Goal: Task Accomplishment & Management: Manage account settings

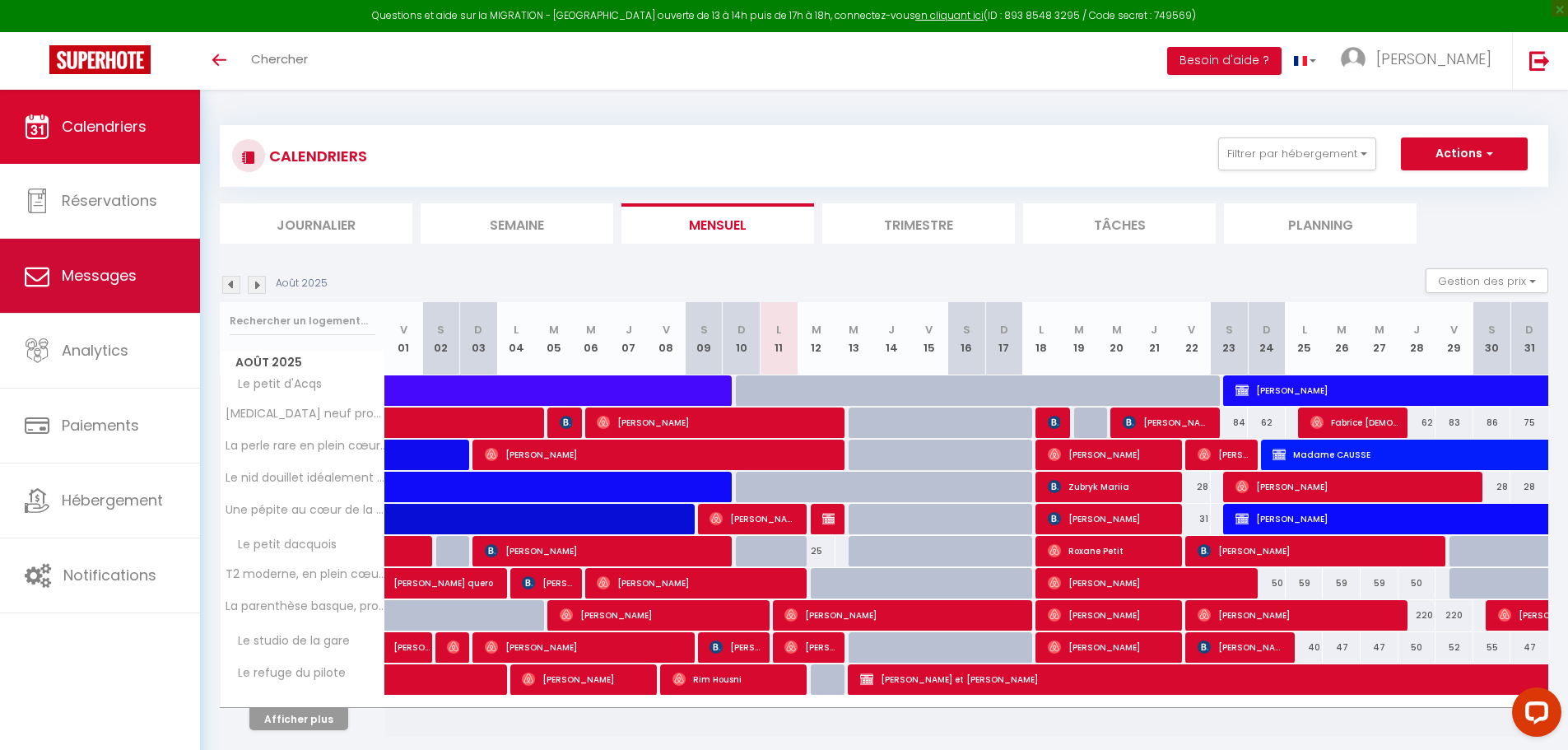
click at [71, 286] on span "Messages" at bounding box center [99, 276] width 75 height 20
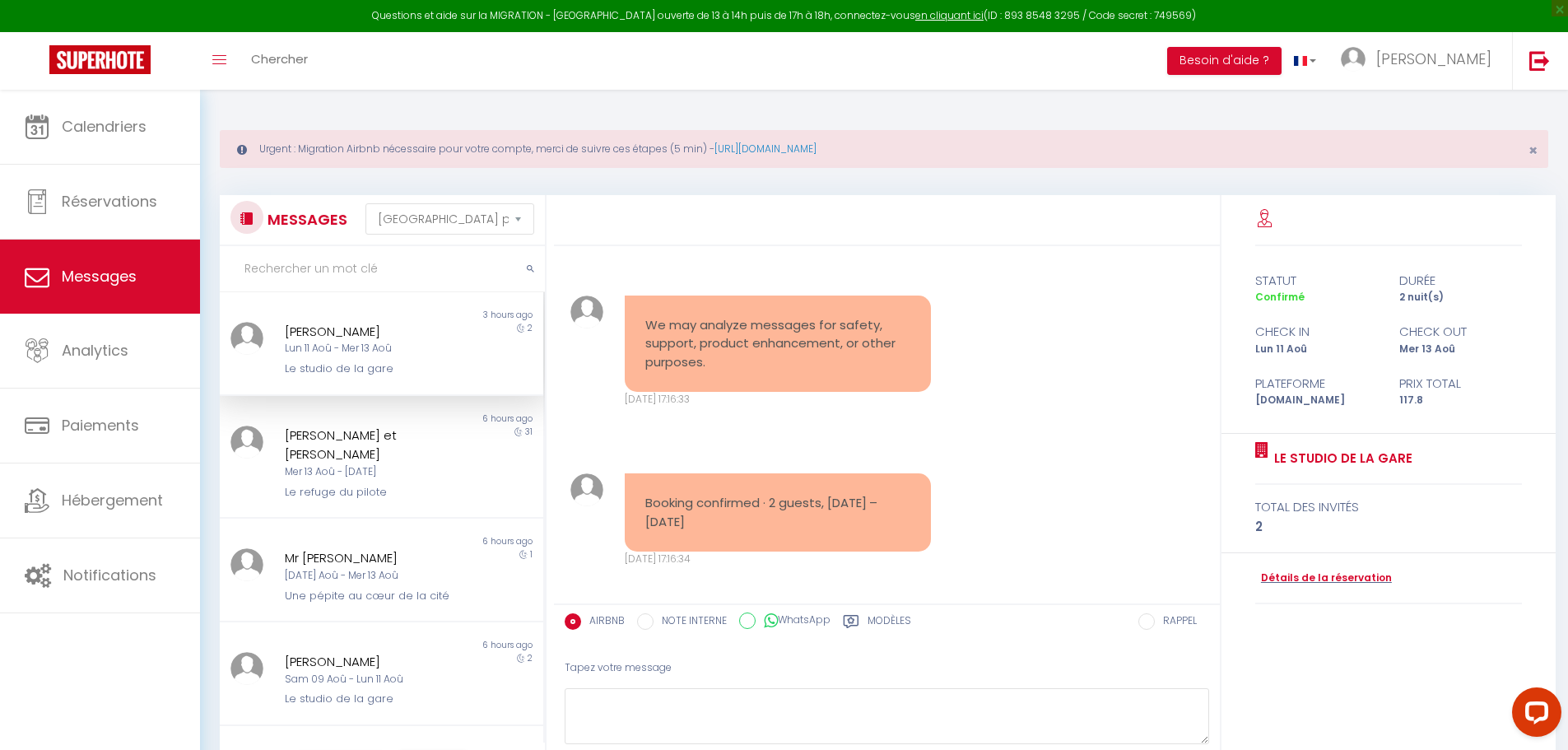
scroll to position [2156, 0]
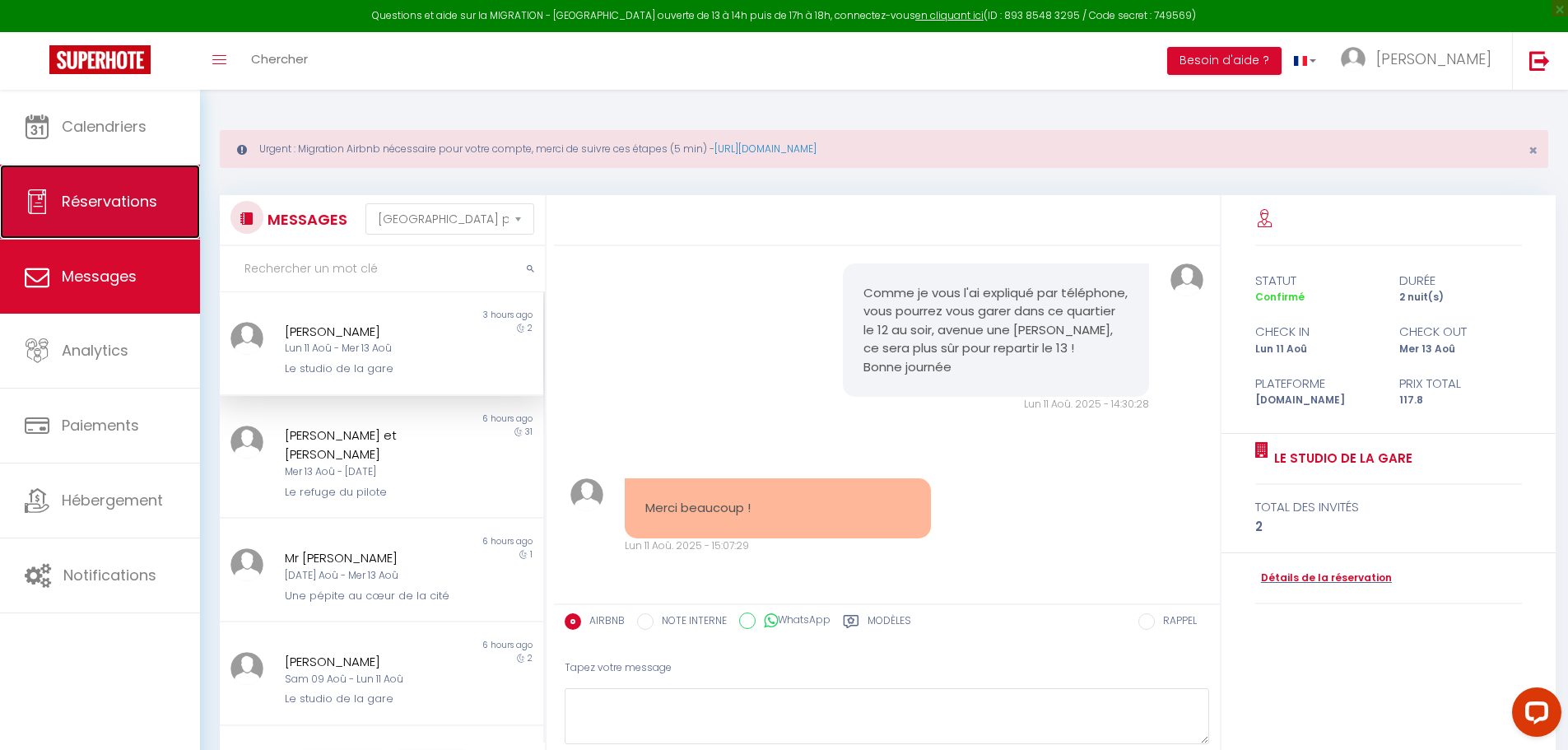
click at [126, 207] on span "Réservations" at bounding box center [110, 202] width 95 height 20
select select "not_cancelled"
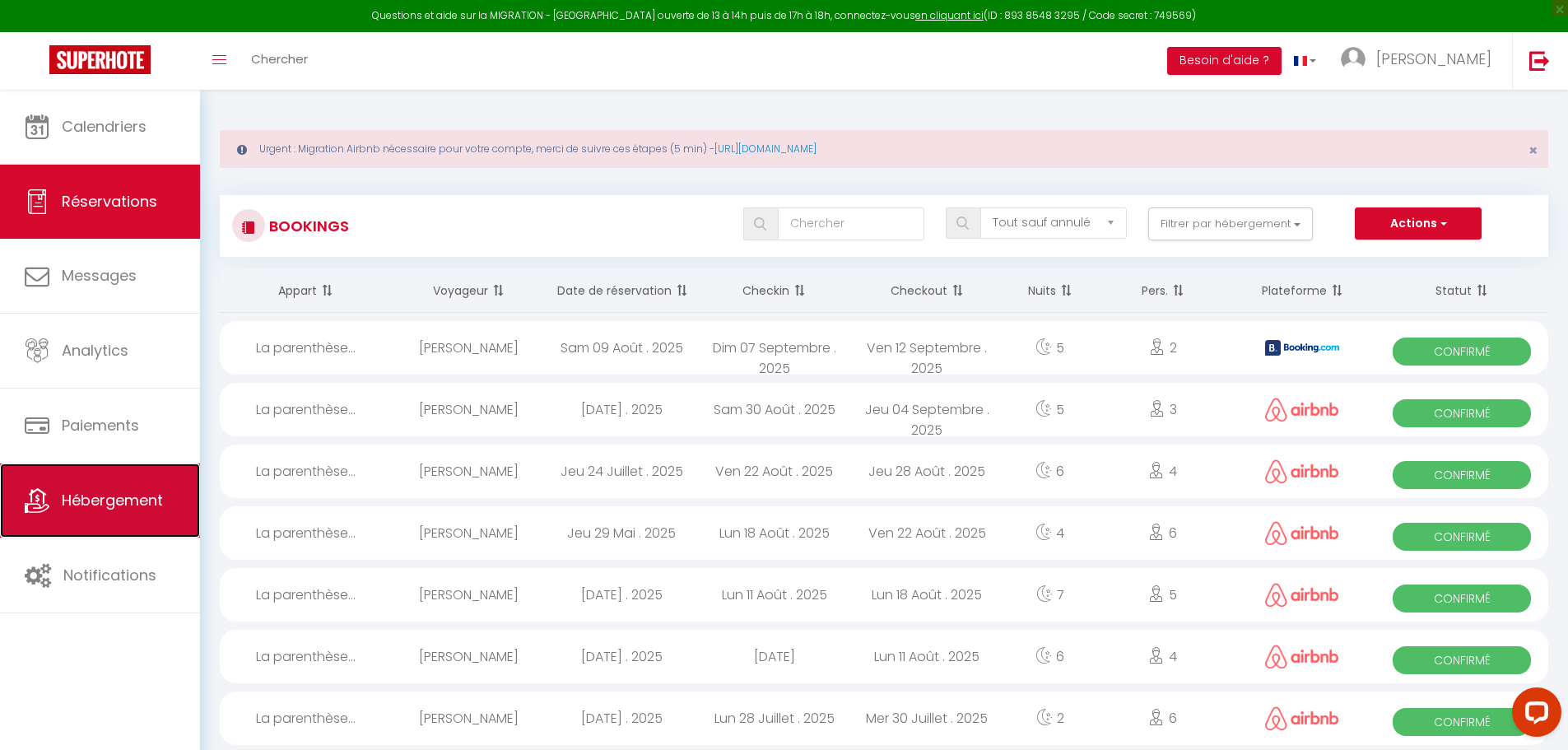
click at [86, 509] on span "Hébergement" at bounding box center [112, 500] width 101 height 20
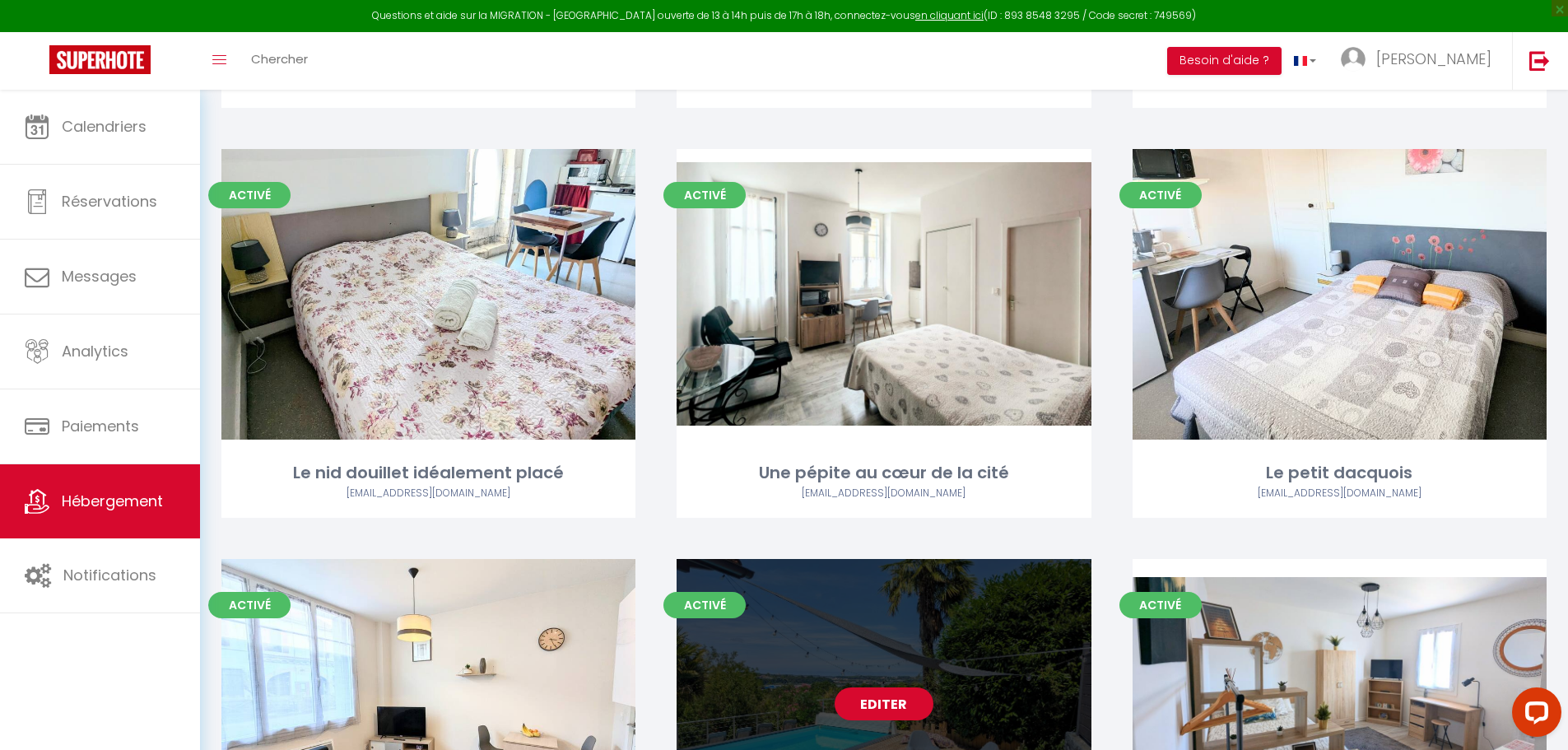
scroll to position [165, 0]
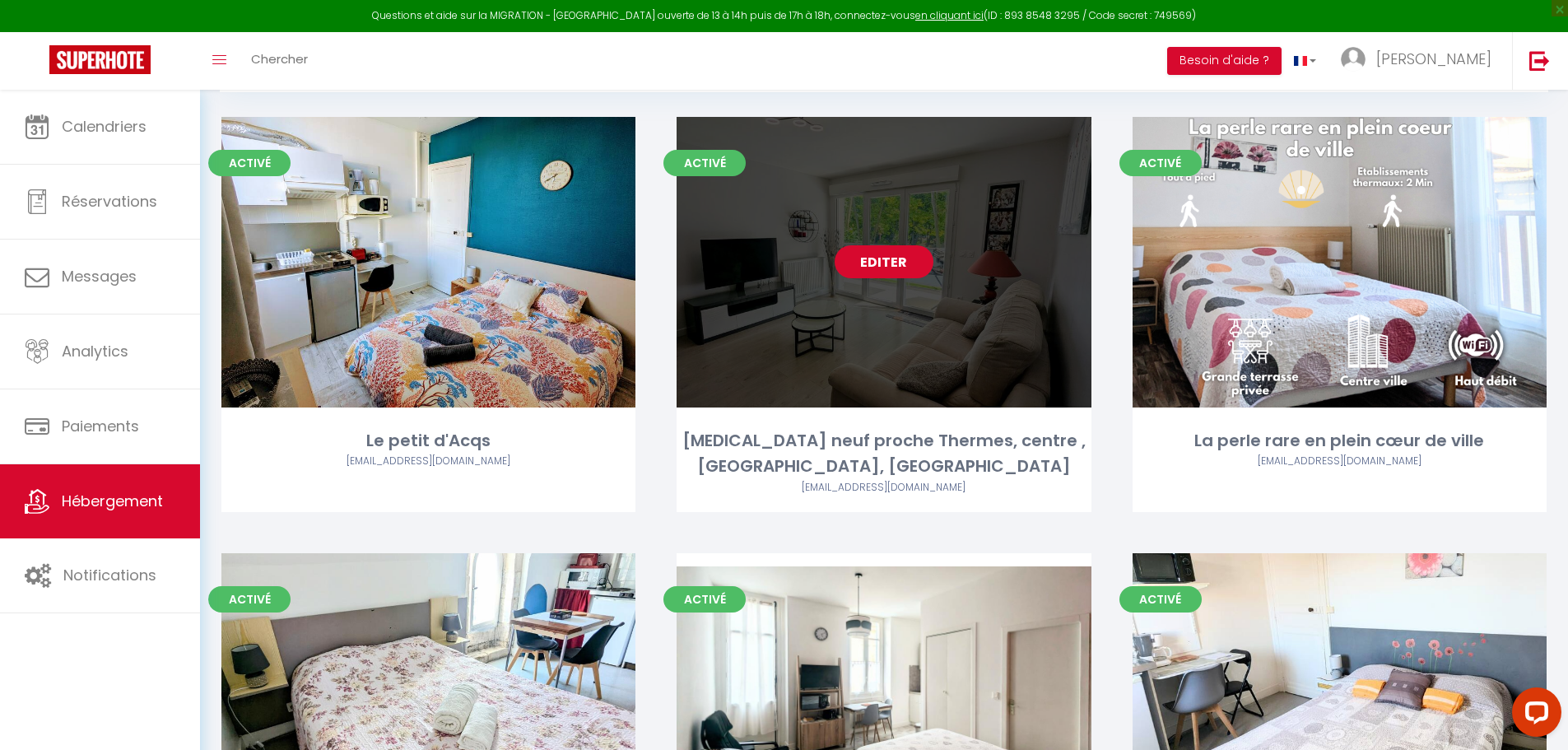
click at [872, 265] on link "Editer" at bounding box center [884, 262] width 99 height 33
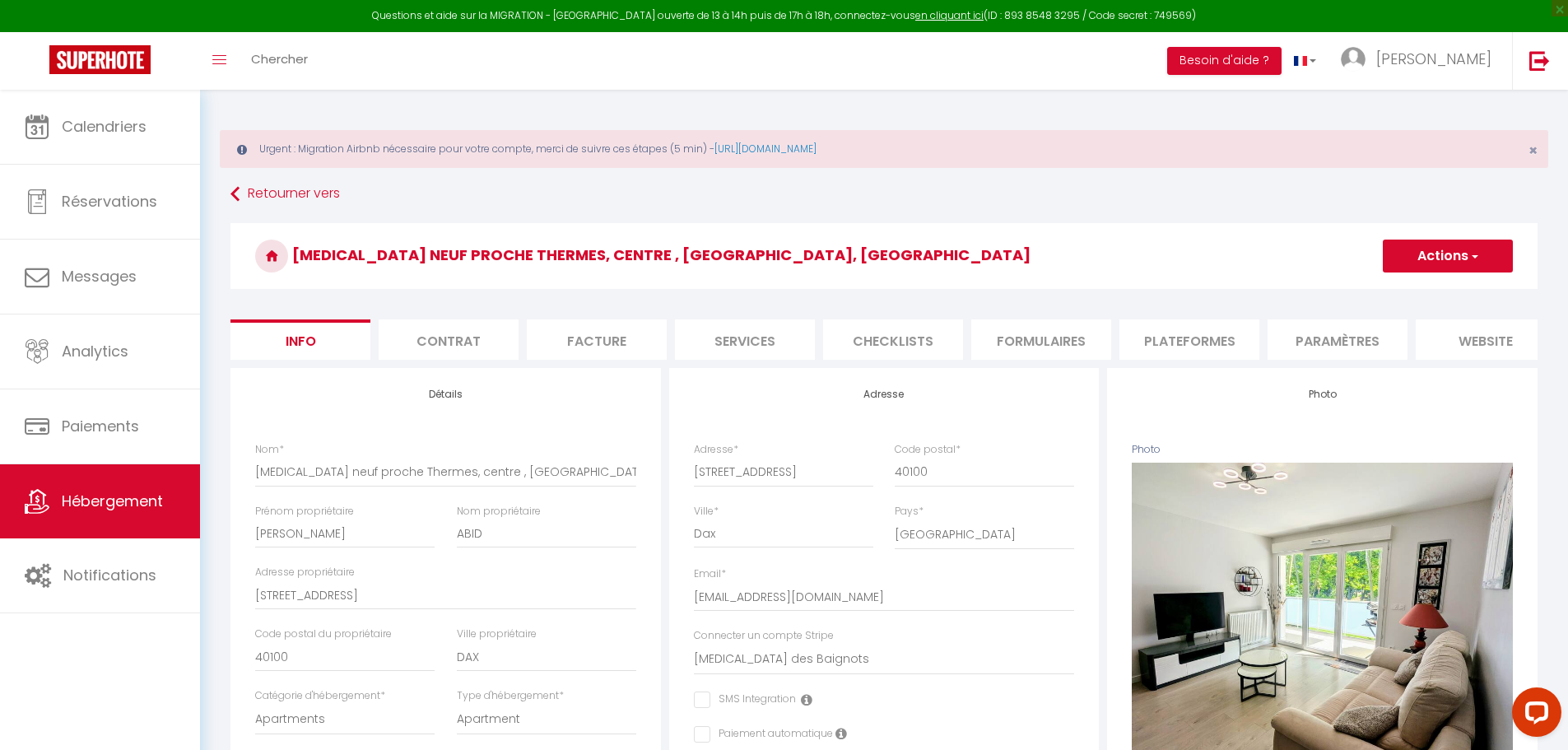
checkbox input "false"
click at [1160, 337] on li "Plateformes" at bounding box center [1190, 339] width 140 height 40
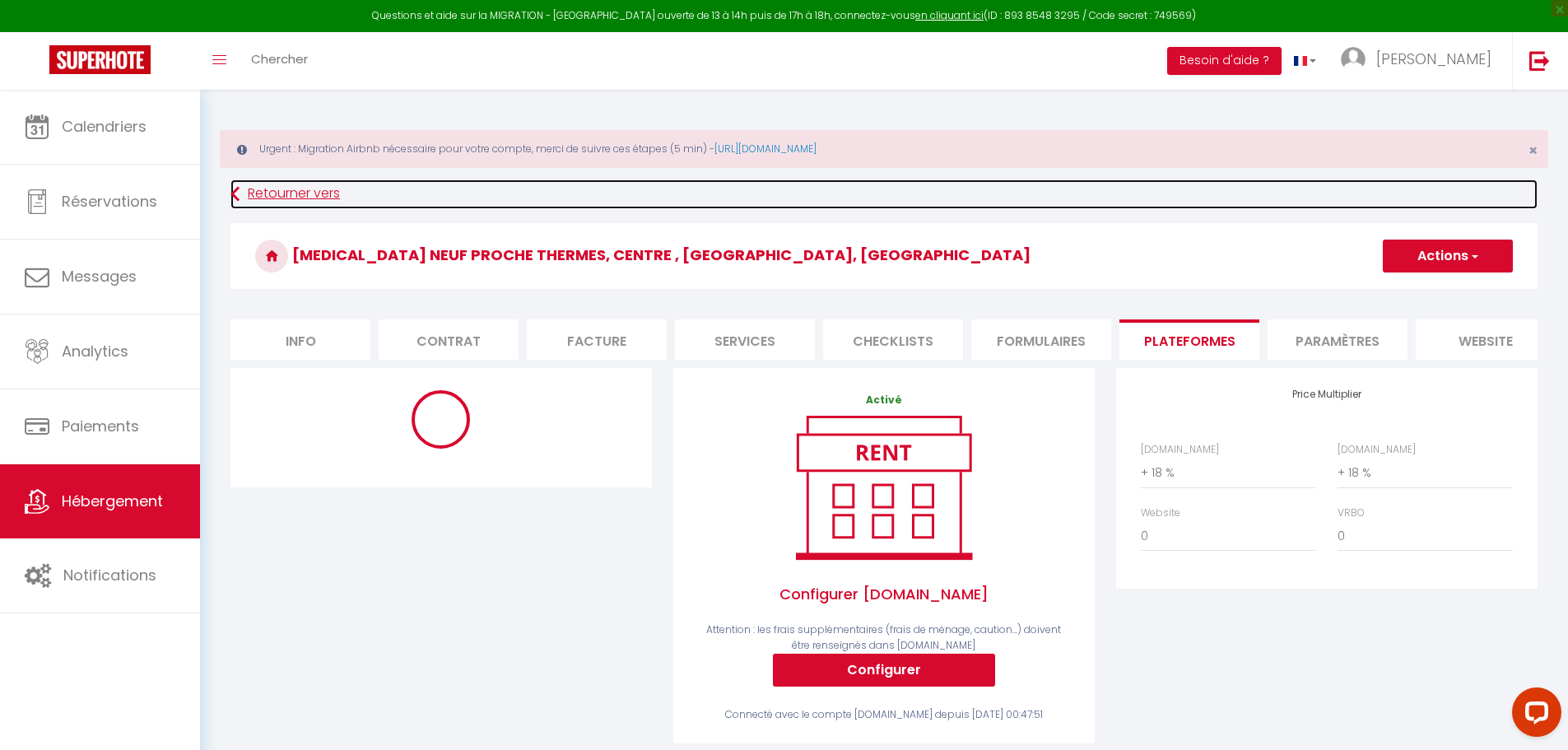
click at [233, 193] on icon at bounding box center [235, 194] width 9 height 30
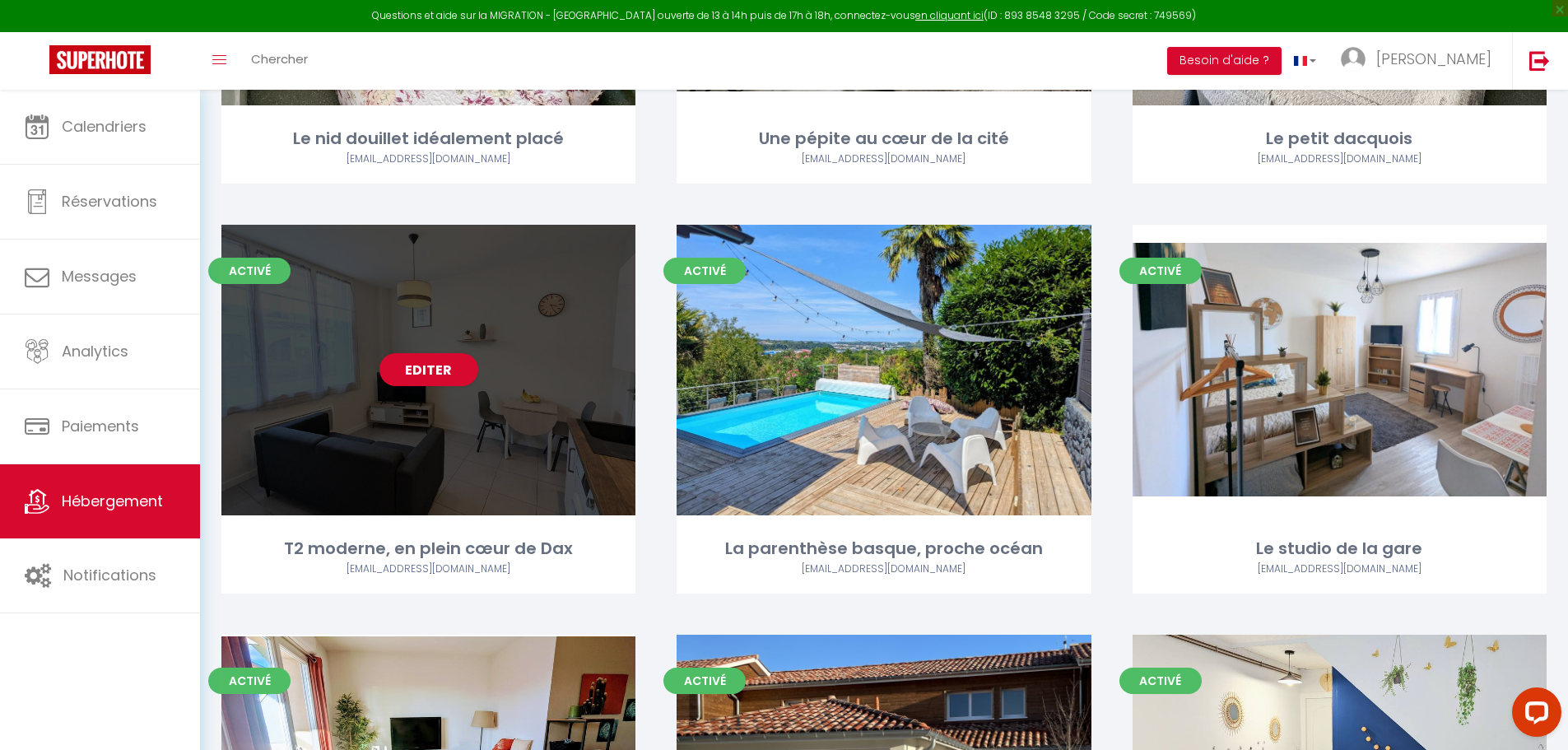
scroll to position [906, 0]
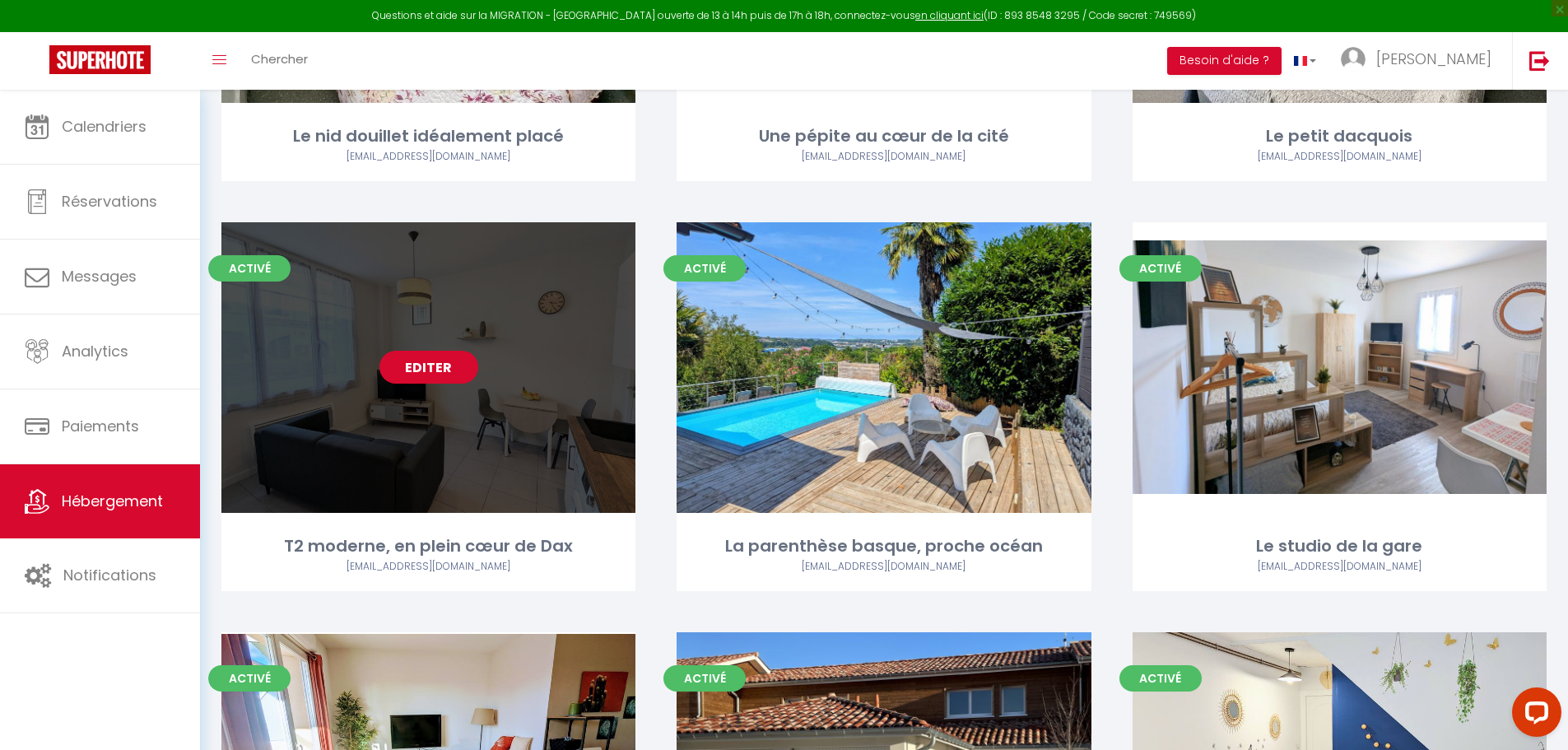
click at [438, 350] on link "Editer" at bounding box center [429, 366] width 99 height 33
select select "3"
select select "2"
select select "1"
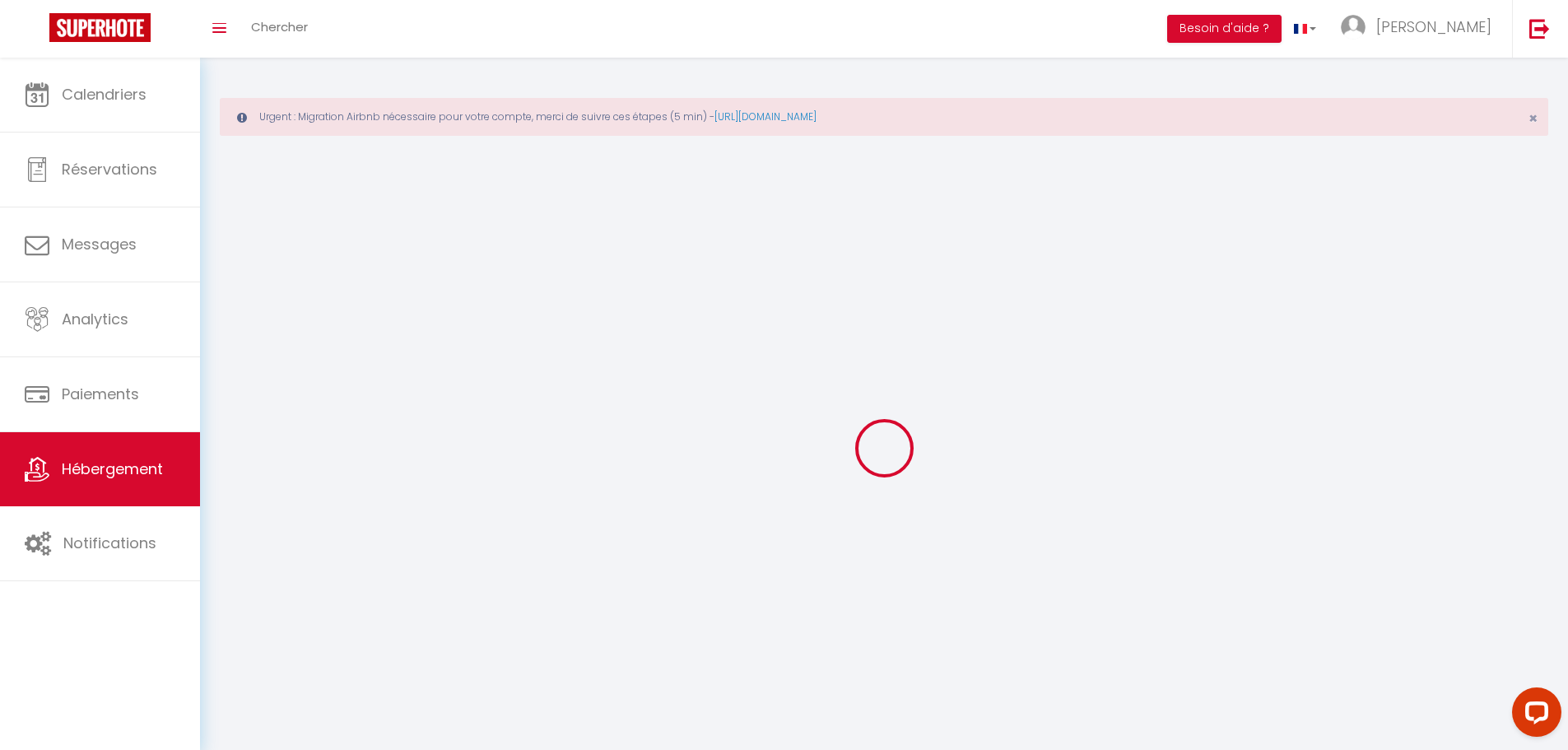
select select
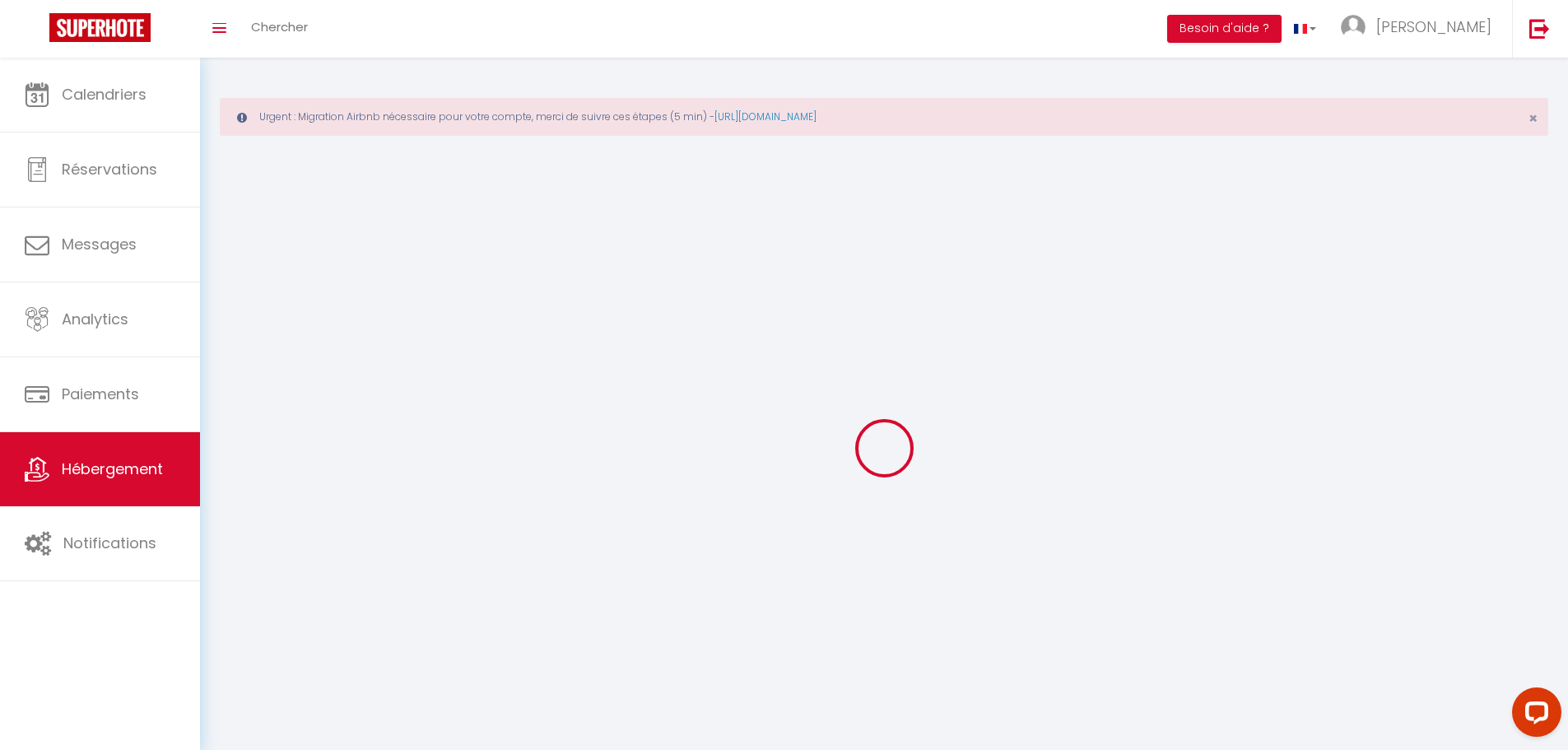
select select
checkbox input "false"
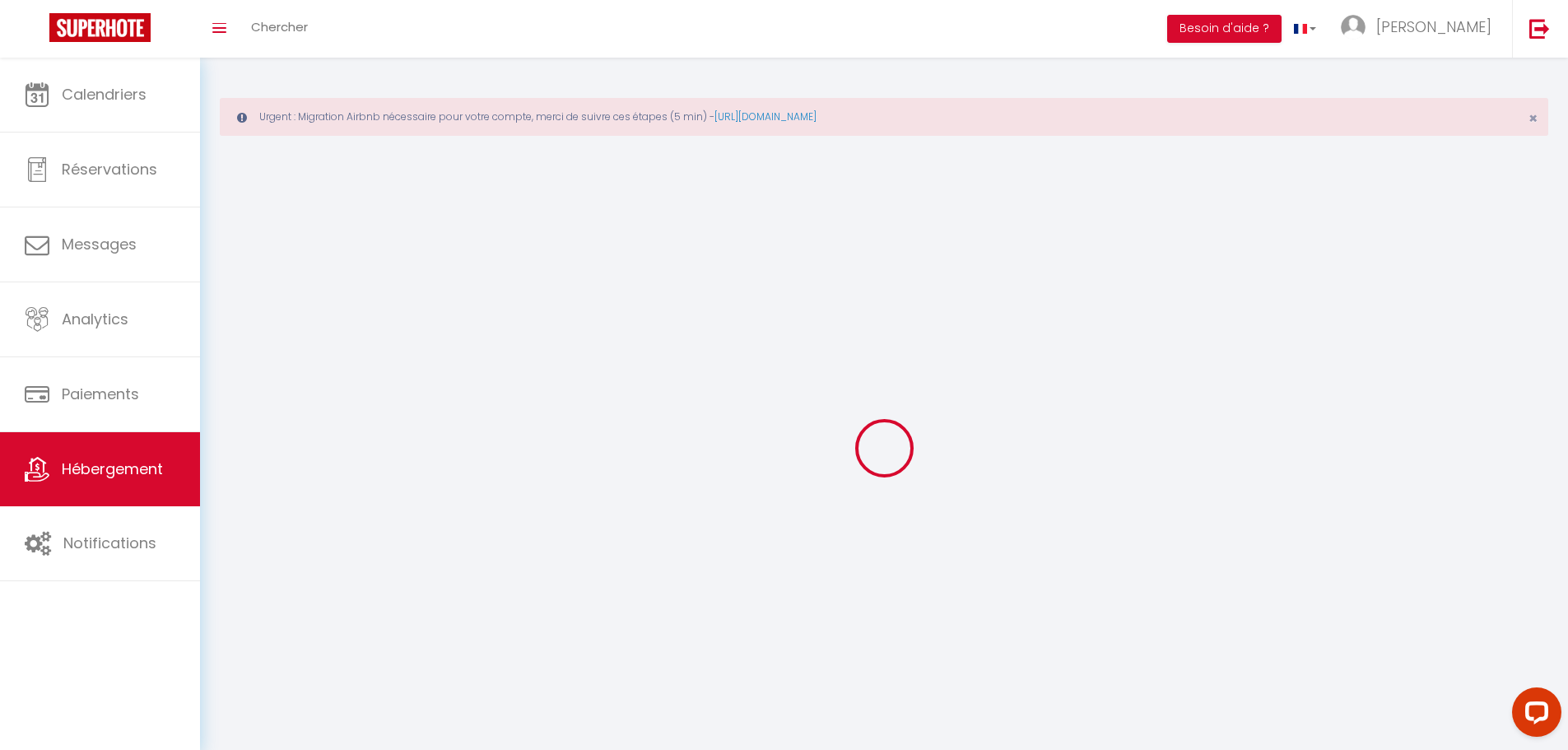
select select
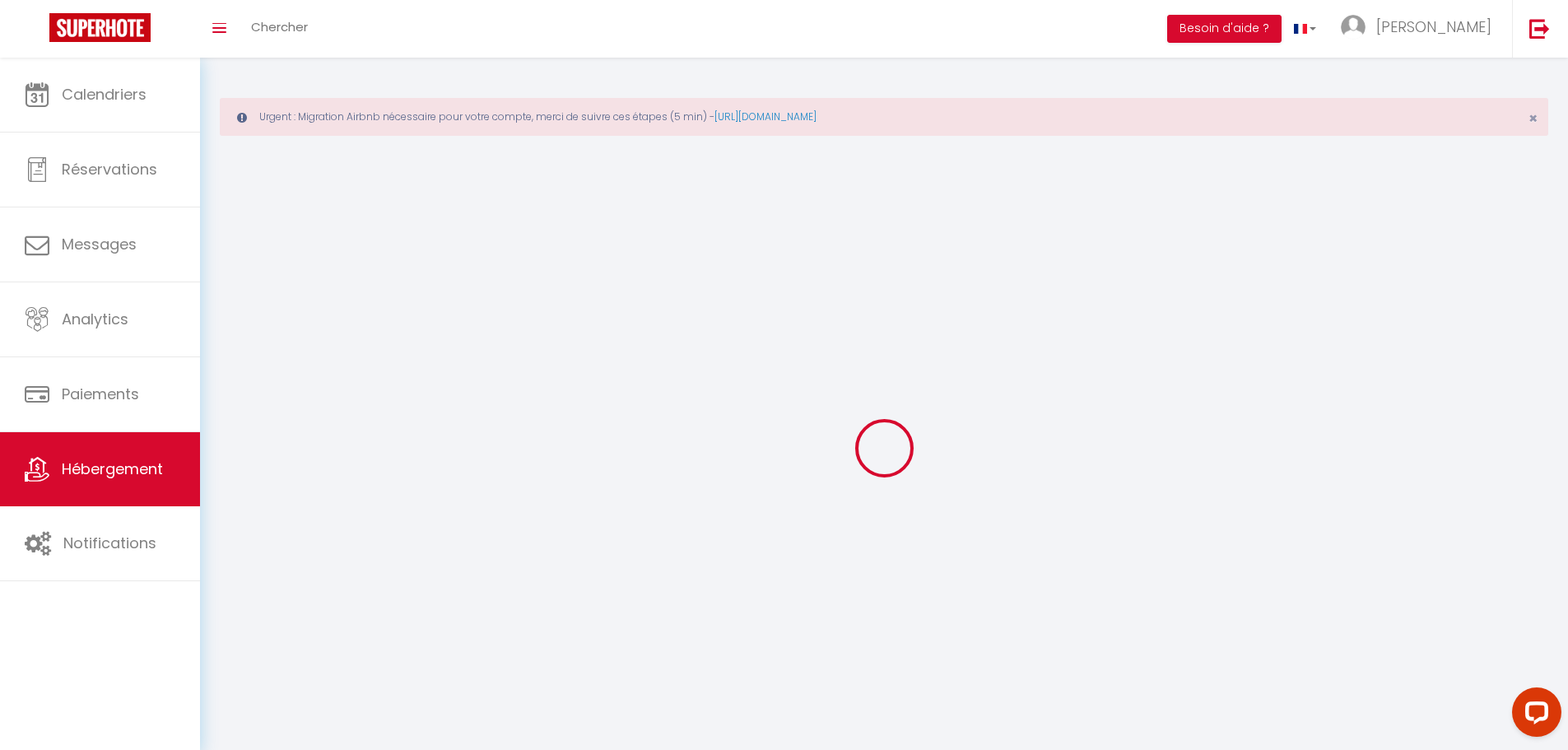
select select
checkbox input "false"
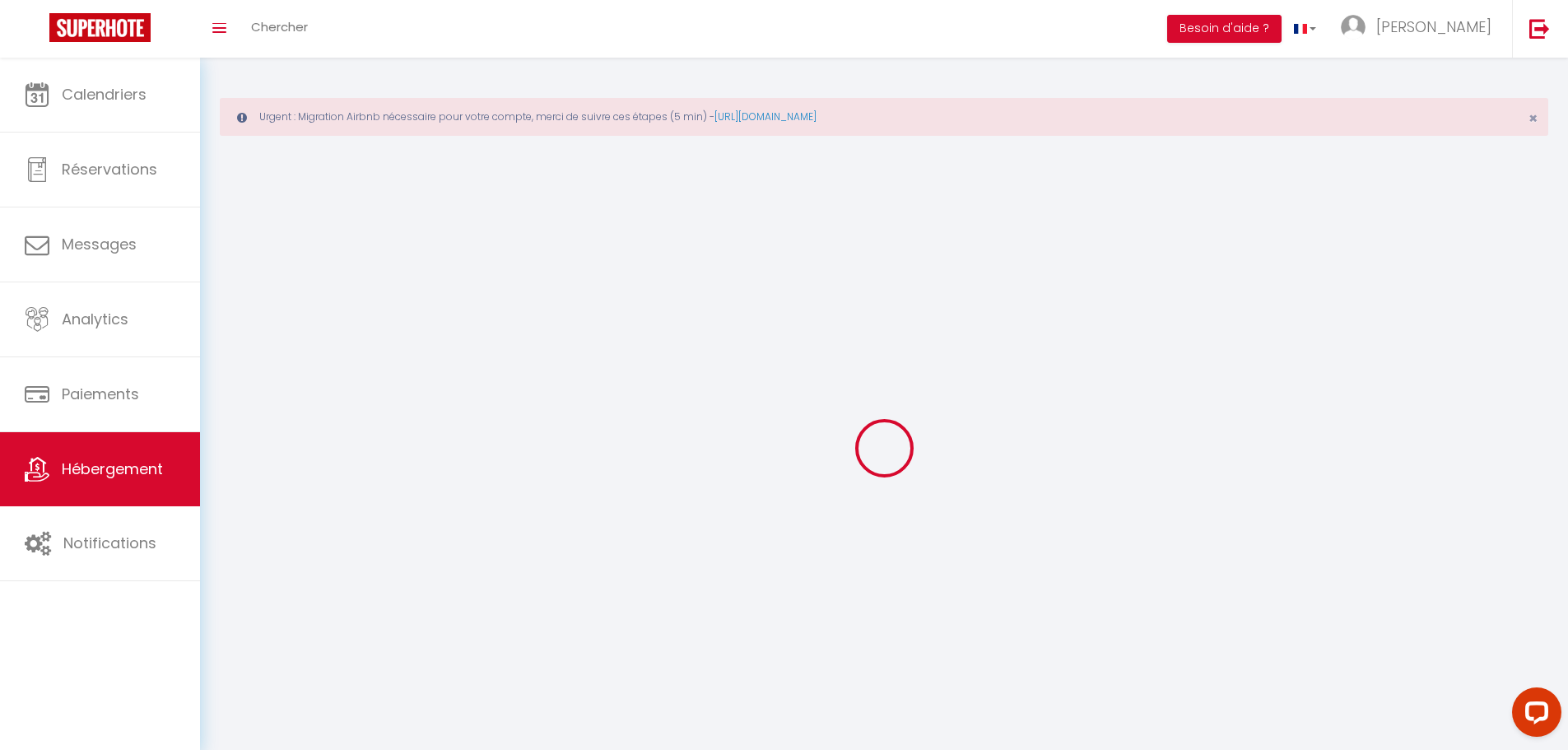
checkbox input "false"
select select
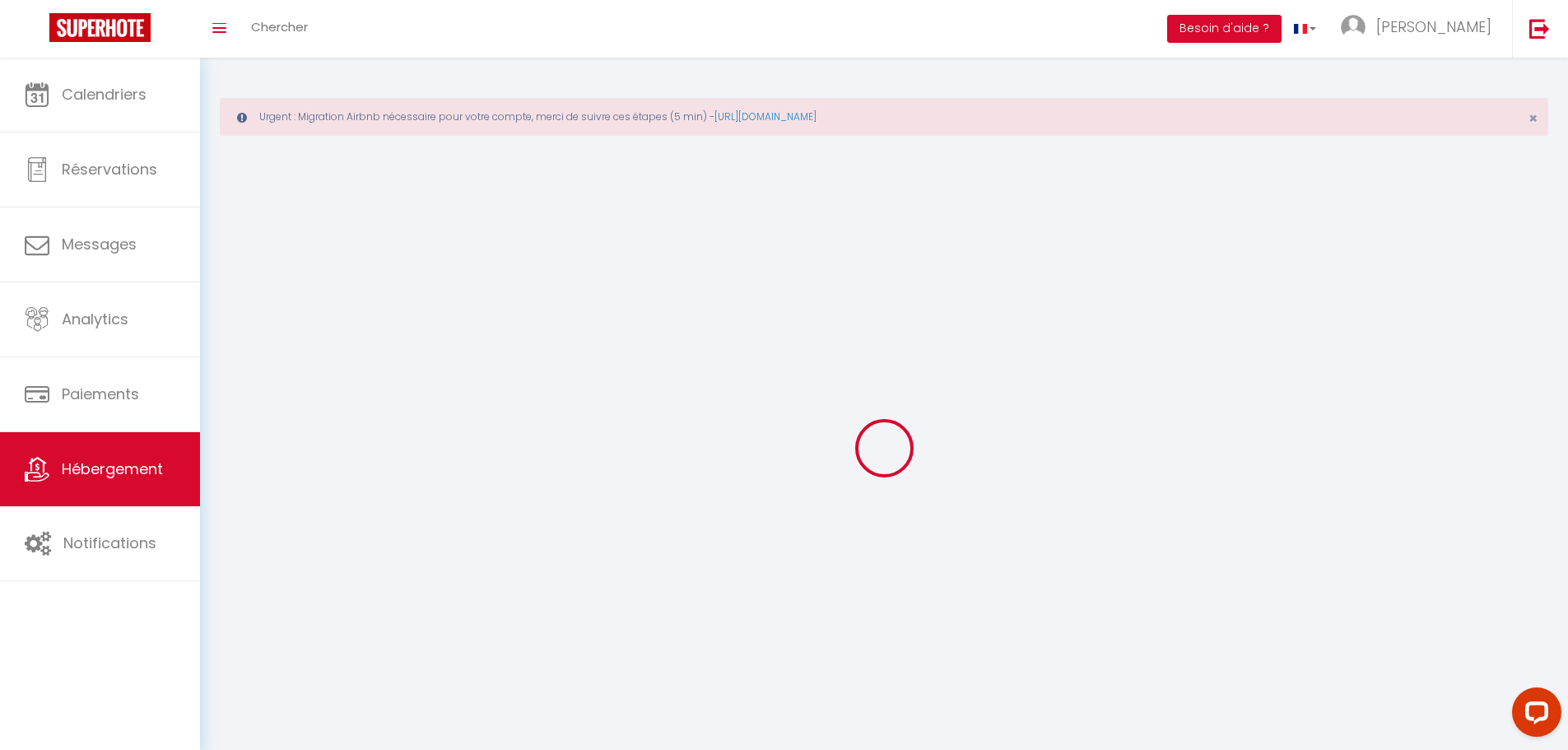
select select
checkbox input "false"
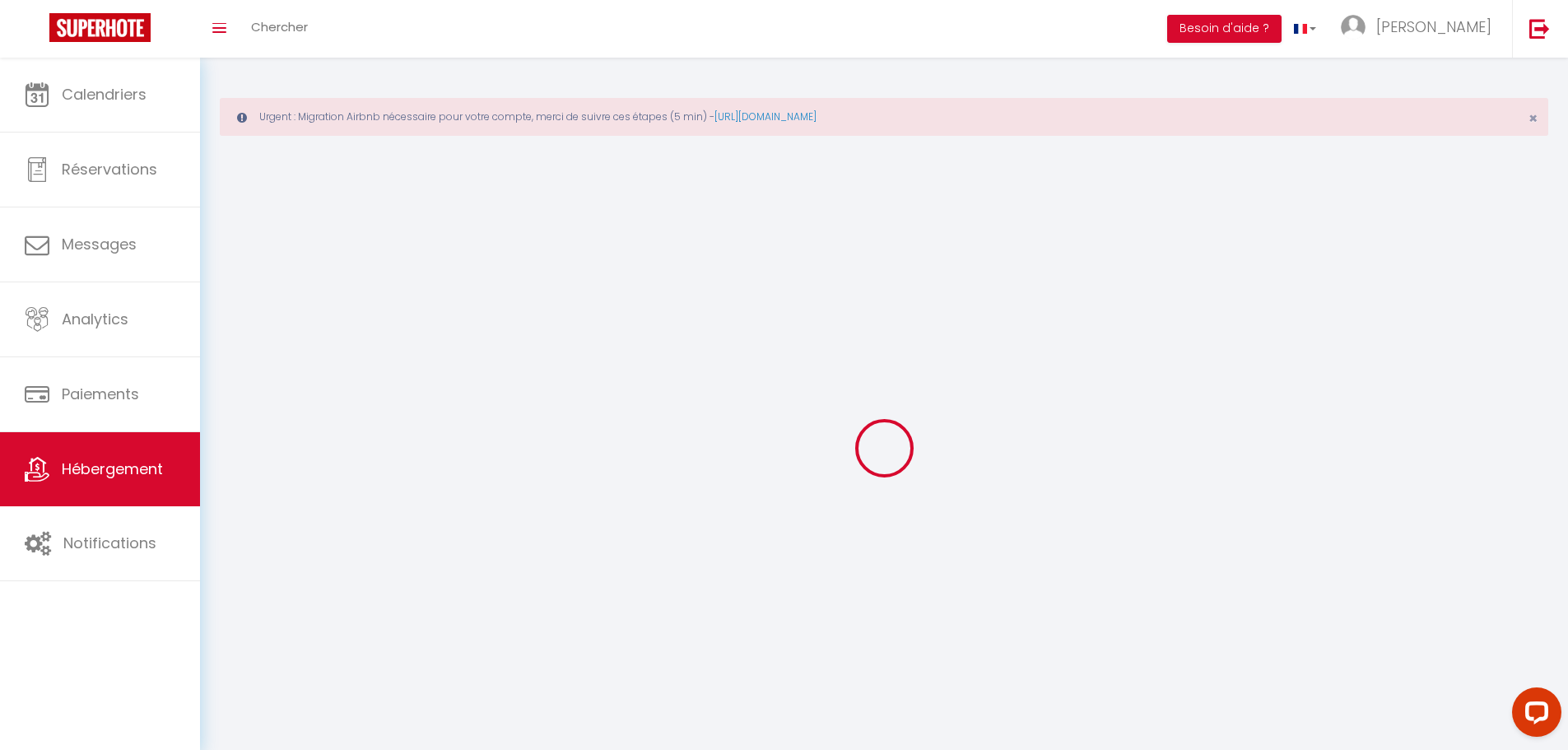
checkbox input "false"
select select
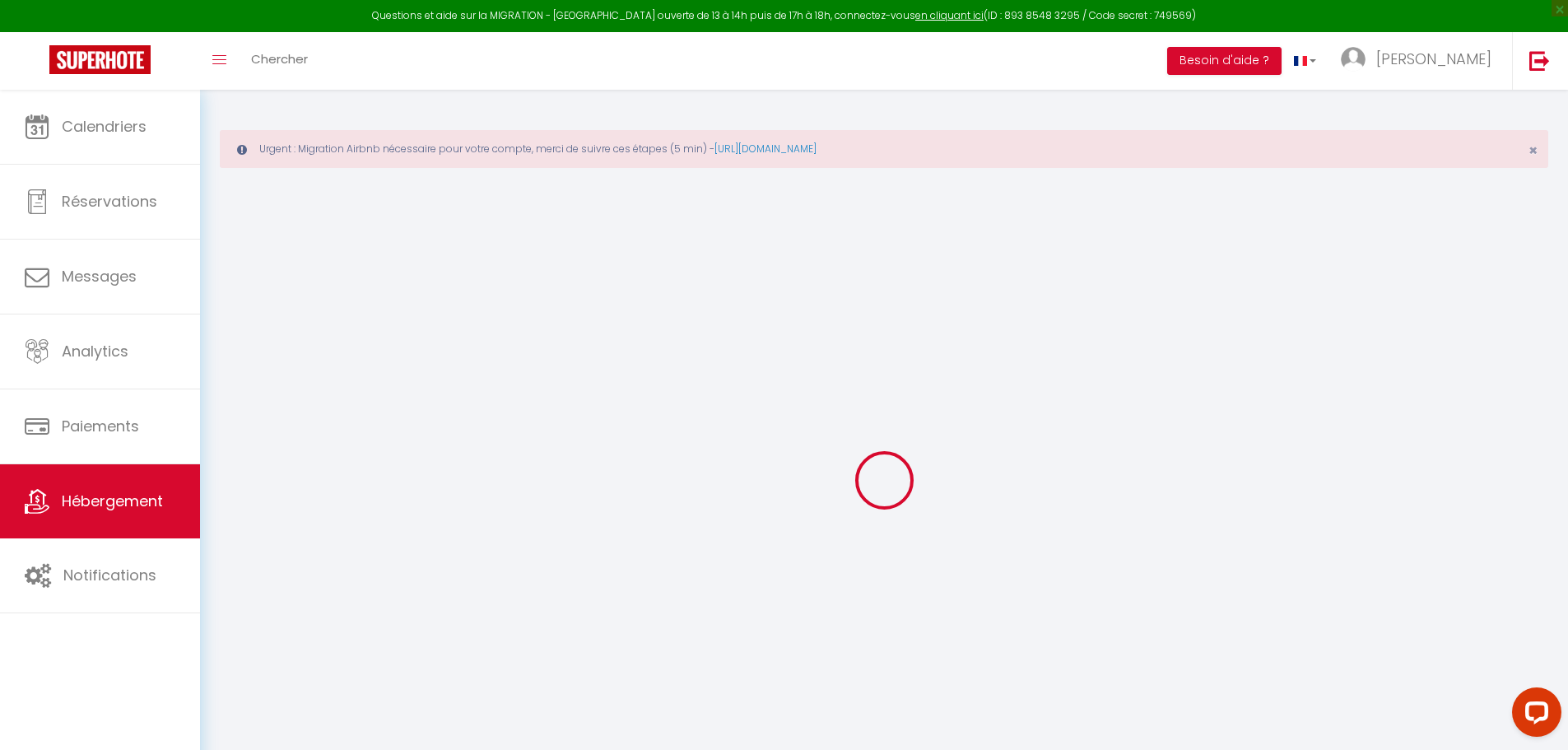
select select
checkbox input "false"
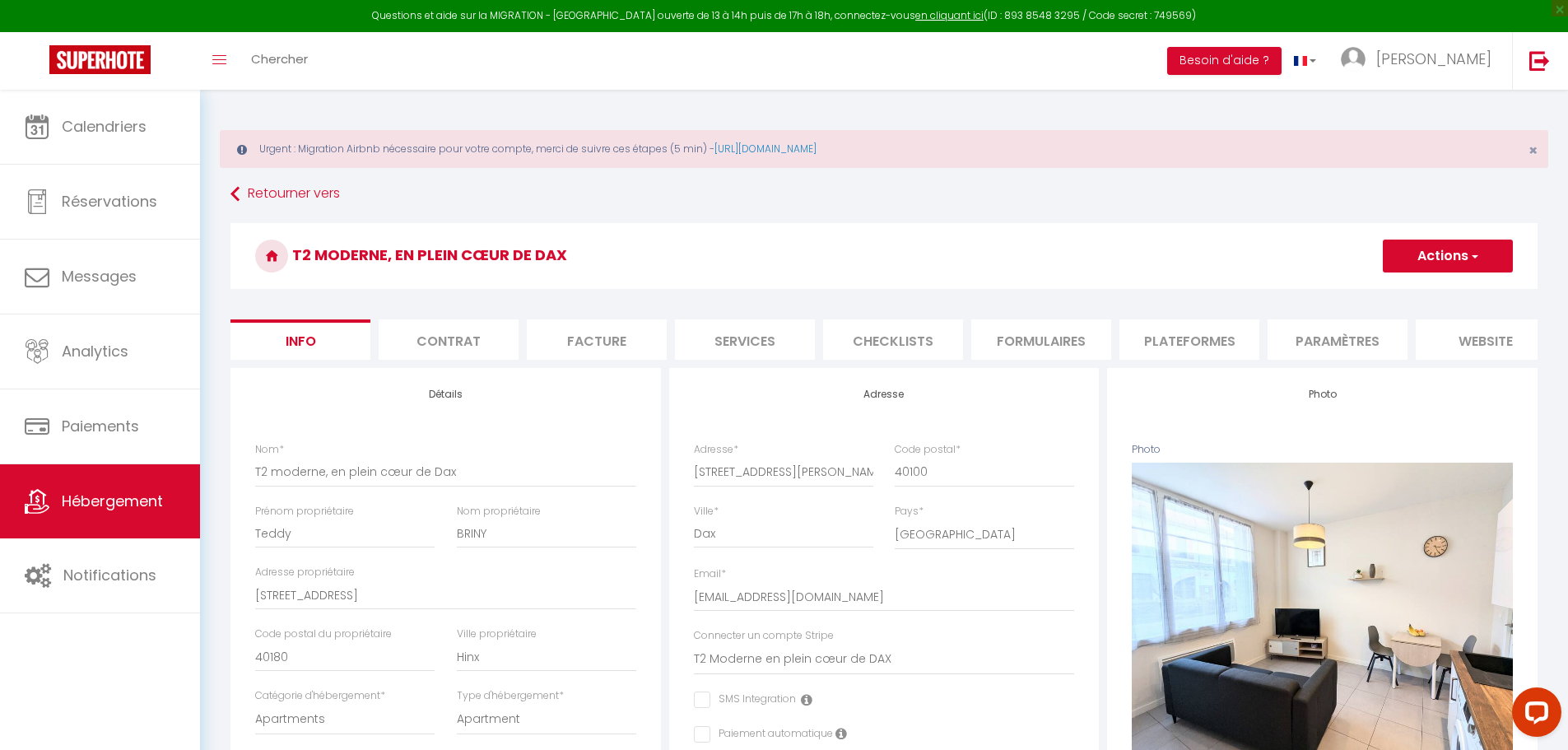
click at [1173, 348] on li "Plateformes" at bounding box center [1190, 339] width 140 height 40
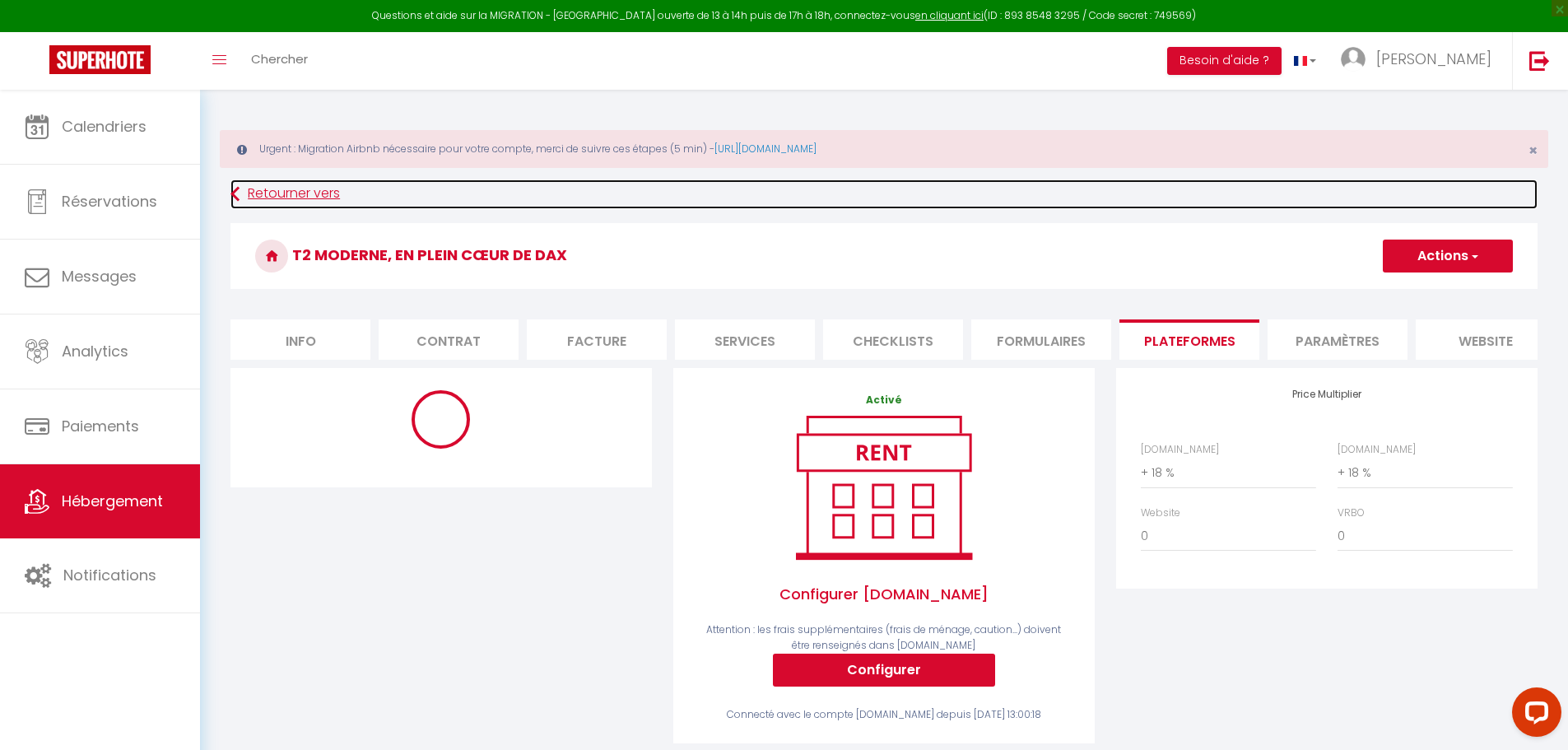
click at [272, 197] on link "Retourner vers" at bounding box center [883, 194] width 1307 height 30
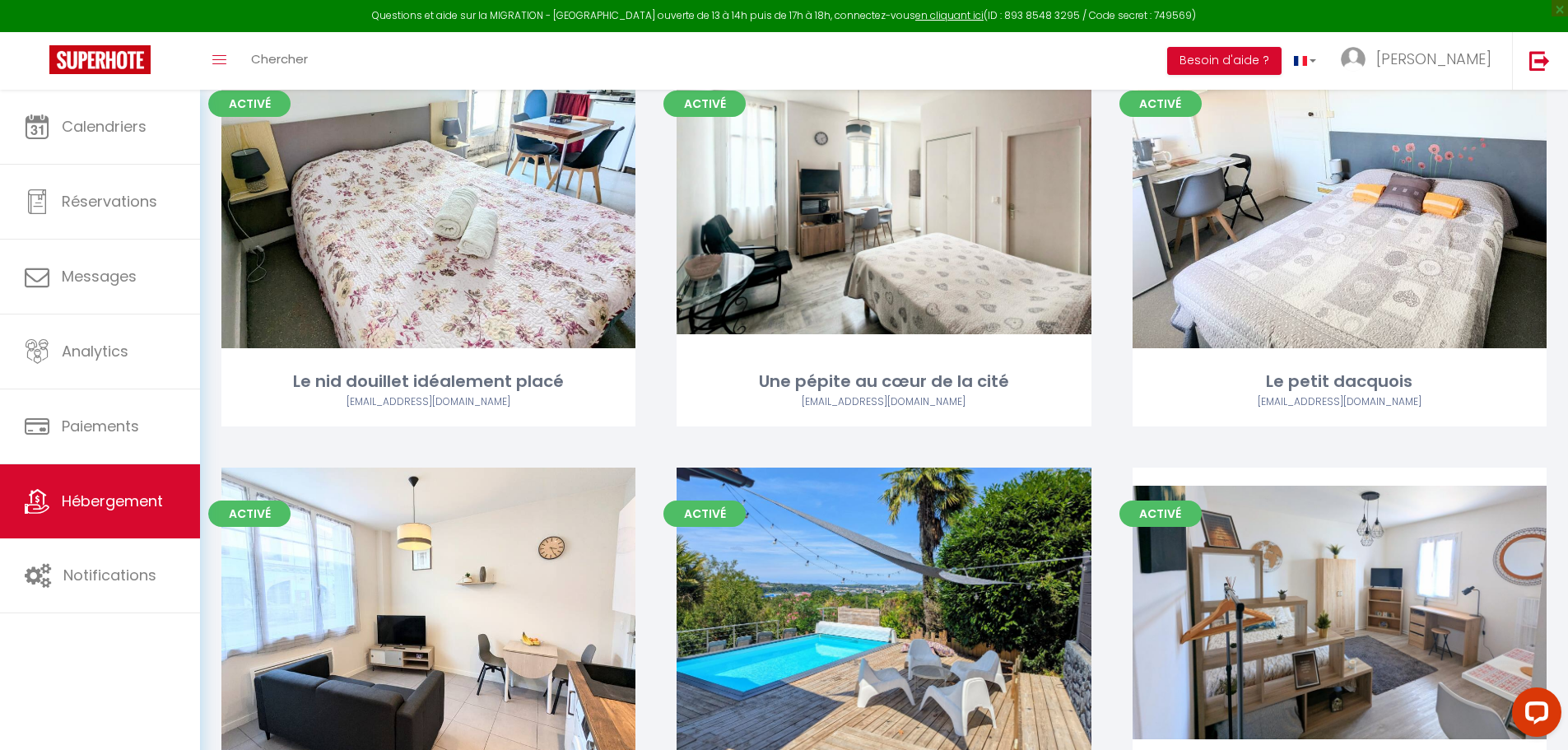
scroll to position [906, 0]
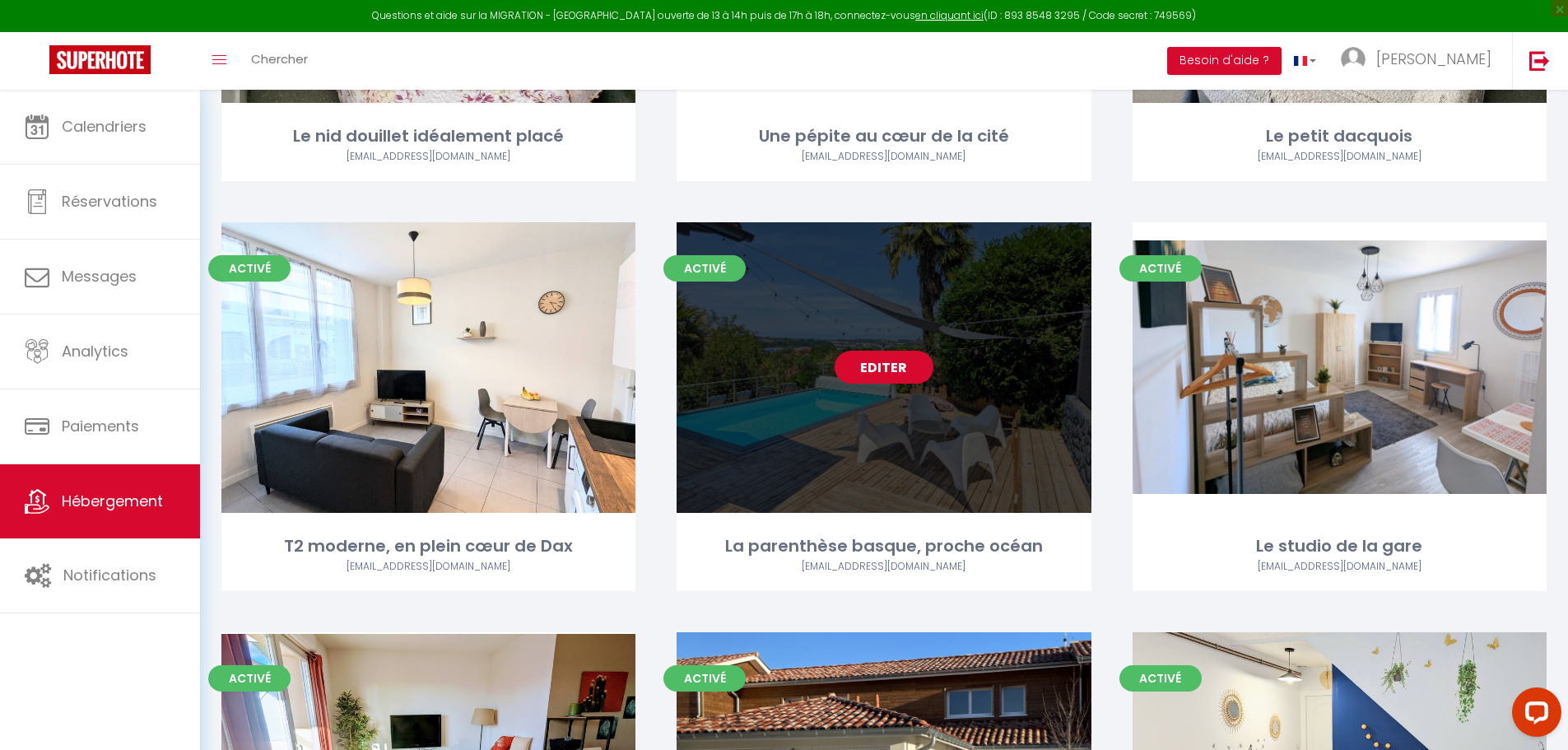
click at [877, 350] on link "Editer" at bounding box center [884, 366] width 99 height 33
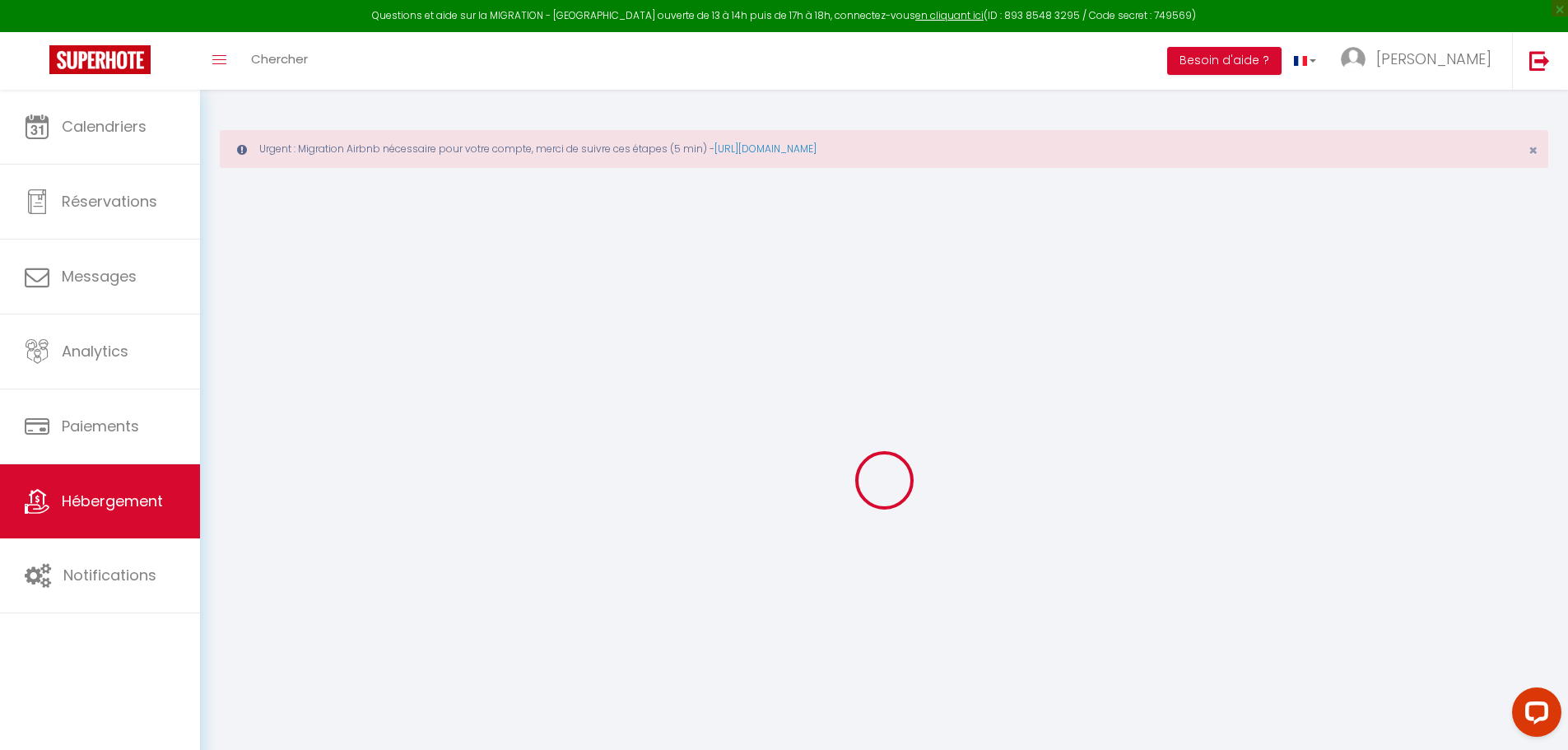
select select
checkbox input "false"
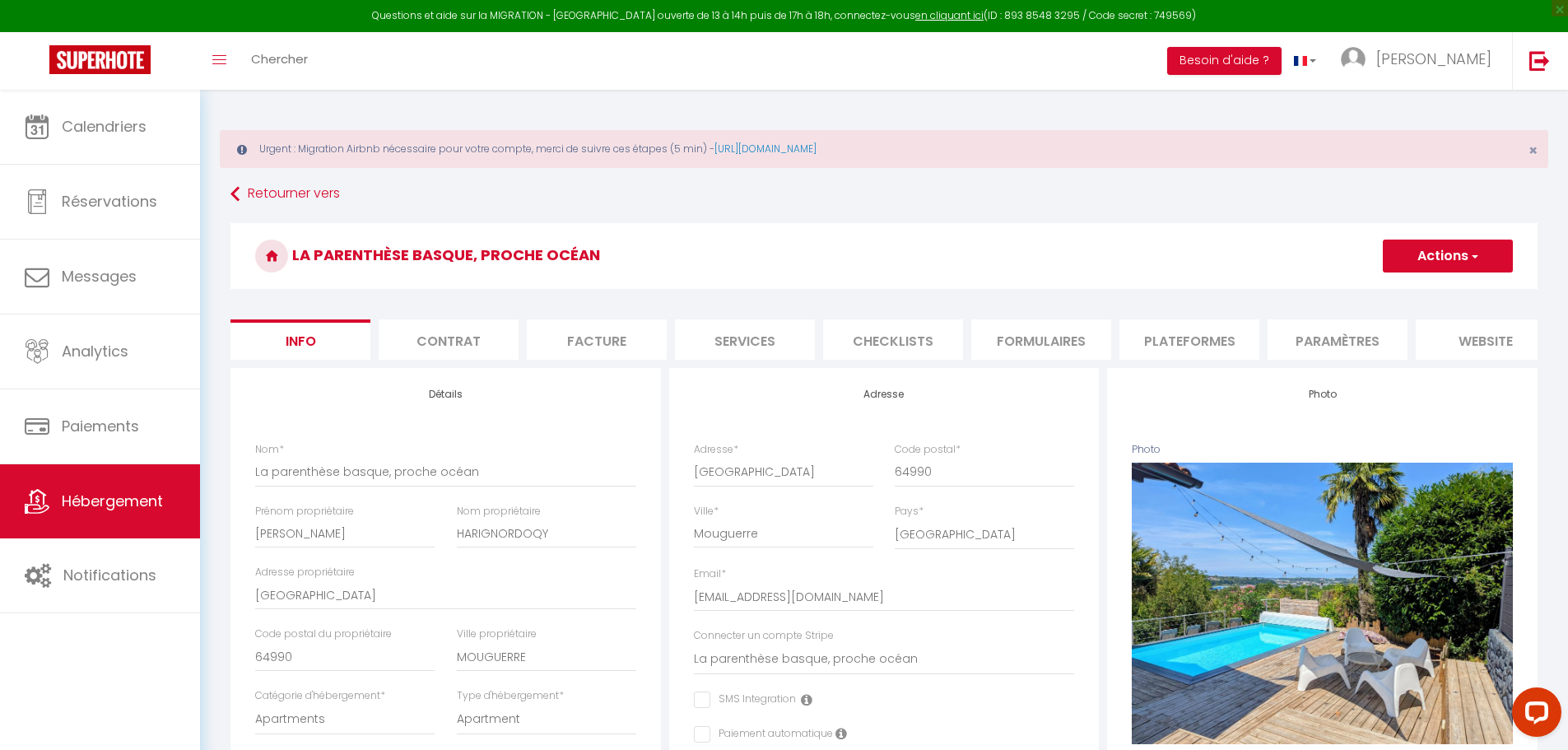
click at [1184, 340] on li "Plateformes" at bounding box center [1190, 339] width 140 height 40
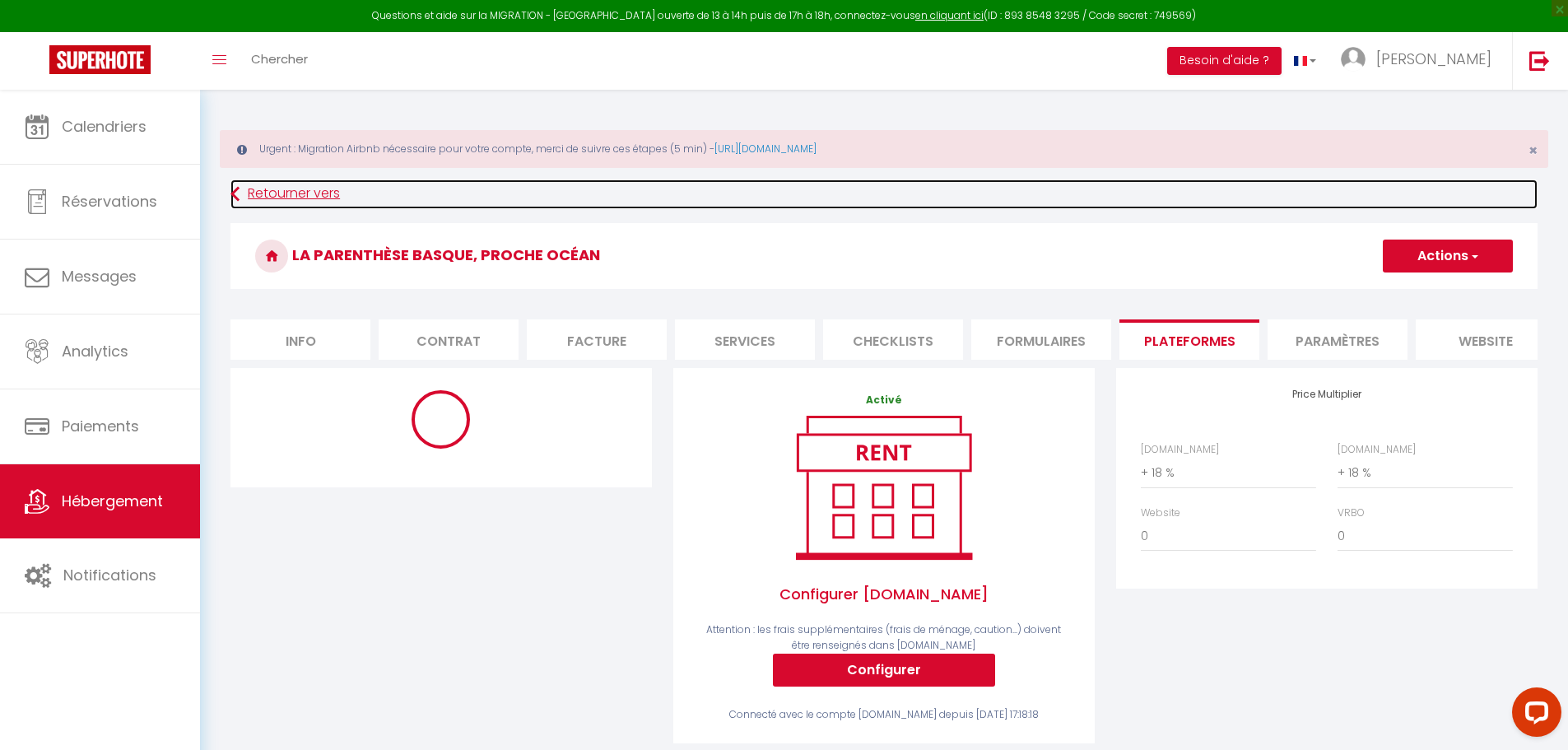
click at [250, 196] on link "Retourner vers" at bounding box center [883, 194] width 1307 height 30
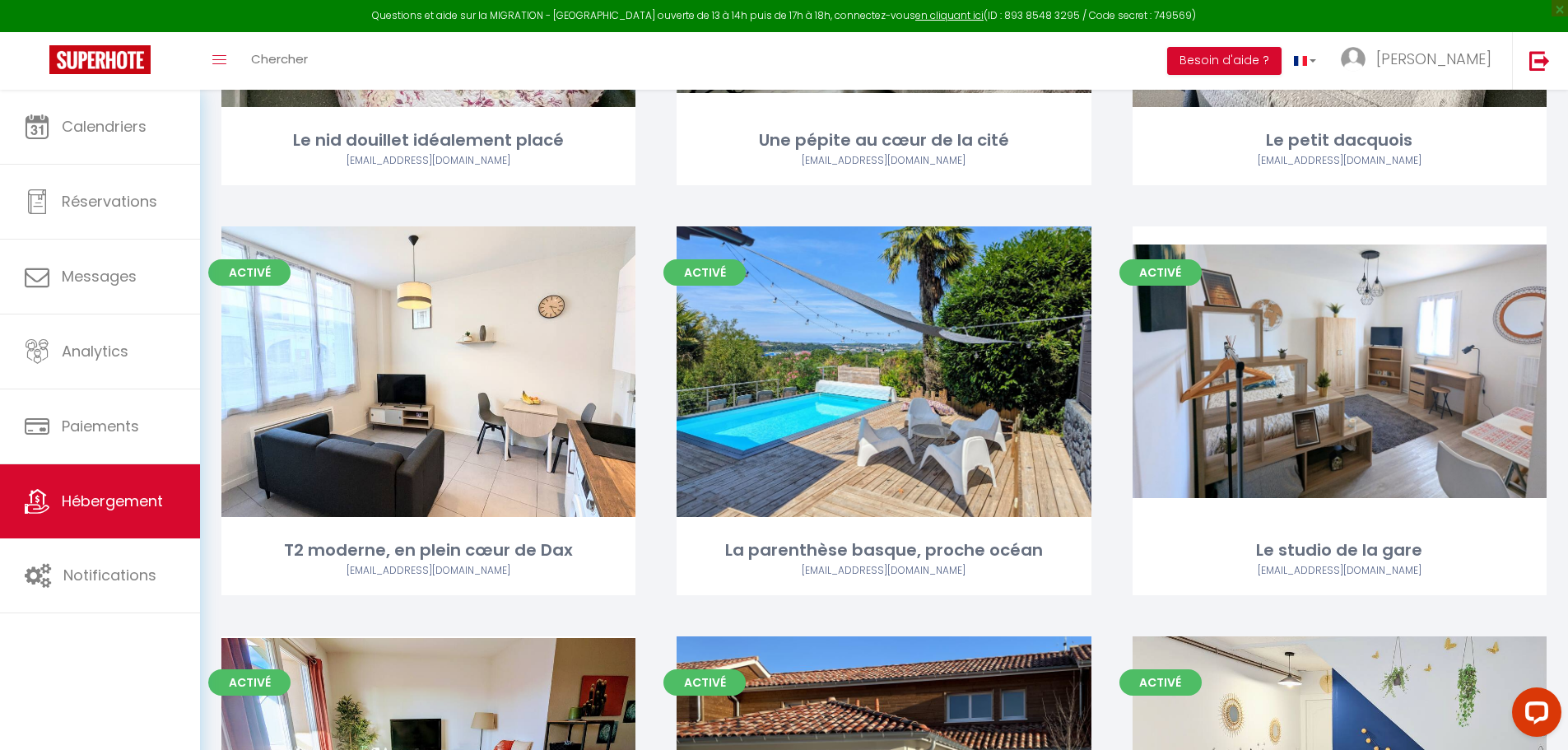
scroll to position [906, 0]
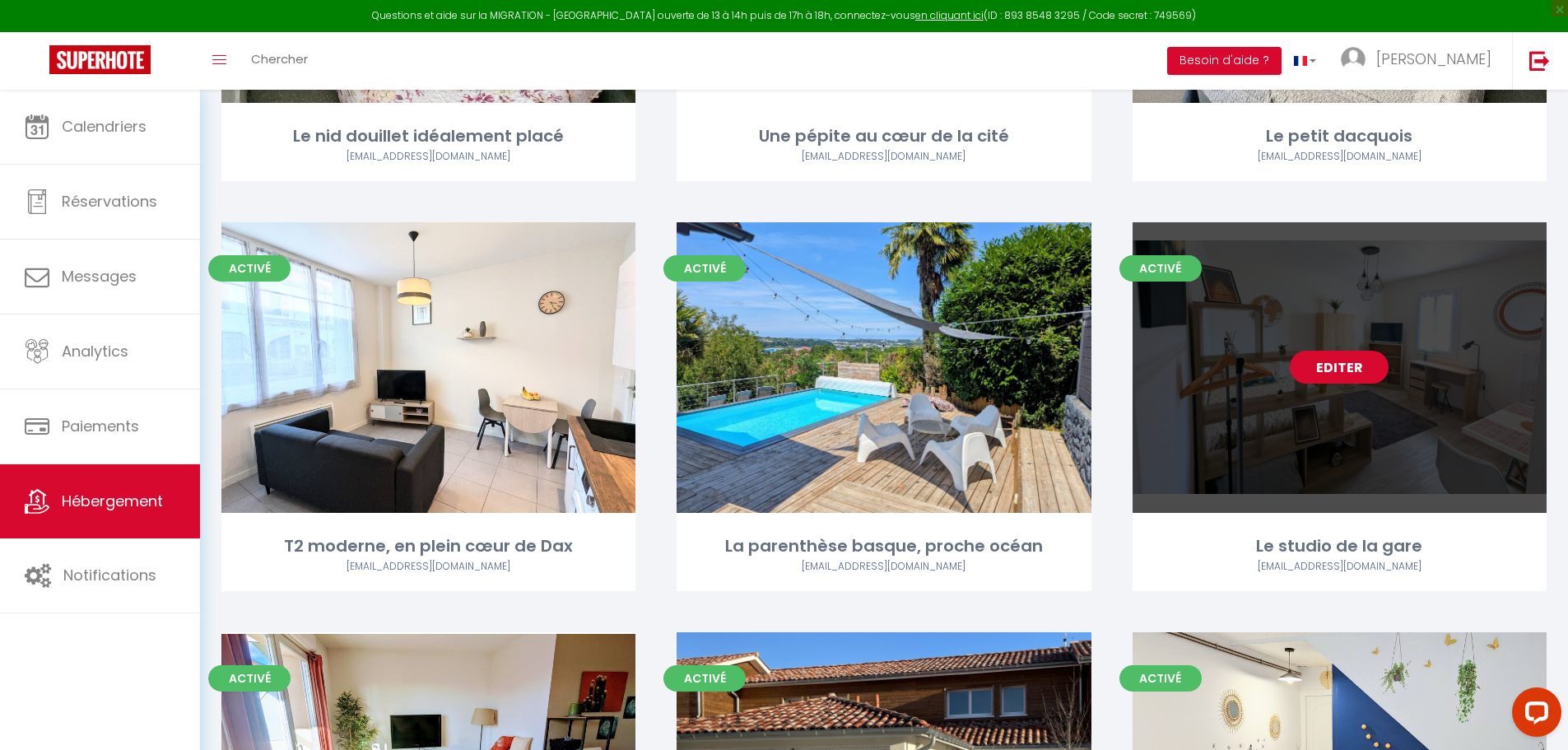
click at [1344, 350] on link "Editer" at bounding box center [1339, 366] width 99 height 33
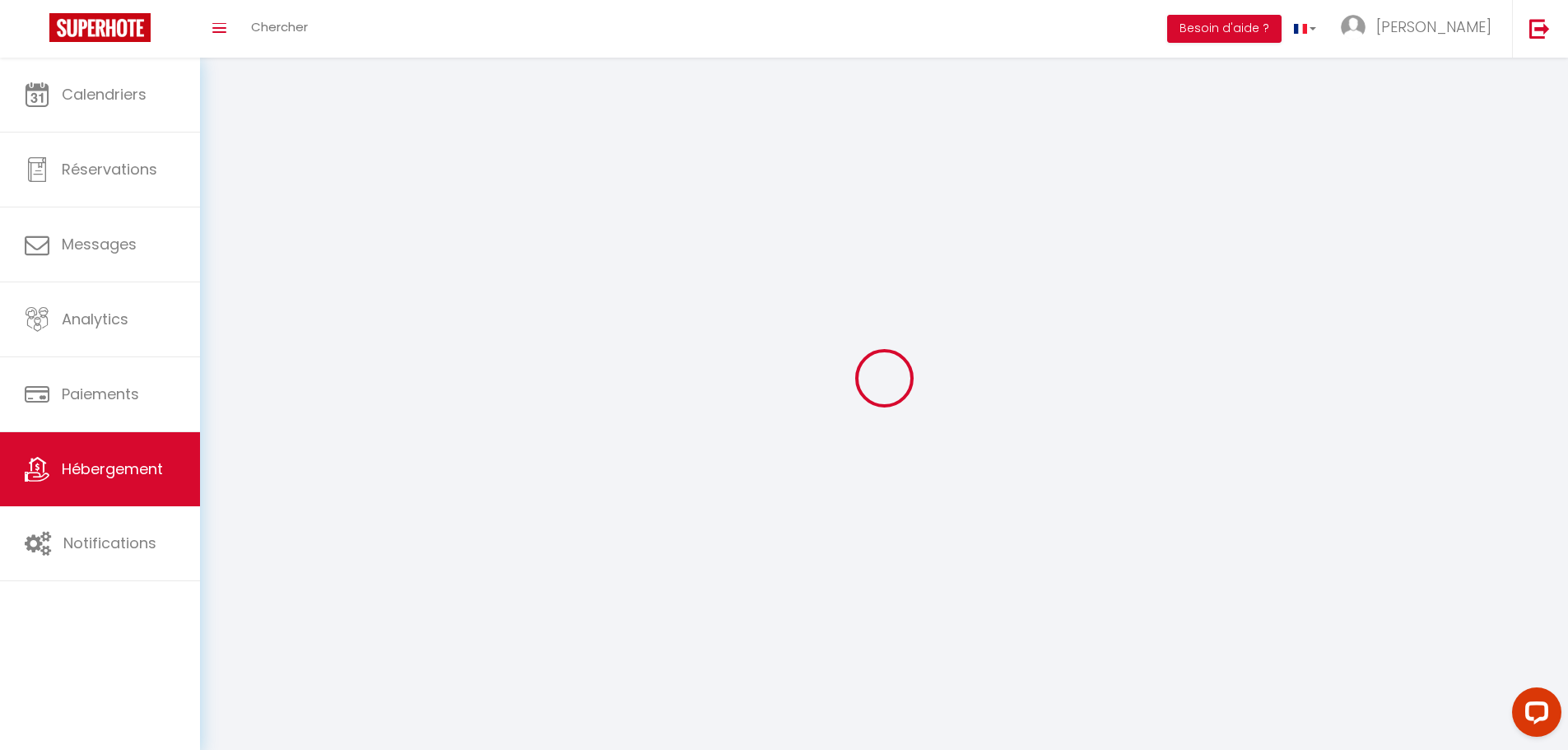
select select
select select "28"
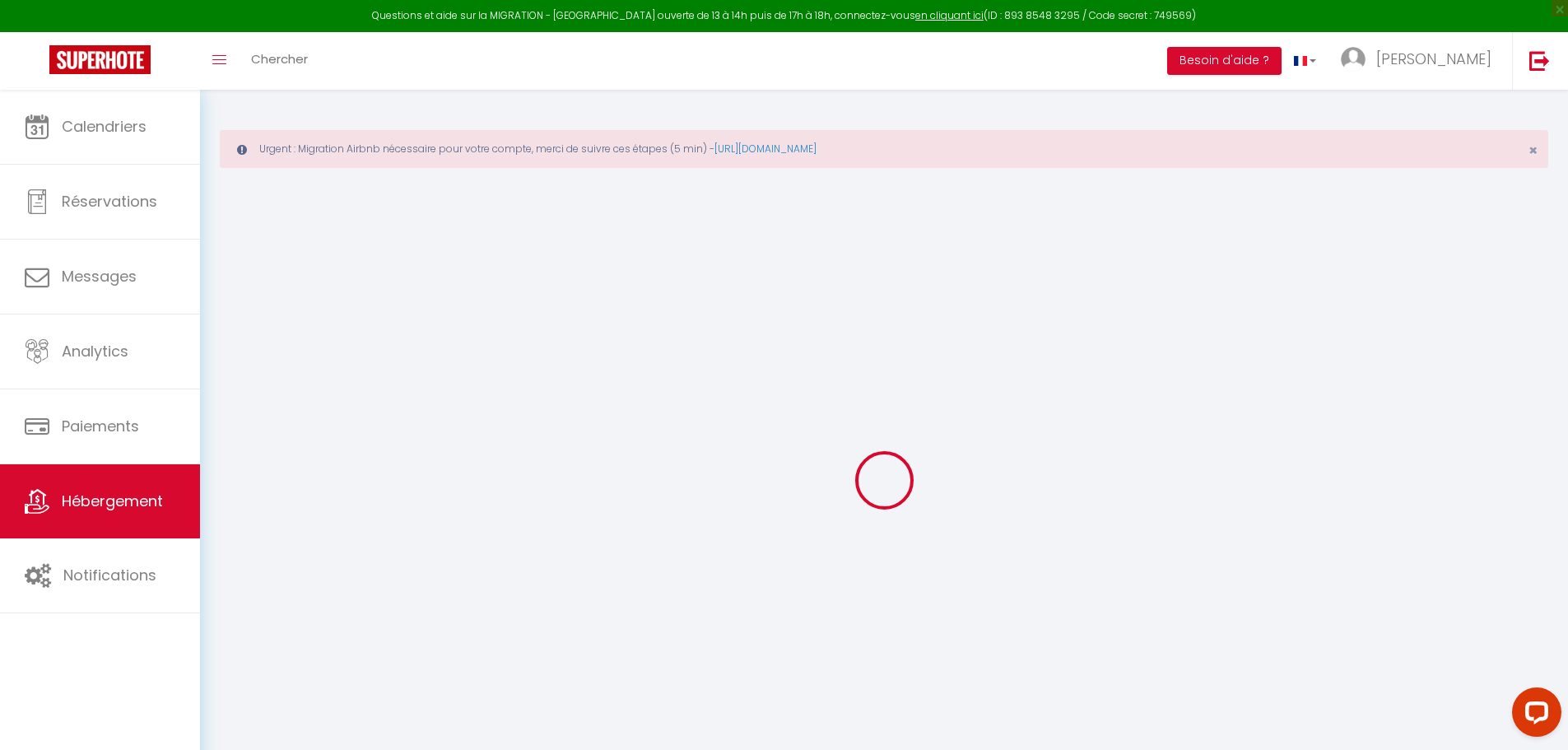
select select
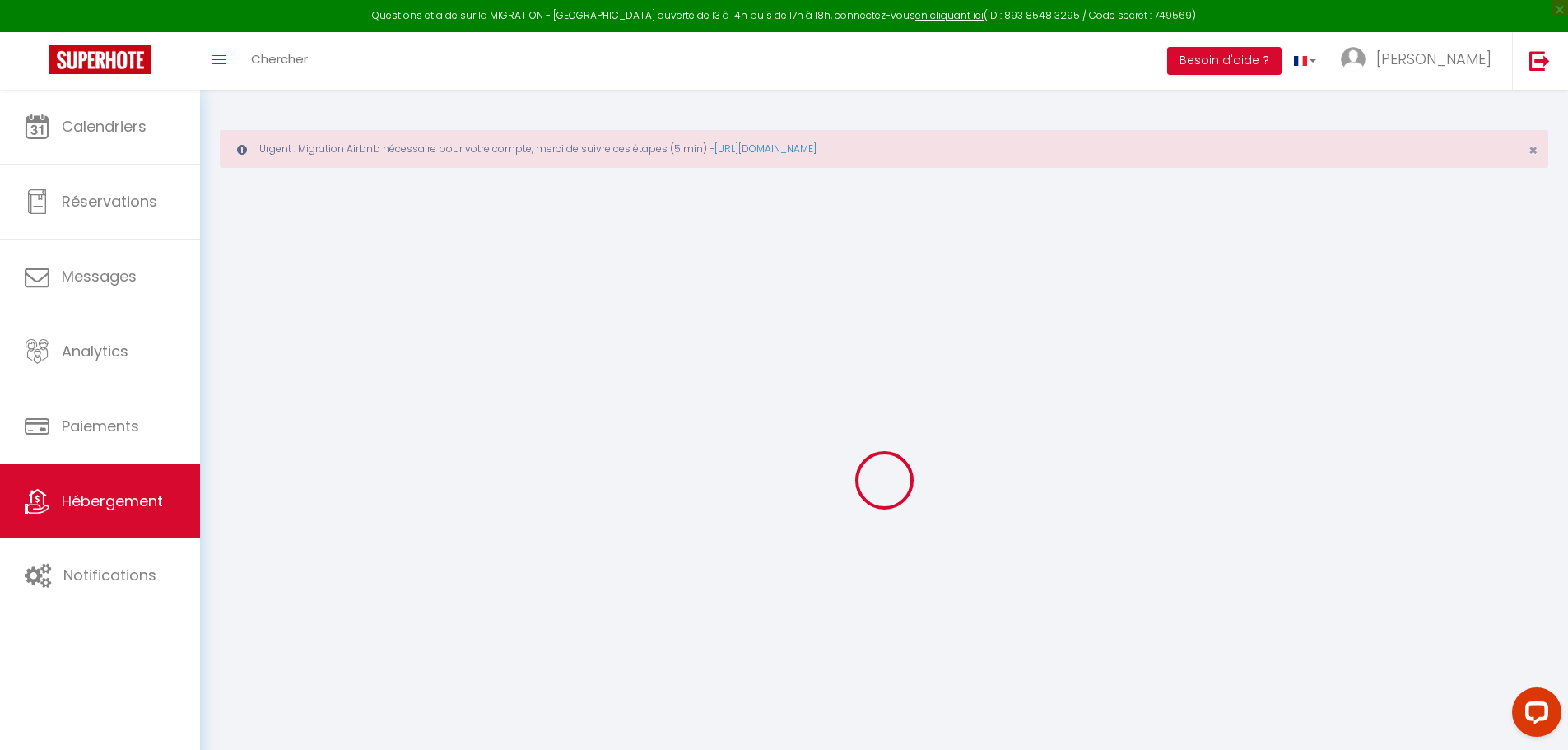
select select
checkbox input "false"
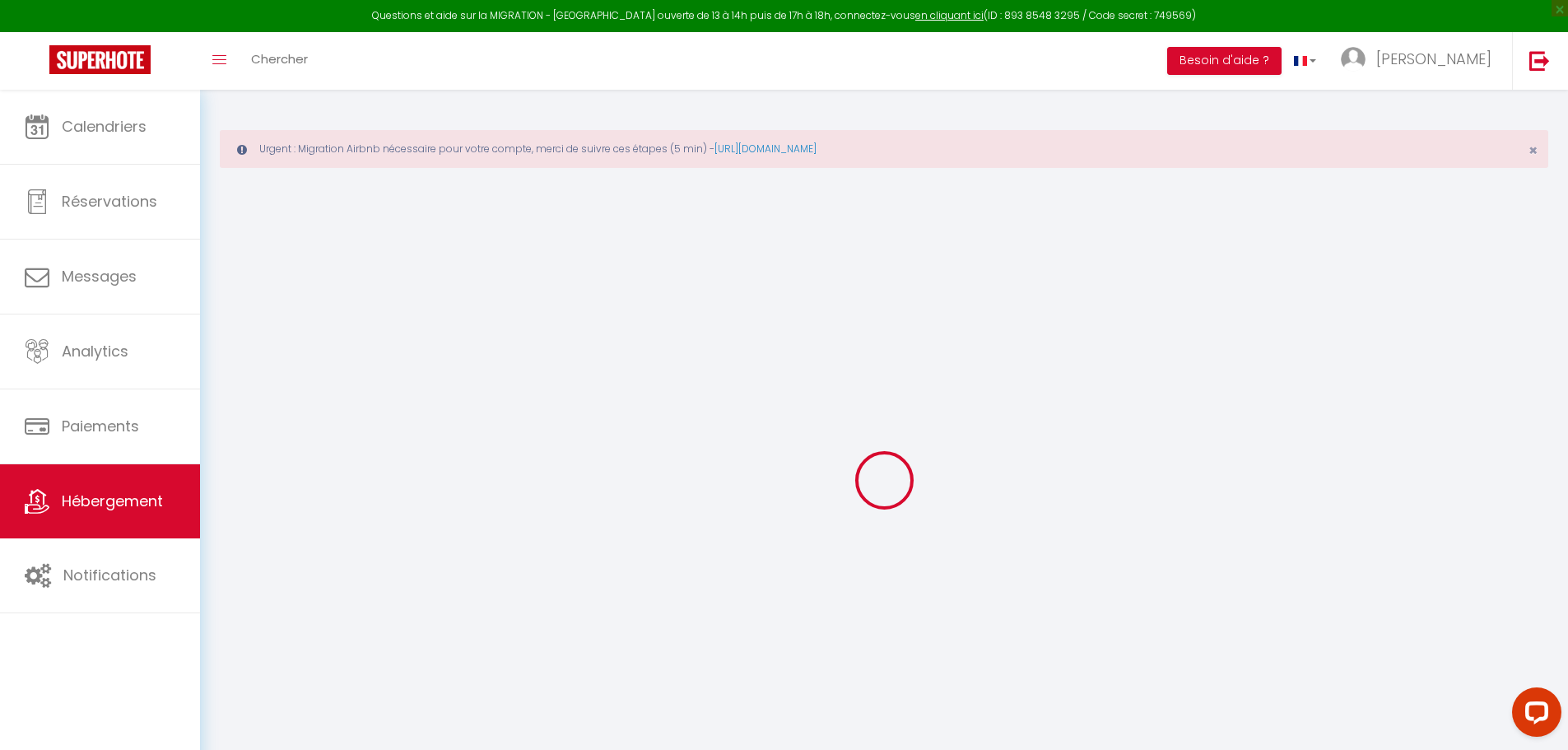
select select
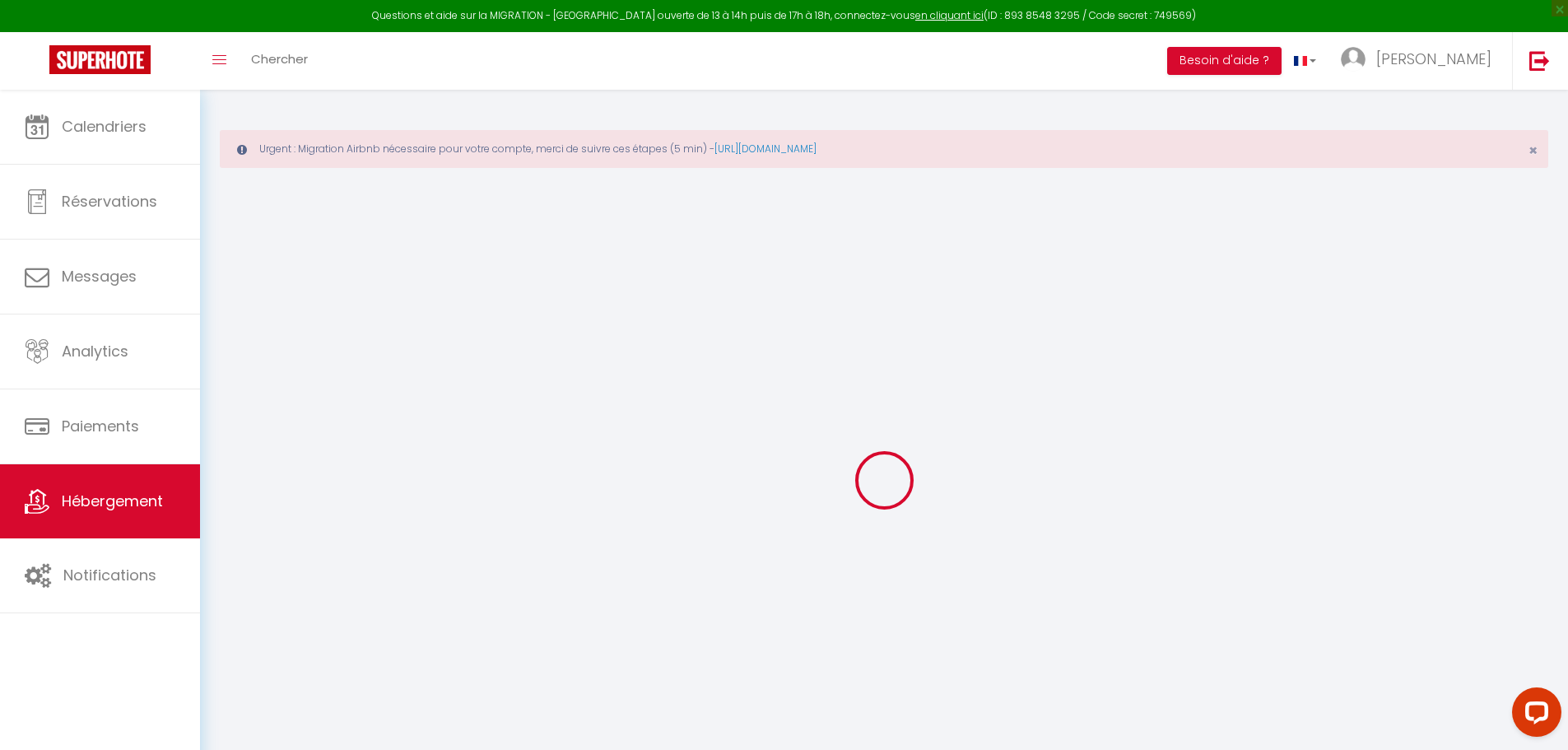
select select
checkbox input "false"
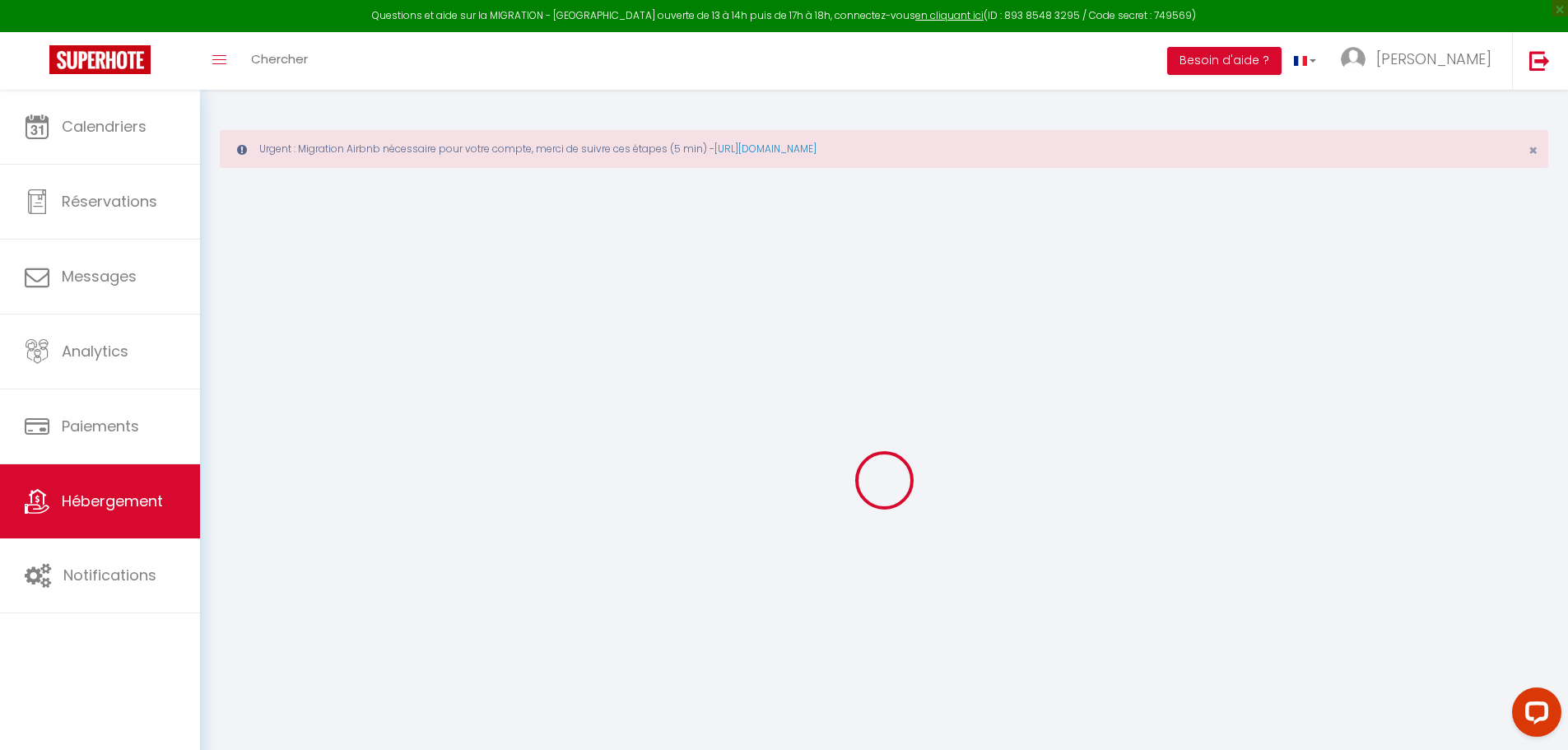
checkbox input "false"
select select
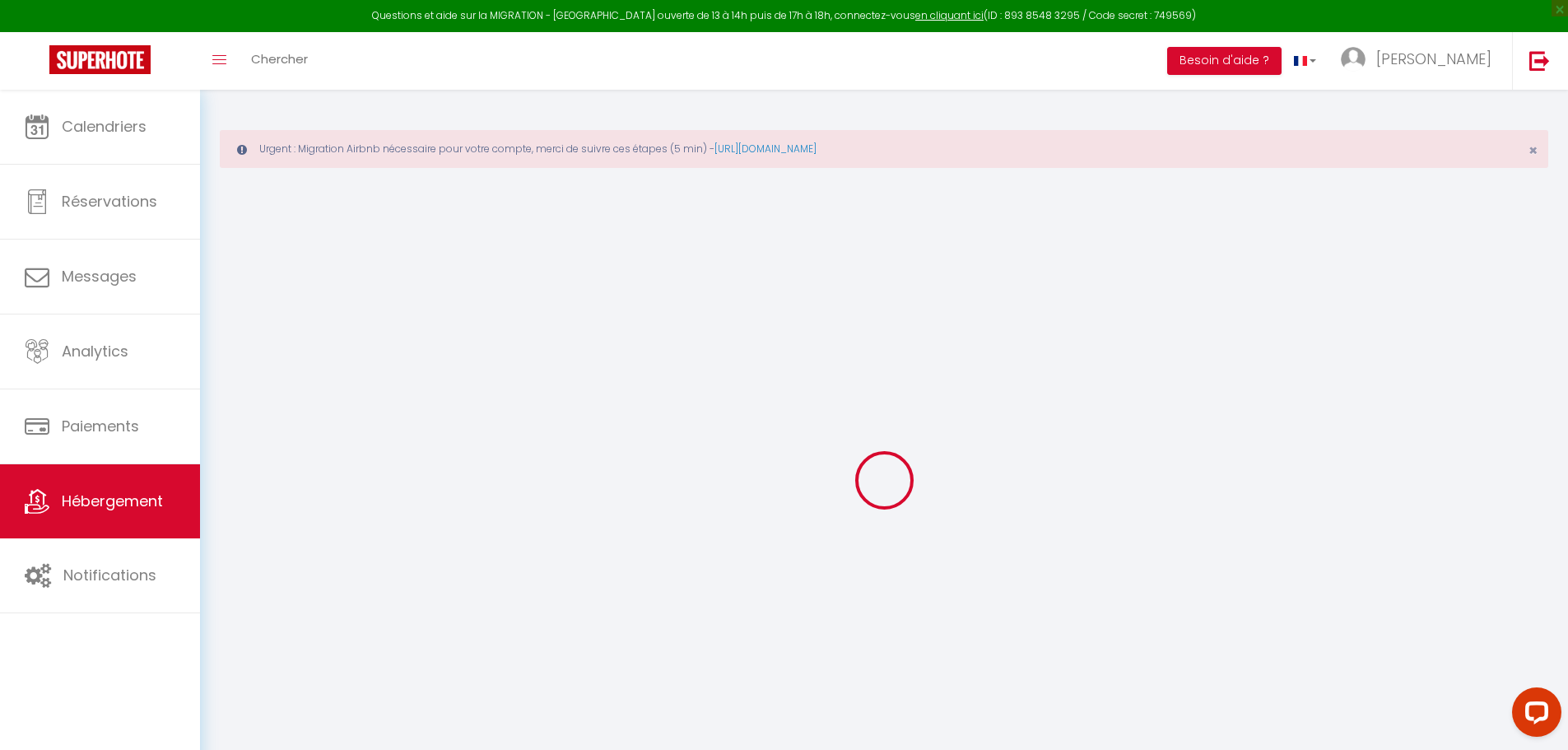
select select
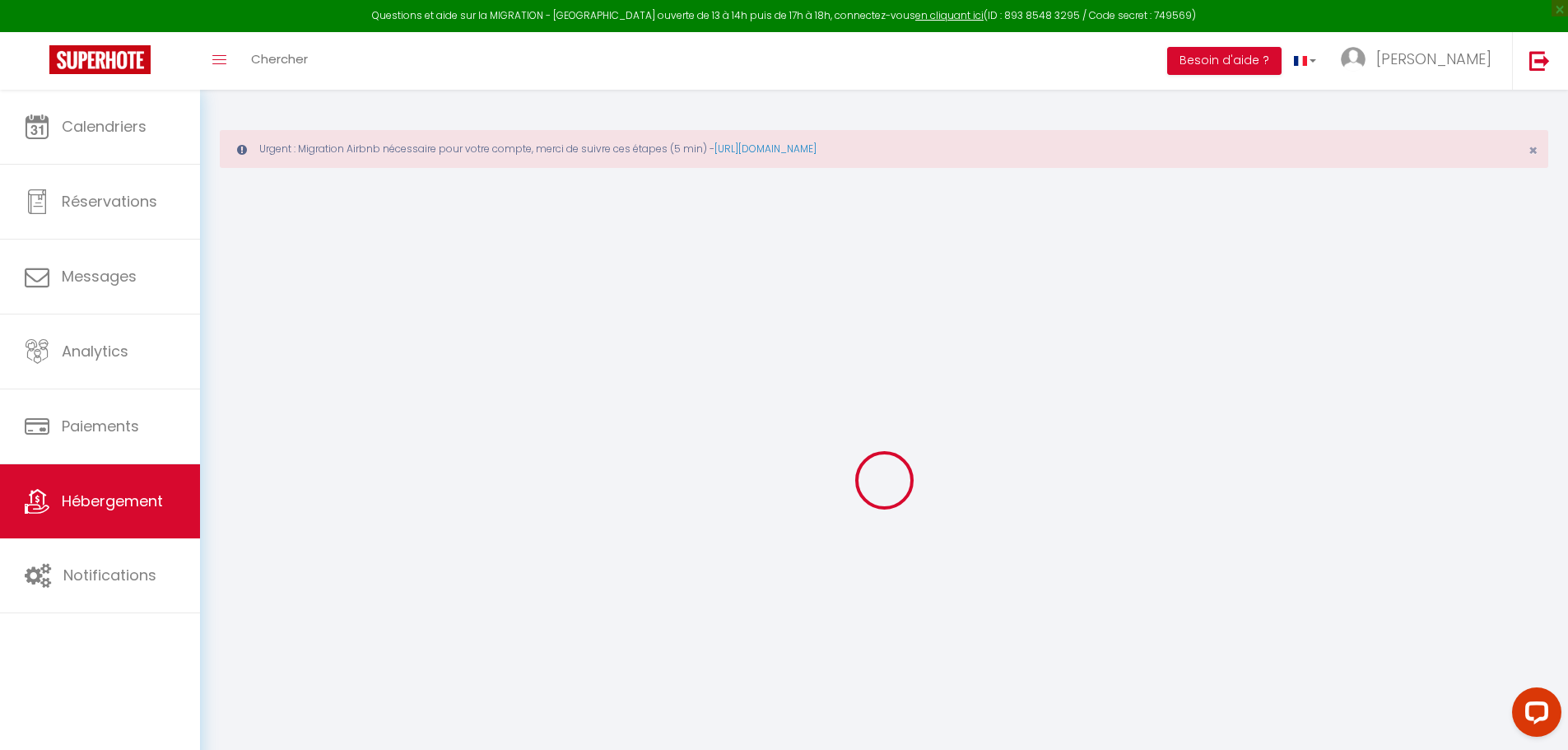
checkbox input "false"
select select
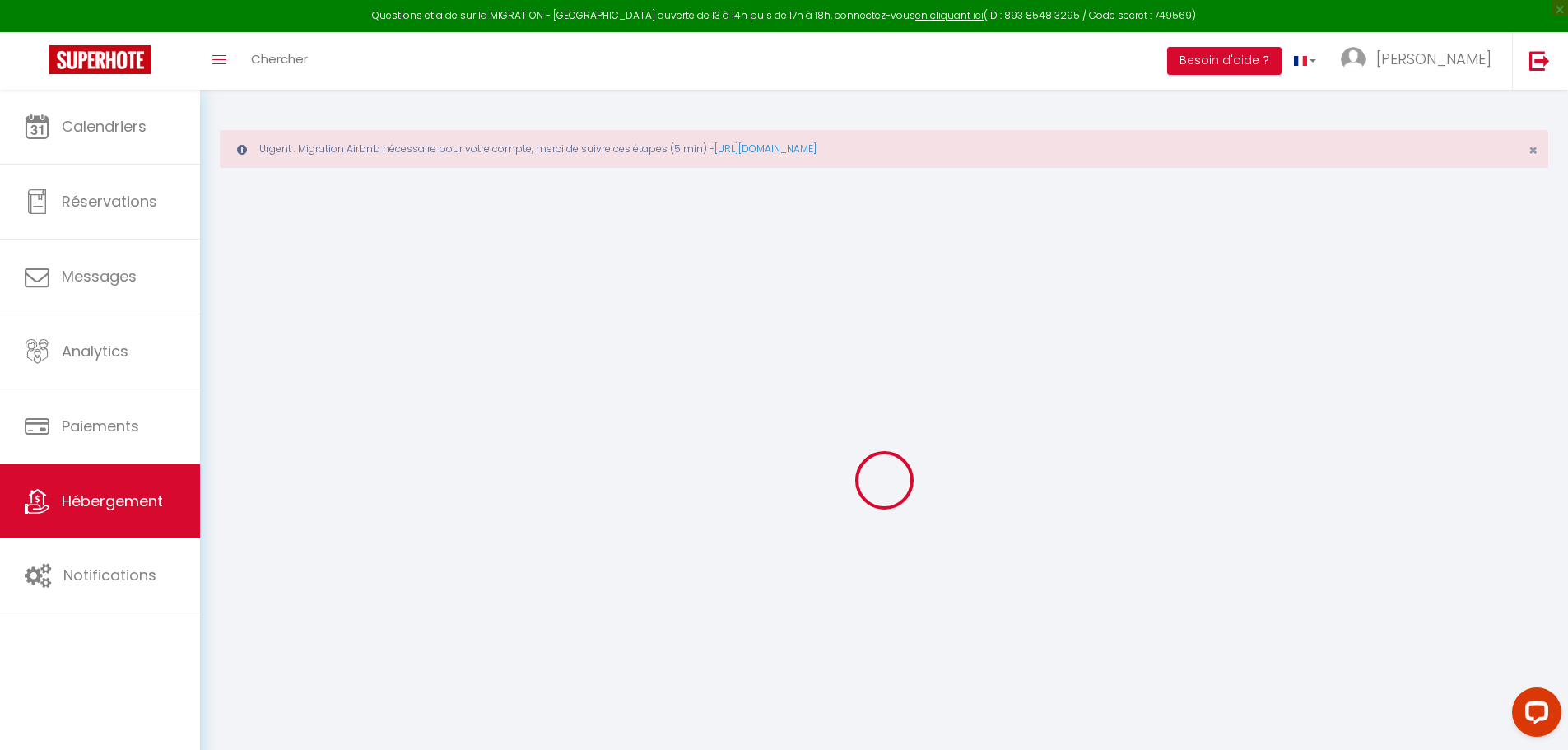
select select
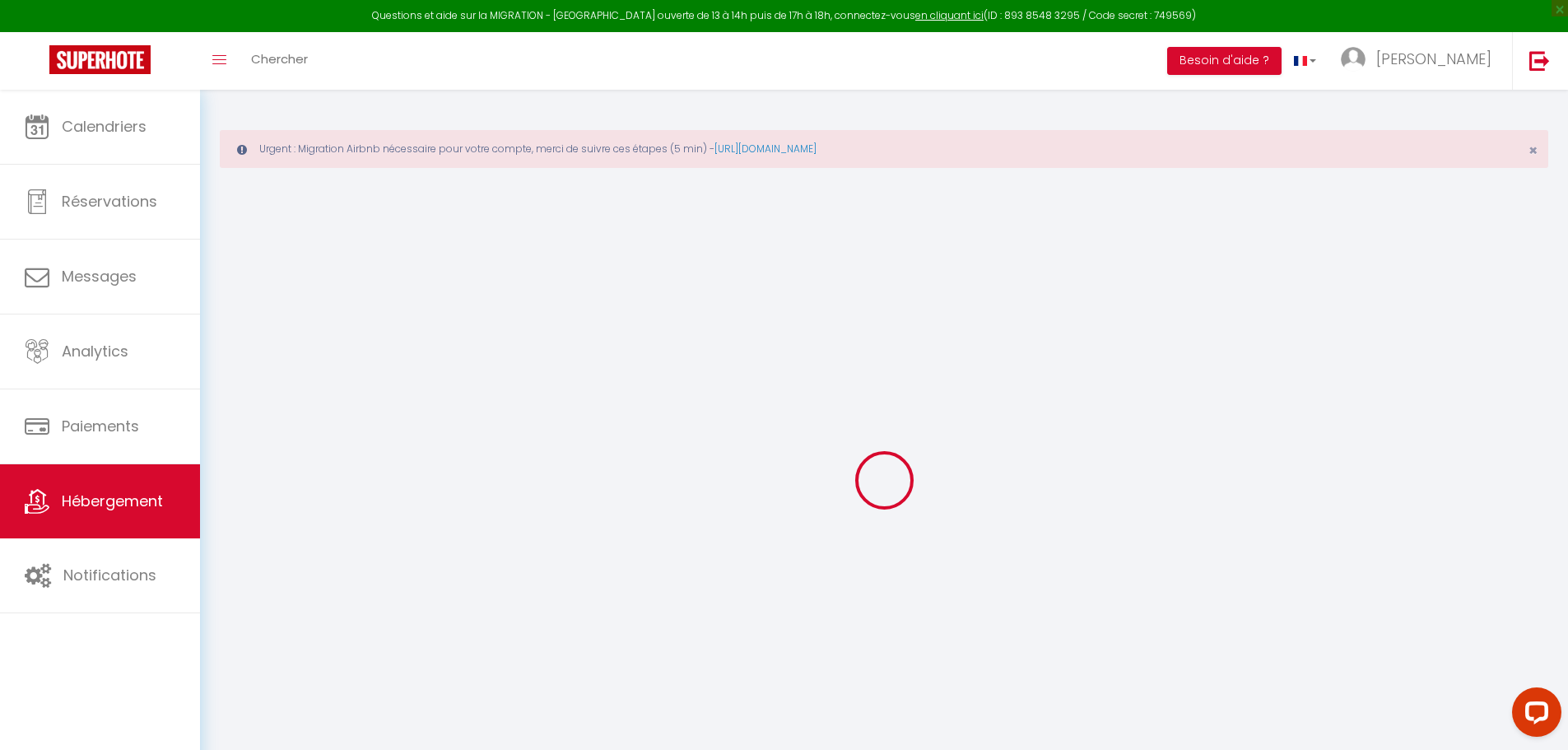
select select
checkbox input "false"
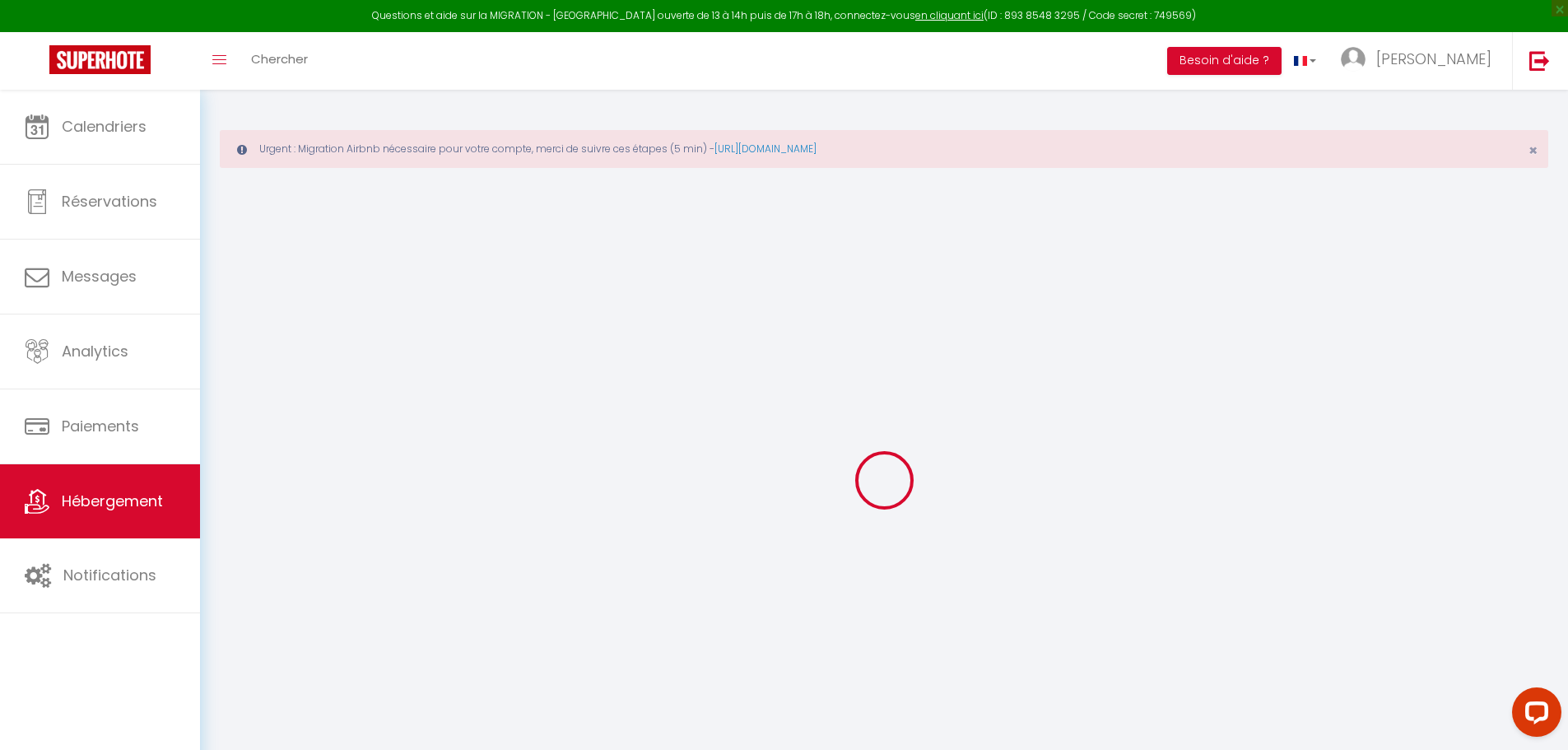
checkbox input "false"
select select
type input "Le studio de la gare"
type input "[PERSON_NAME]"
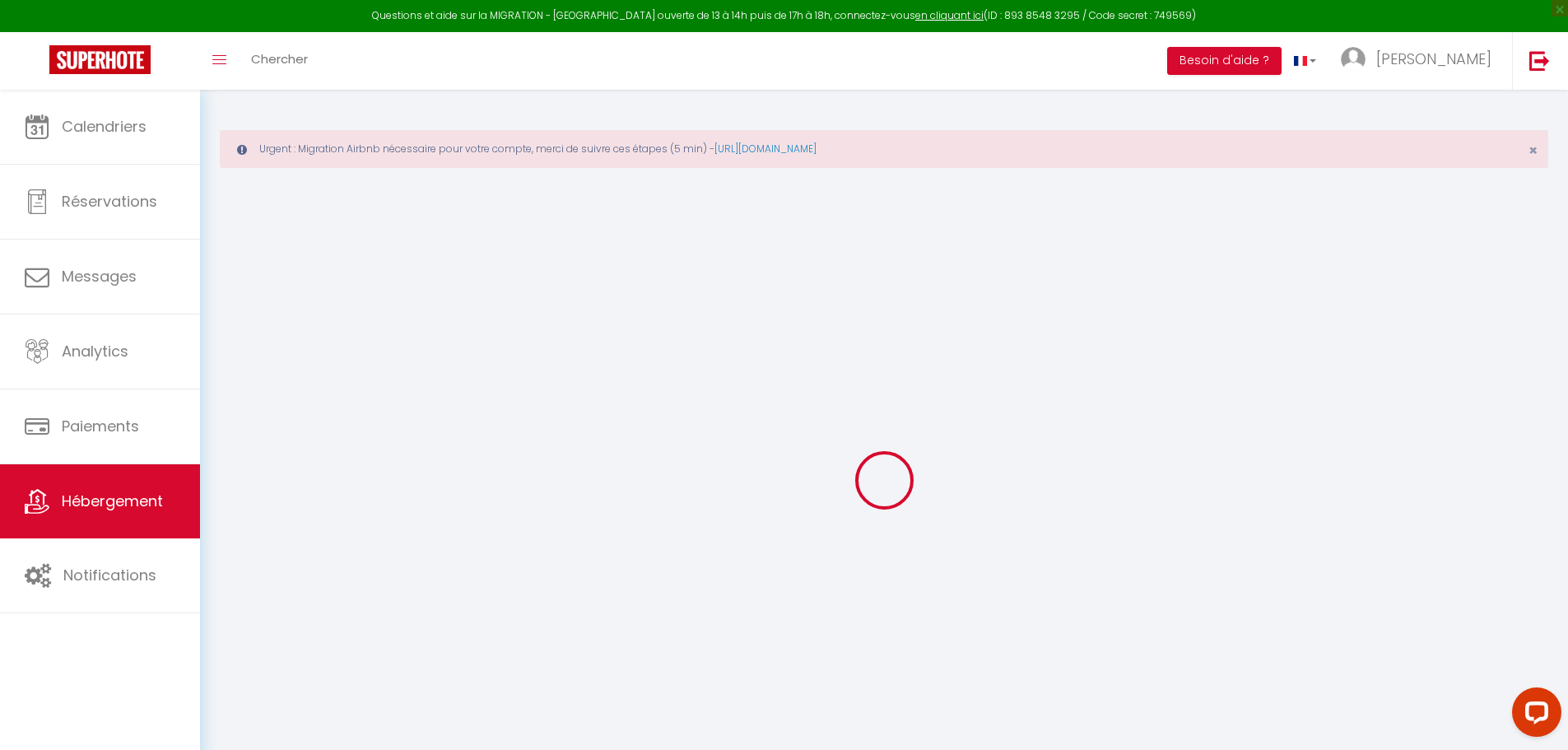
type input "GOUTILLE"
type input "[STREET_ADDRESS]"
type input "42110"
type input "FEURS"
select select "2"
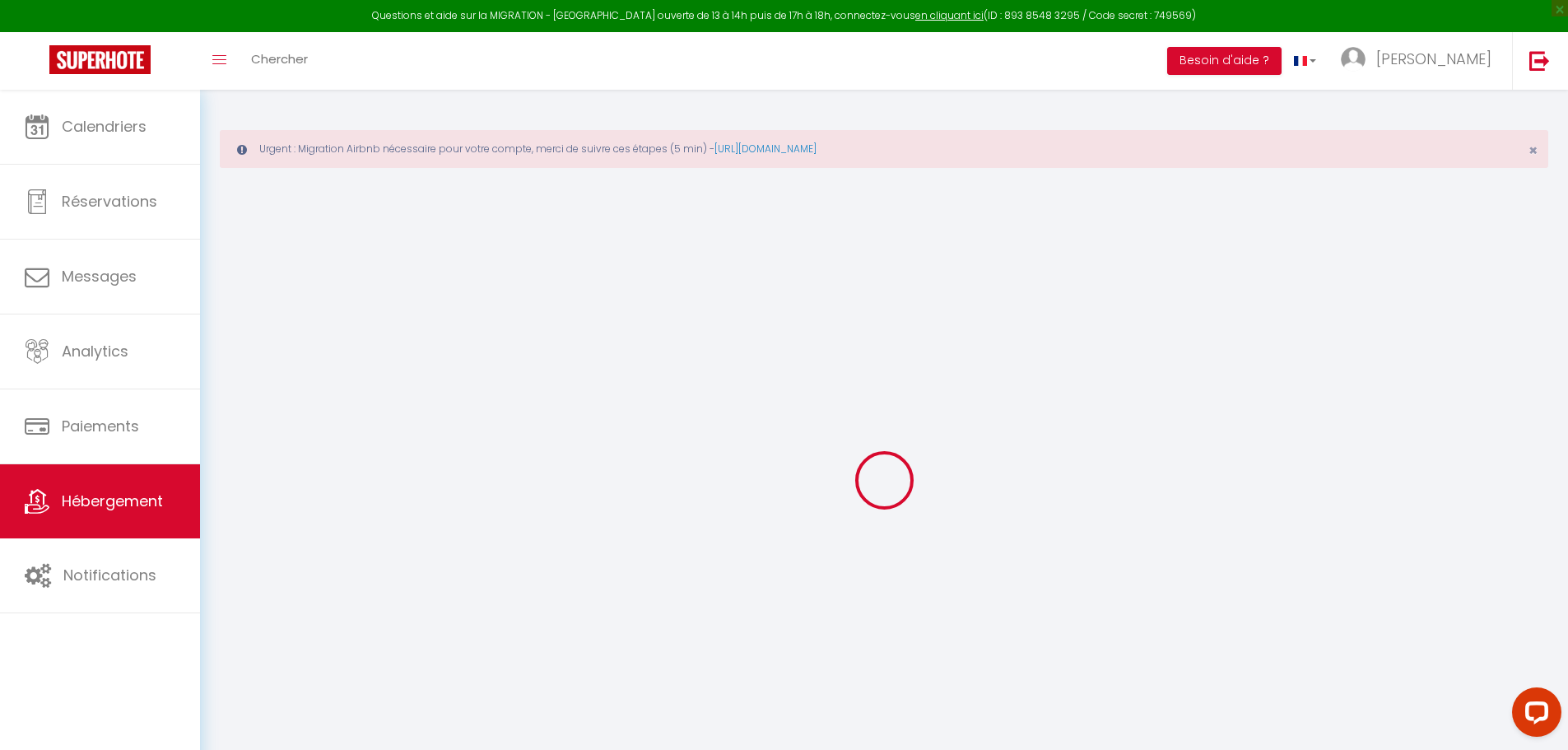
select select "0"
type input "32"
type input "30"
select select
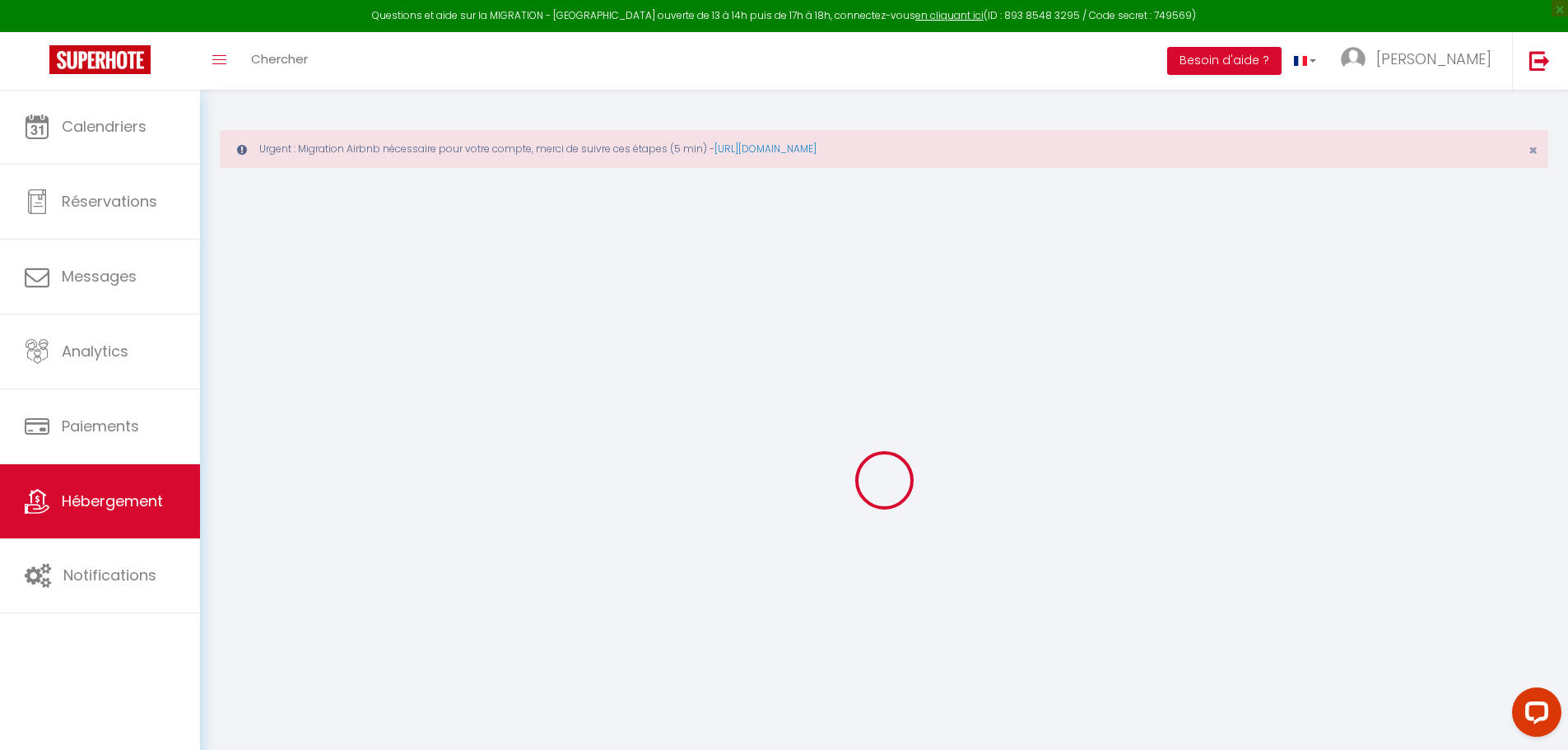
select select
type input "[STREET_ADDRESS][PERSON_NAME]"
type input "40100"
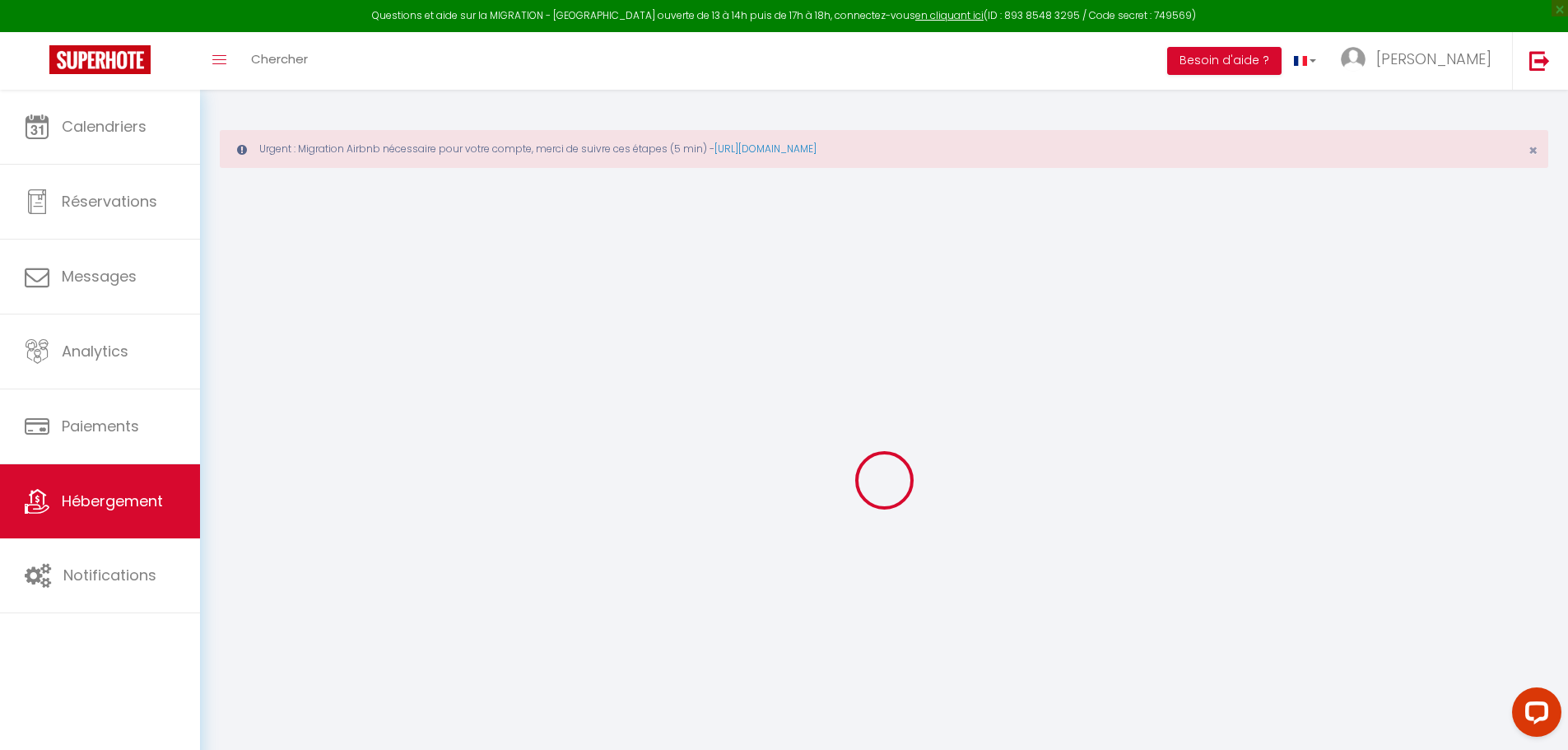
type input "Dax"
type input "[EMAIL_ADDRESS][DOMAIN_NAME]"
select select "12435"
checkbox input "false"
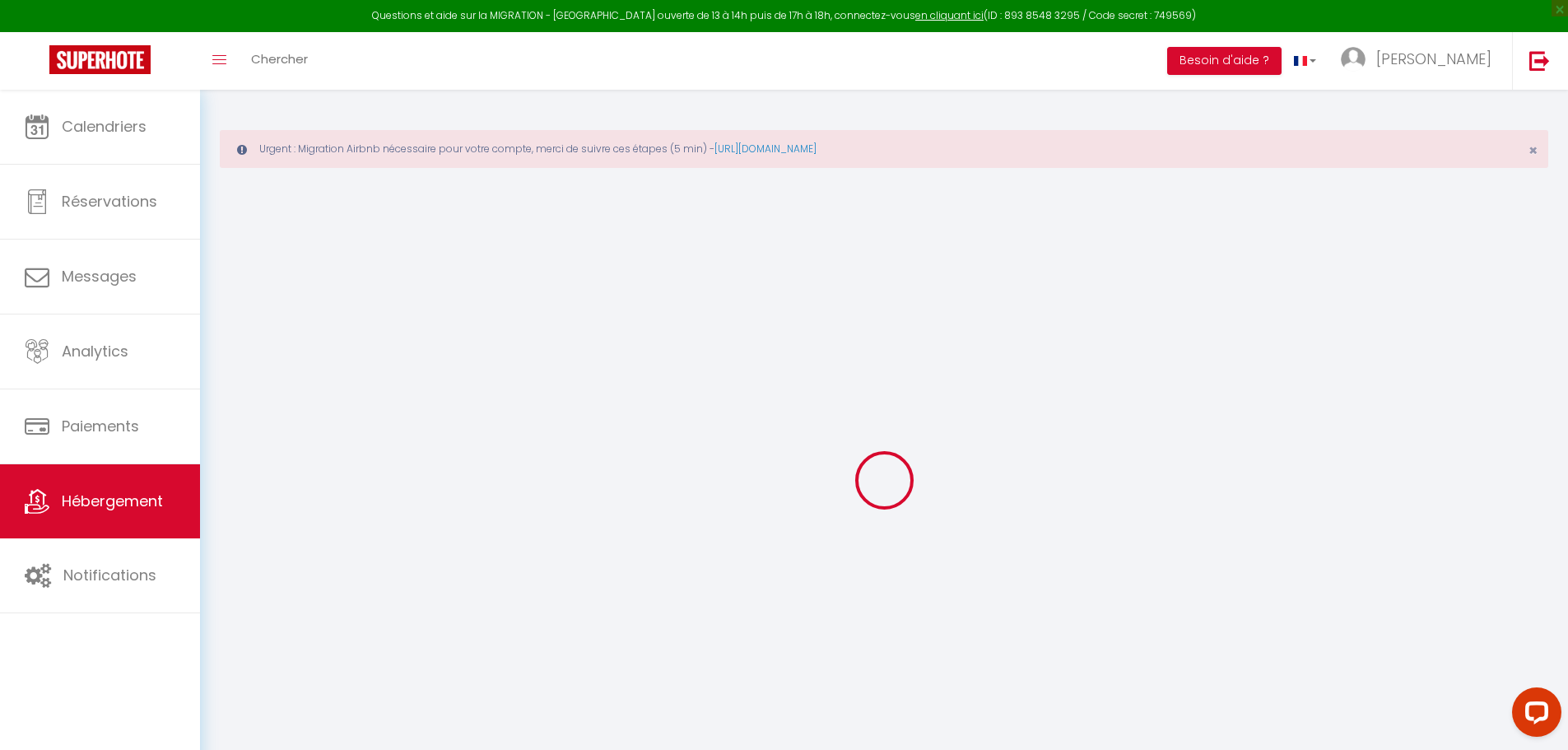
checkbox input "false"
type input "0"
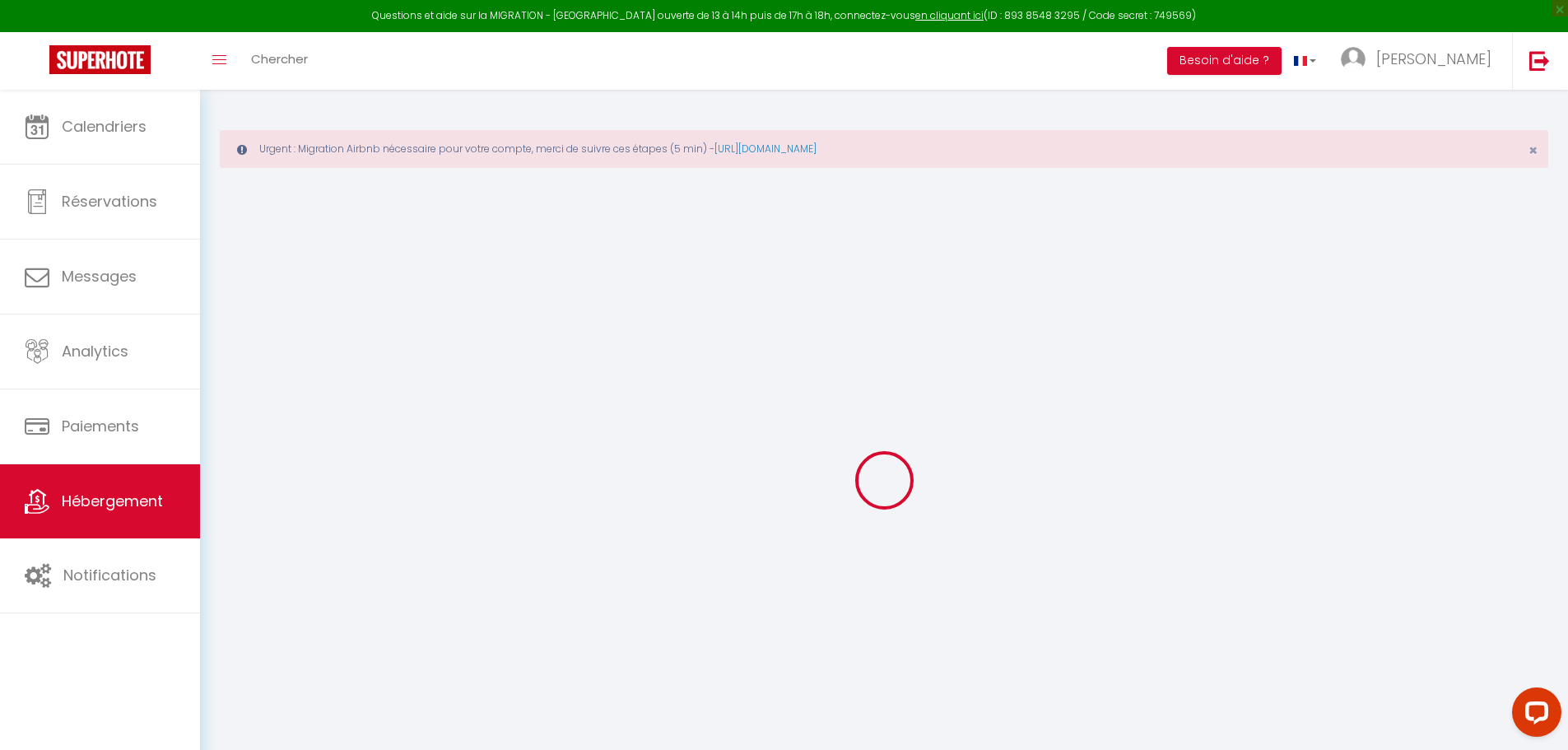
type input "0"
select select
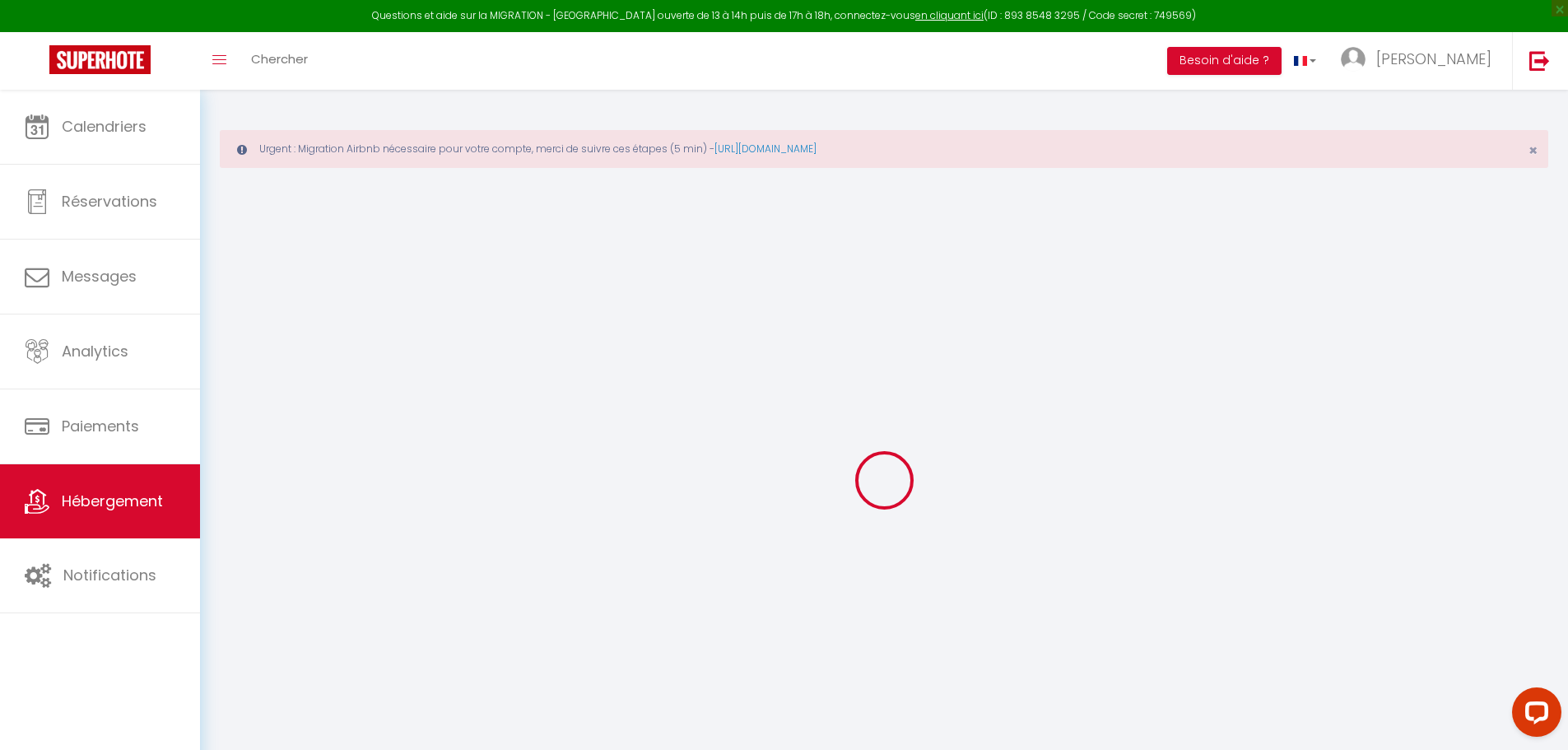
select select
checkbox input "false"
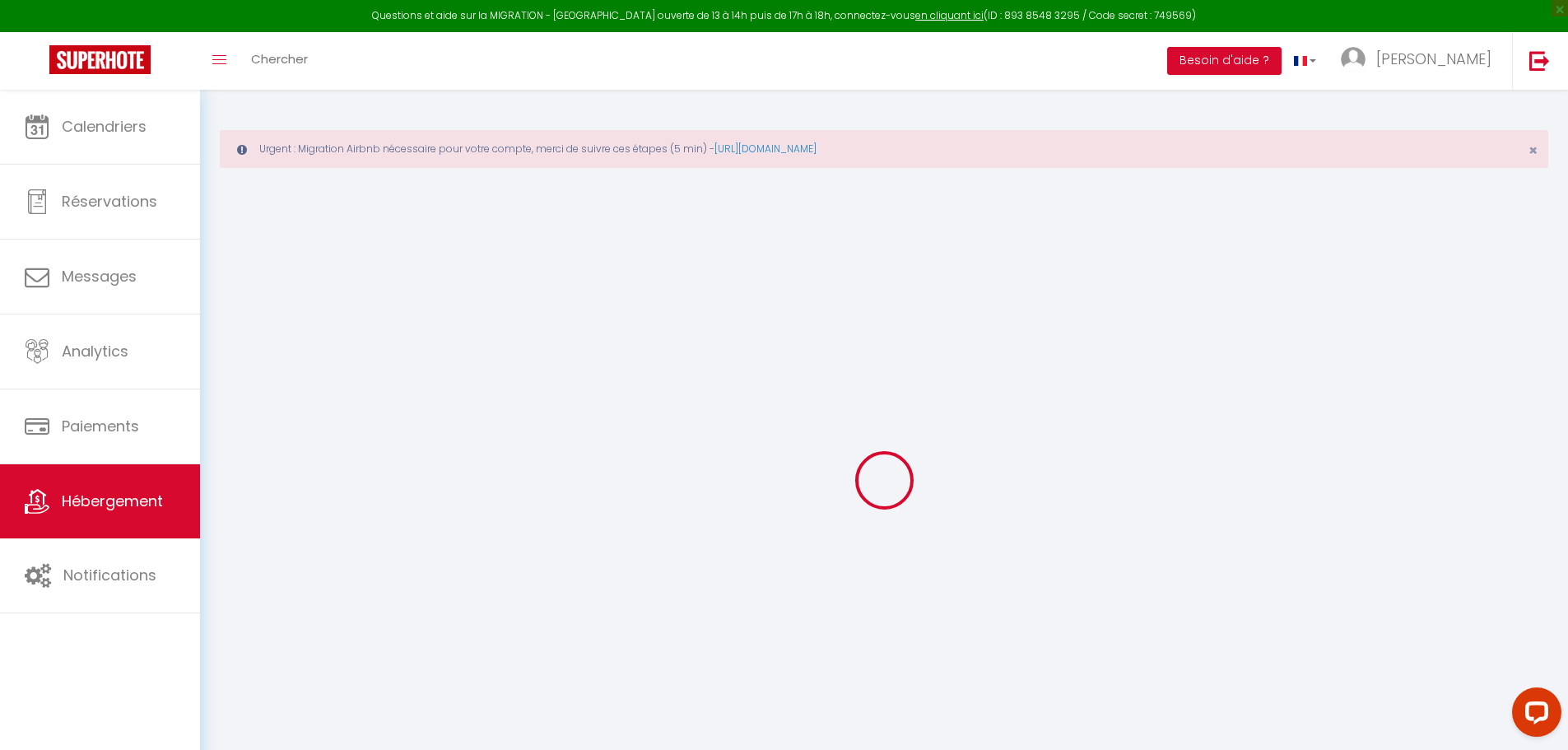
select select
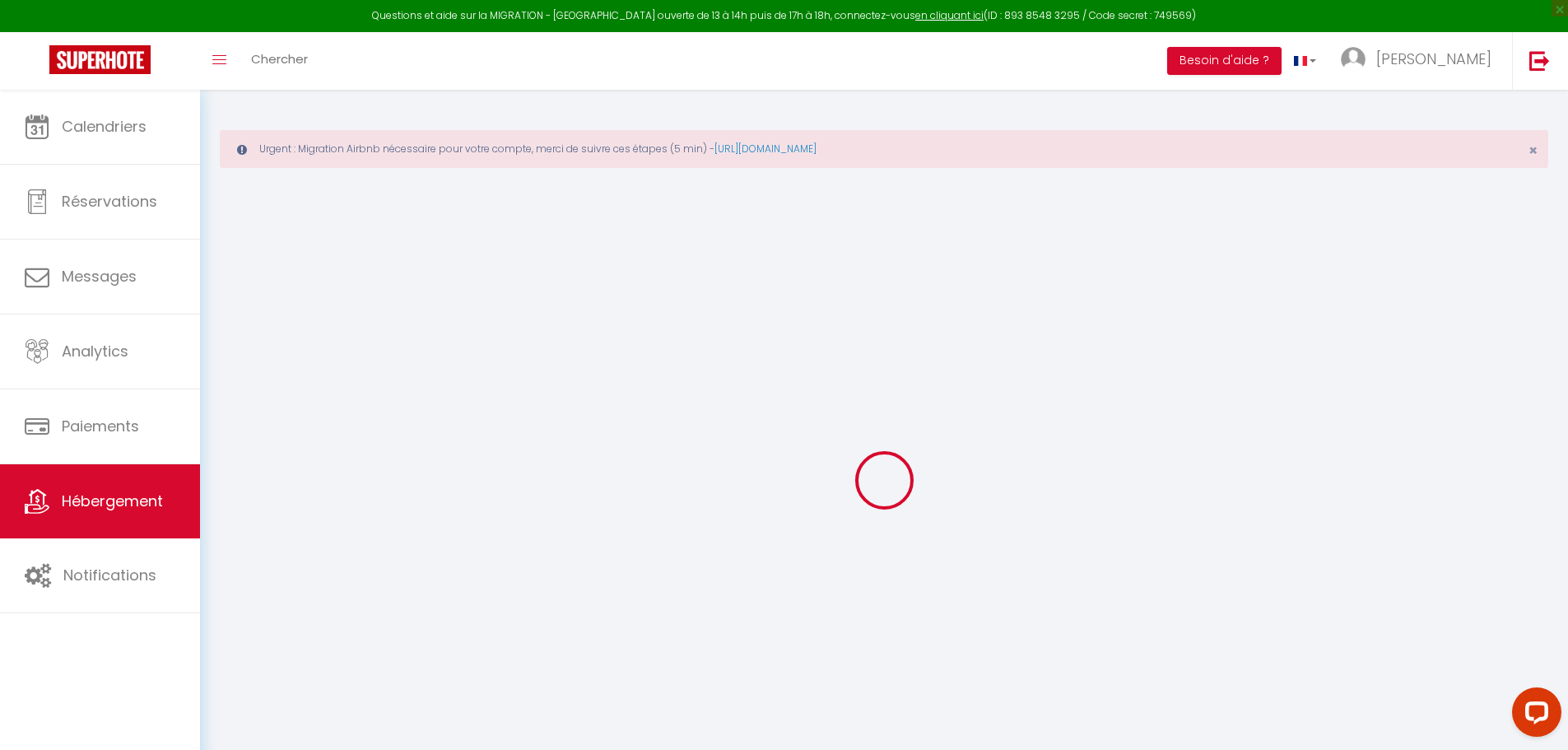
checkbox input "false"
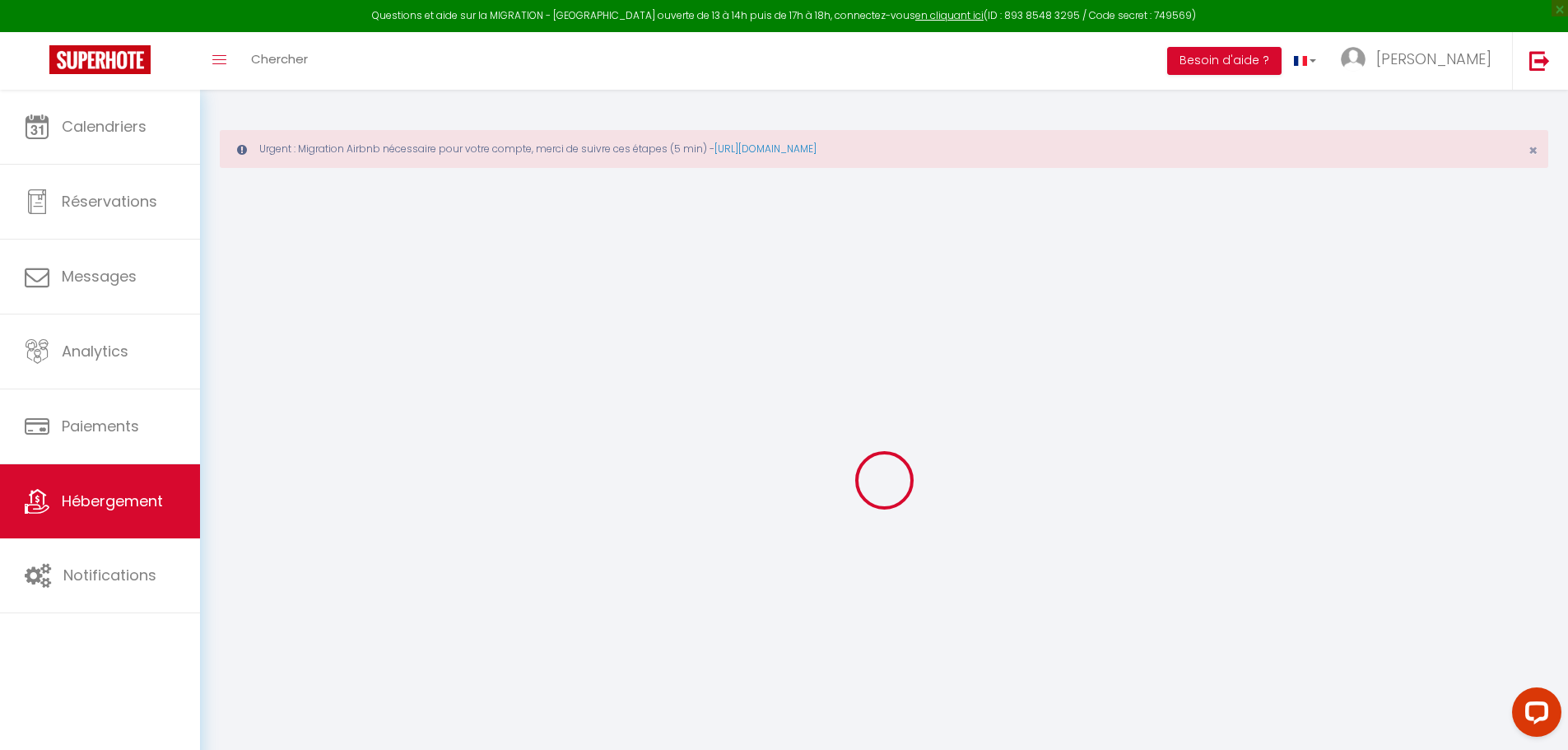
checkbox input "false"
select select "14:00"
select select
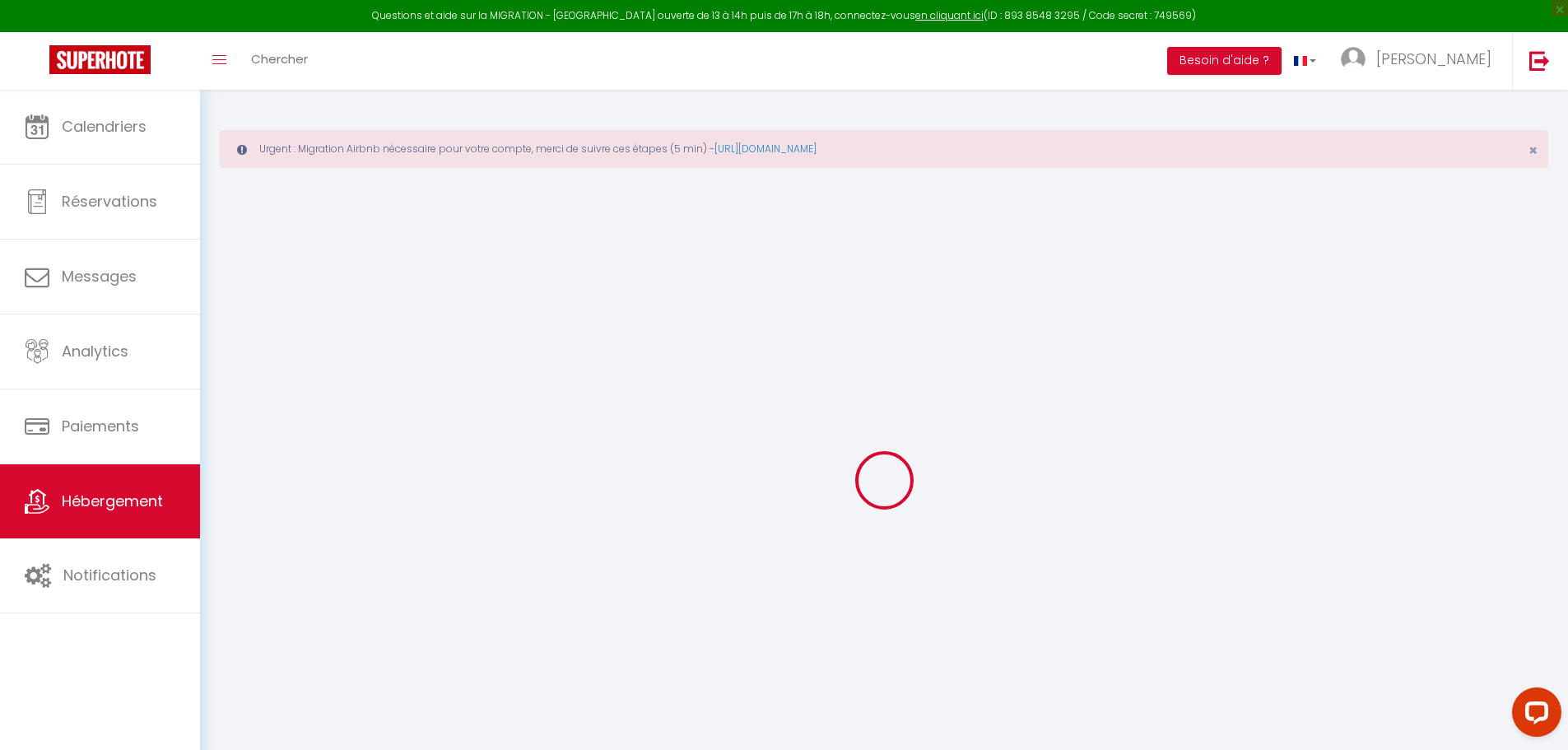
select select "11:00"
select select "30"
select select "120"
select select
checkbox input "false"
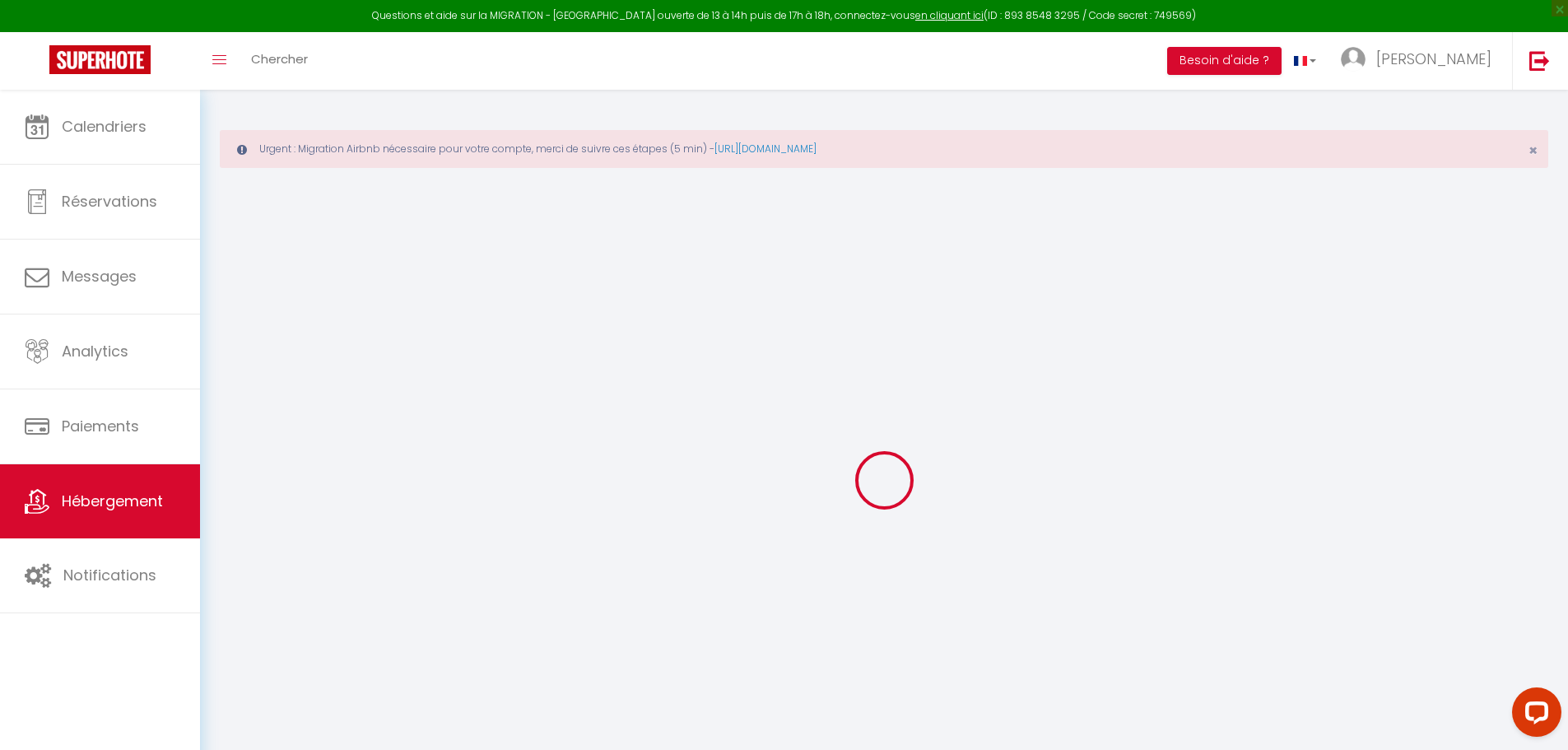
checkbox input "false"
select select
checkbox input "false"
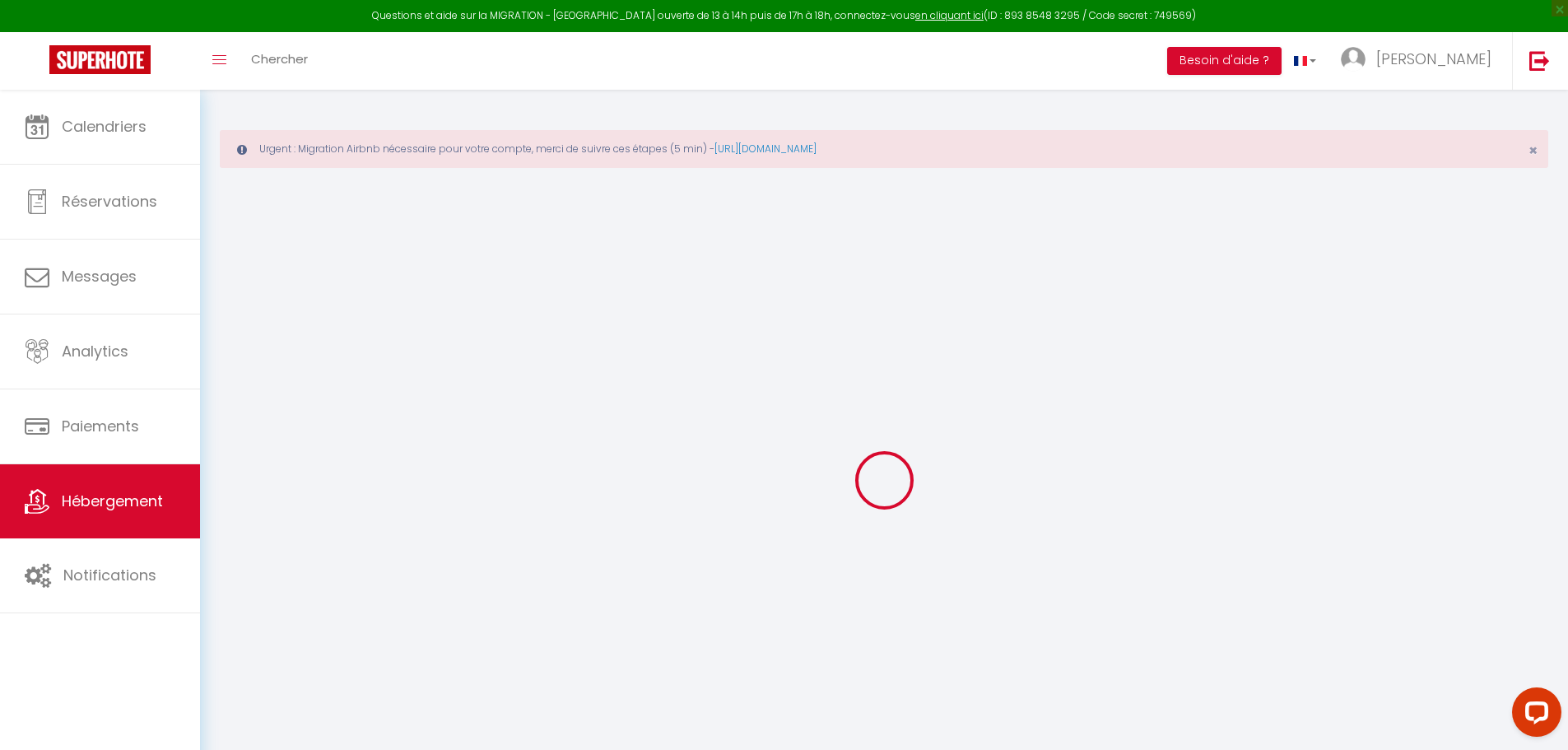
checkbox input "false"
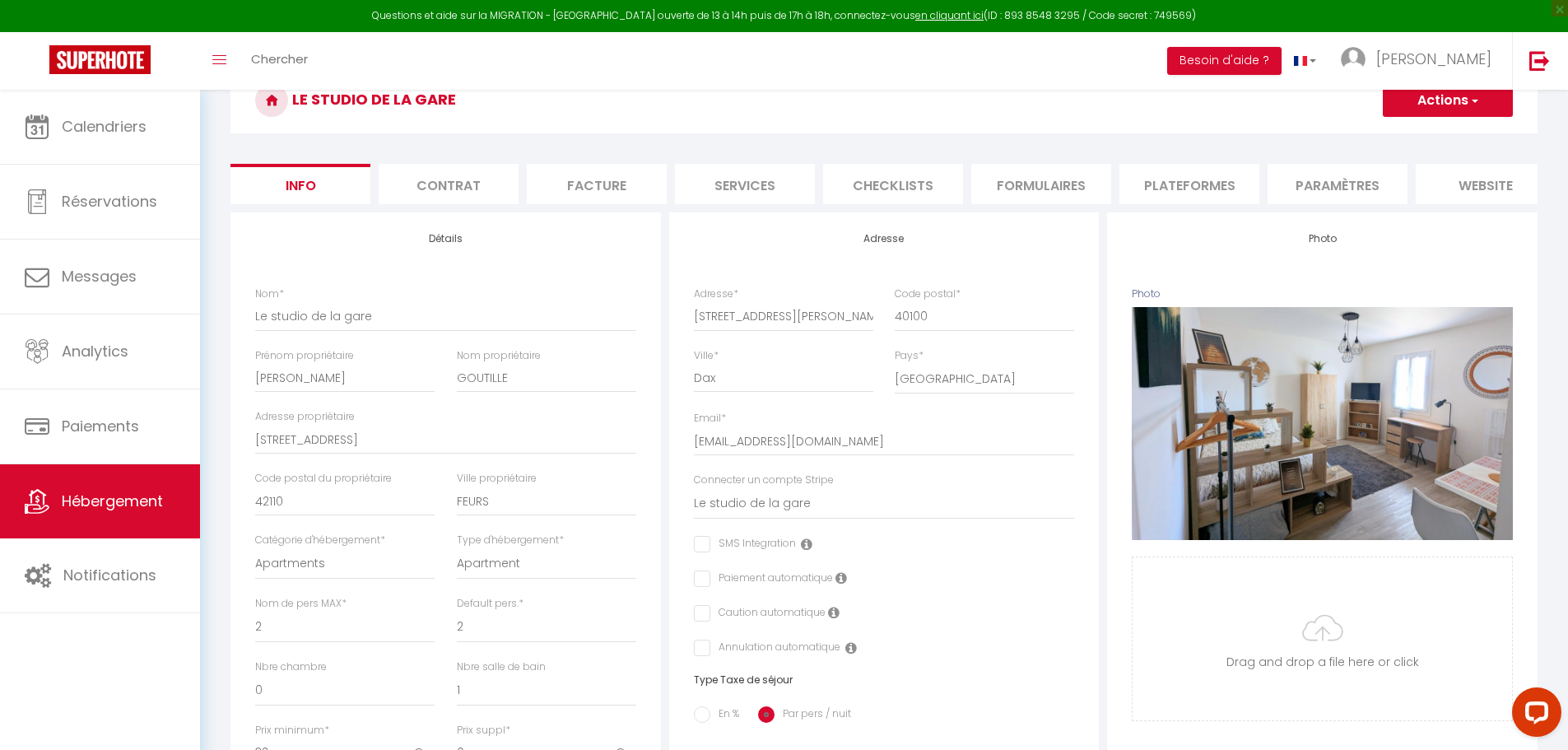
scroll to position [329, 0]
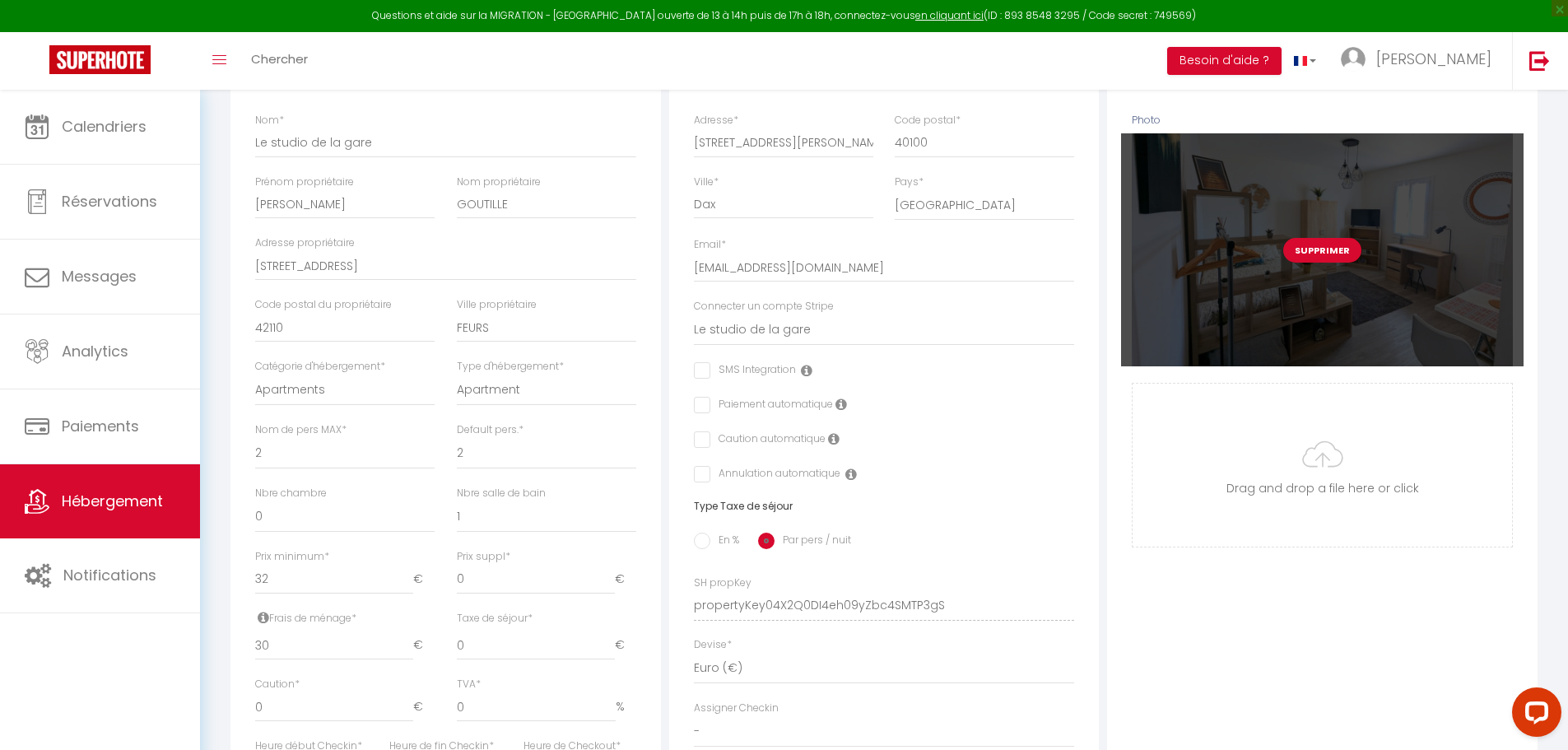
click at [1310, 256] on button "Supprimer" at bounding box center [1322, 250] width 78 height 25
select select
checkbox input "false"
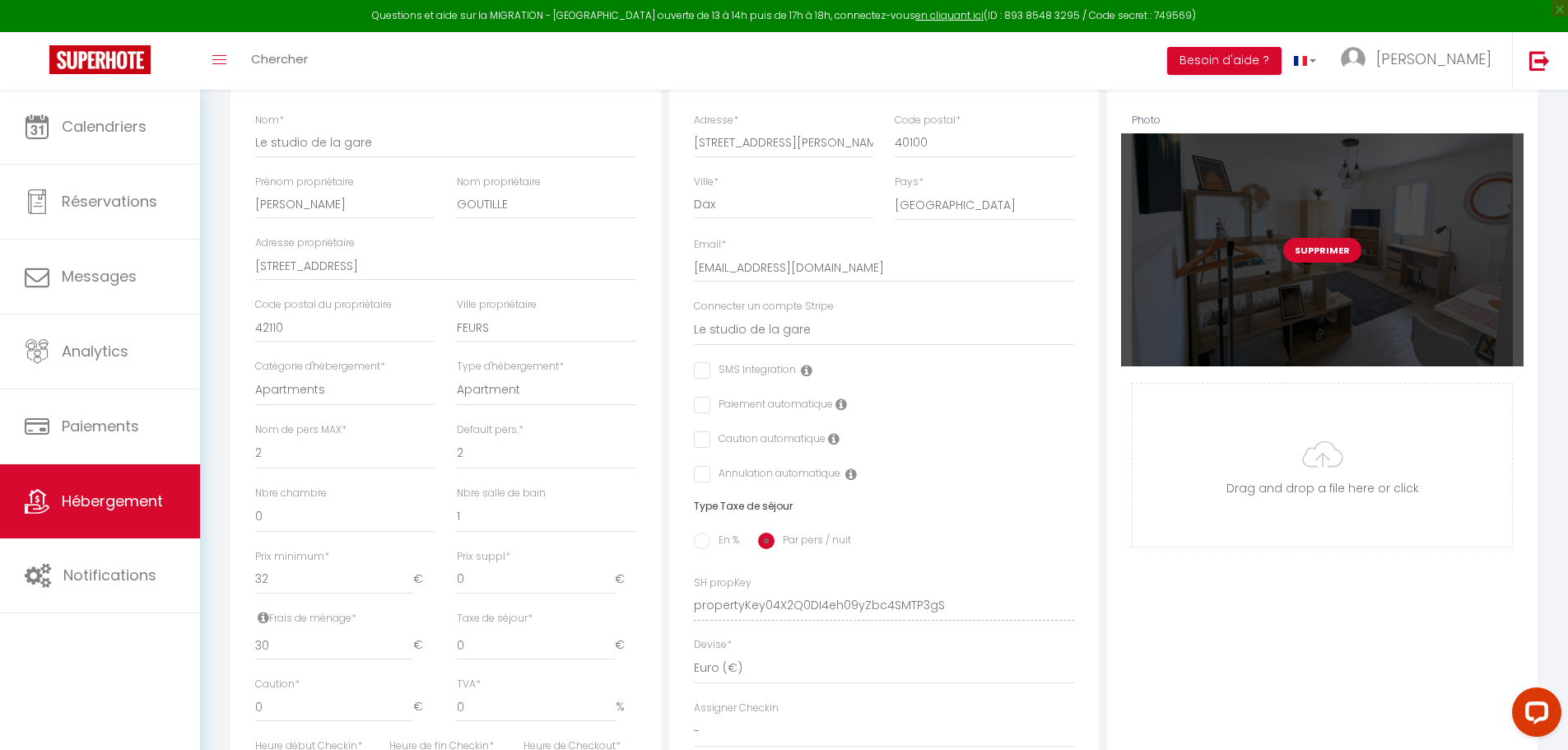
checkbox input "false"
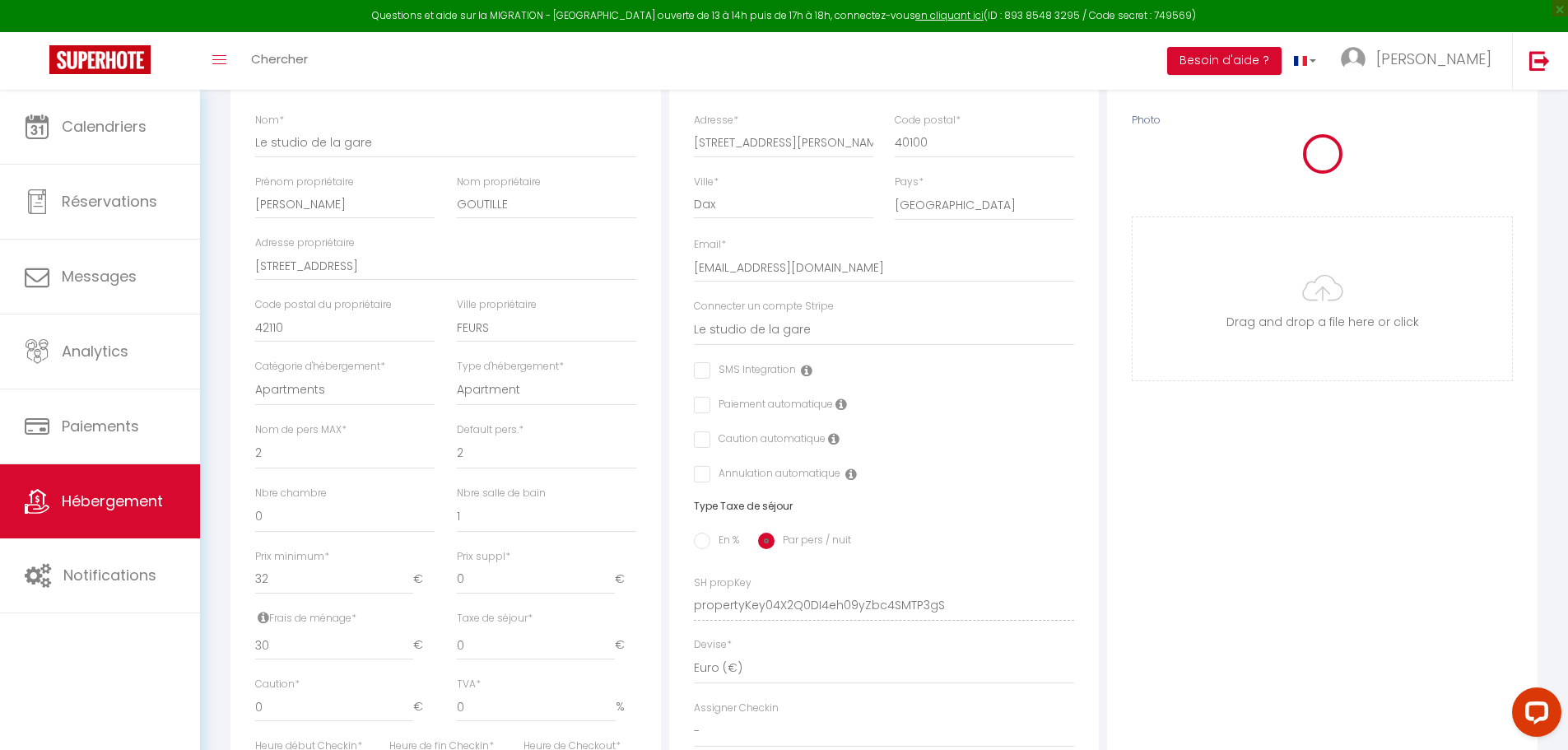
select select
checkbox input "false"
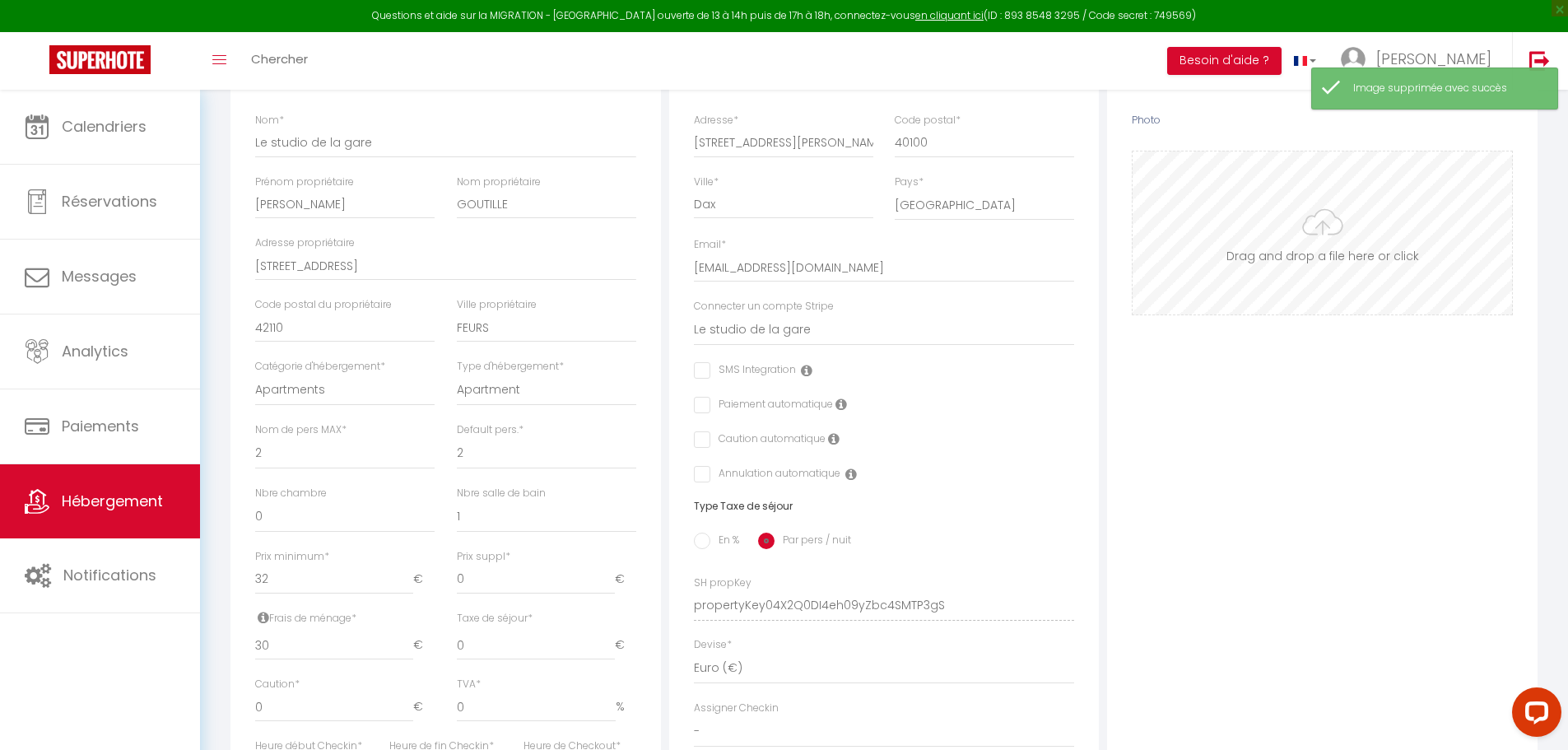
select select
checkbox input "false"
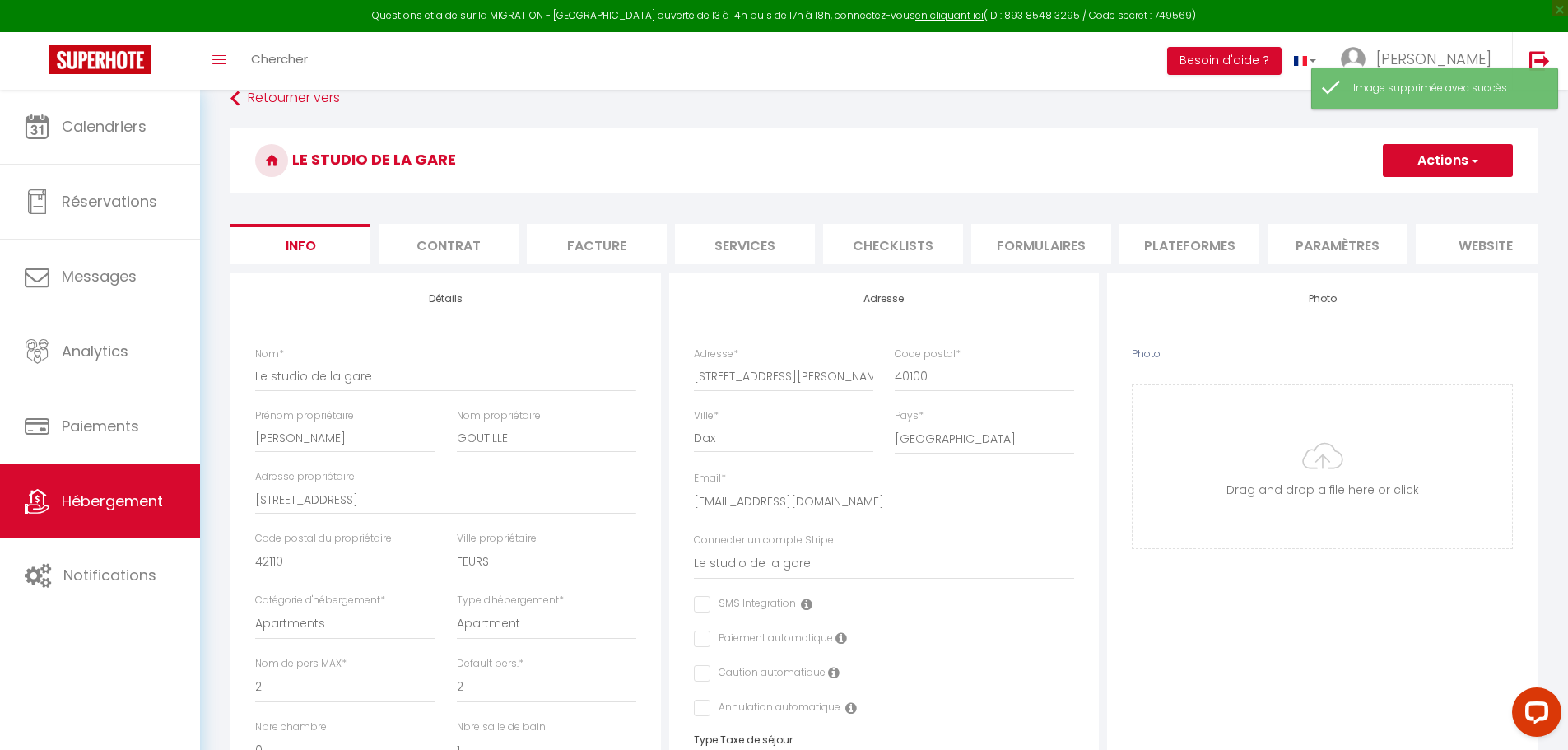
scroll to position [0, 0]
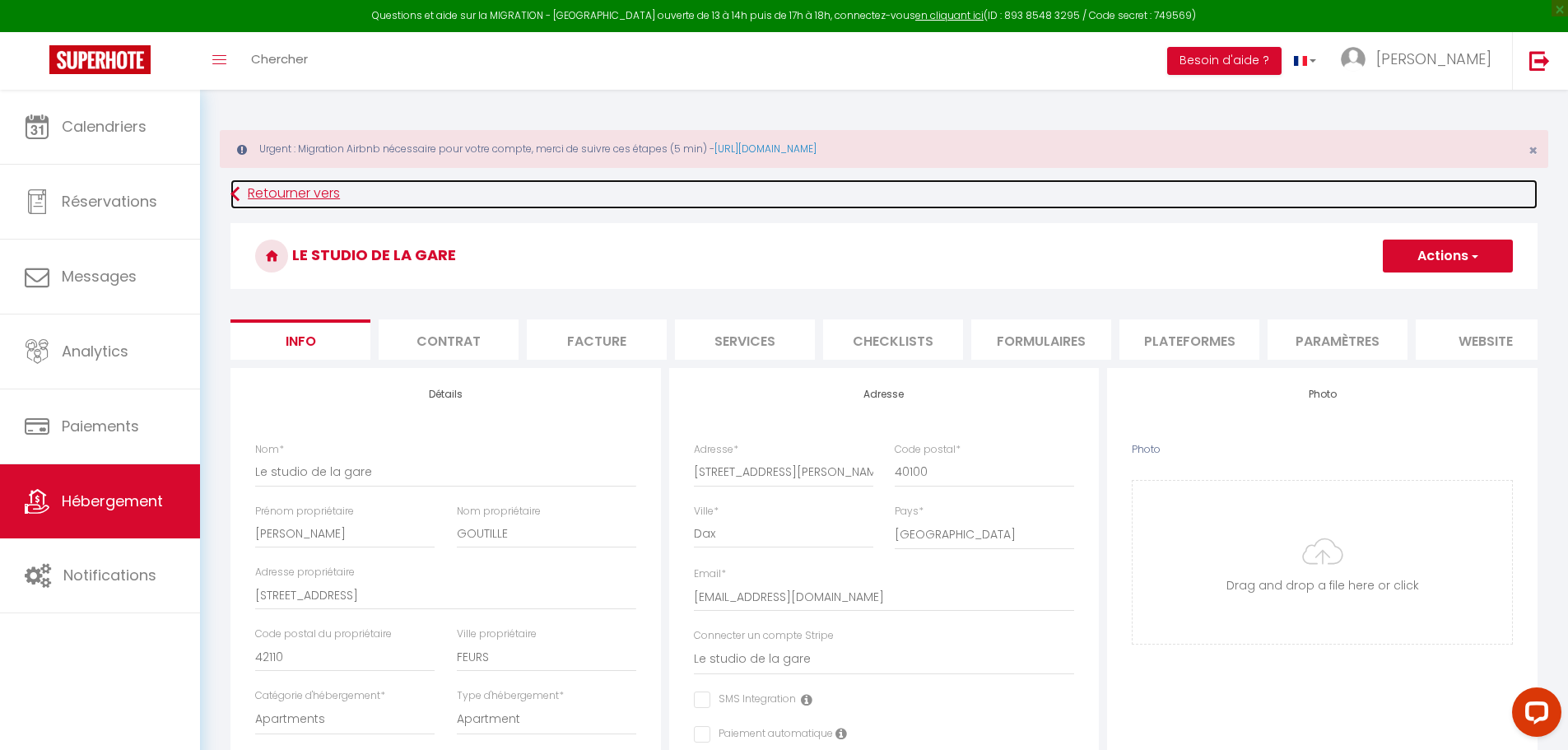
click at [281, 190] on link "Retourner vers" at bounding box center [883, 194] width 1307 height 30
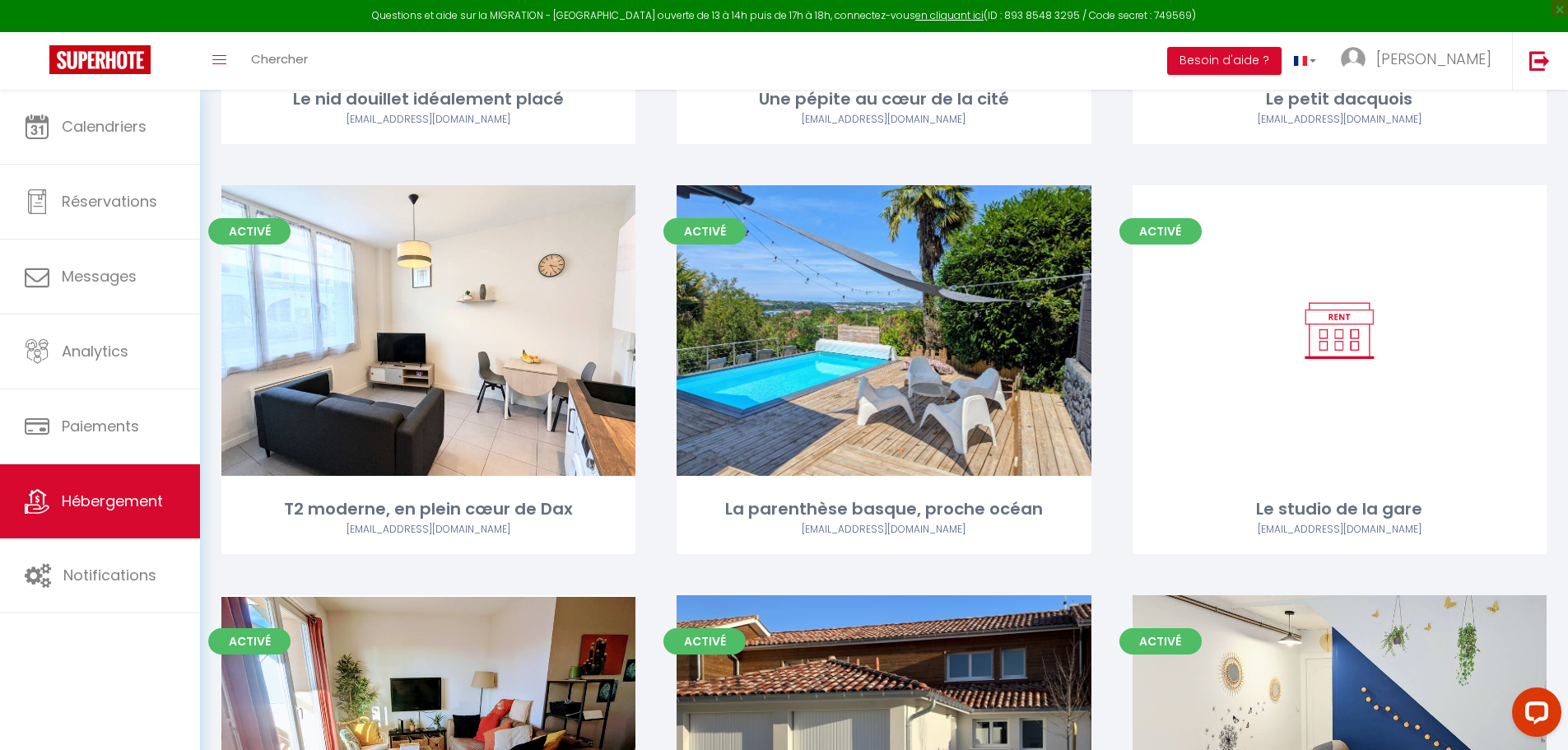
scroll to position [988, 0]
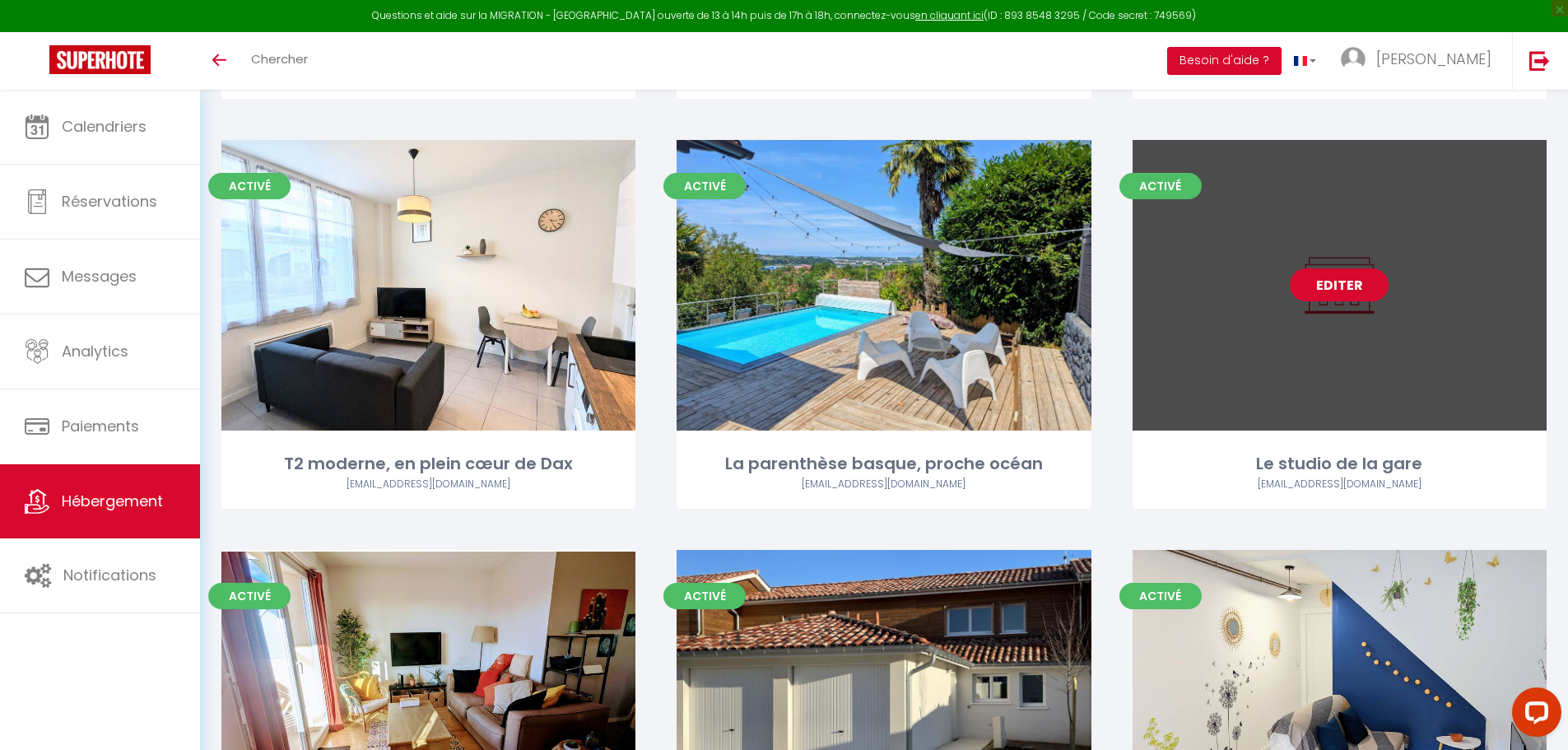
click at [1346, 269] on link "Editer" at bounding box center [1339, 285] width 99 height 33
select select "3"
select select "2"
select select "1"
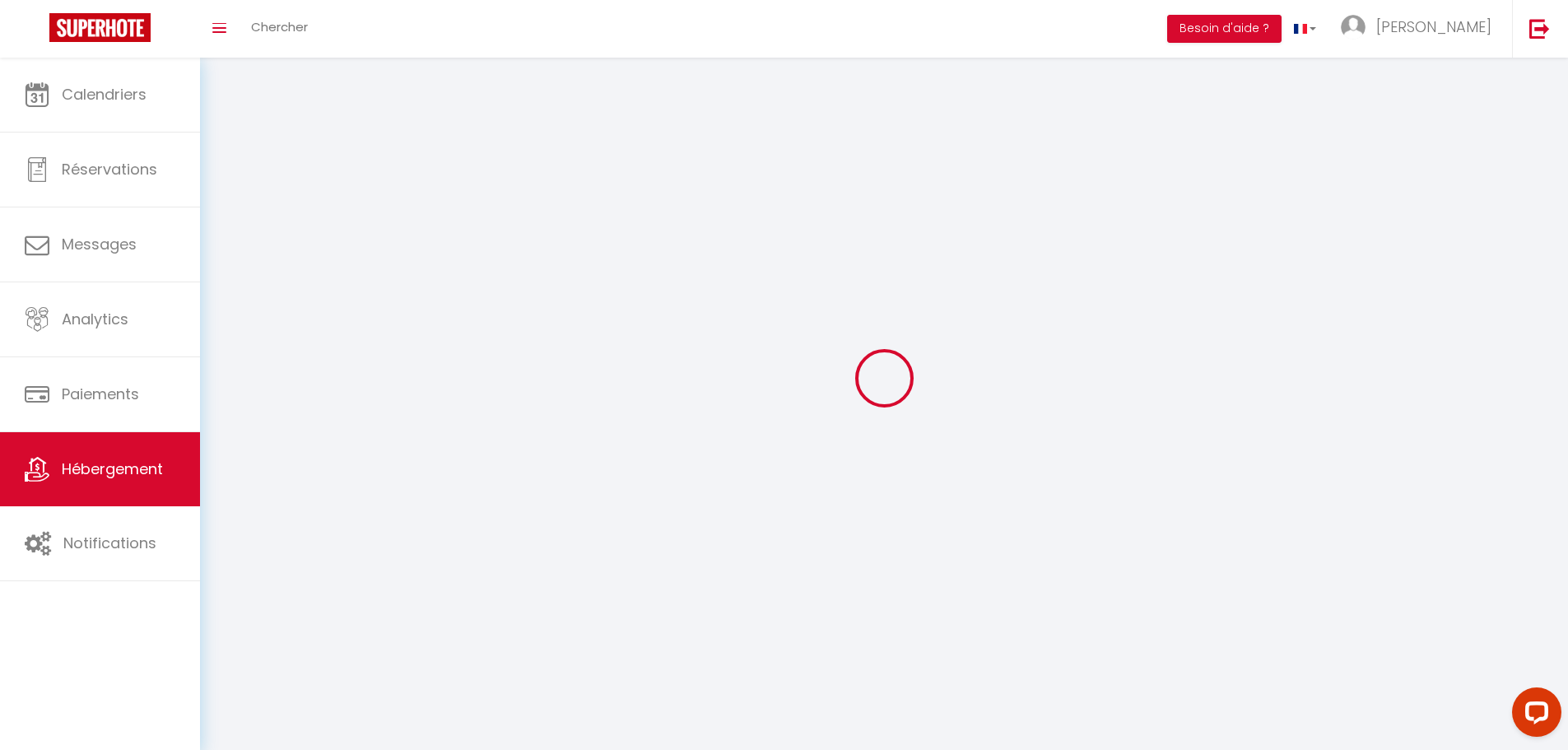
select select
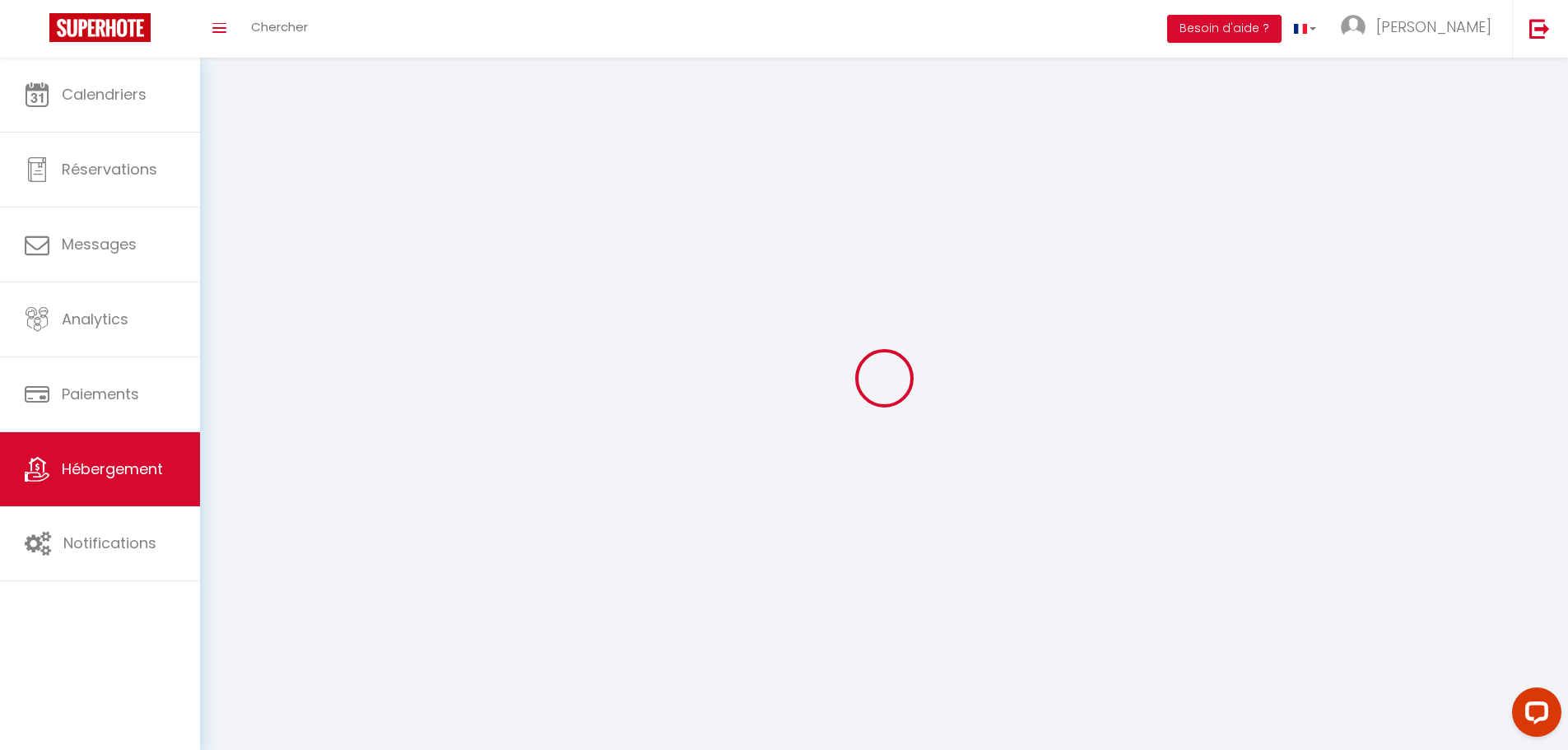
select select
checkbox input "false"
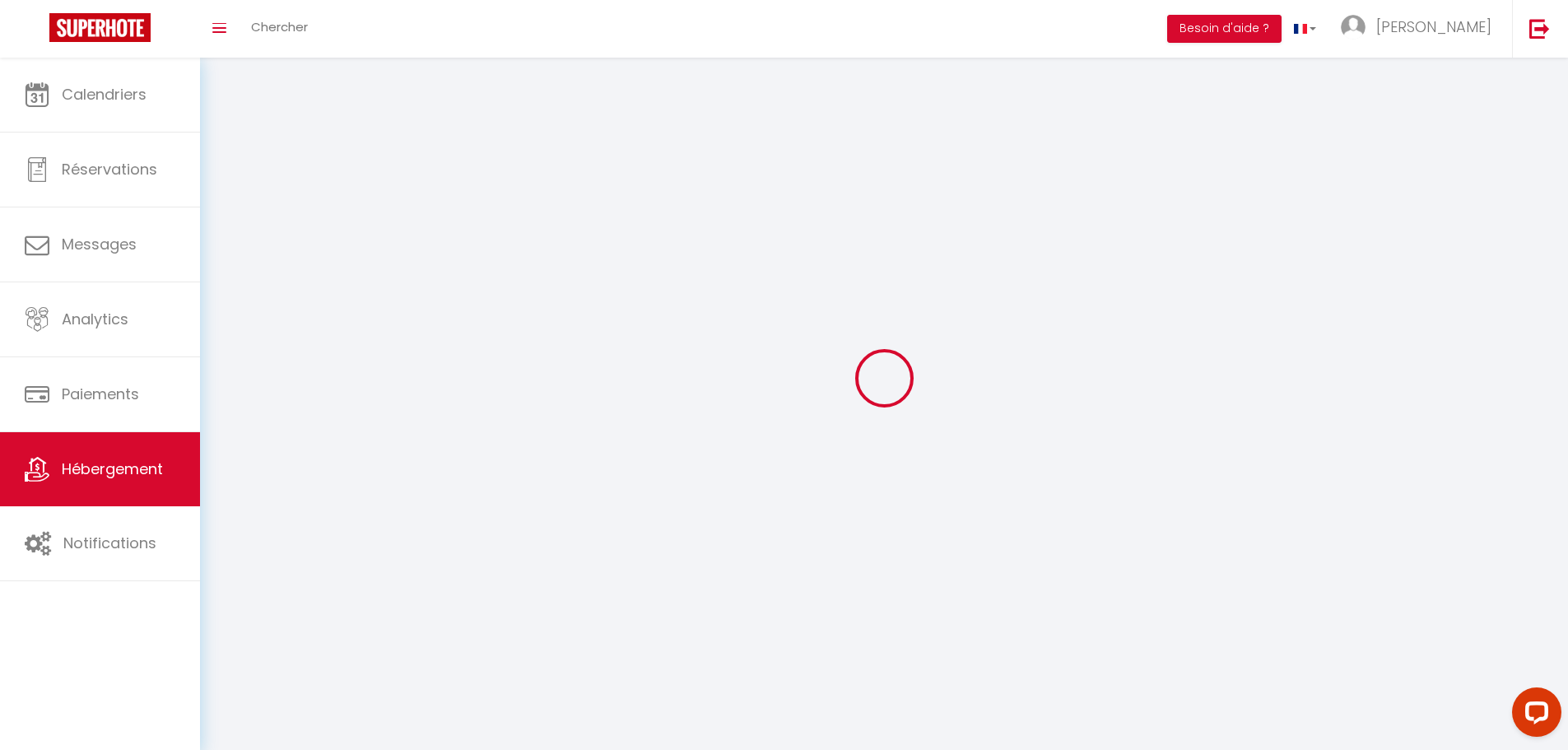
select select
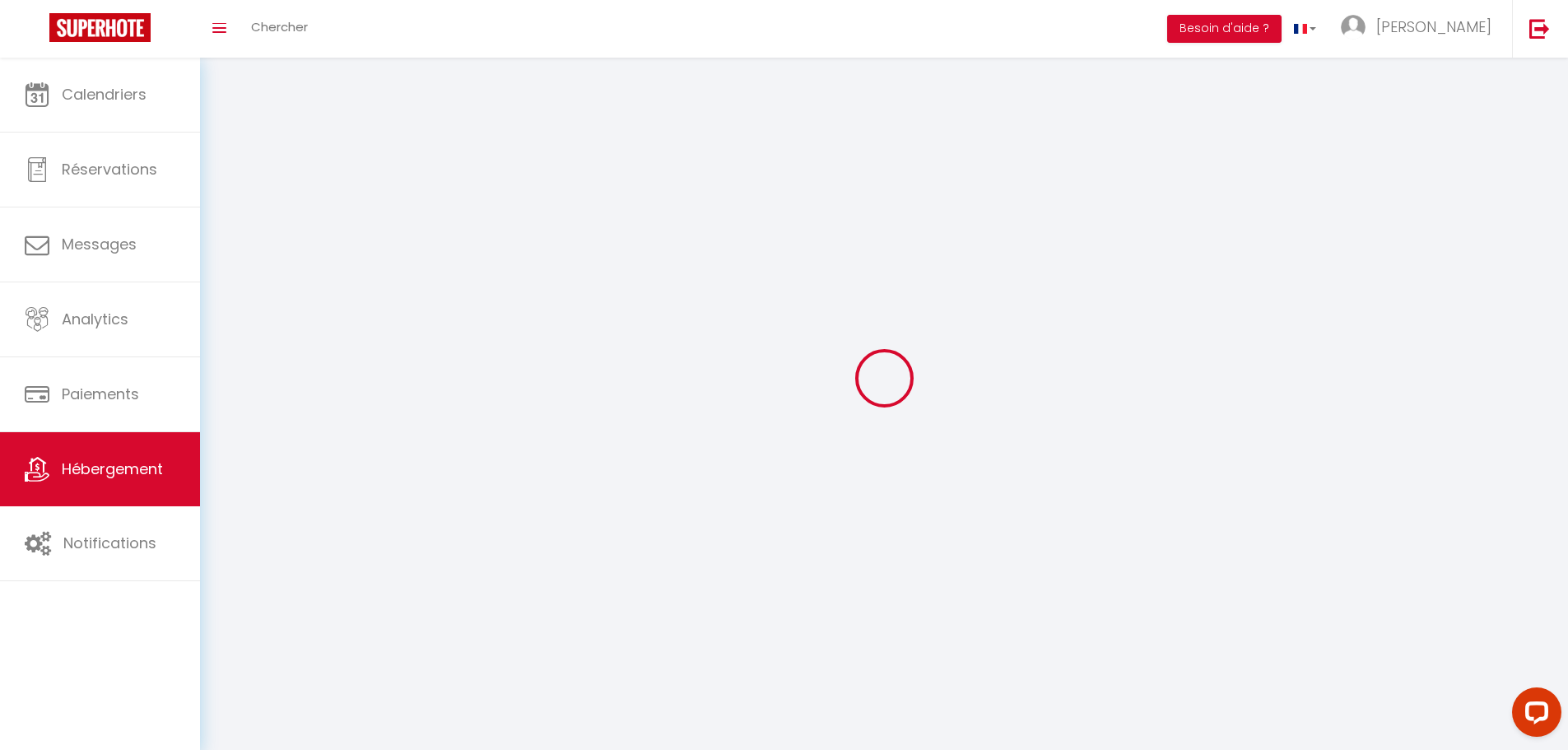
select select
checkbox input "false"
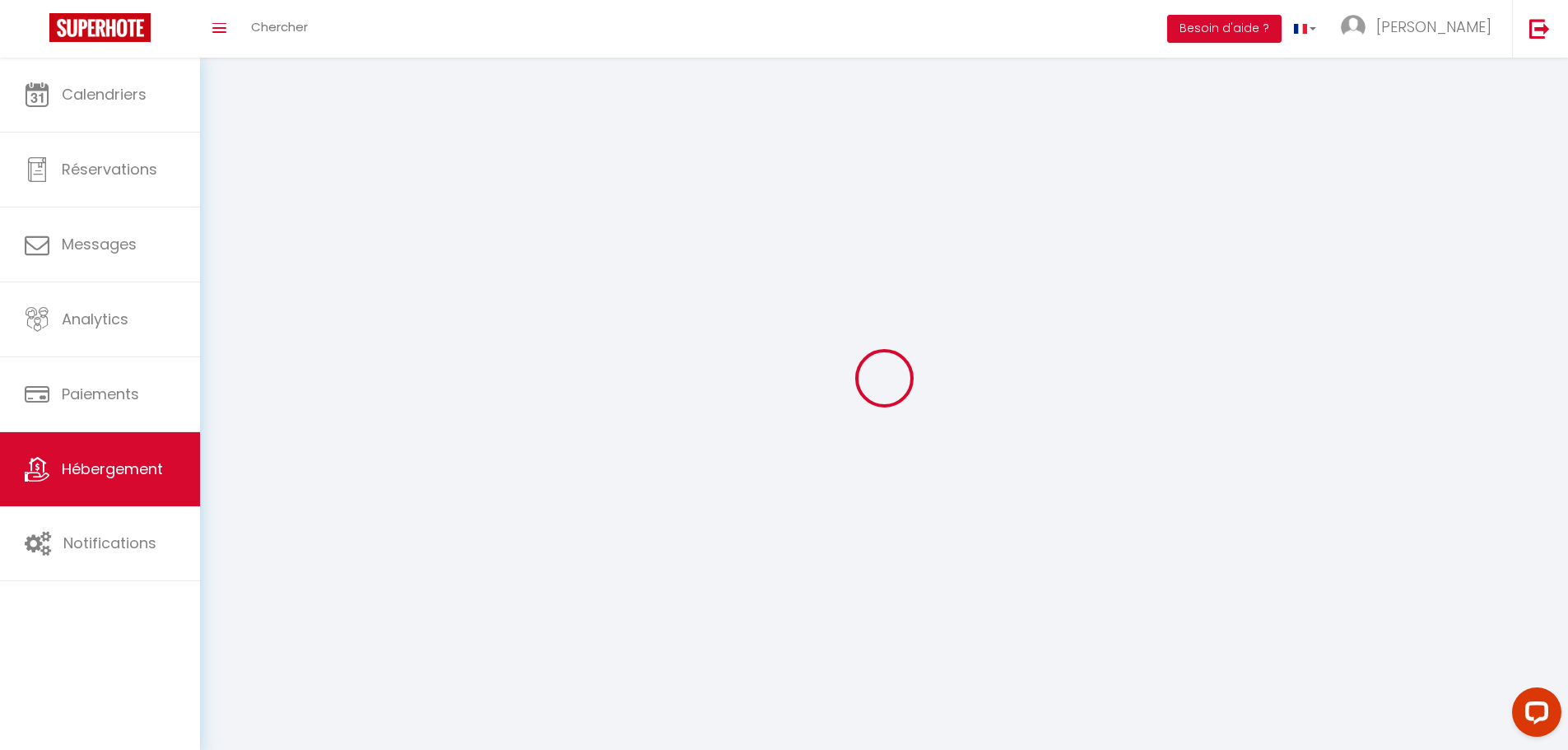
checkbox input "false"
select select
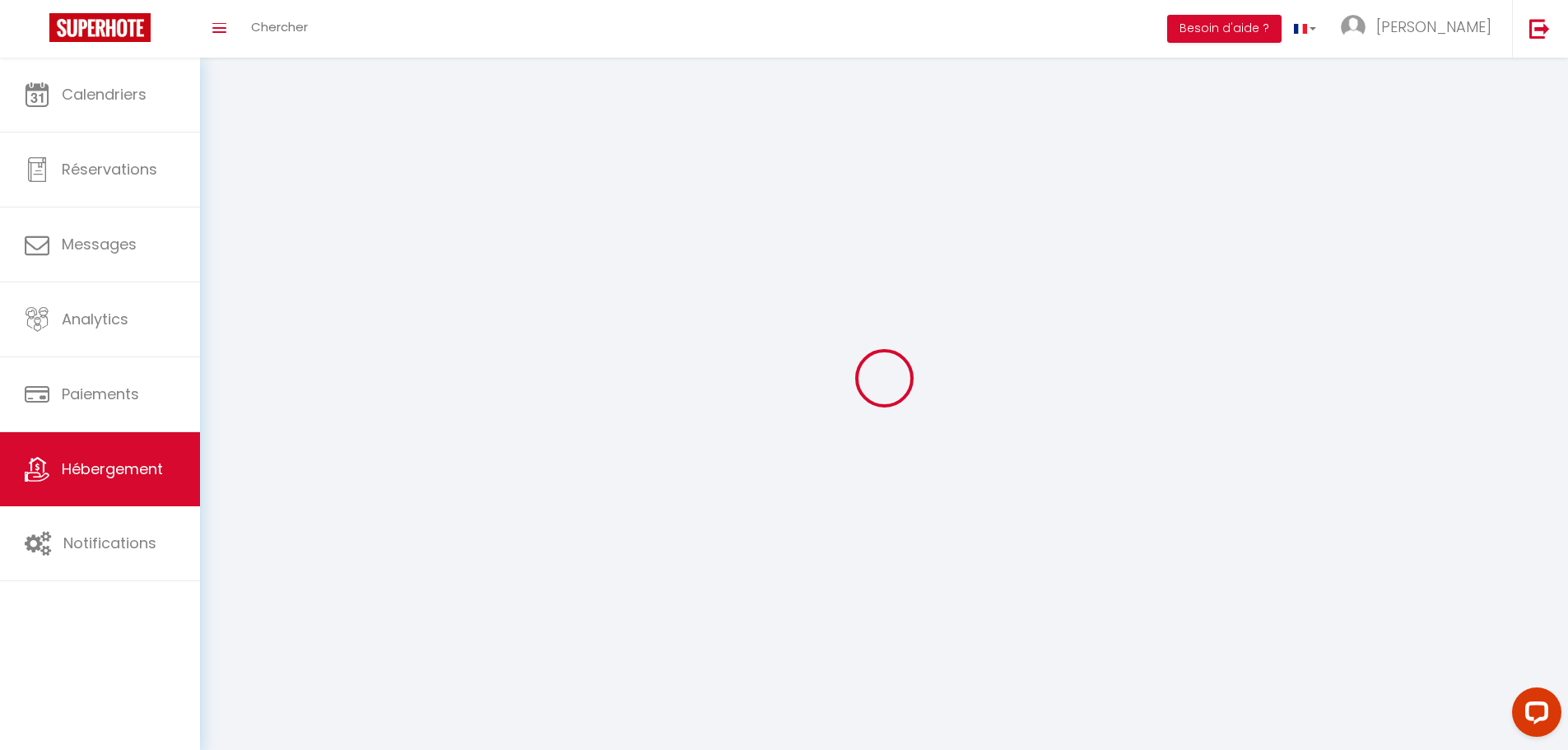
select select "1"
select select "28"
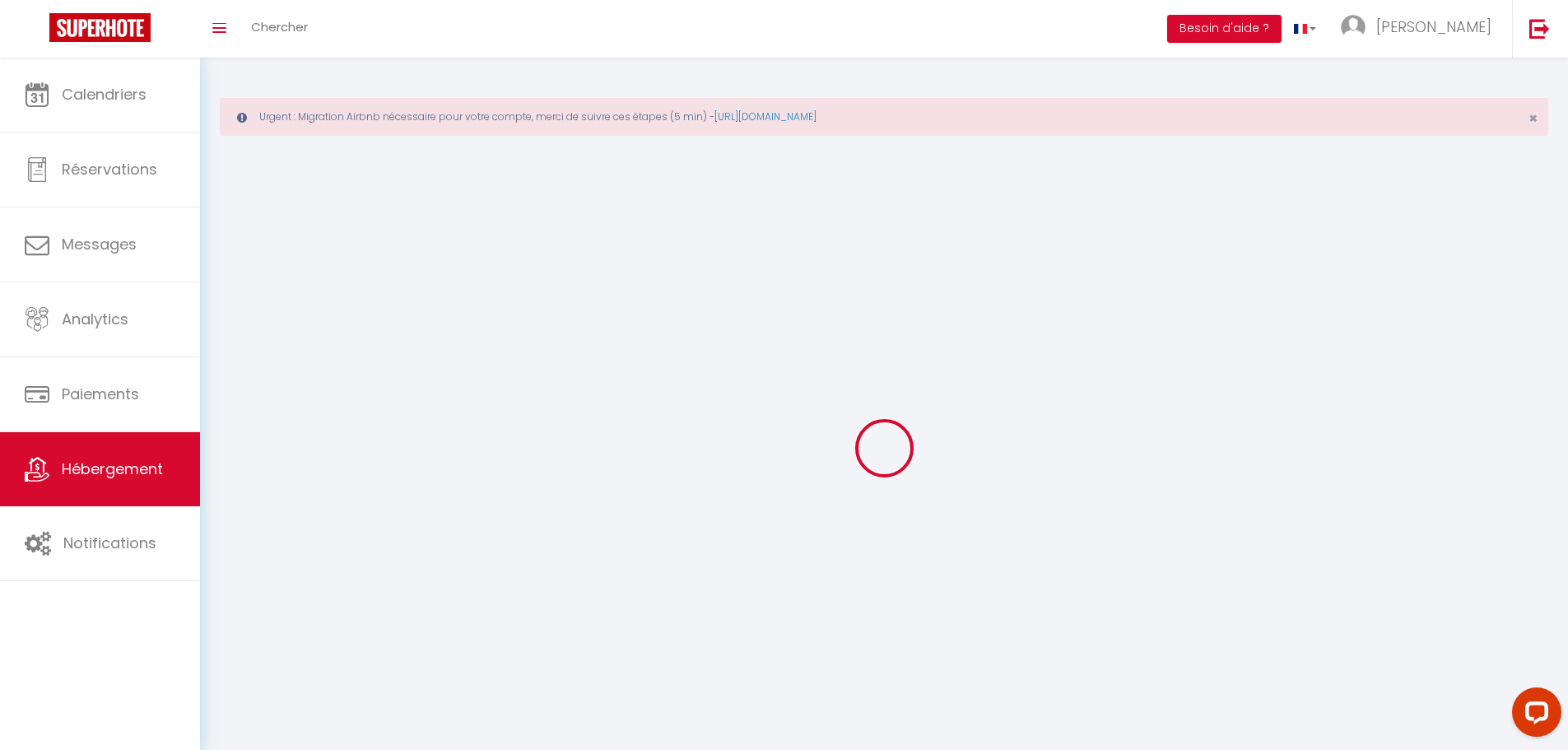
select select
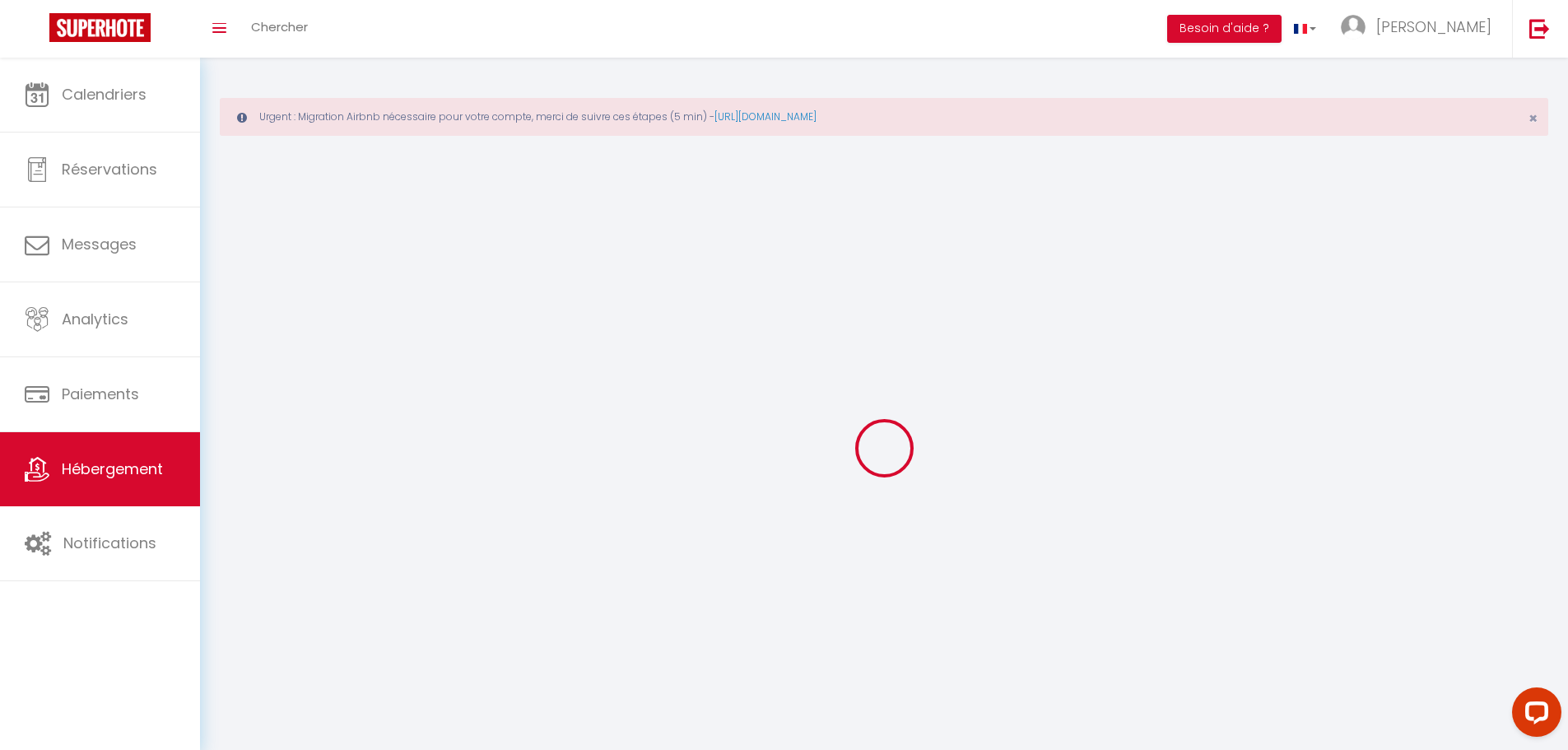
select select
checkbox input "false"
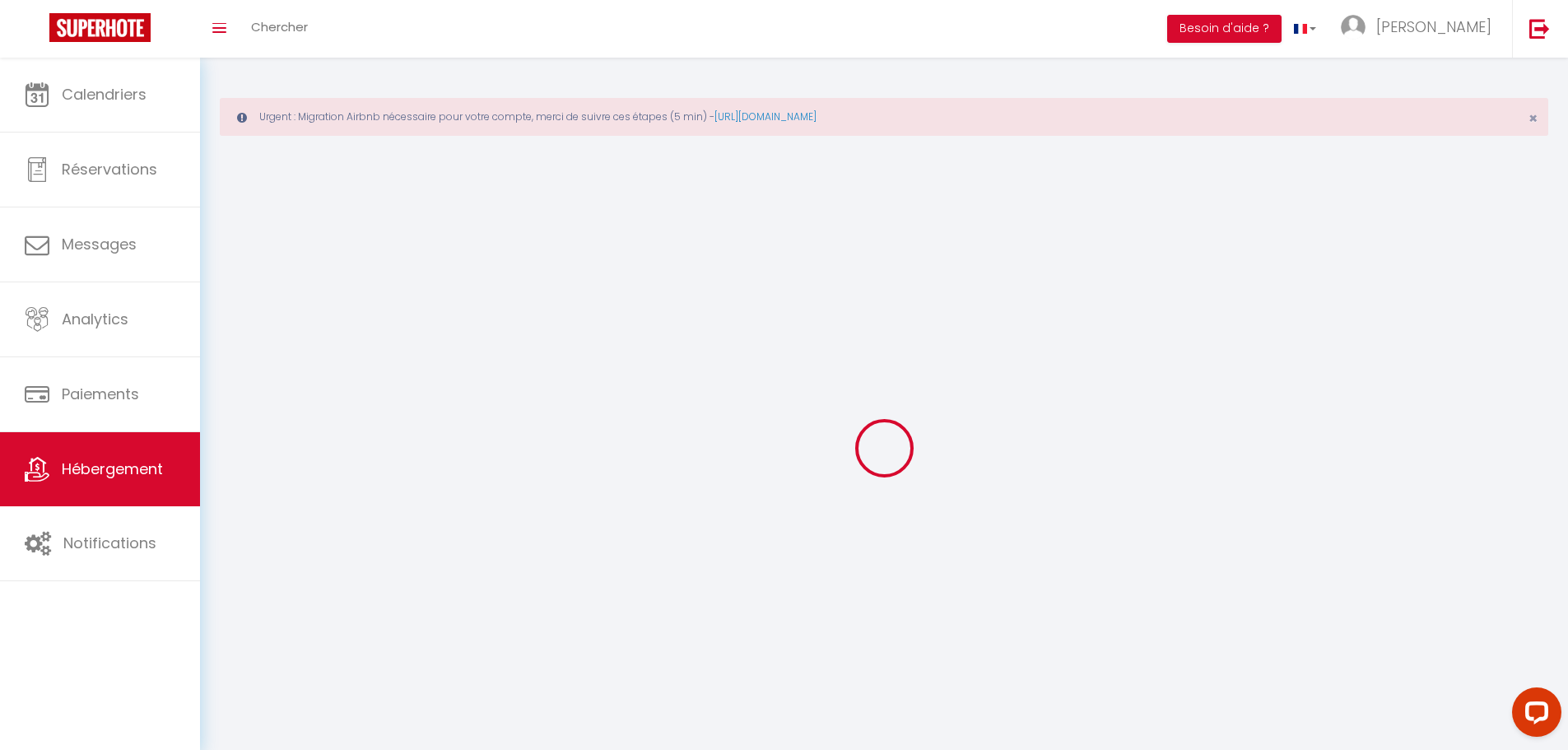
select select
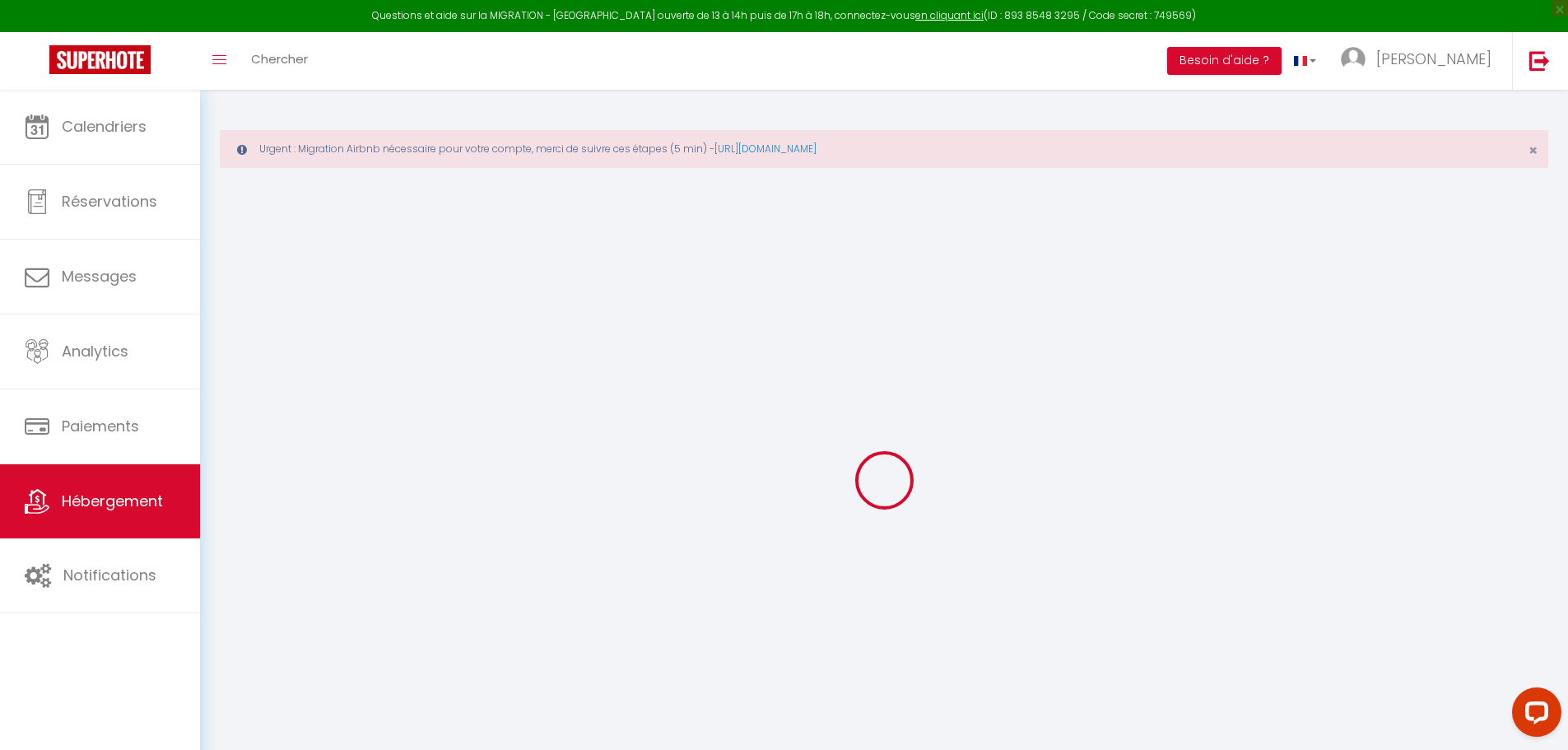
select select
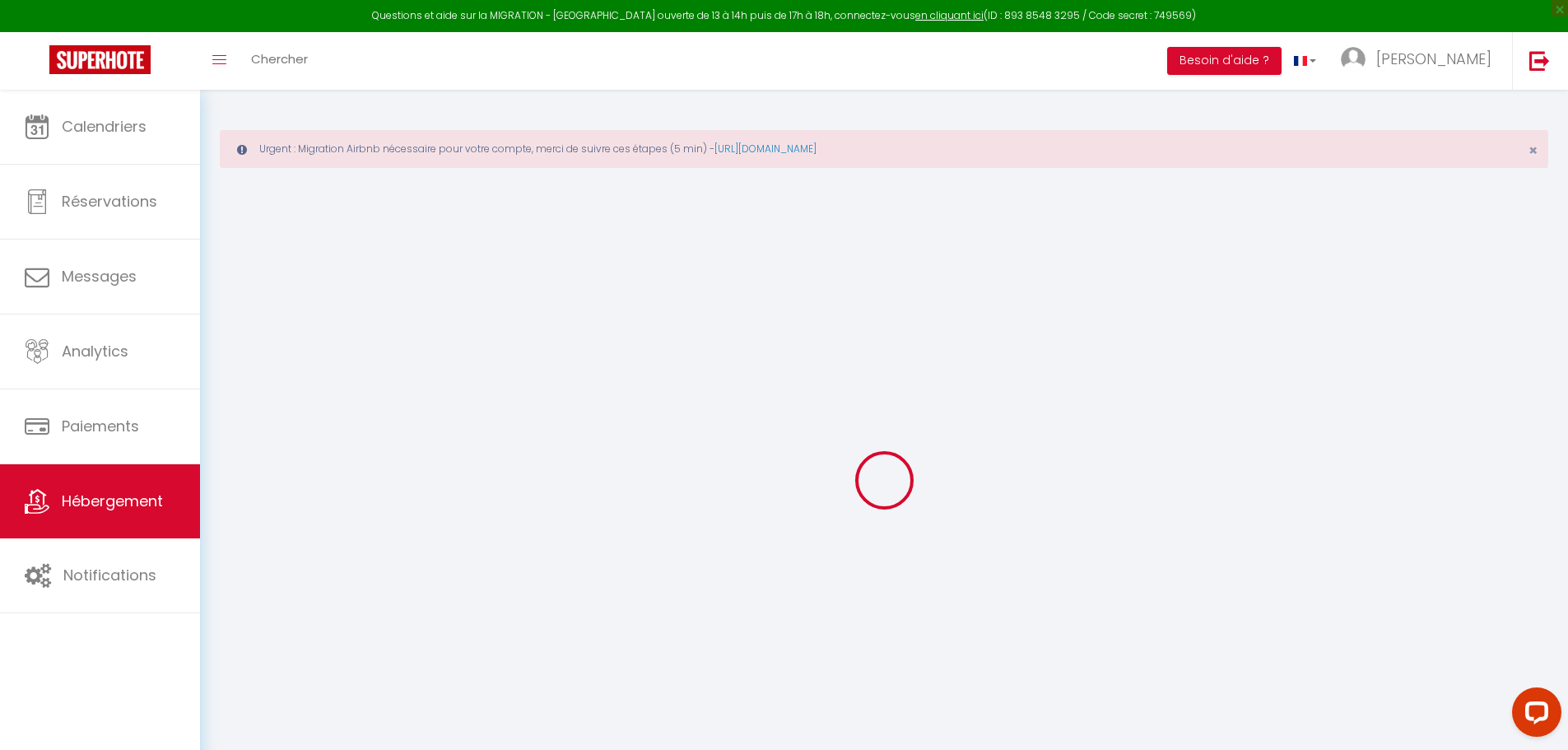
select select
checkbox input "false"
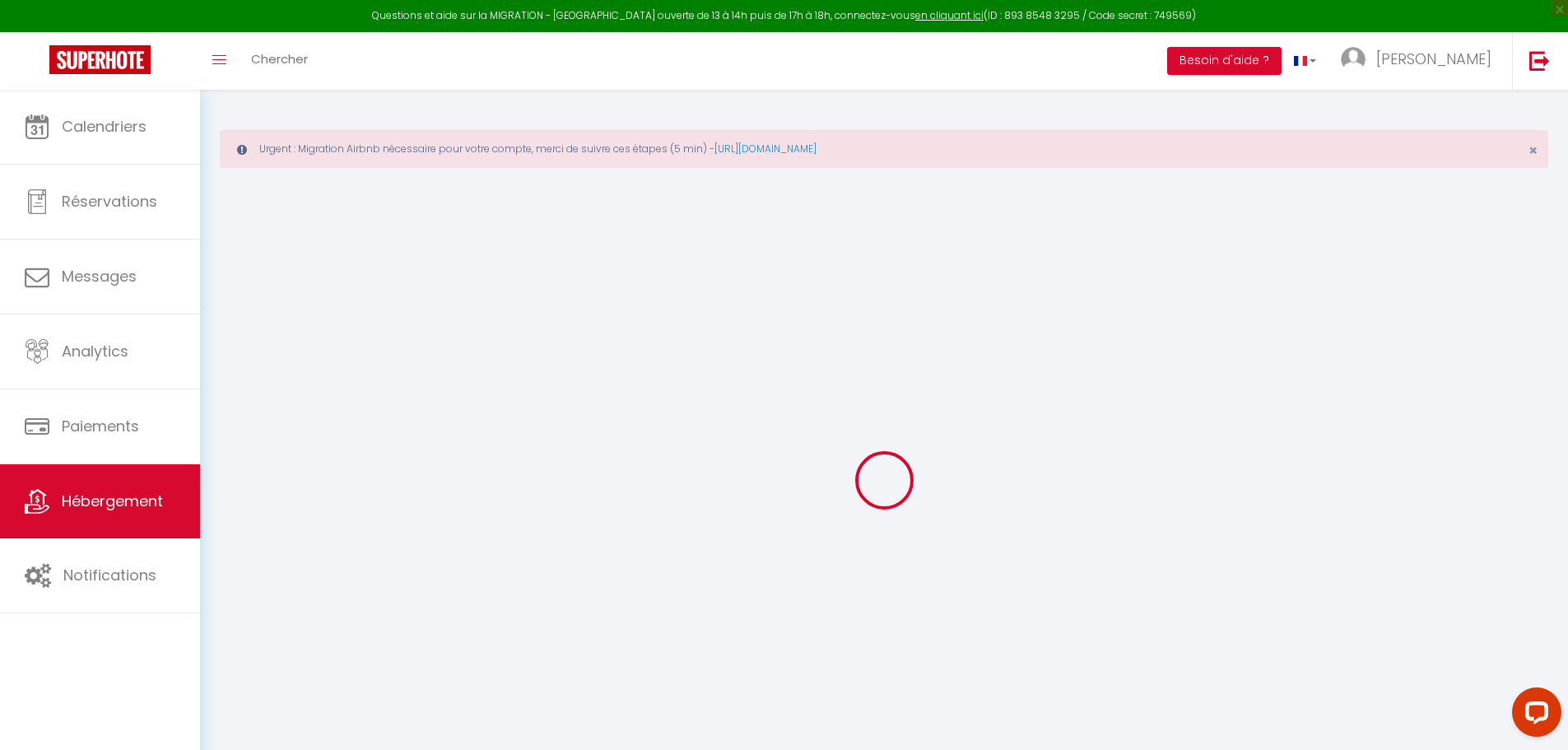
select select
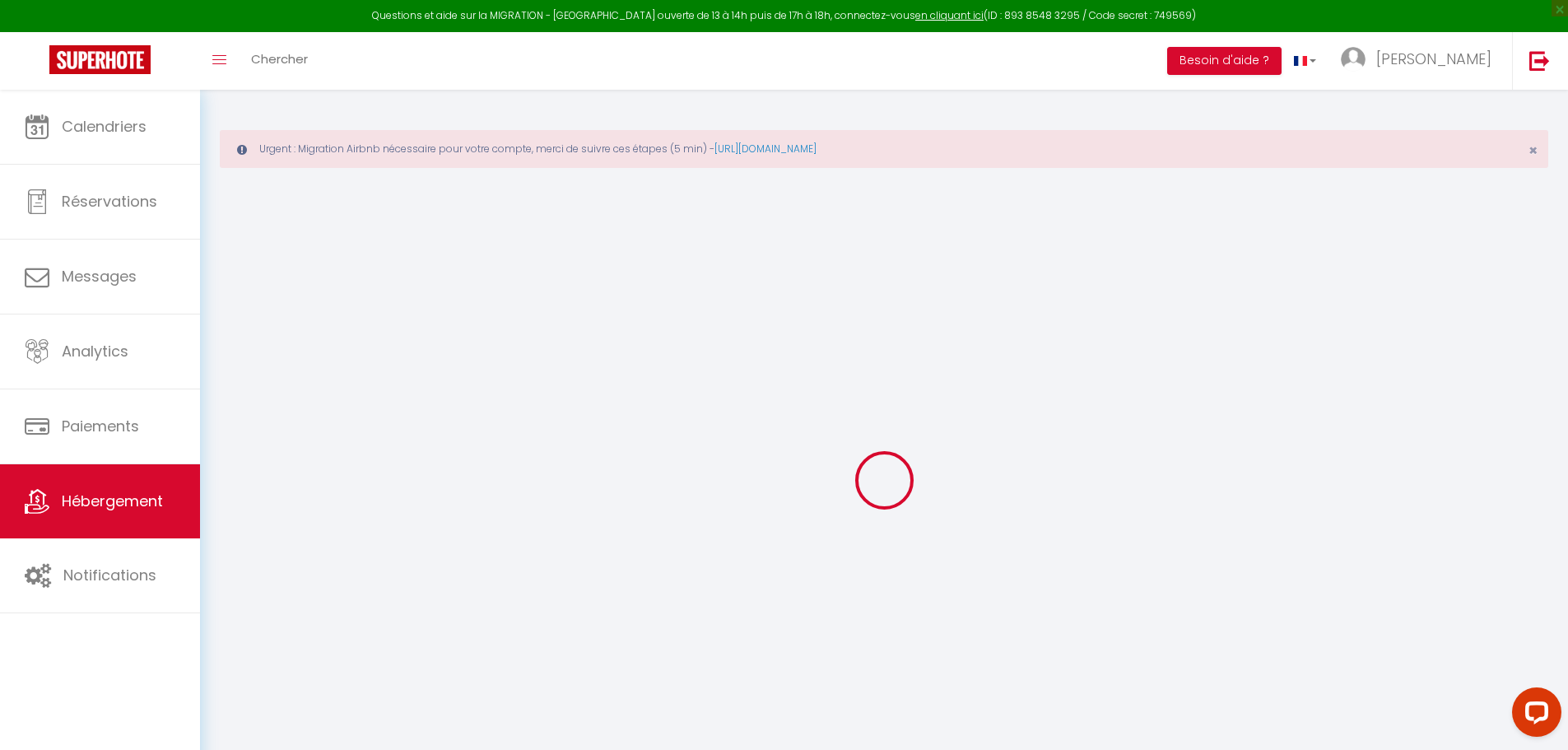
select select
checkbox input "false"
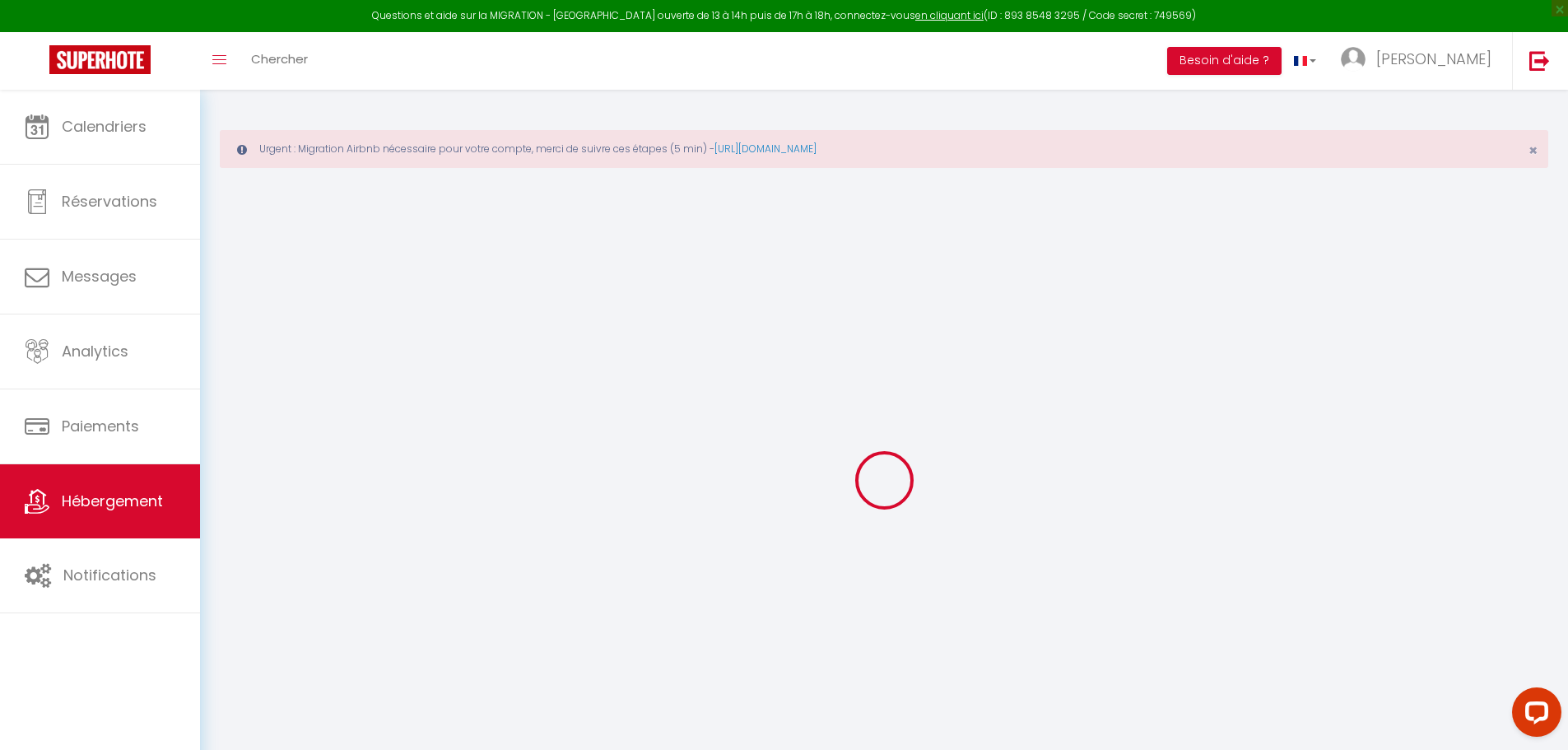
checkbox input "false"
select select
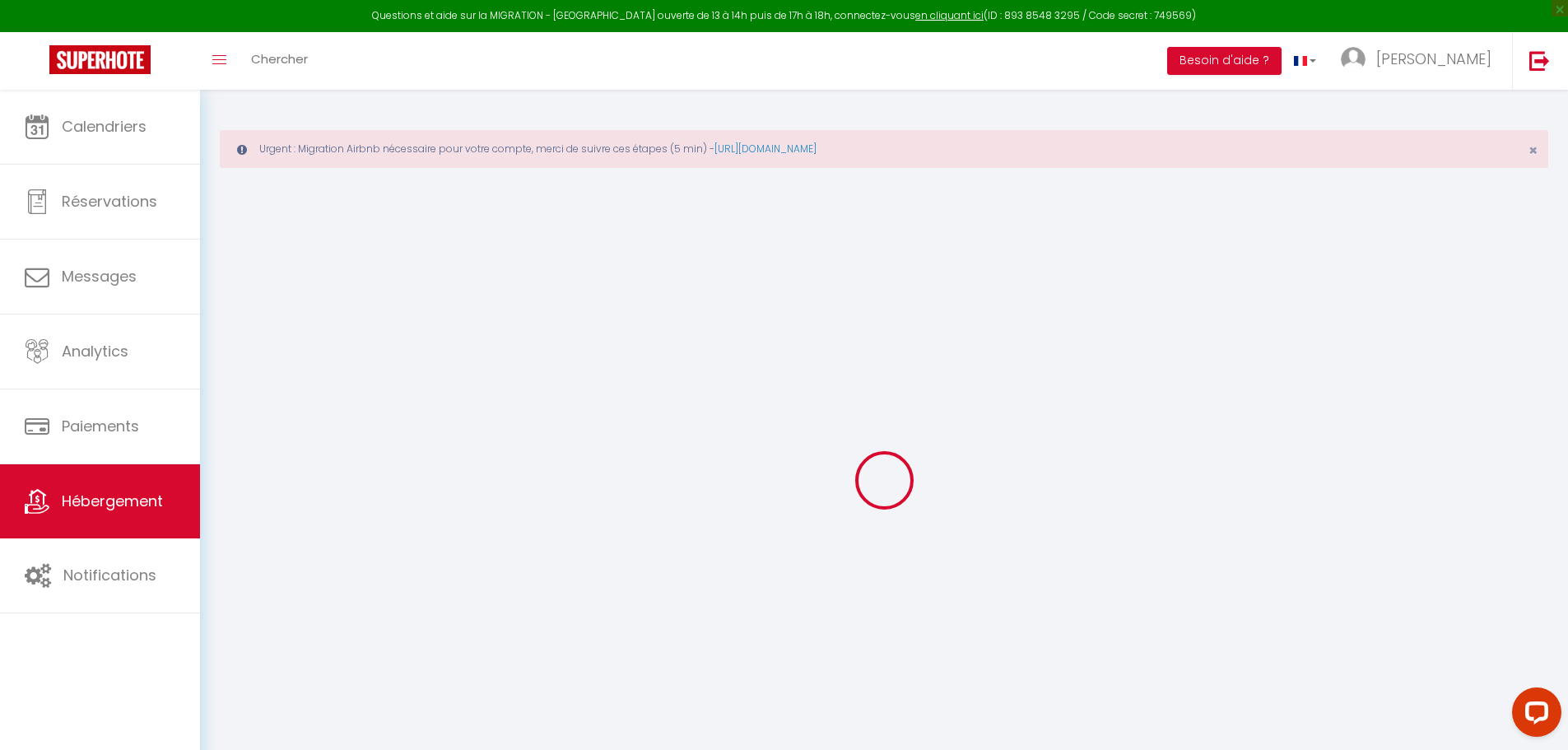
select select
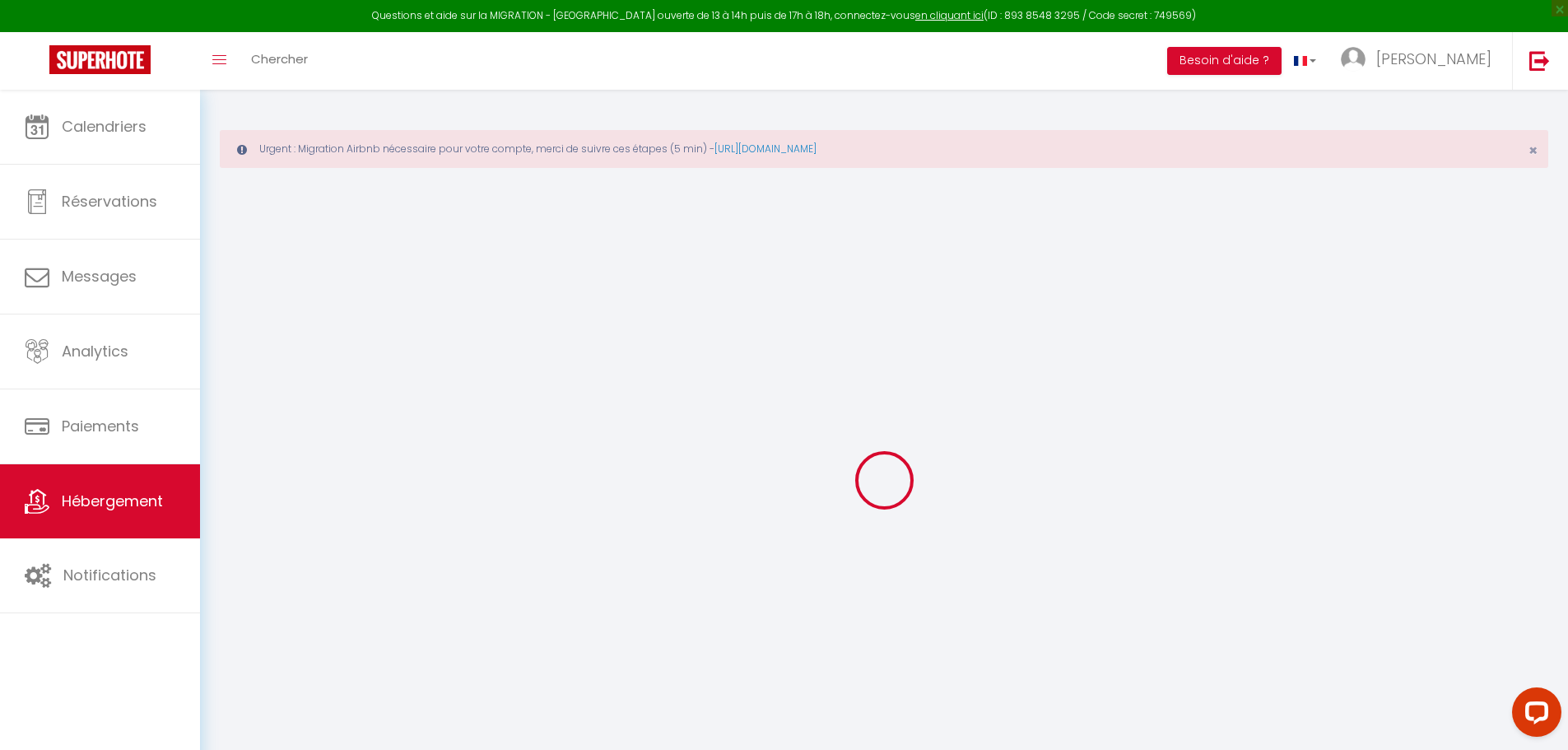
checkbox input "false"
select select
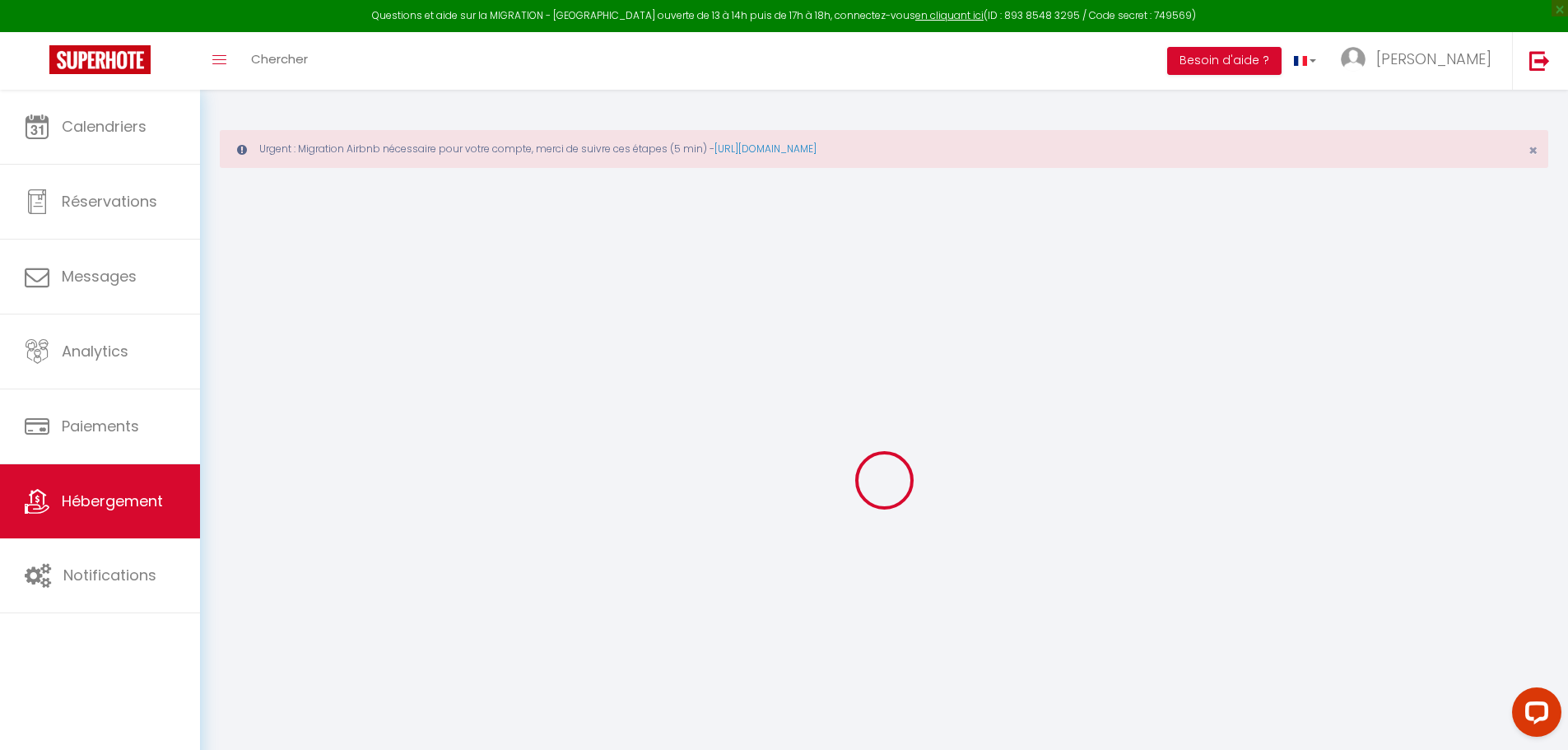
select select
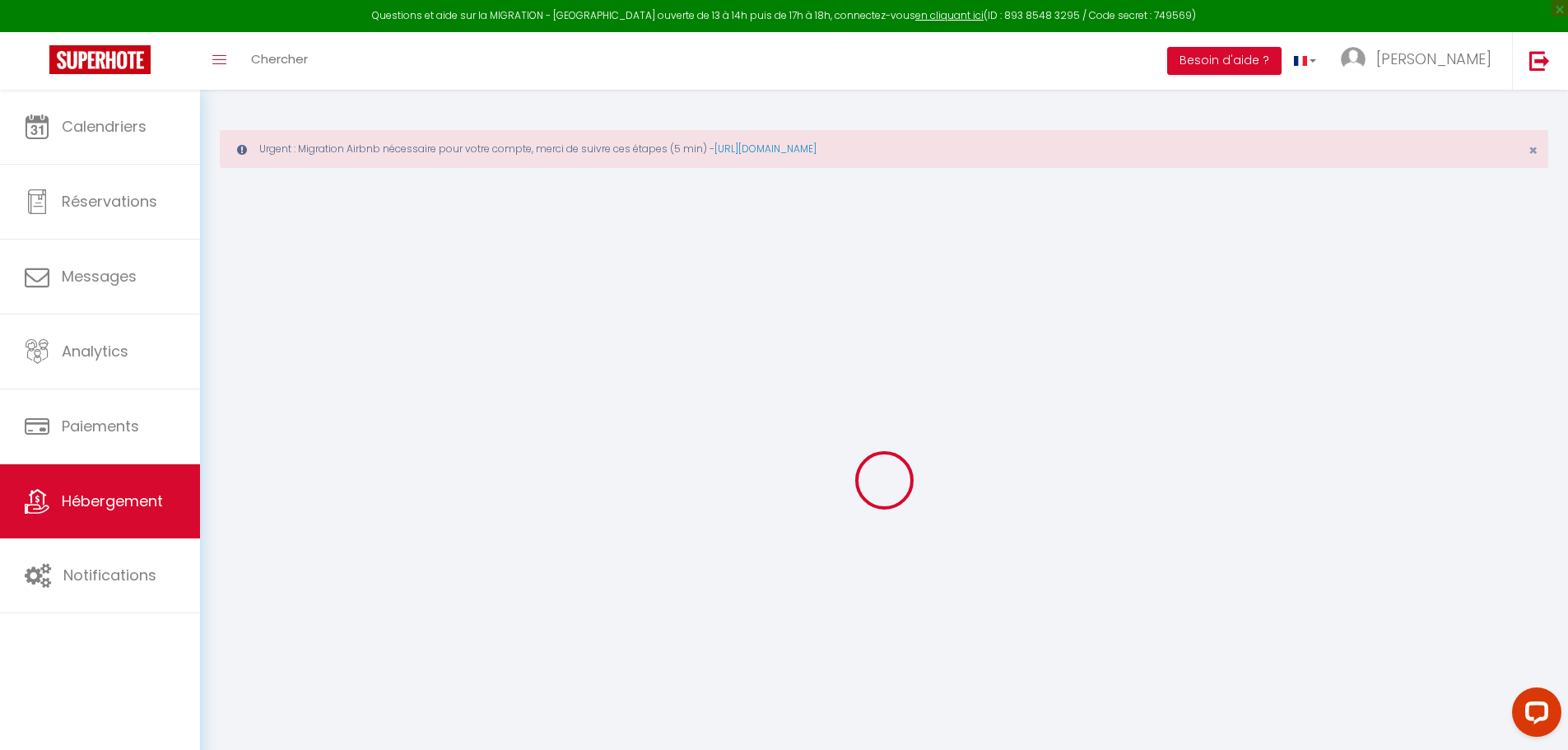
select select
checkbox input "false"
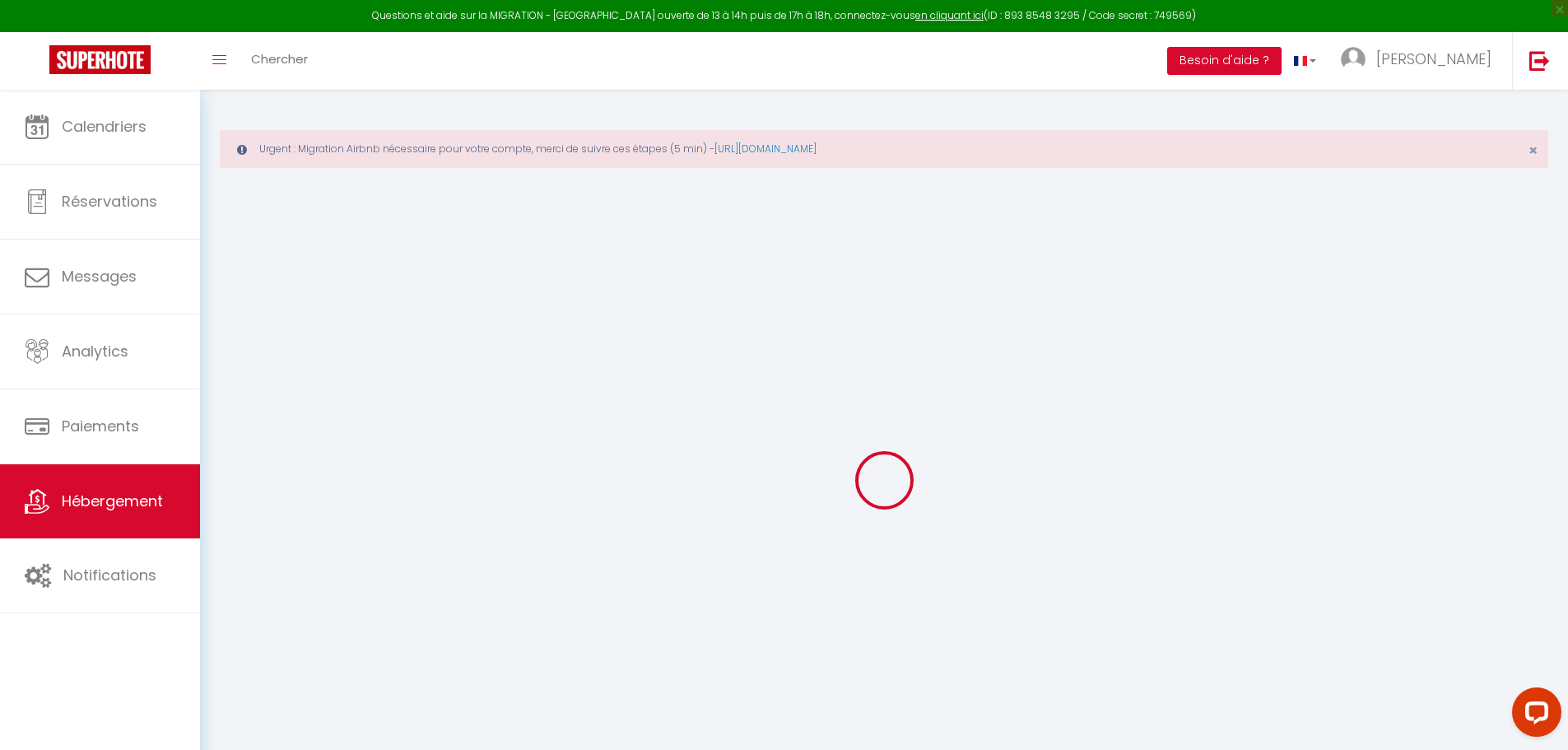
checkbox input "false"
select select
type input "Le studio de la gare"
type input "[PERSON_NAME]"
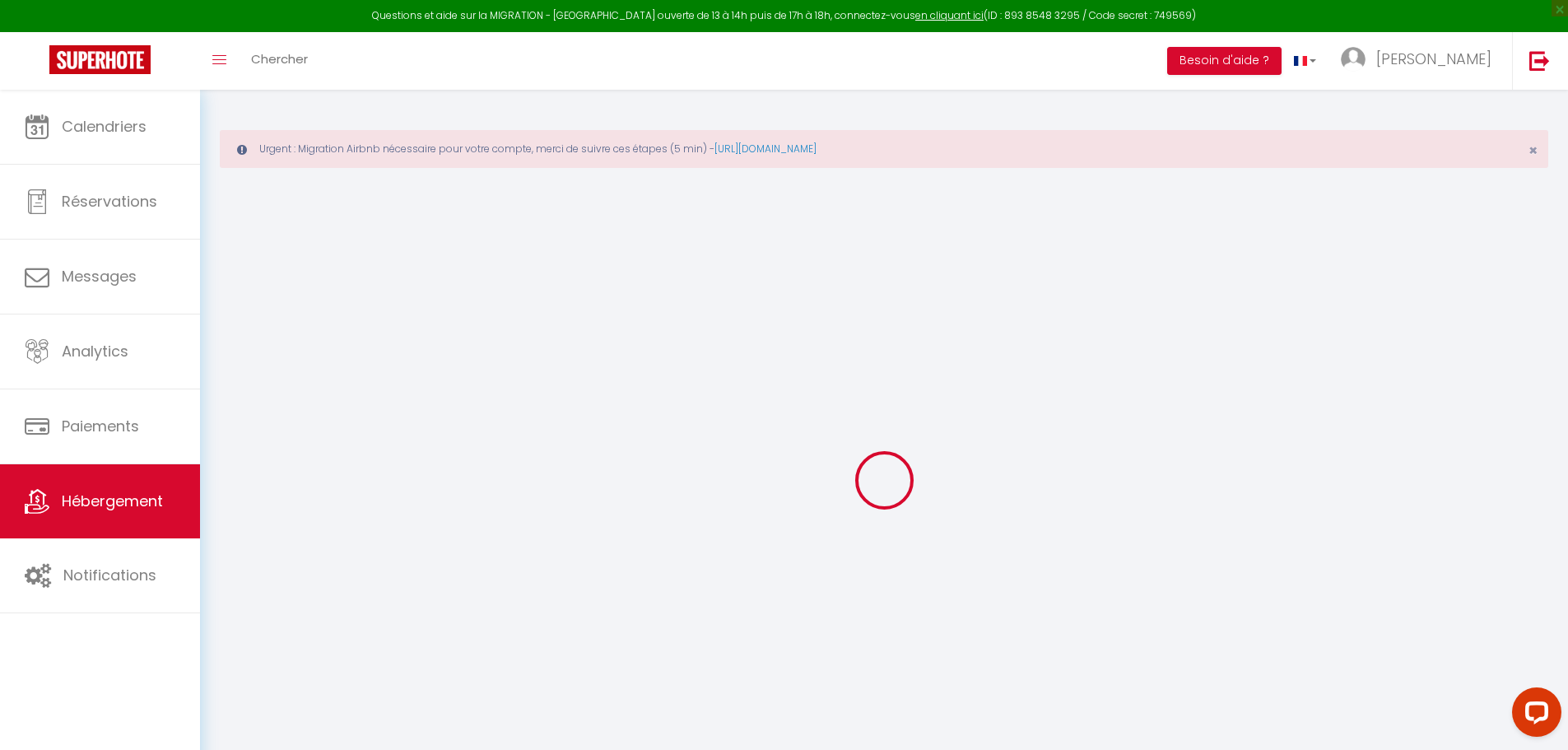
type input "GOUTILLE"
type input "[STREET_ADDRESS]"
type input "42110"
type input "FEURS"
select select "2"
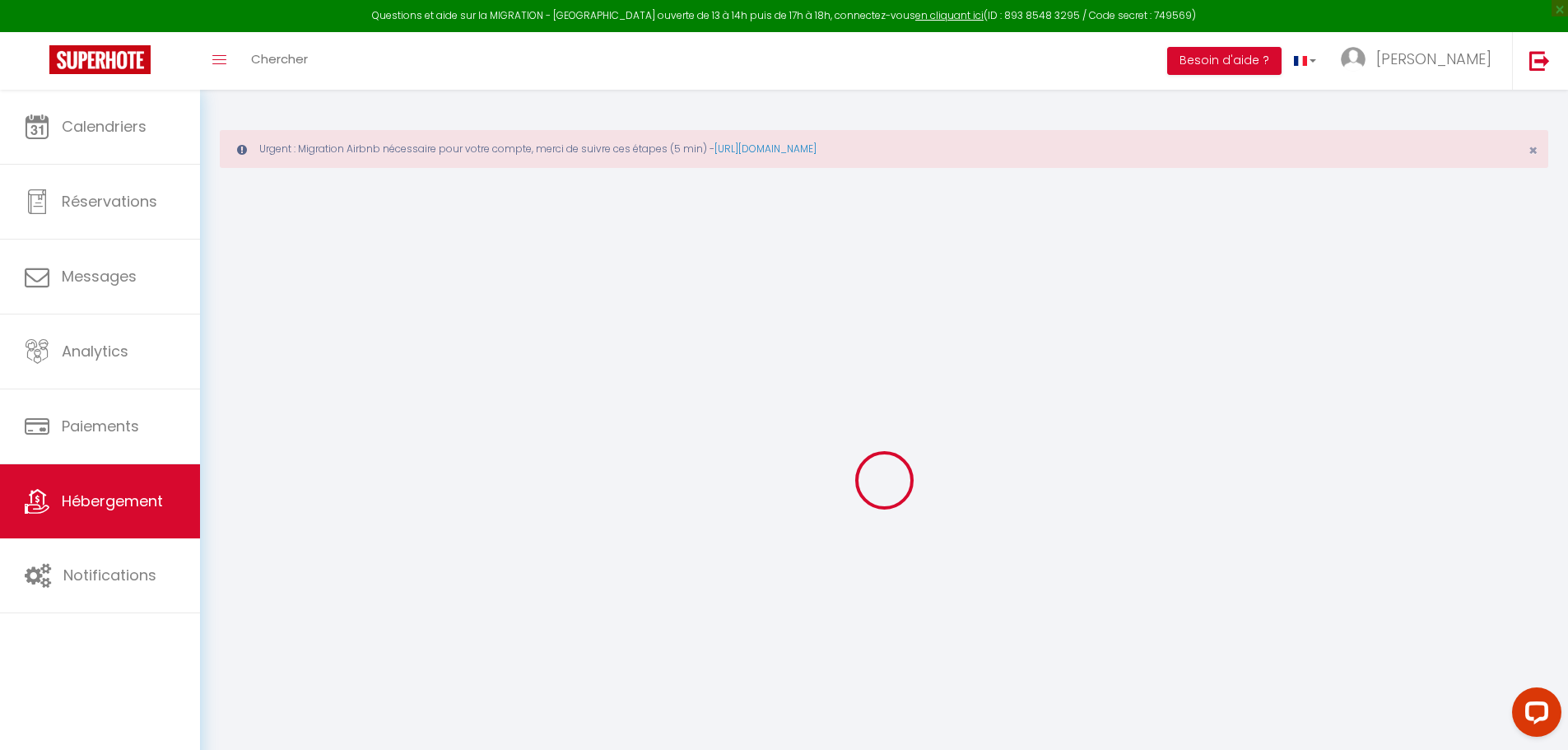
select select "0"
type input "32"
type input "30"
select select
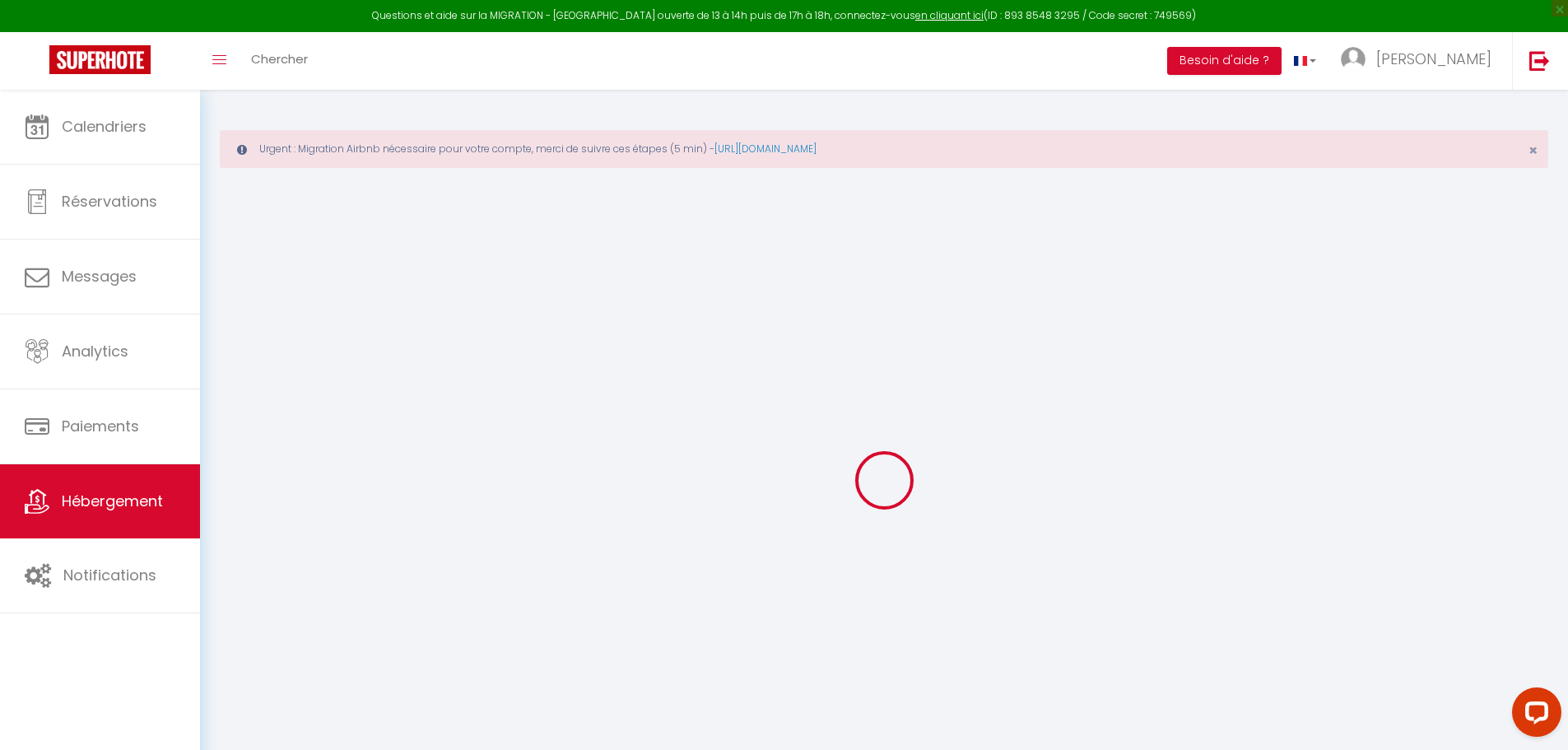
select select
type input "[STREET_ADDRESS][PERSON_NAME]"
type input "40100"
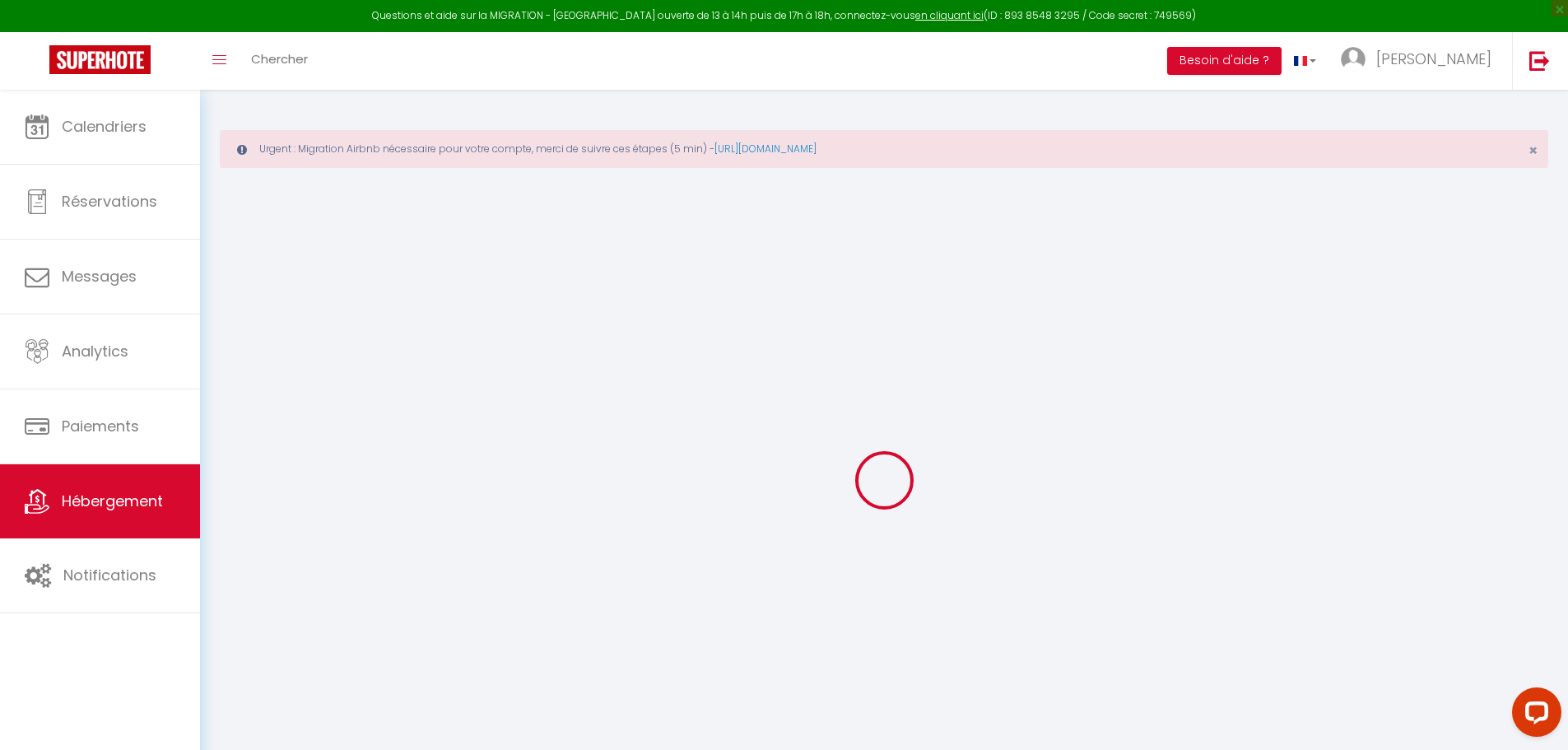
type input "Dax"
type input "[EMAIL_ADDRESS][DOMAIN_NAME]"
select select "12435"
checkbox input "false"
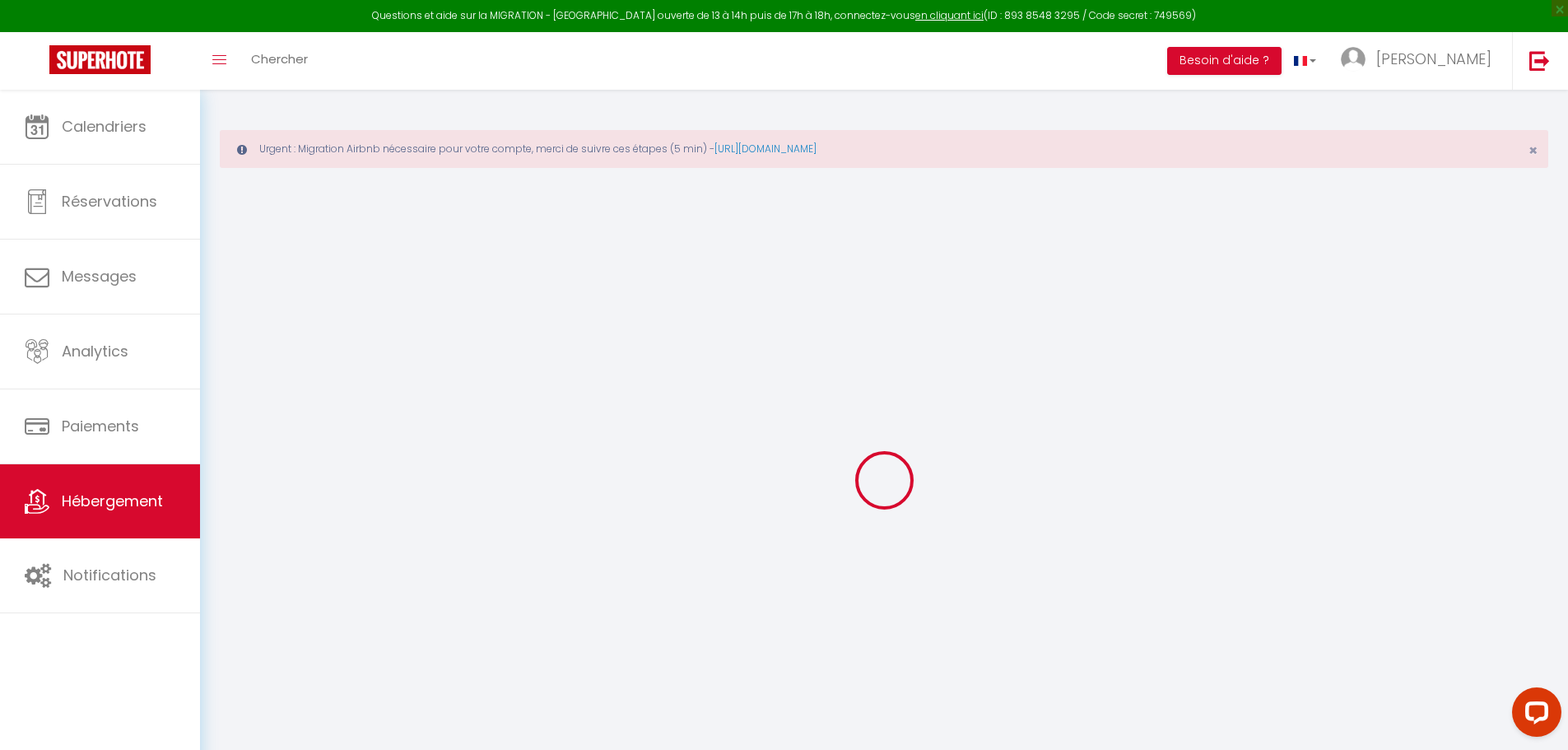
checkbox input "false"
type input "0"
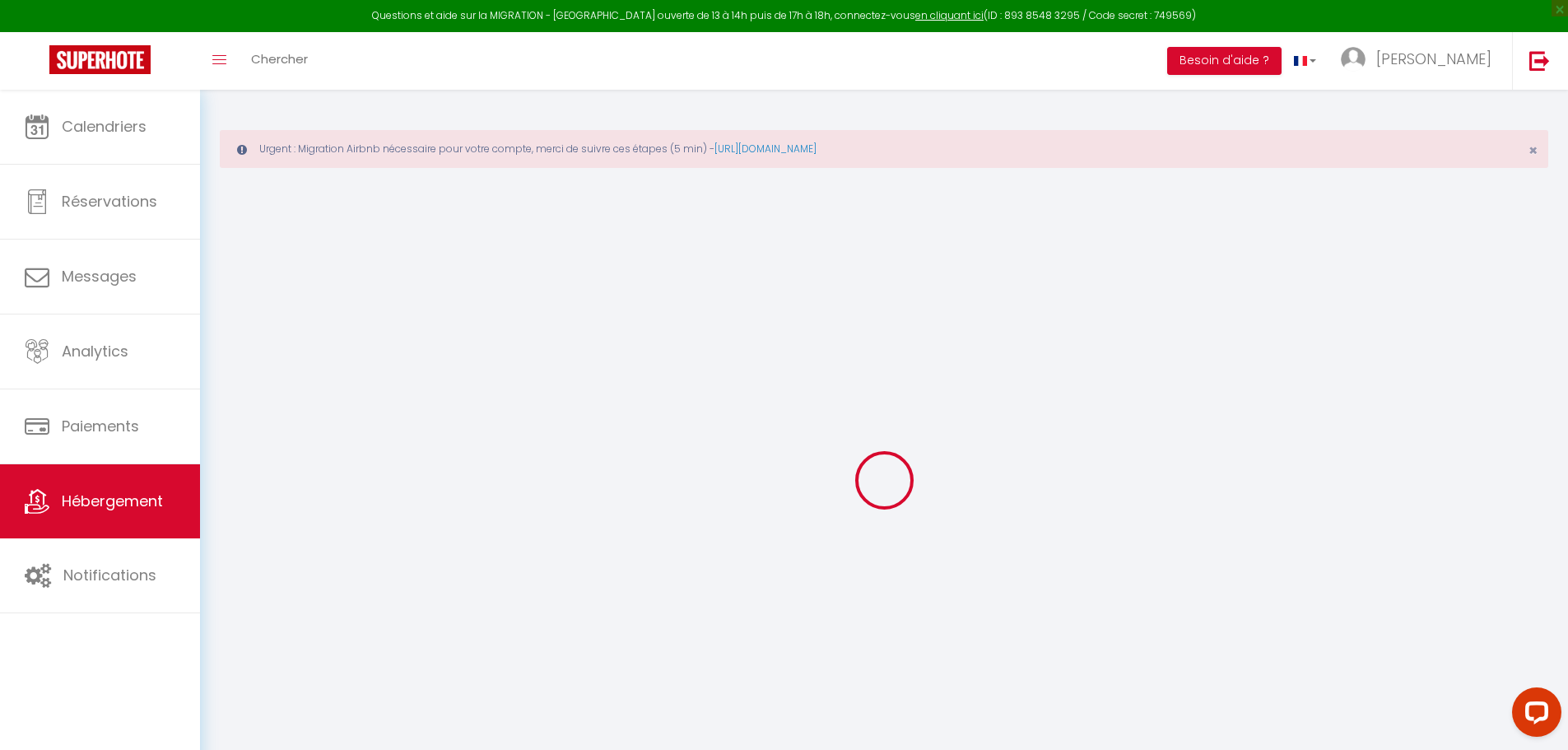
type input "0"
select select
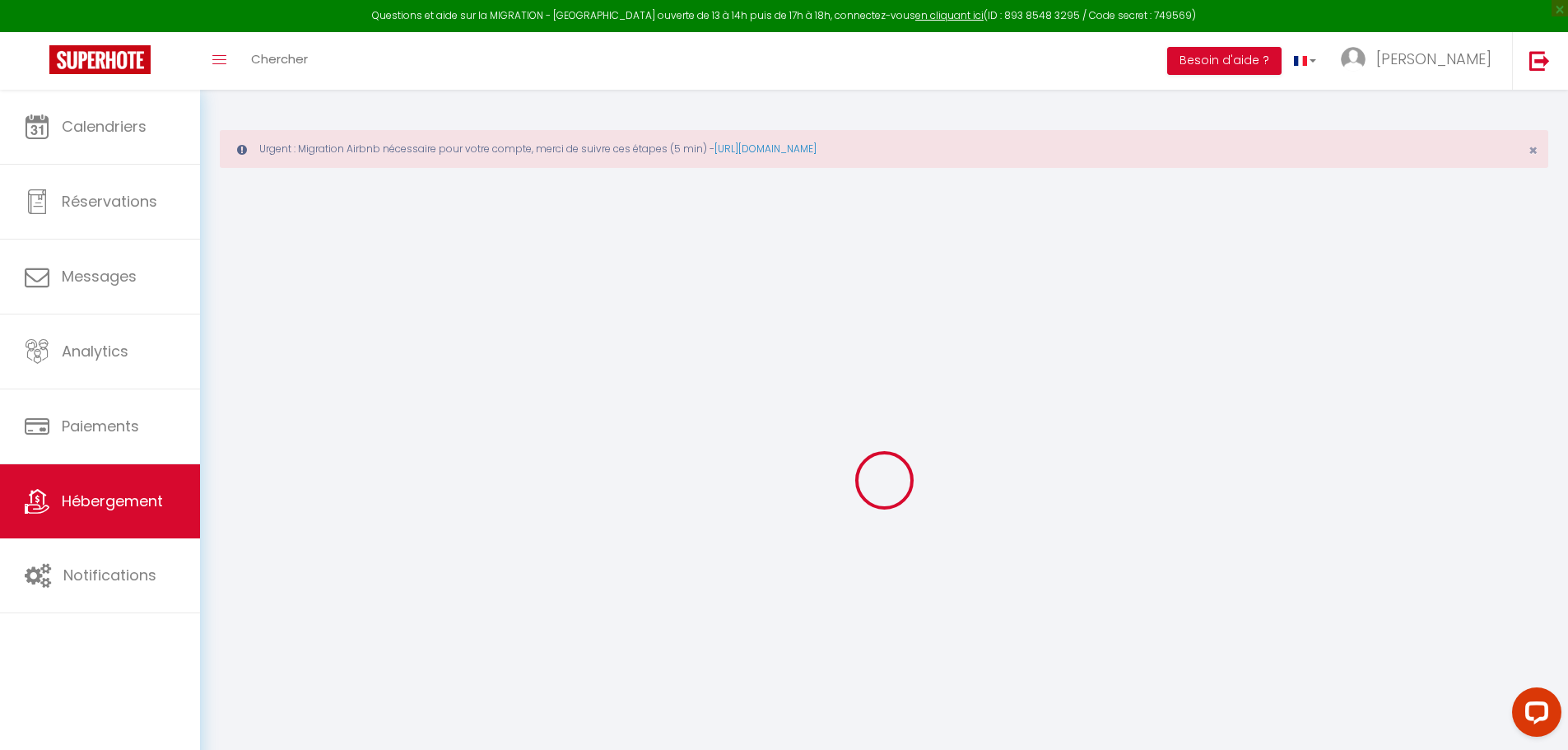
select select
checkbox input "false"
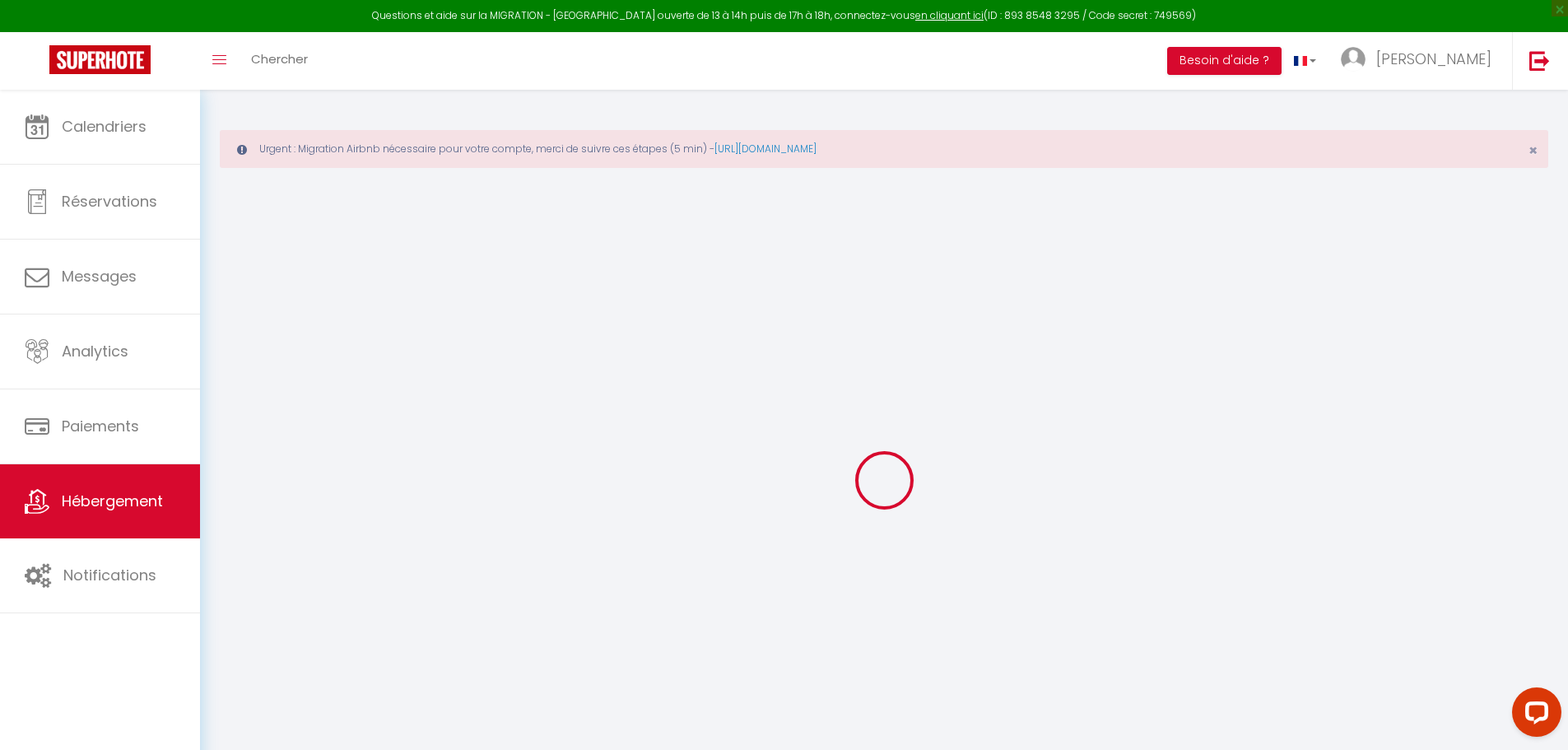
select select
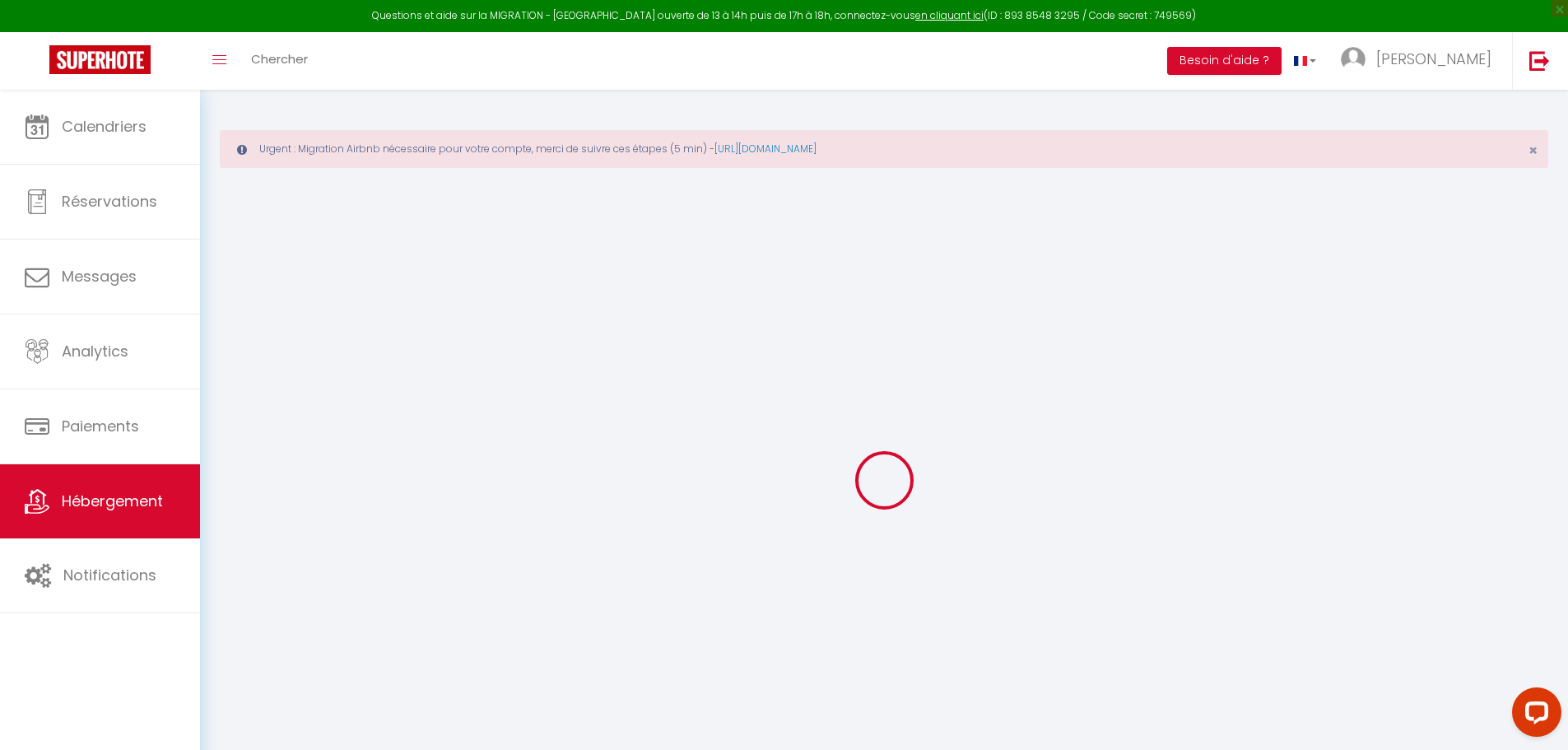
checkbox input "false"
select select
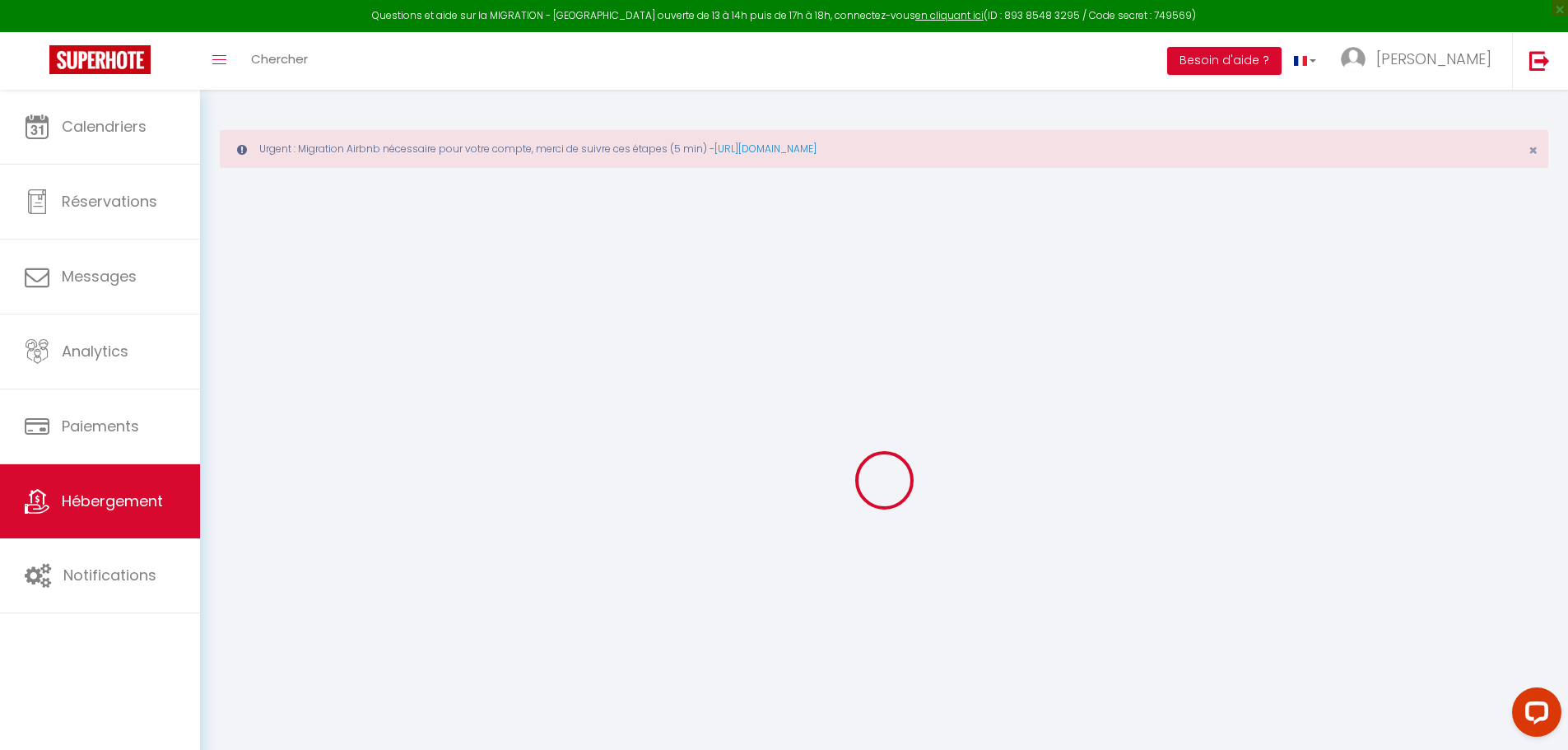
select select
checkbox input "false"
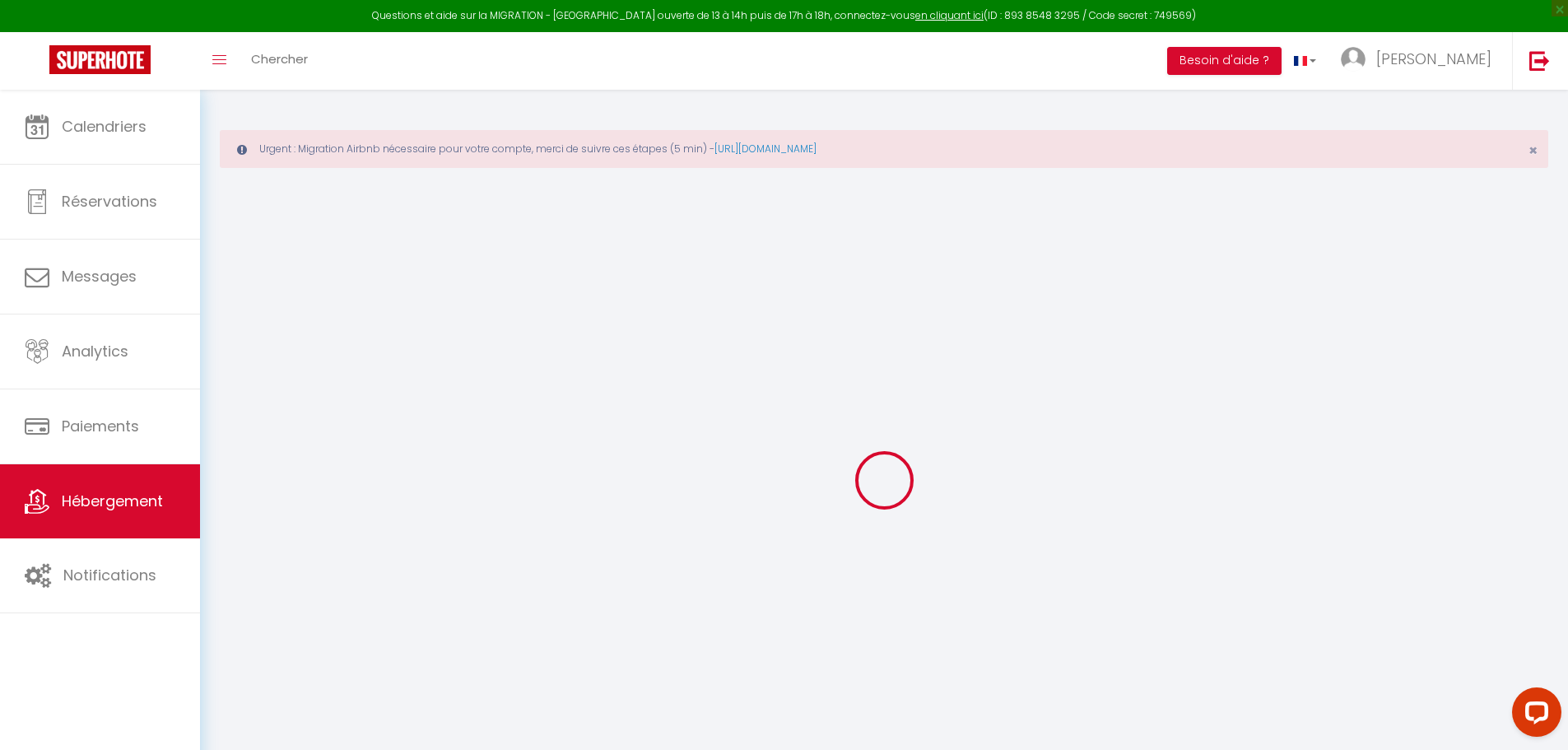
checkbox input "false"
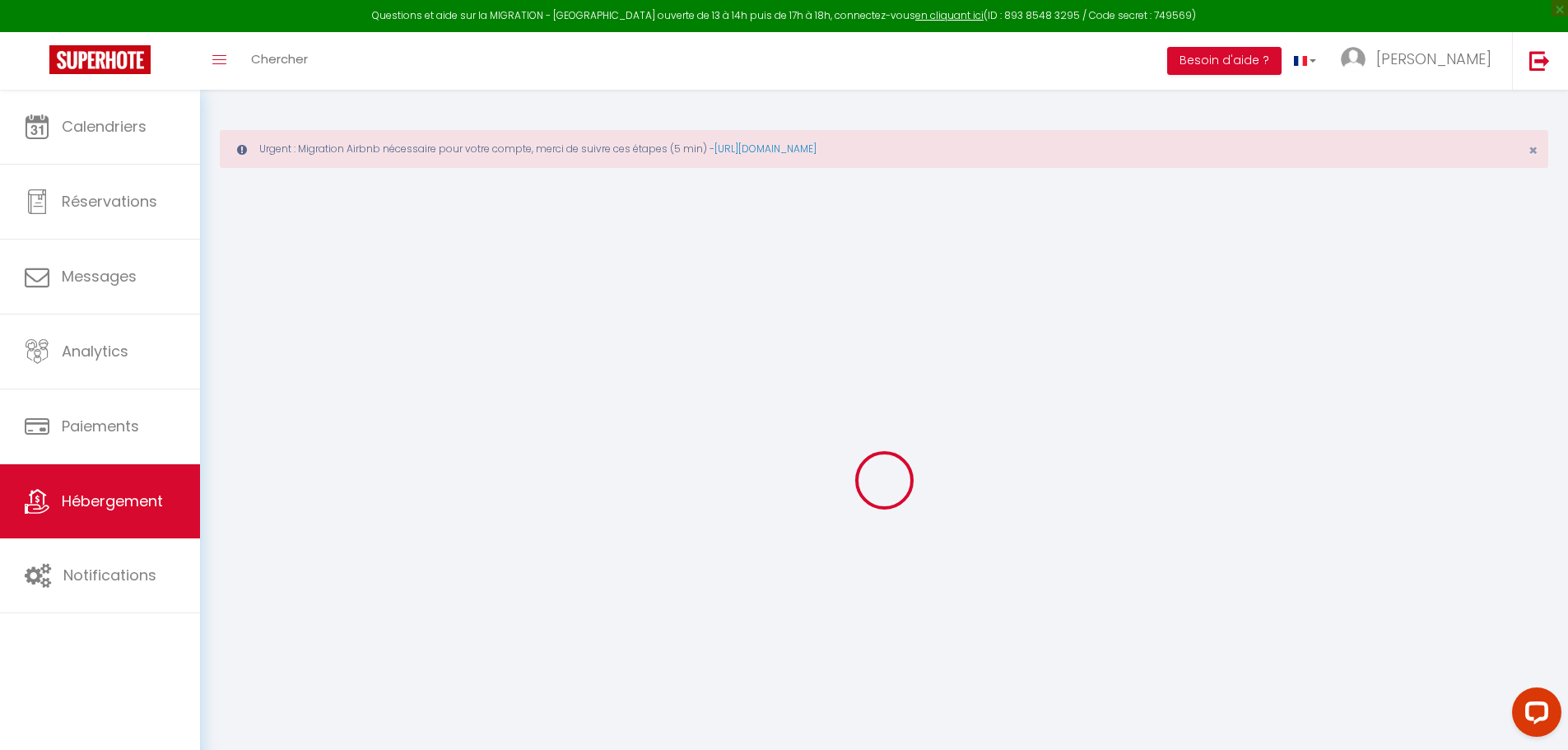
checkbox input "false"
select select "14:00"
select select
select select "11:00"
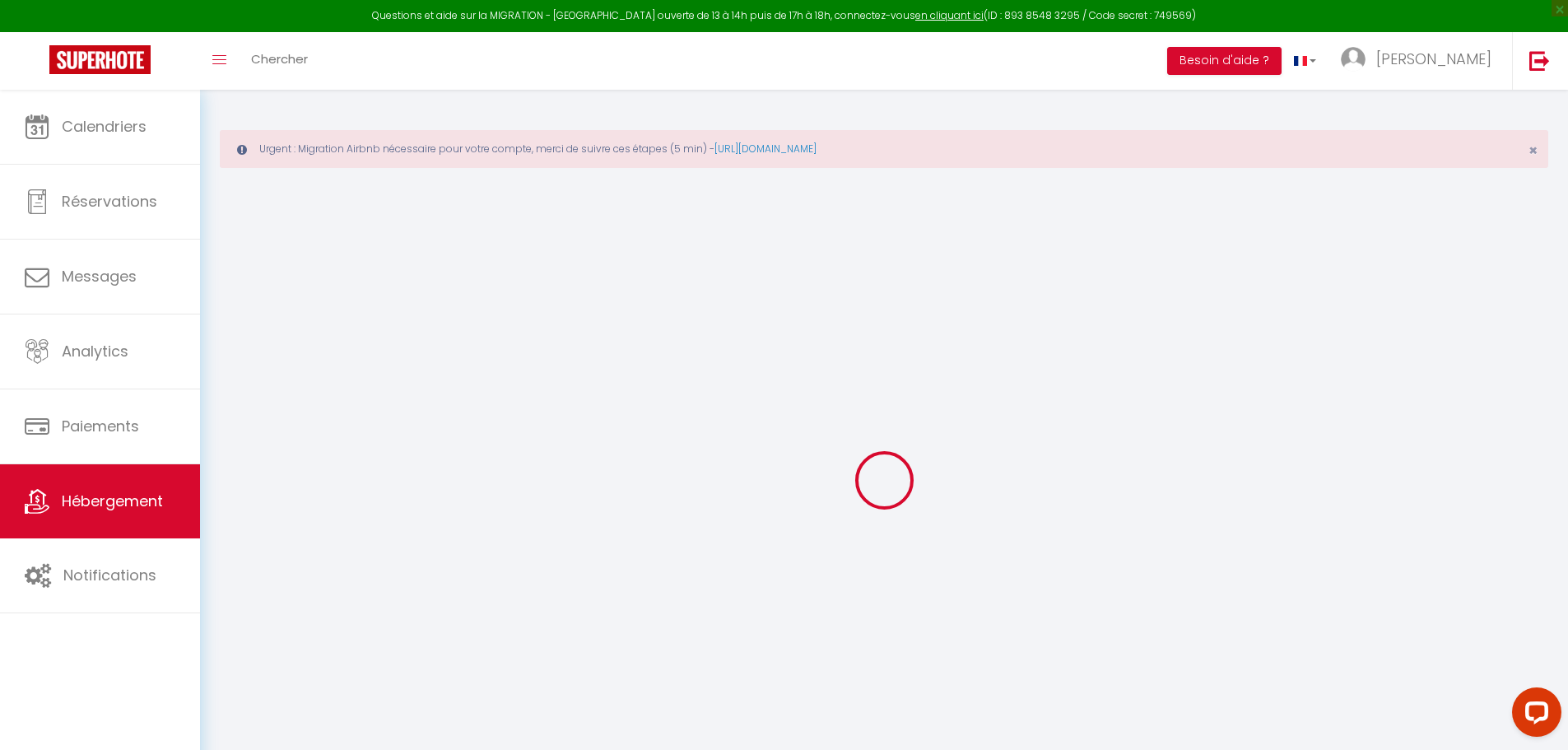
select select "30"
select select "120"
select select
checkbox input "false"
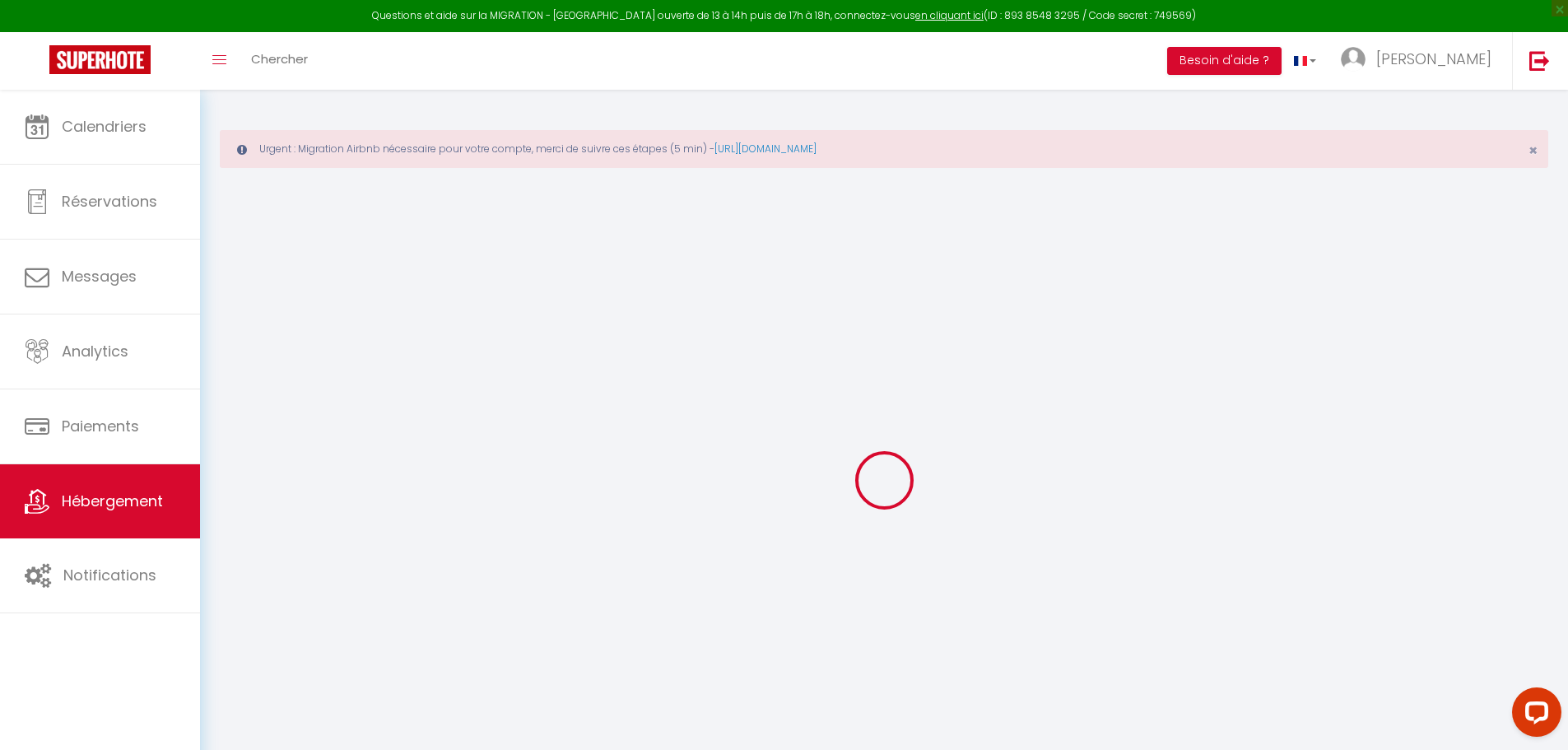
checkbox input "false"
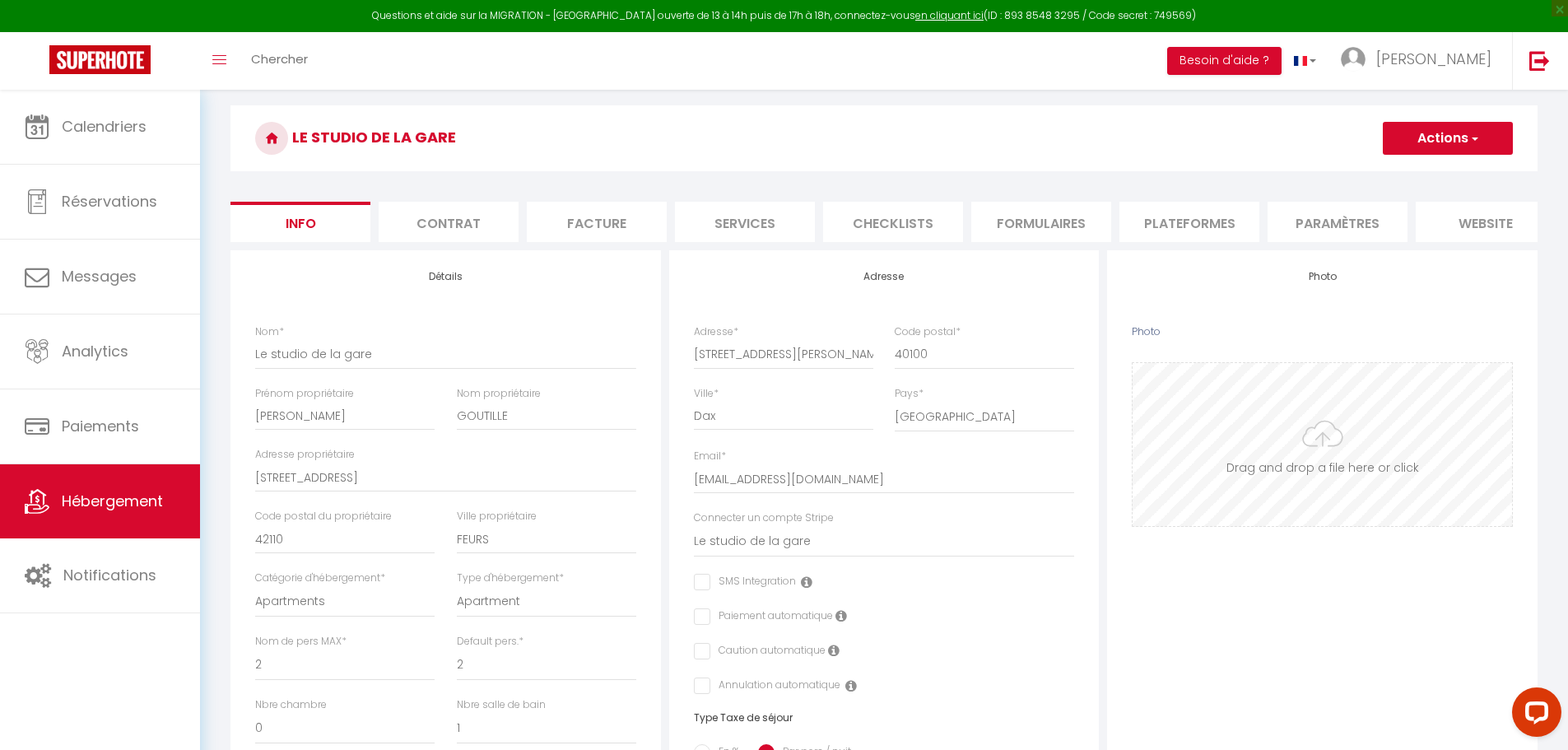
scroll to position [82, 0]
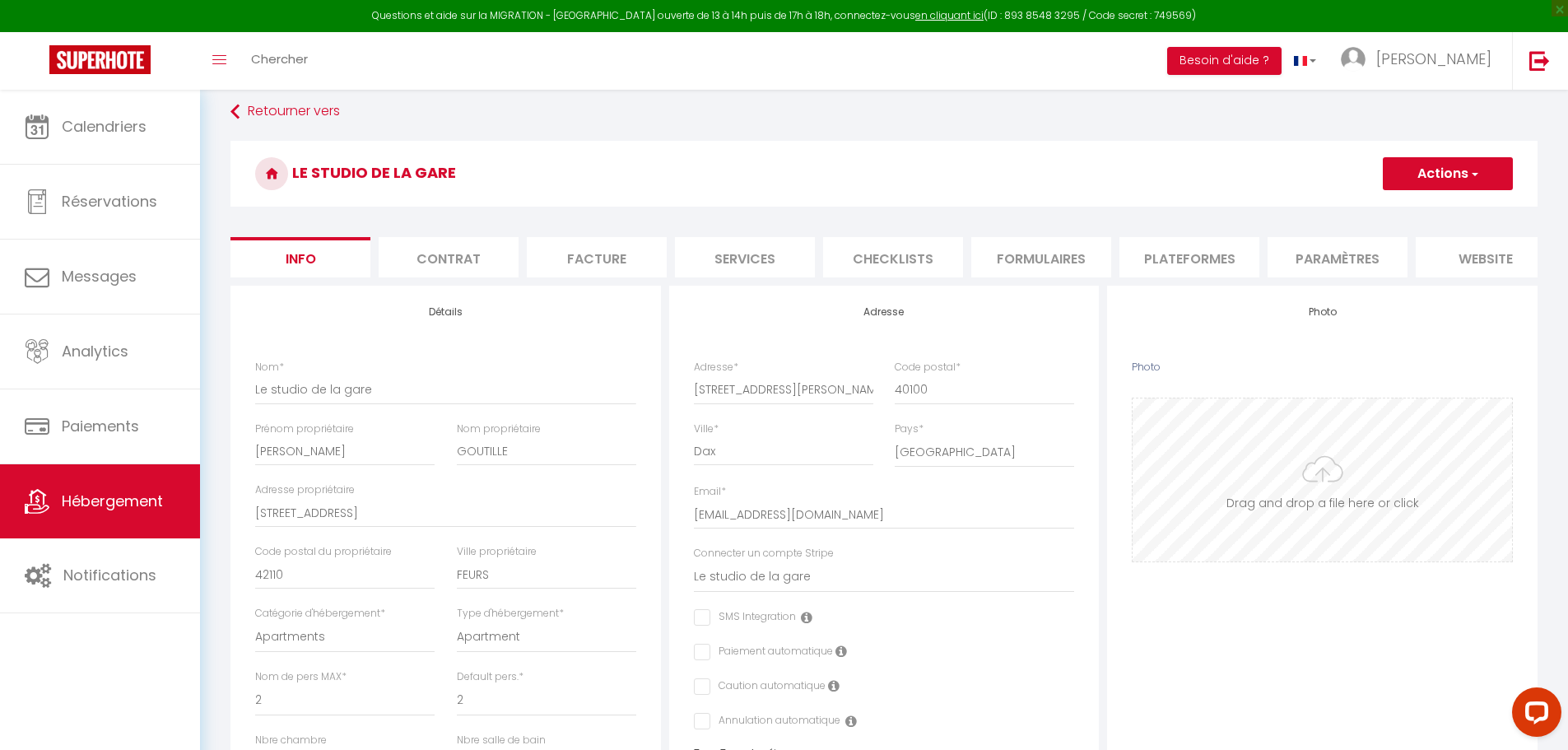
click at [1323, 480] on input "Photo" at bounding box center [1322, 480] width 379 height 163
select select
checkbox input "false"
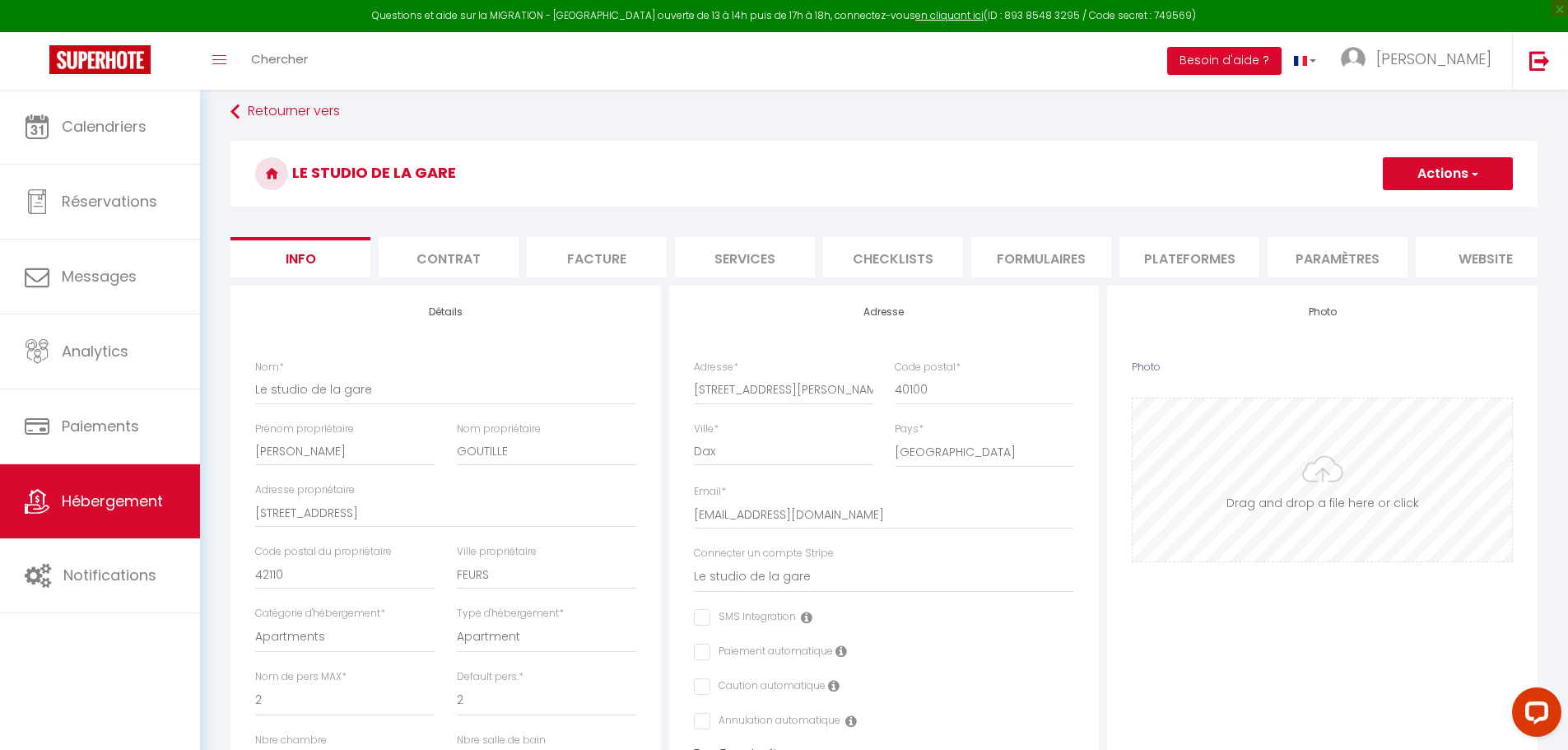
checkbox input "false"
type input "C:\fakepath\PXL_20250127_154207853.jpg"
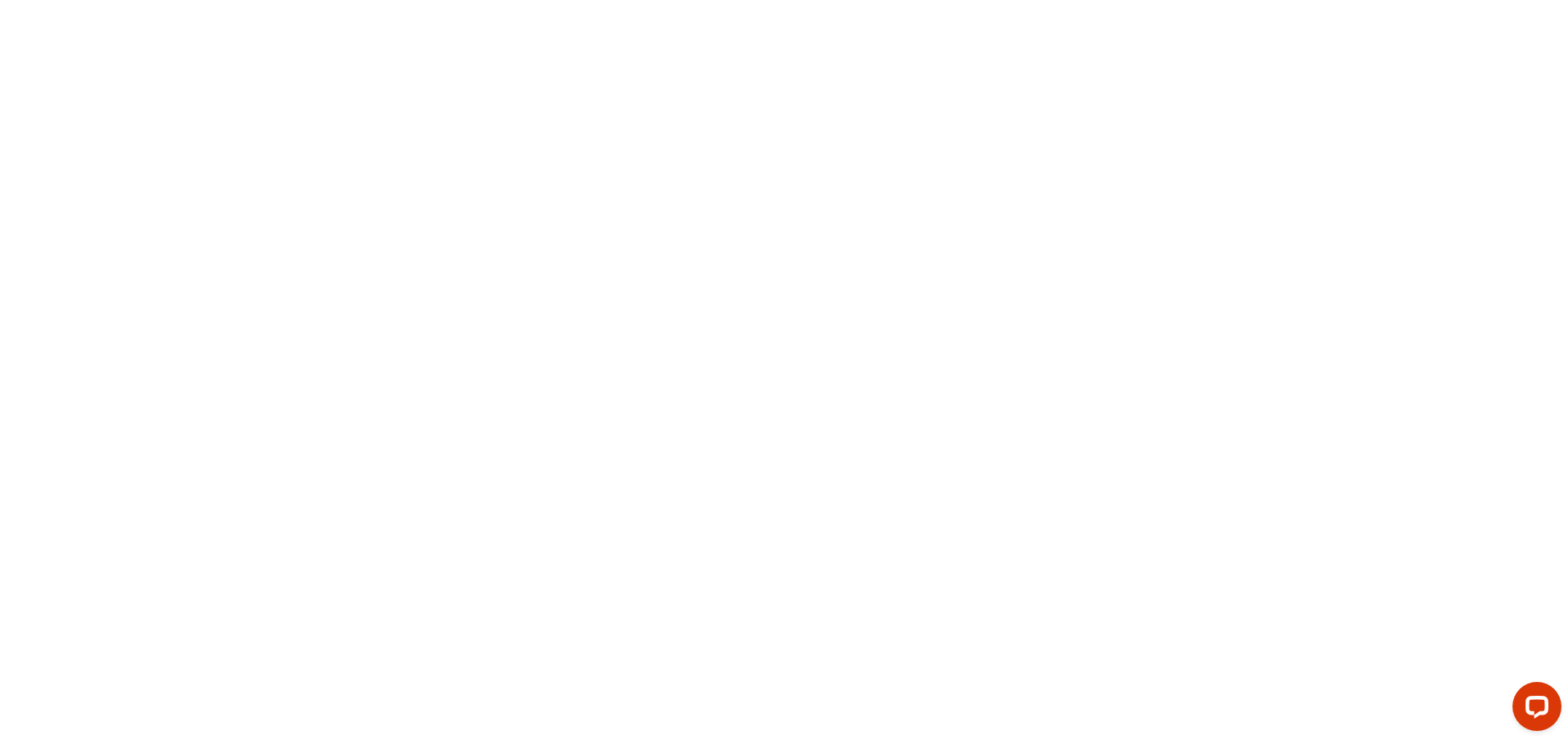
click at [314, 218] on body at bounding box center [784, 372] width 1568 height 744
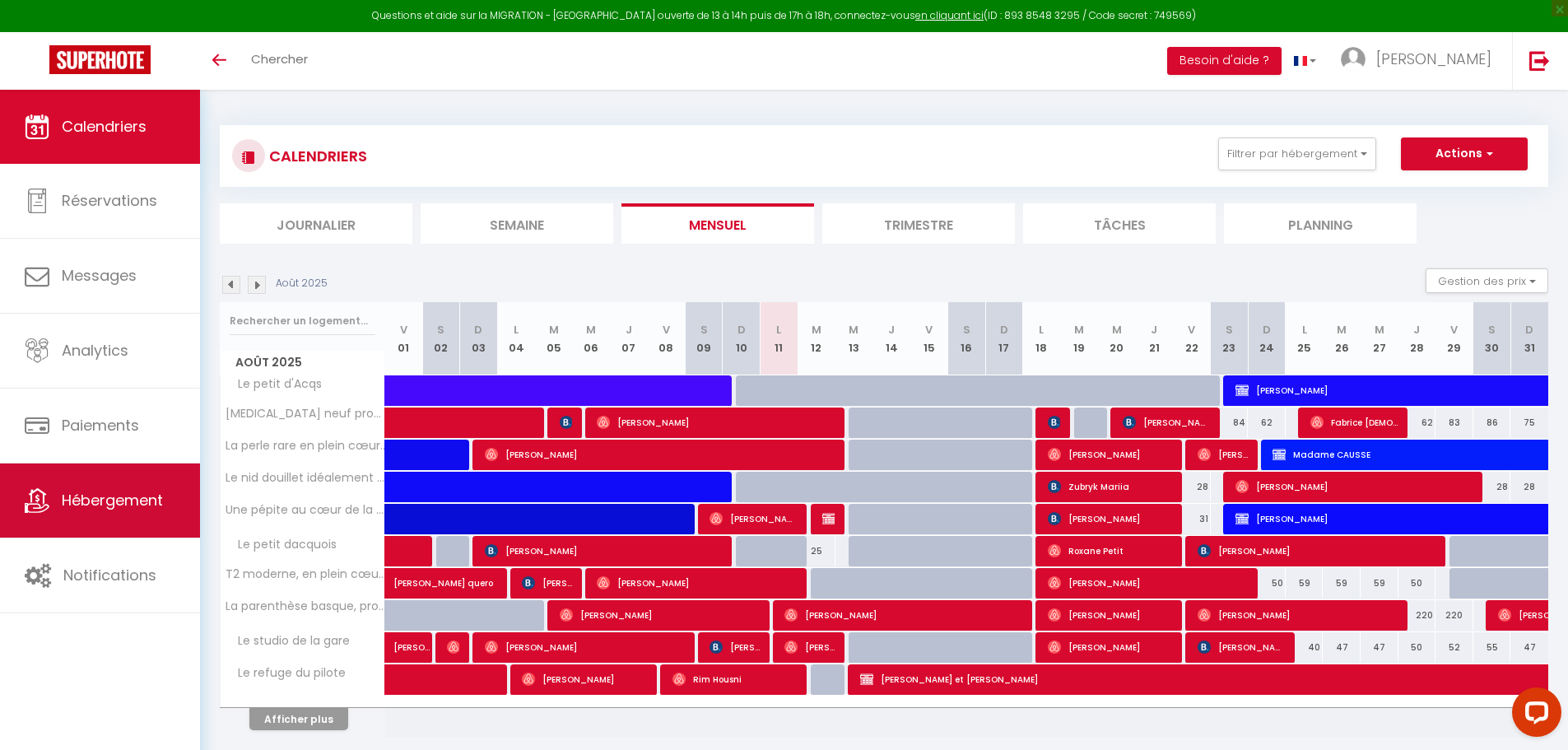
click at [116, 483] on link "Hébergement" at bounding box center [99, 500] width 200 height 74
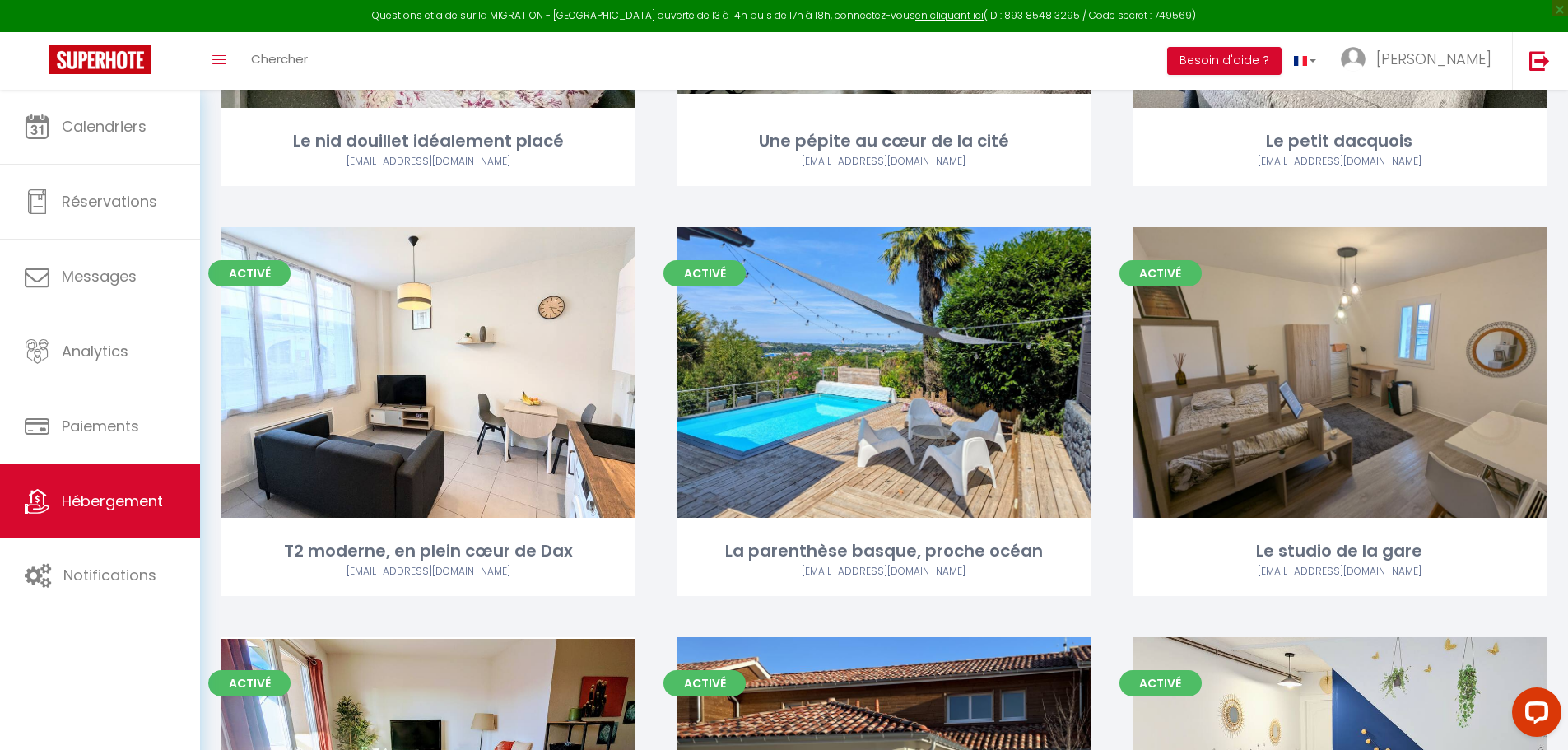
scroll to position [906, 0]
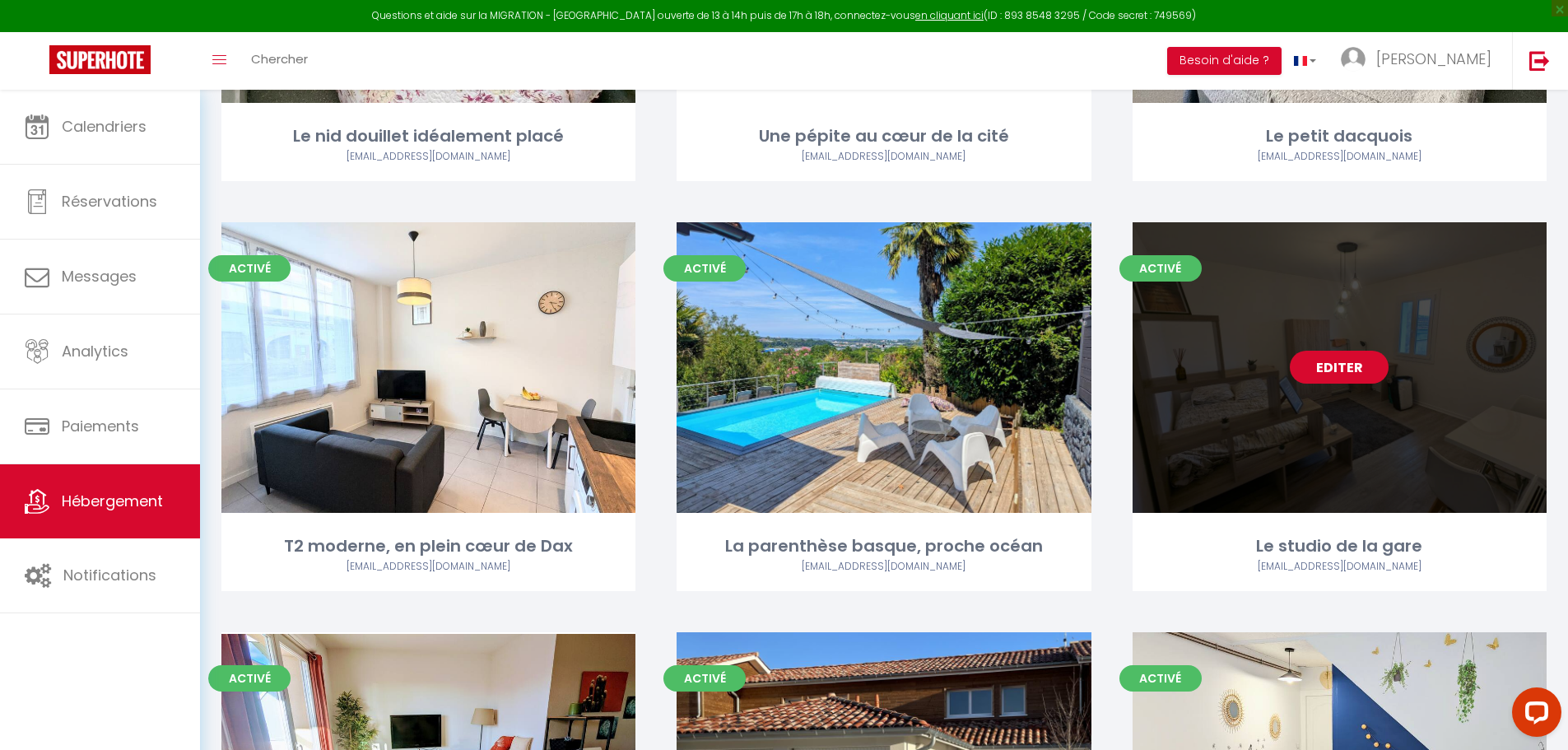
click at [1361, 350] on link "Editer" at bounding box center [1339, 366] width 99 height 33
select select "3"
select select "2"
select select "1"
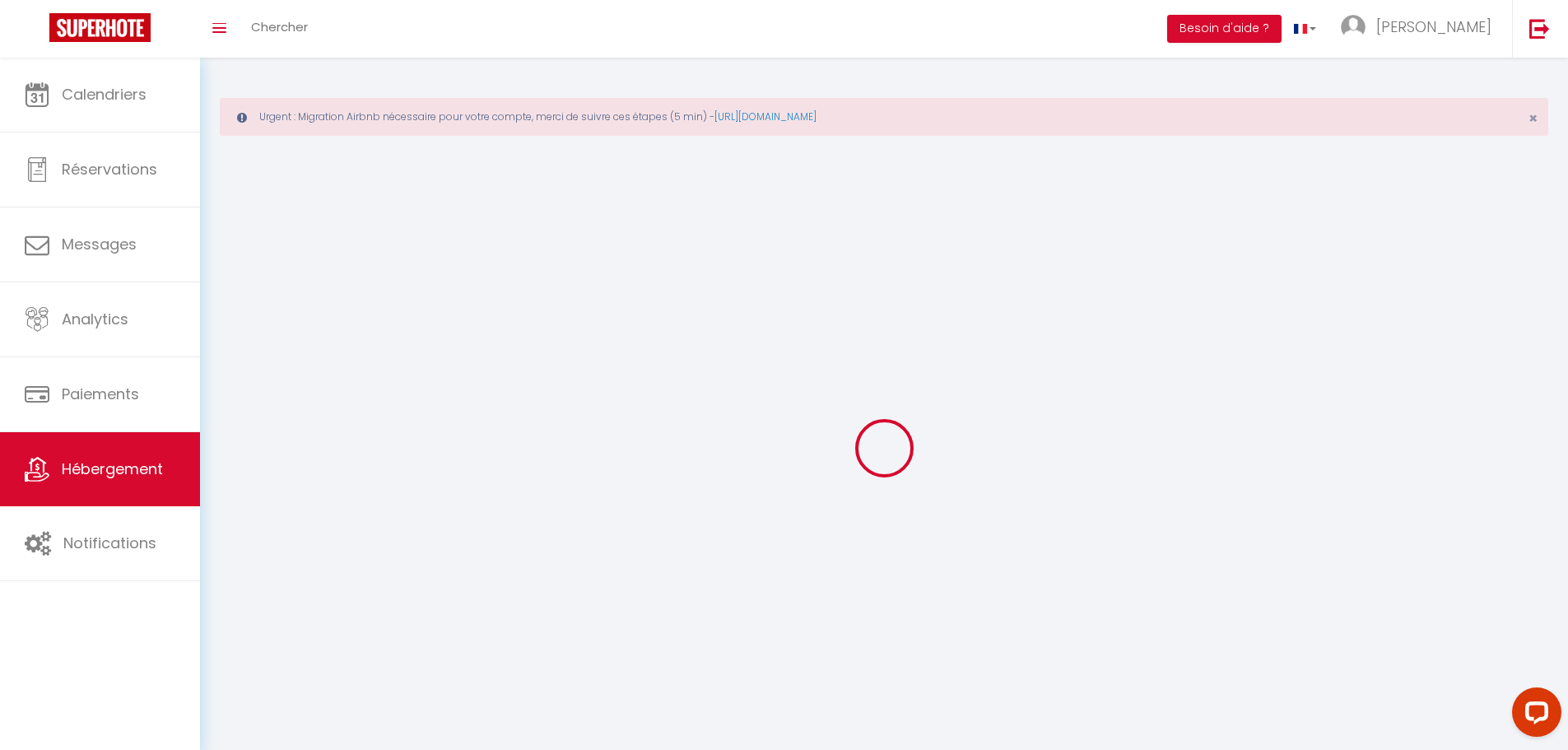
select select
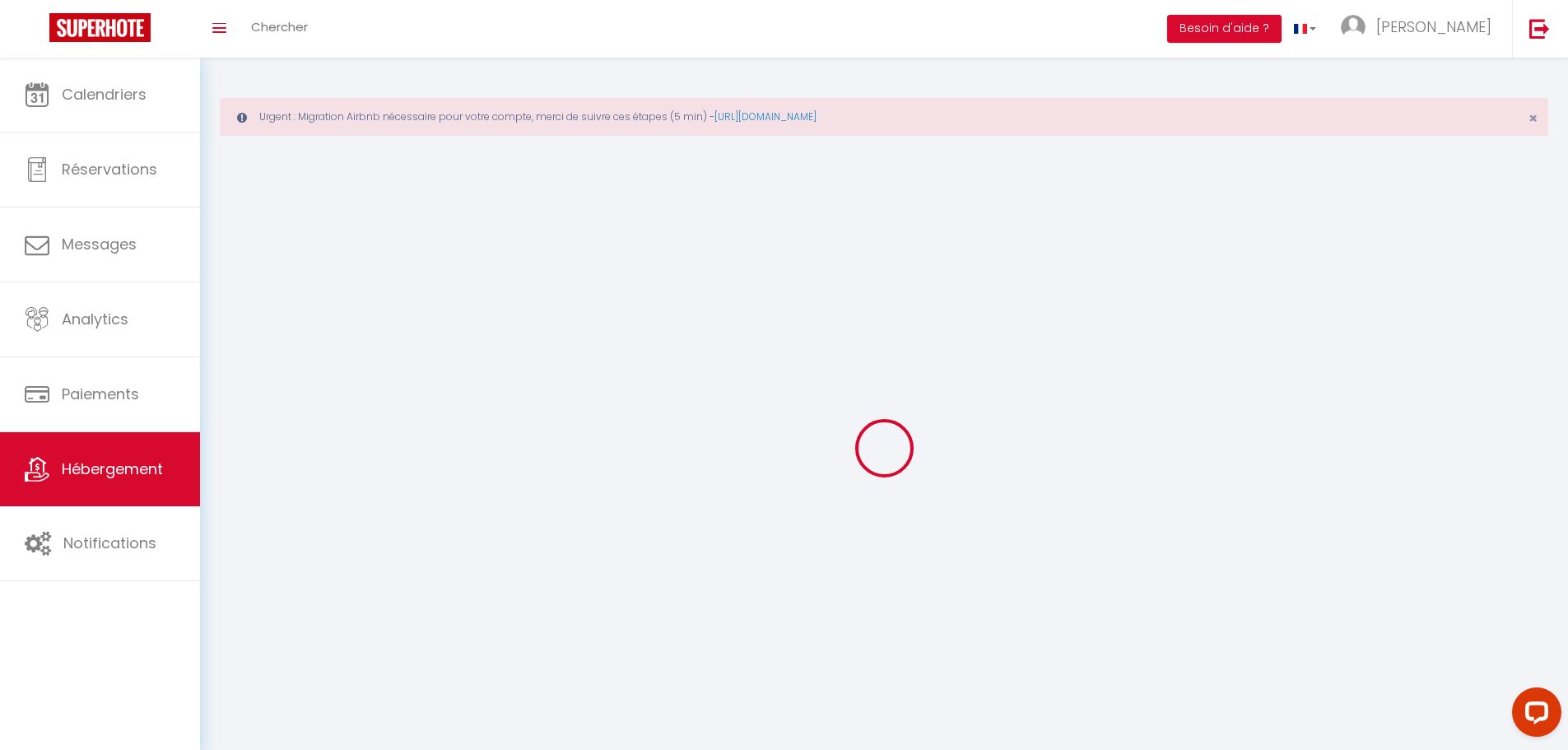
select select
checkbox input "false"
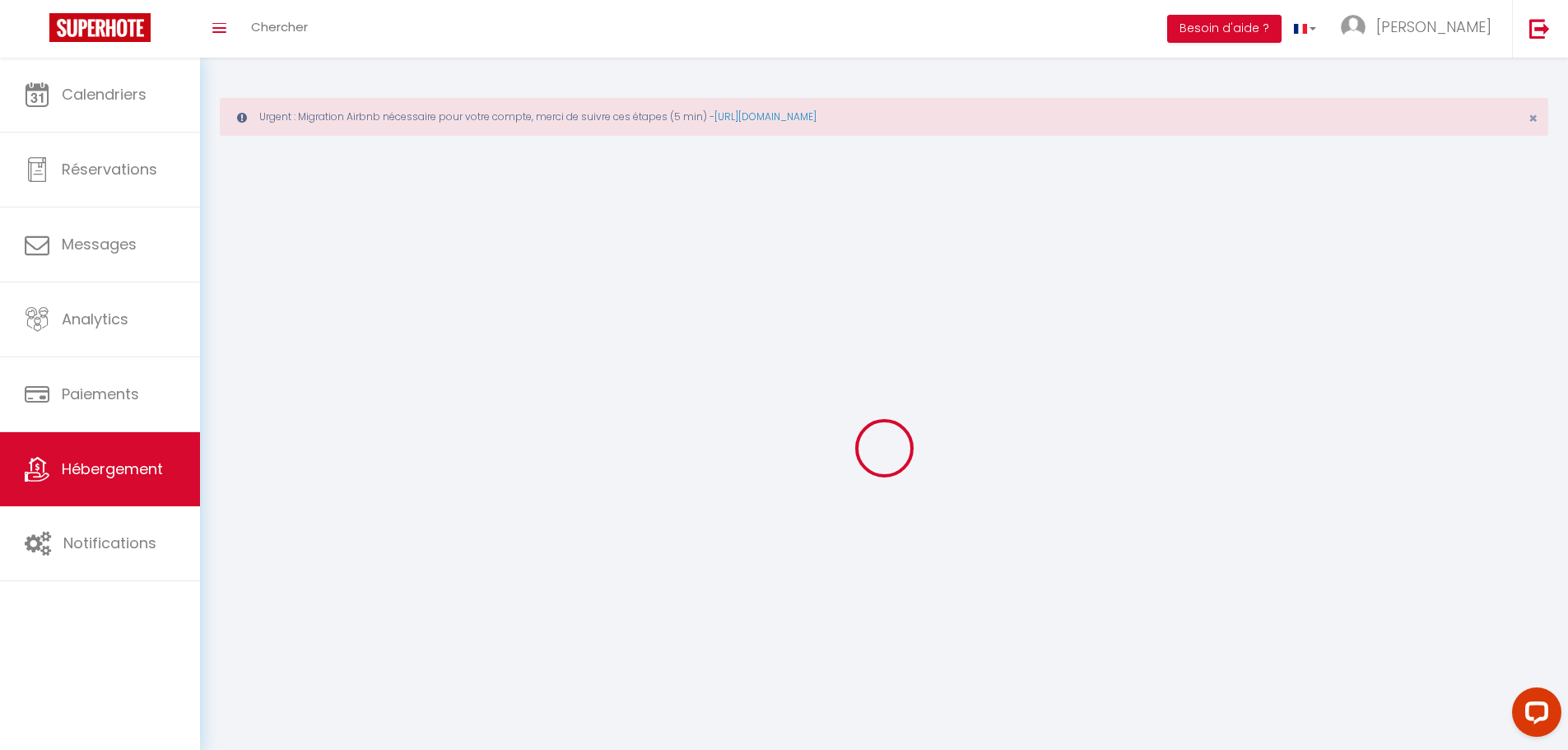
select select
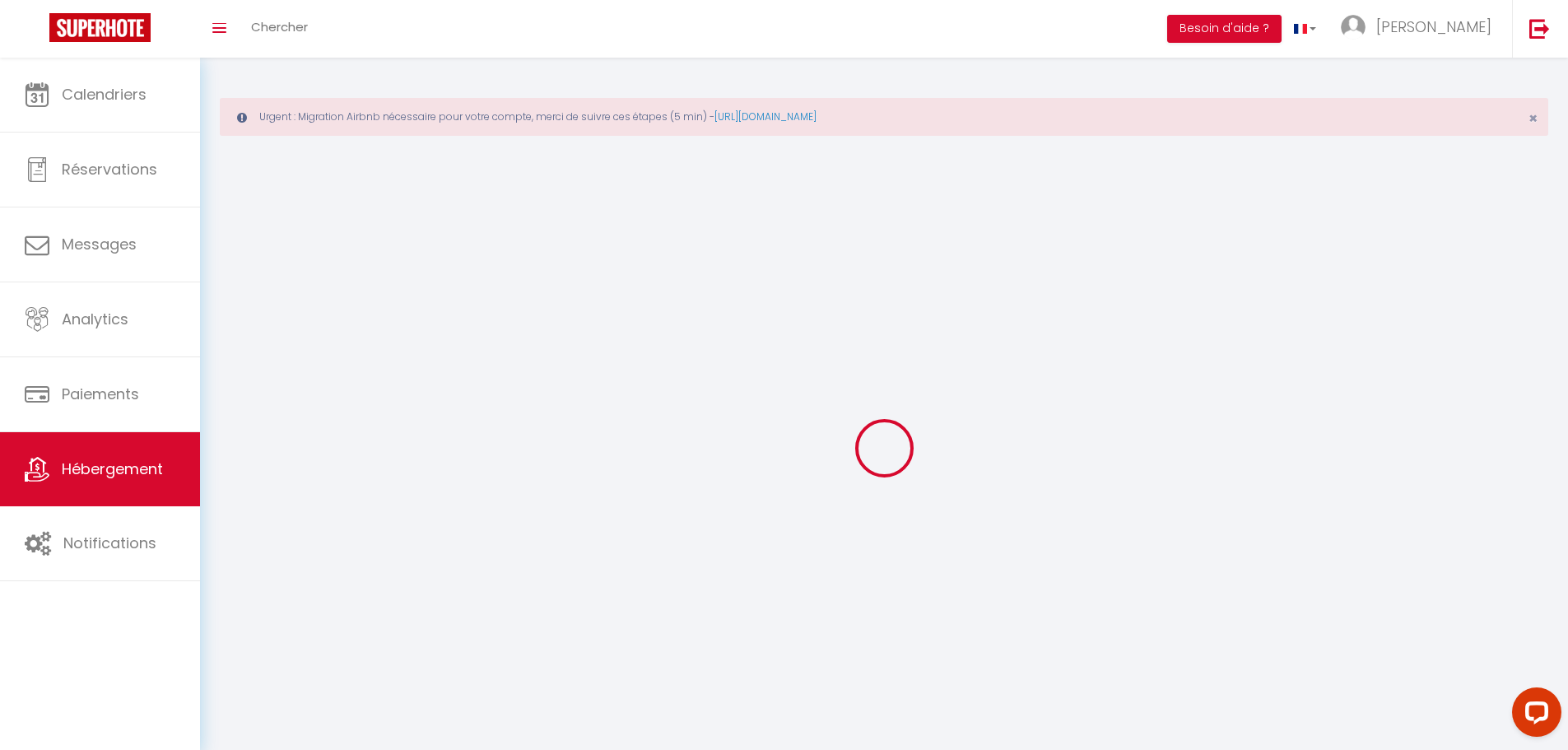
select select
checkbox input "false"
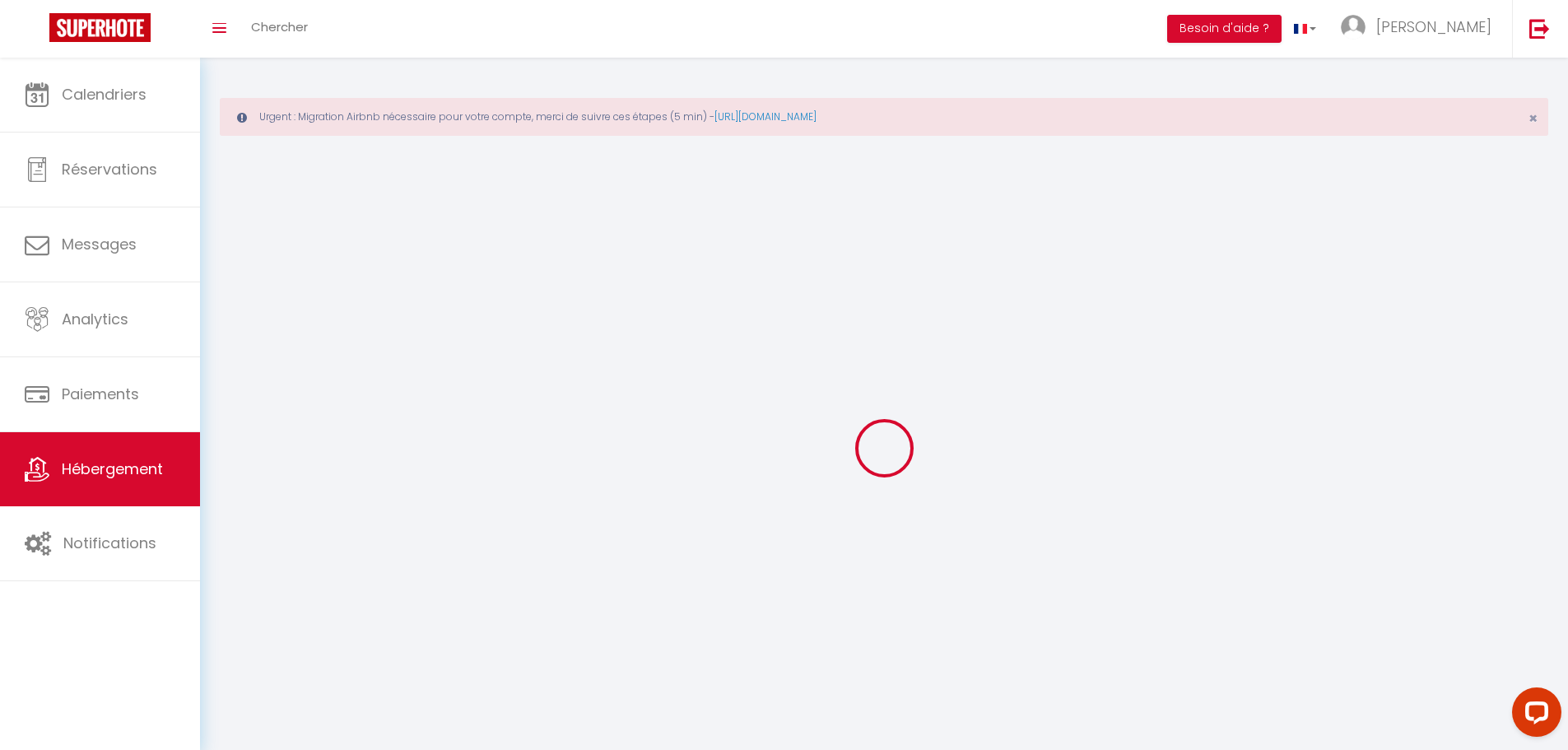
checkbox input "false"
select select
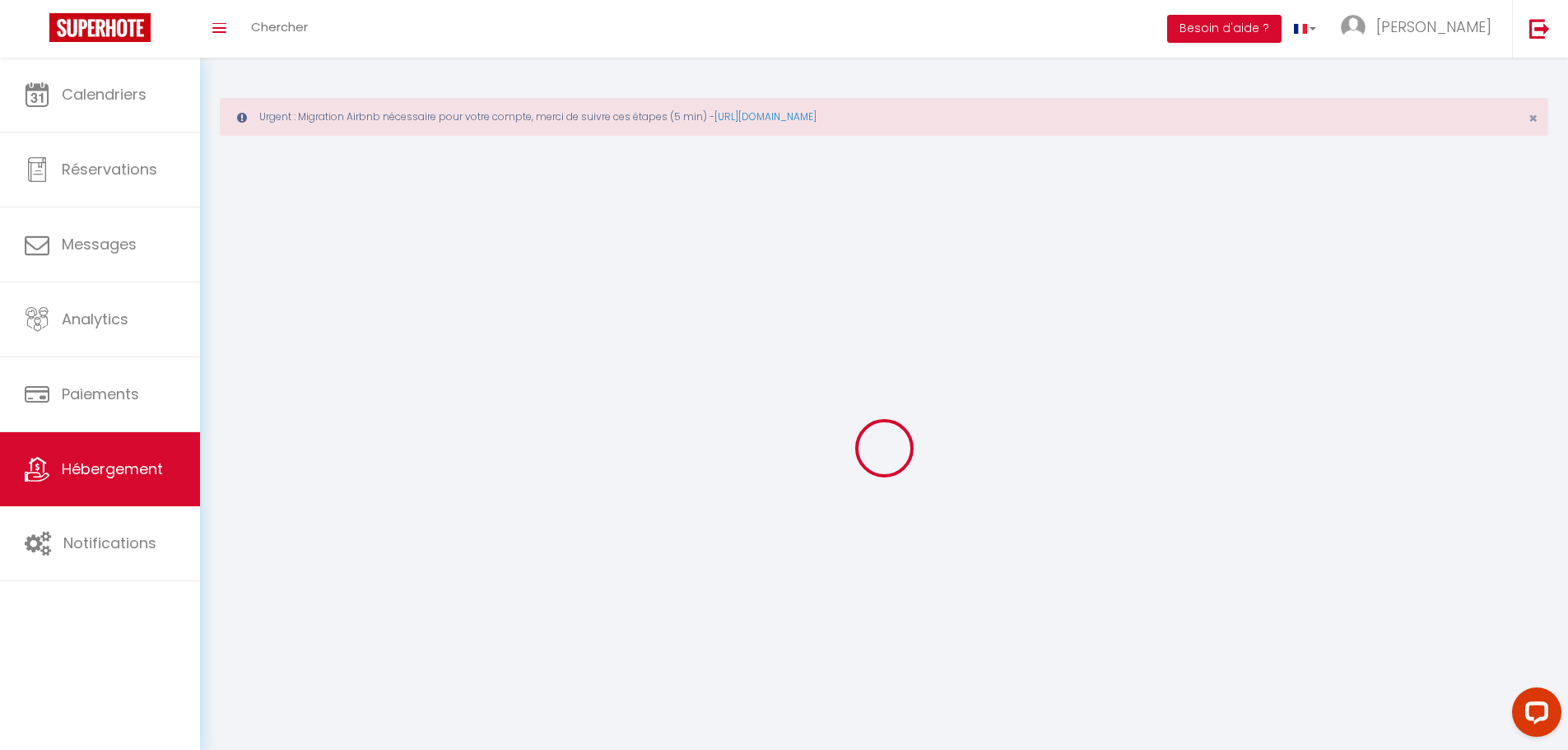
select select
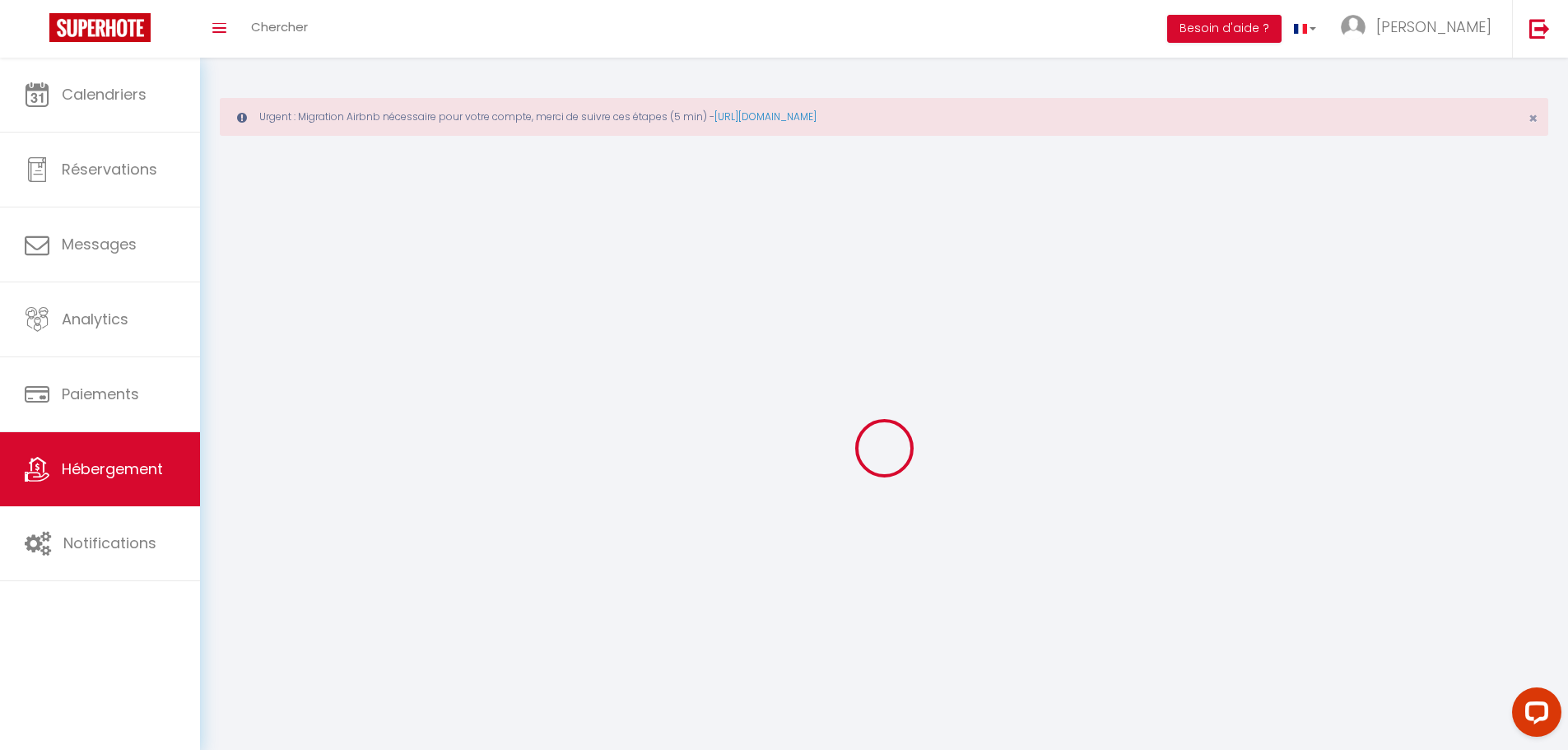
checkbox input "false"
select select
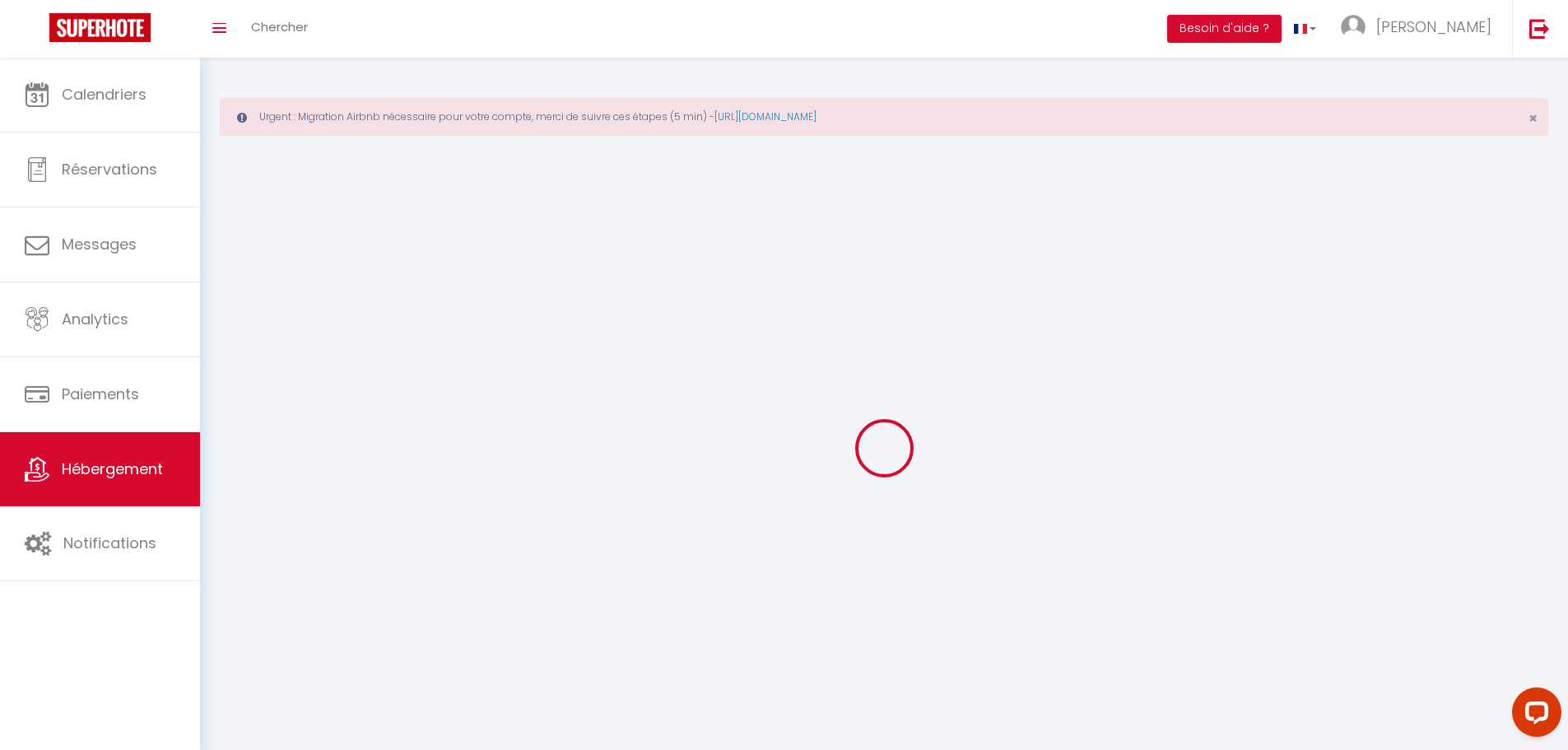
select select
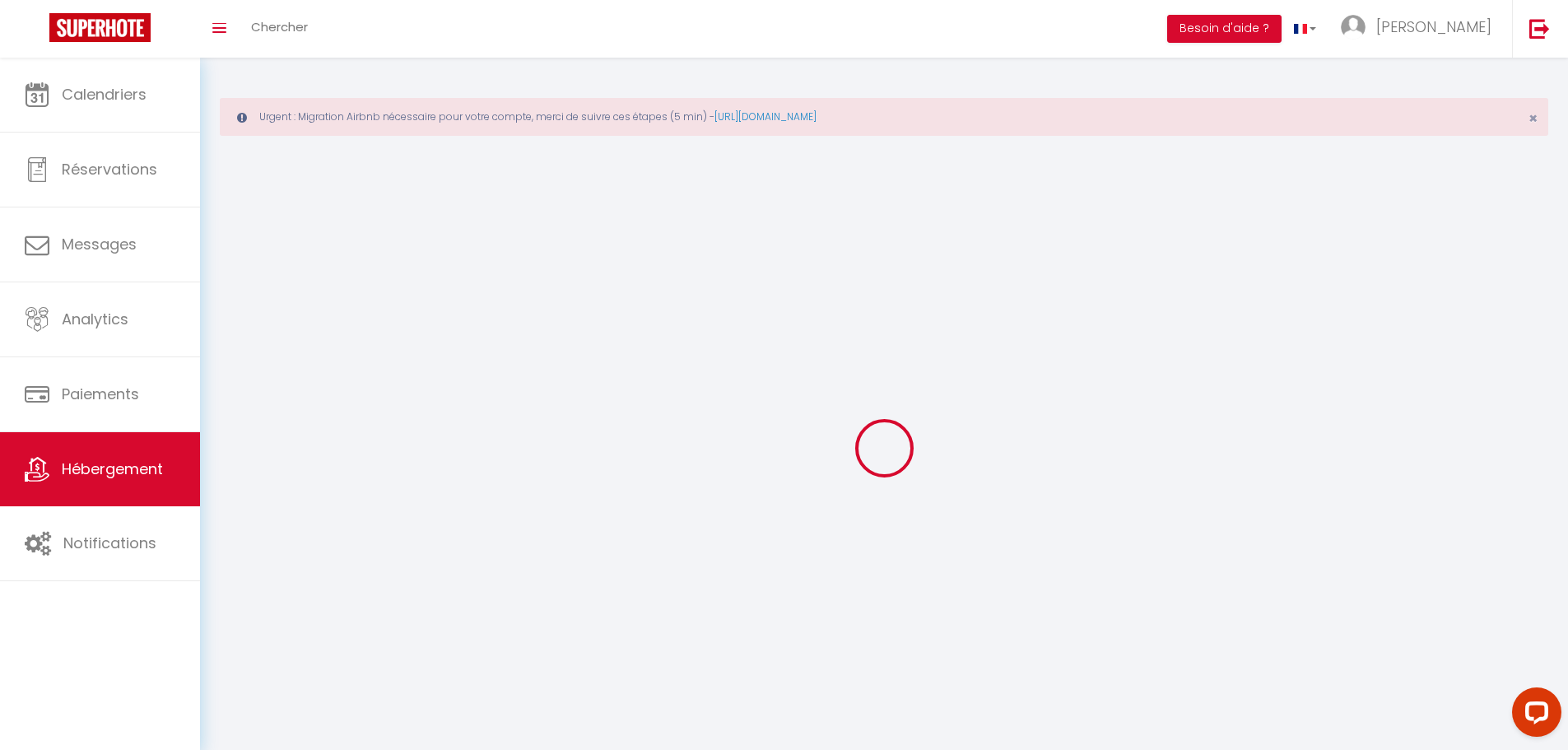
select select
checkbox input "false"
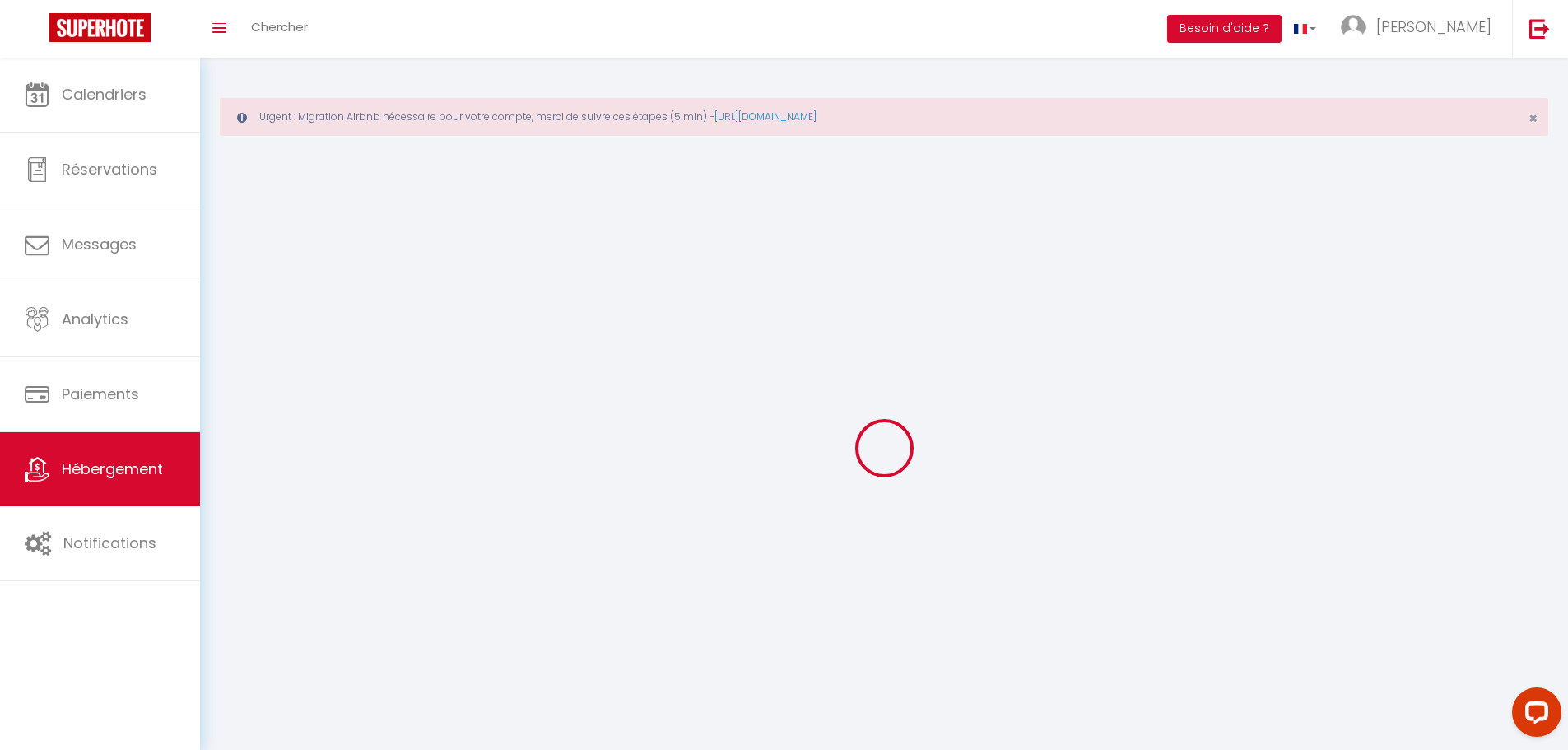
select select
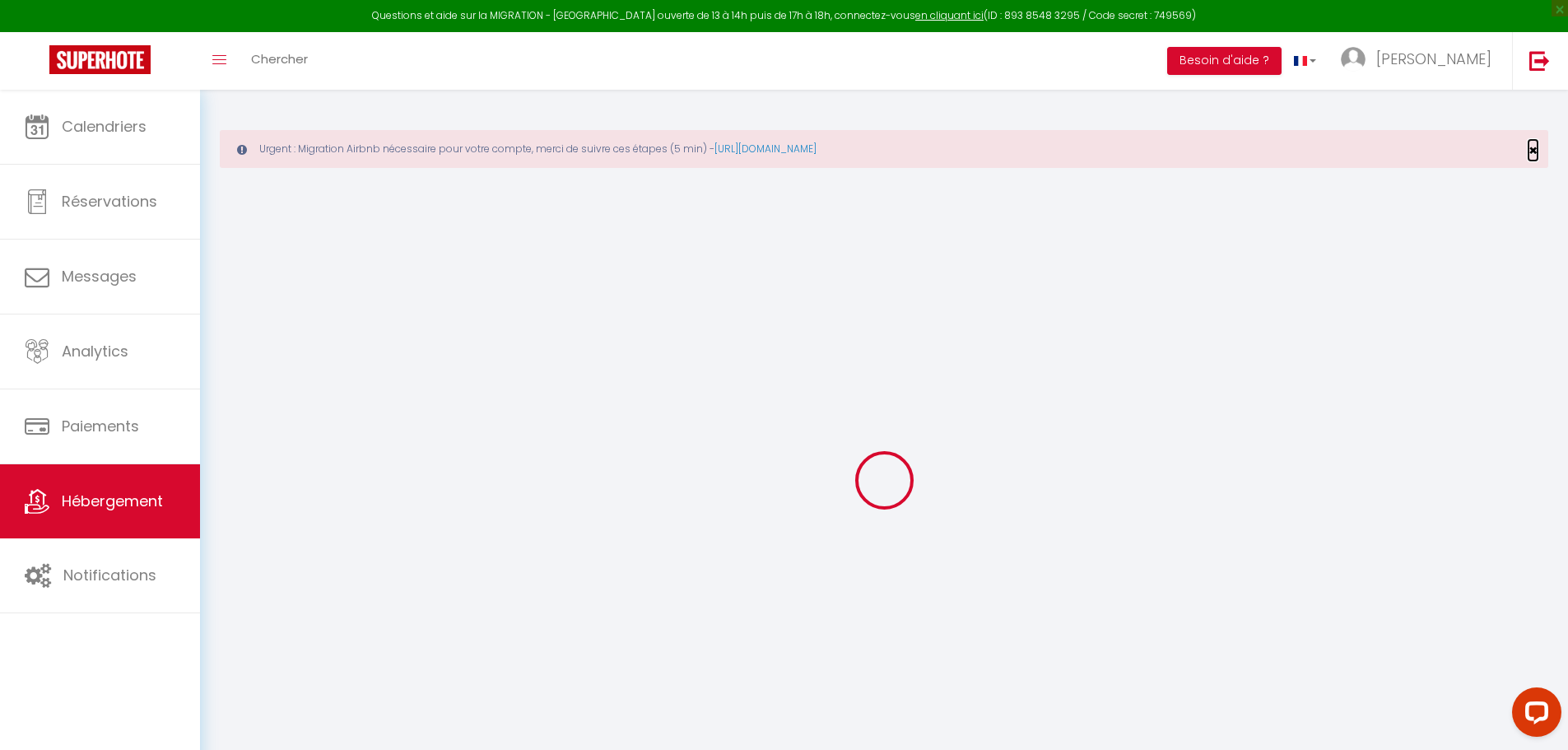
click at [1534, 145] on span "×" at bounding box center [1533, 151] width 9 height 20
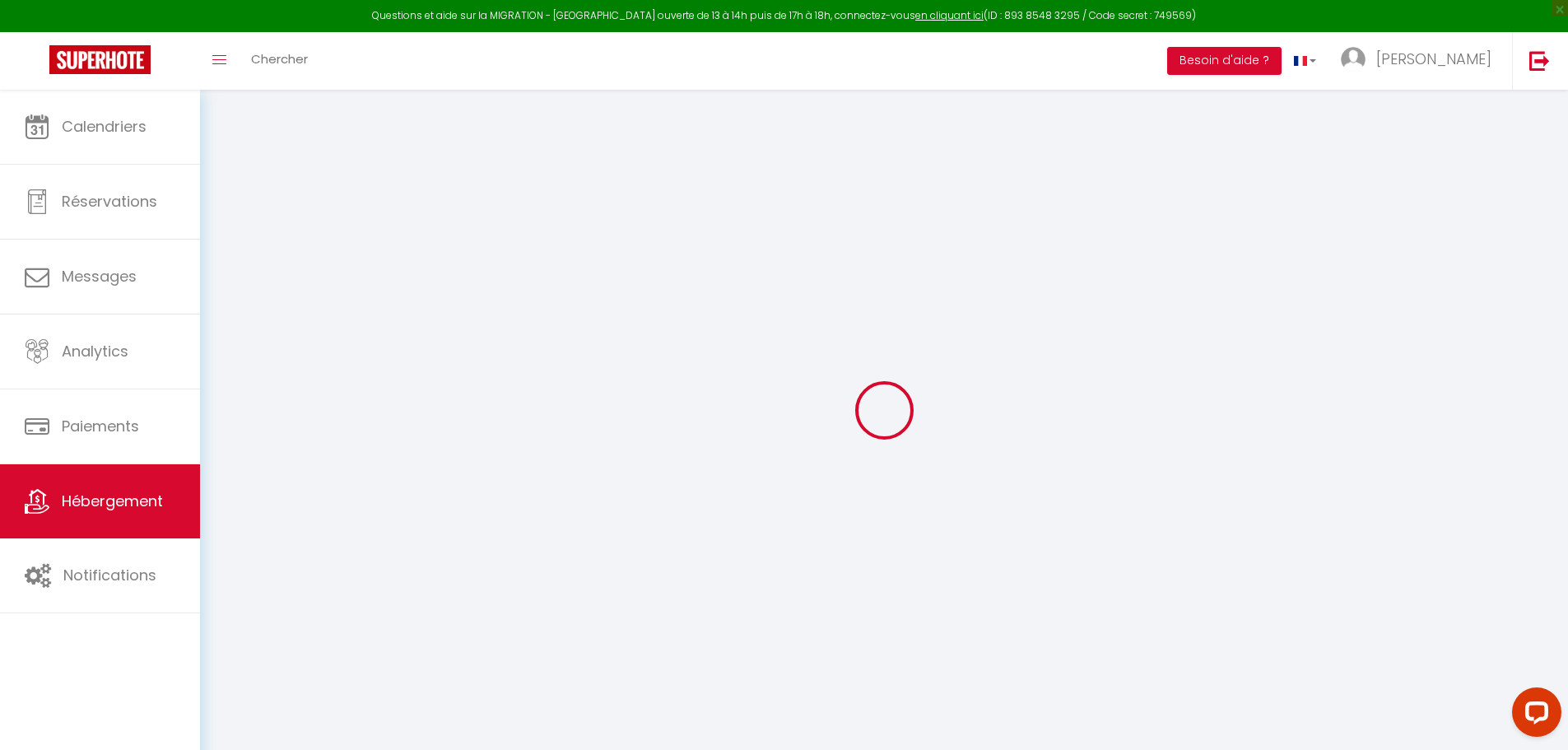
select select
checkbox input "false"
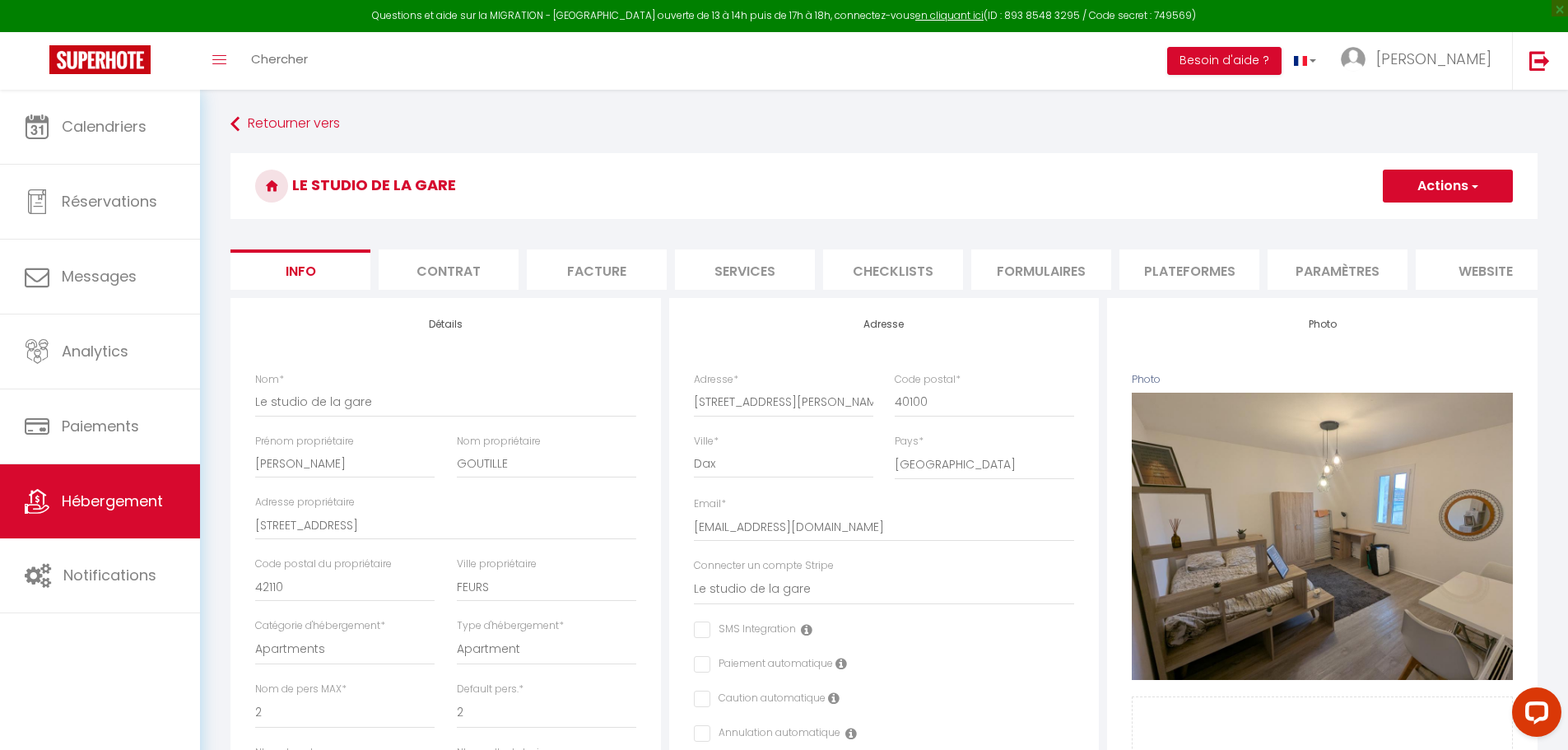
click at [1172, 270] on li "Plateformes" at bounding box center [1190, 269] width 140 height 40
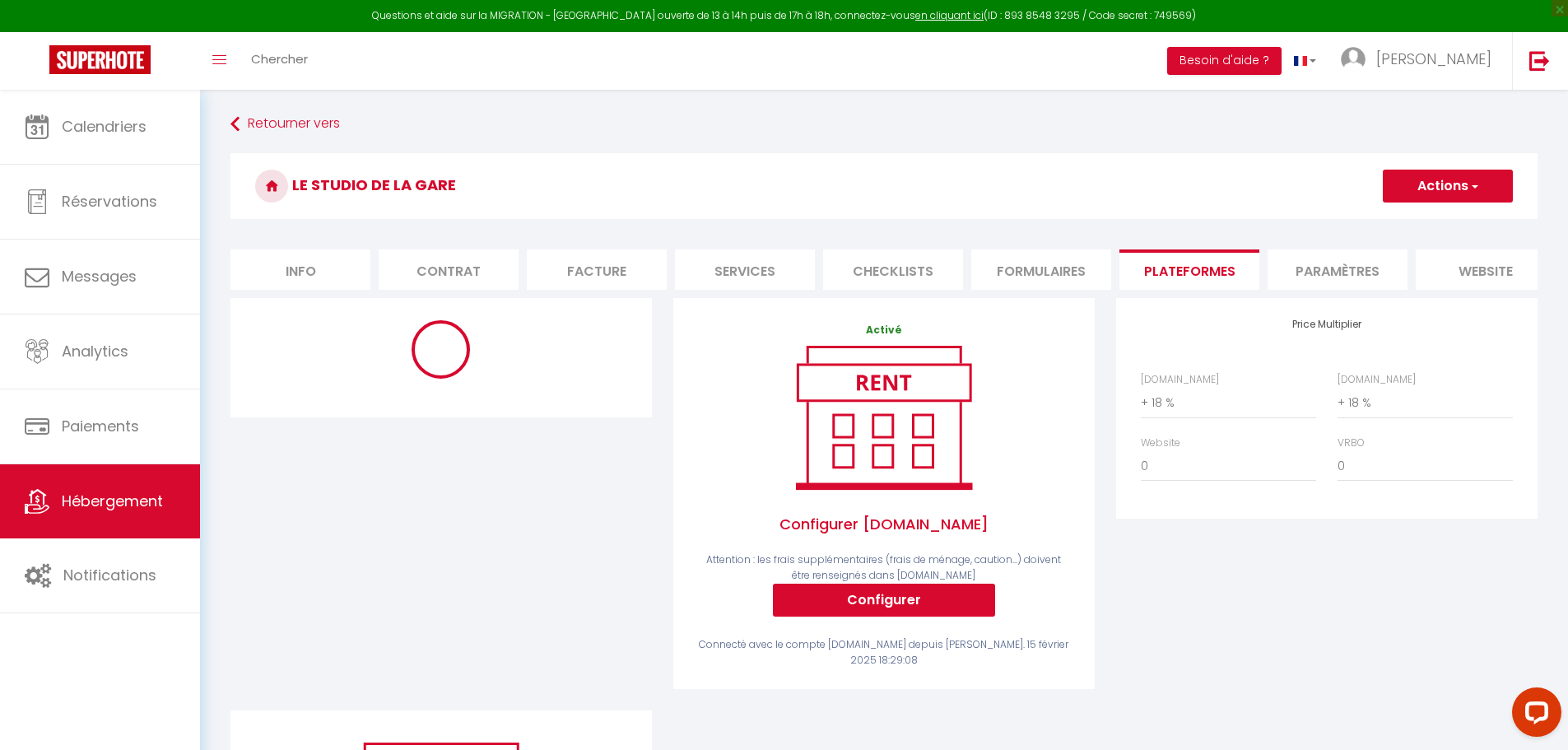
click at [316, 175] on h3 "Le studio de la gare" at bounding box center [883, 185] width 1307 height 65
select select "6877-1346624838155571262"
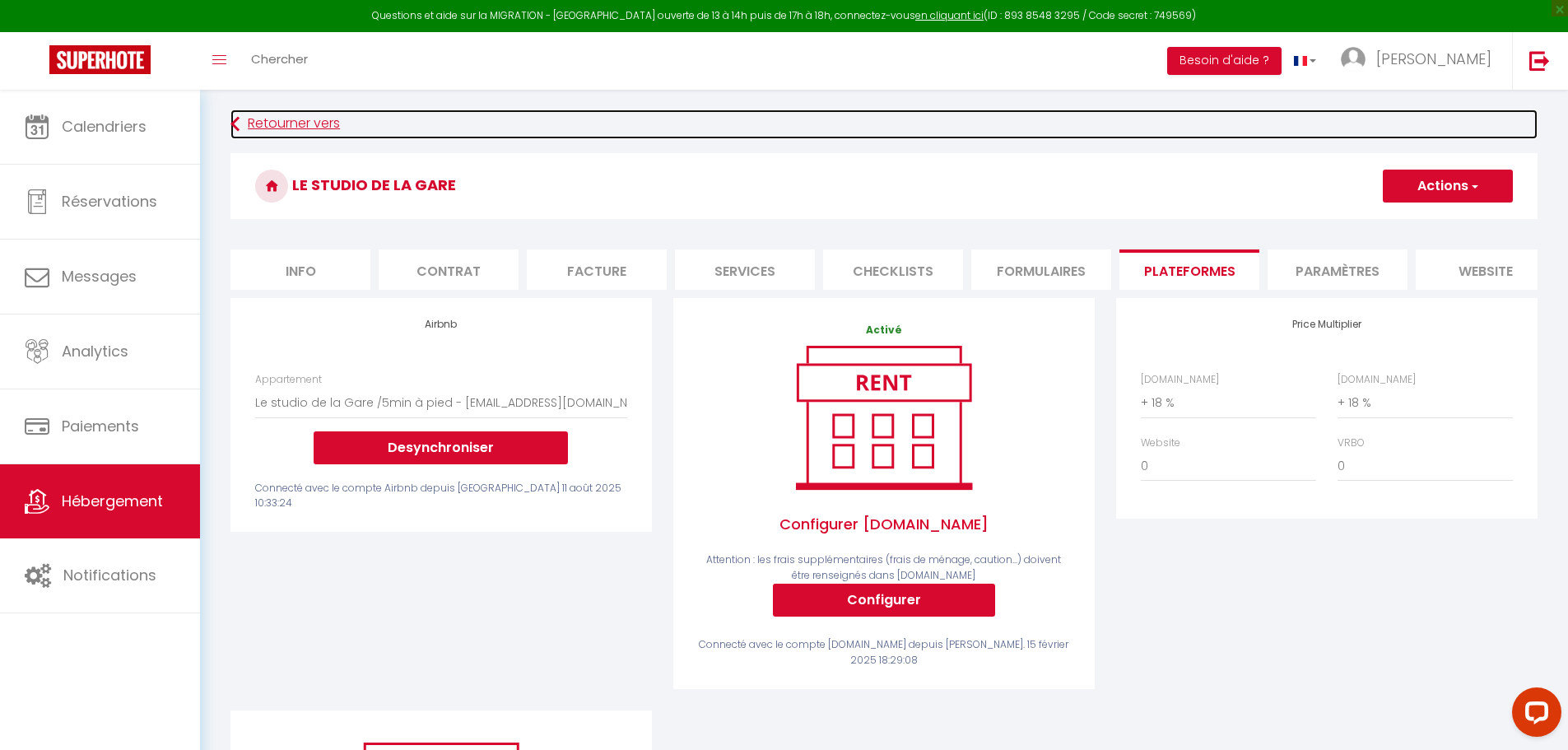
click at [282, 126] on link "Retourner vers" at bounding box center [883, 124] width 1307 height 30
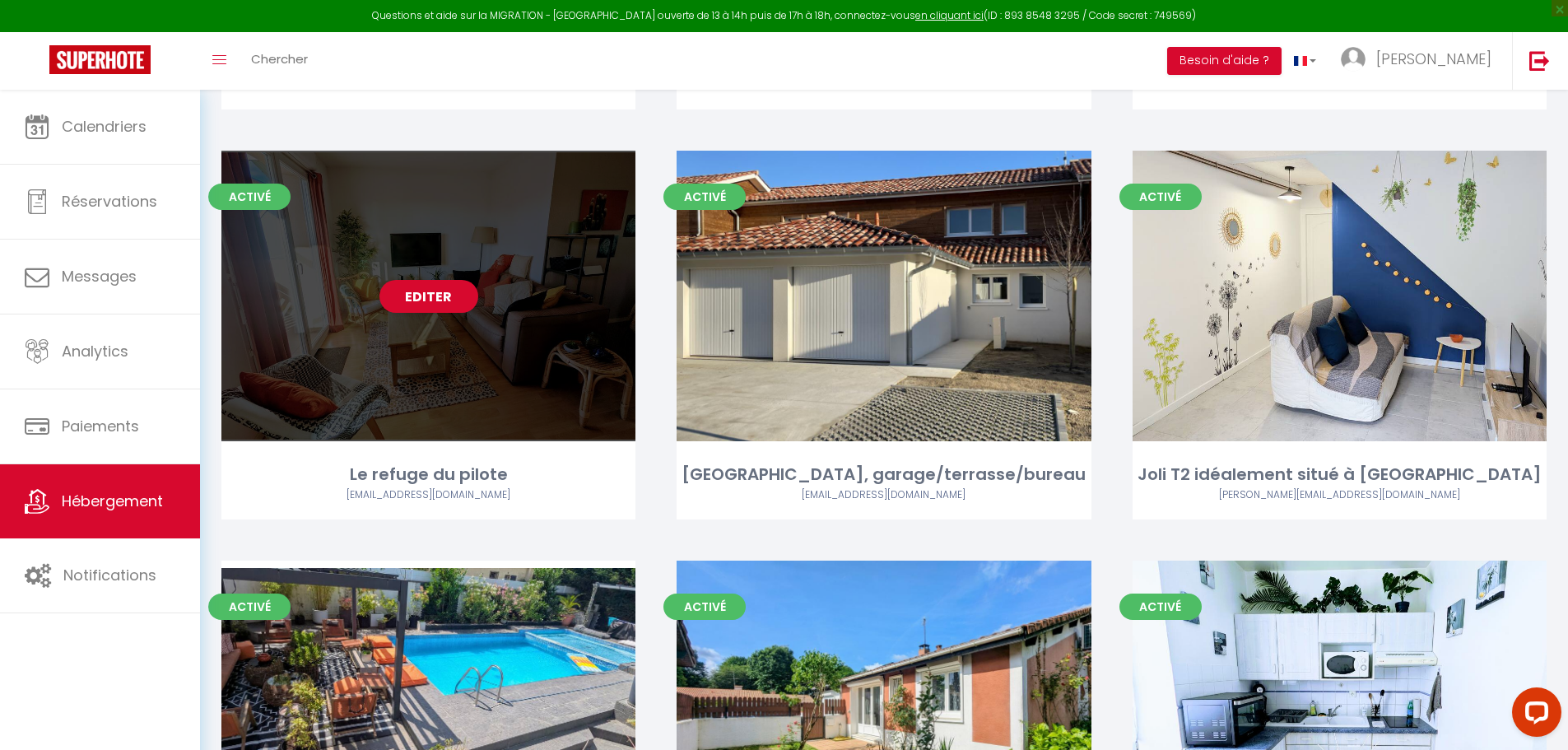
scroll to position [1400, 0]
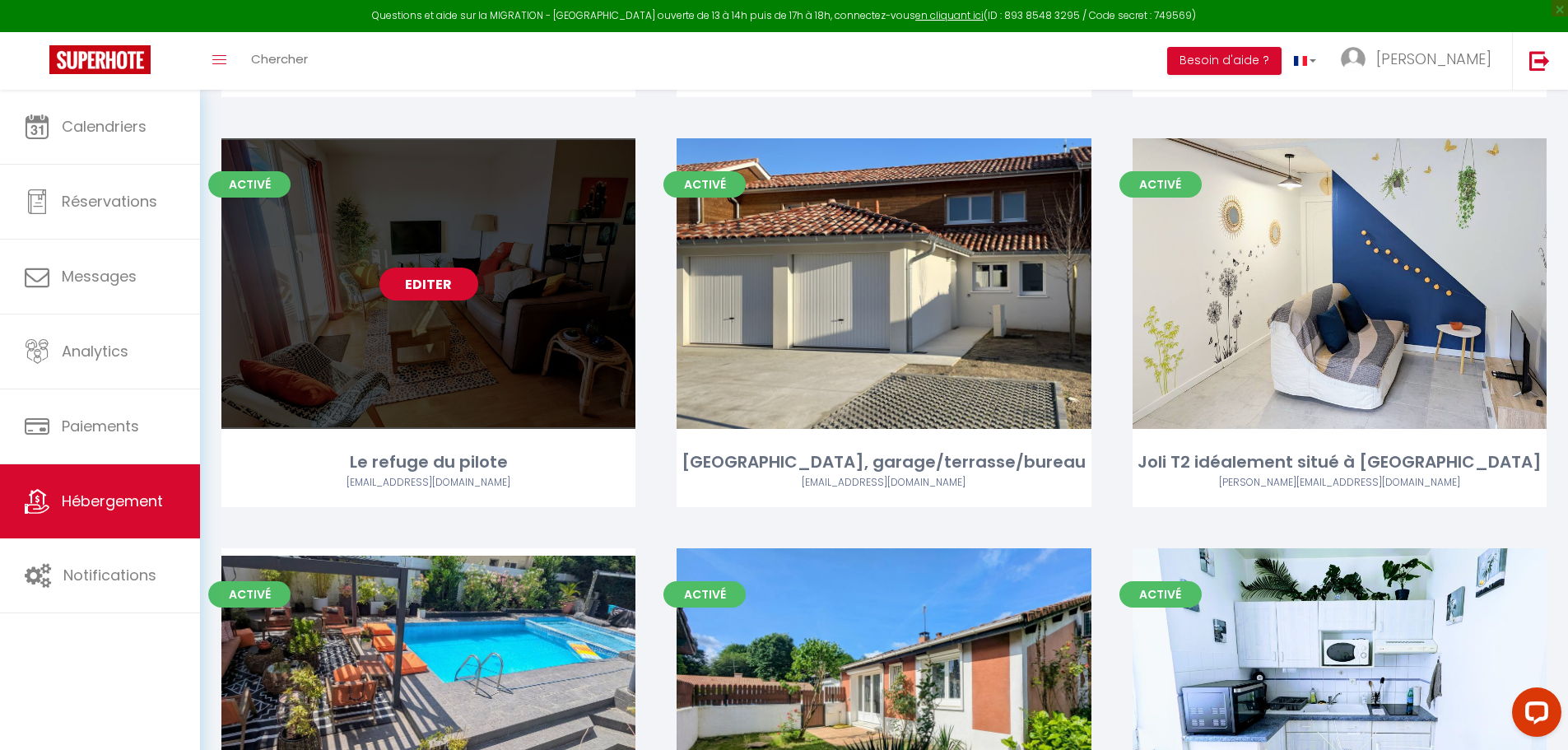
click at [418, 268] on link "Editer" at bounding box center [429, 284] width 99 height 33
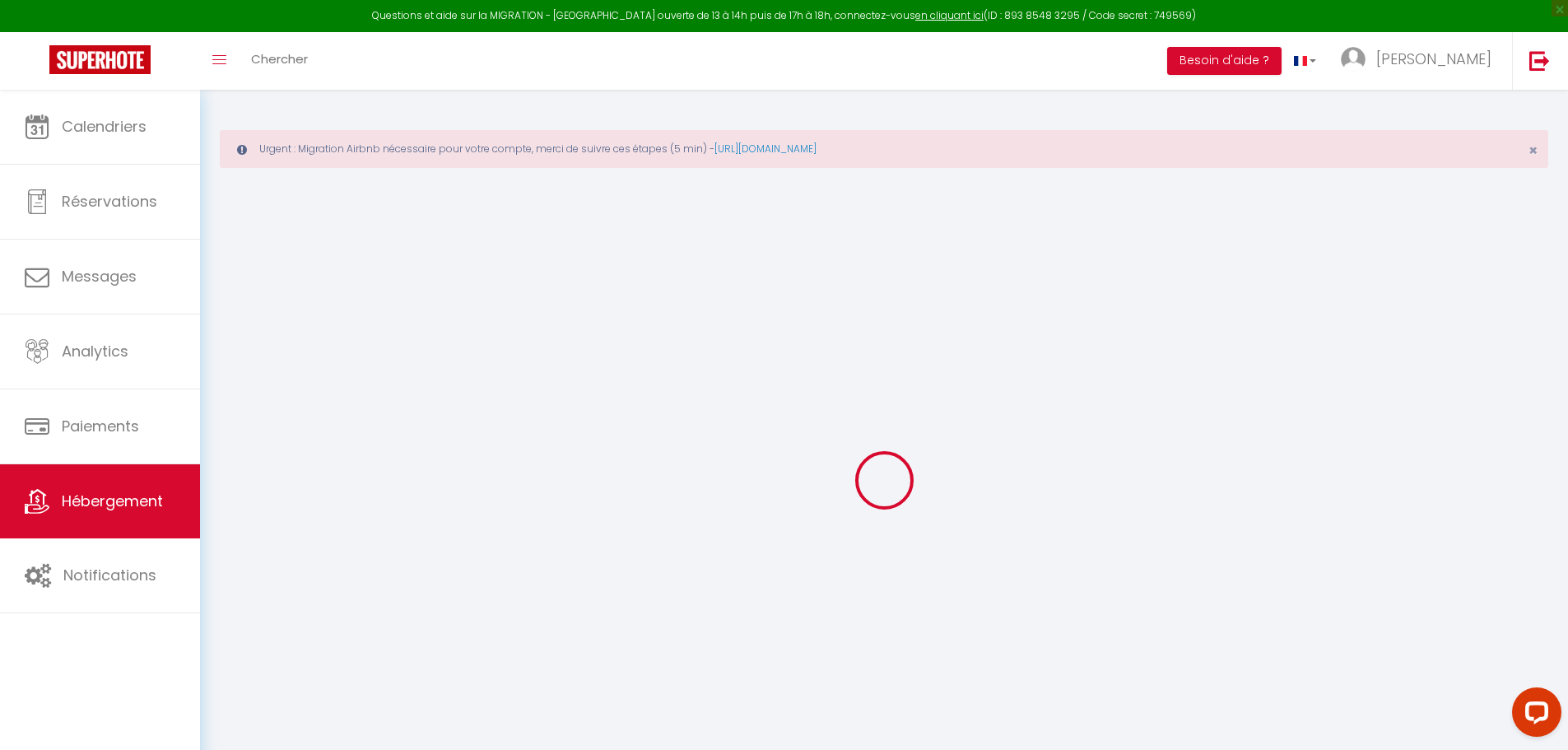
select select
checkbox input "false"
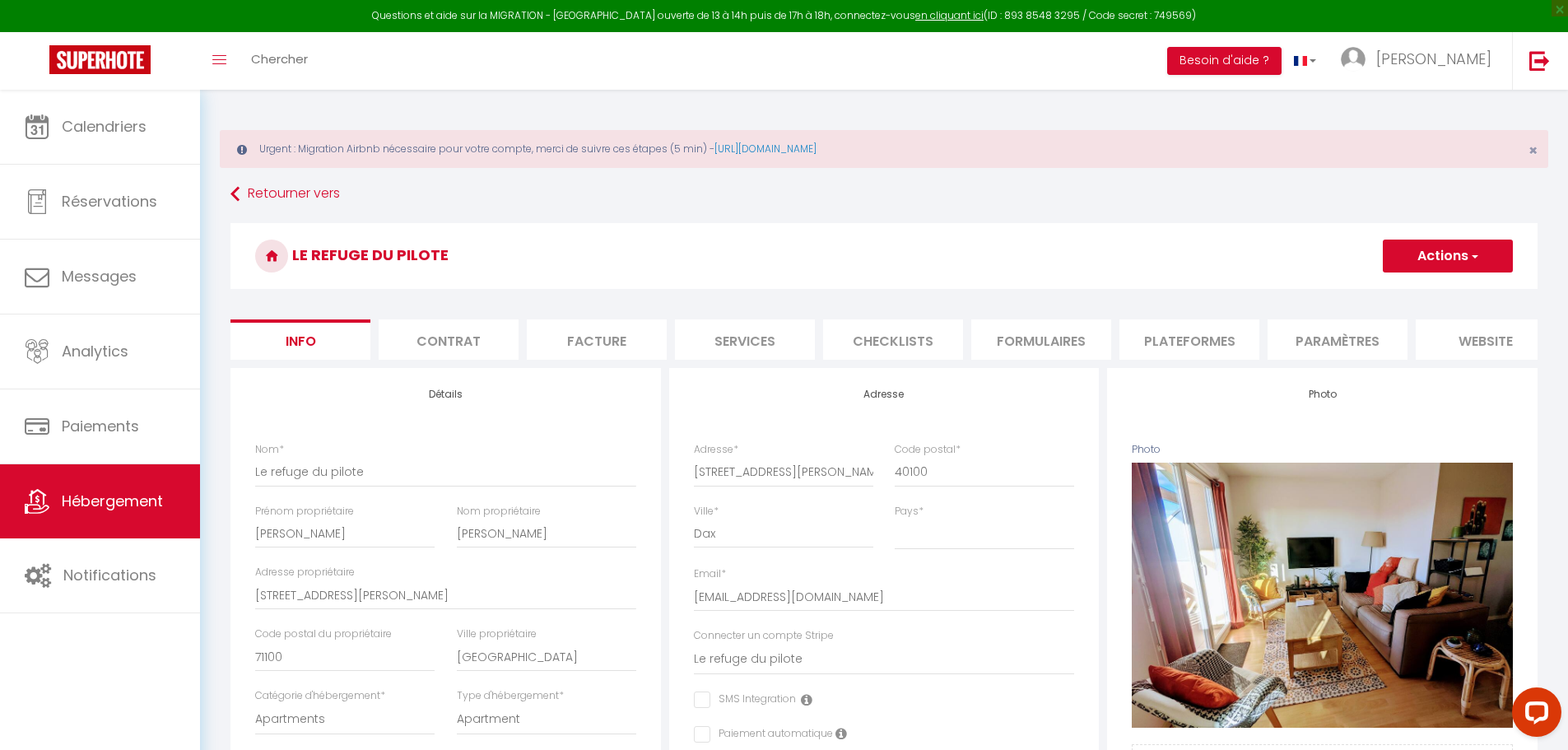
click at [1158, 334] on li "Plateformes" at bounding box center [1190, 339] width 140 height 40
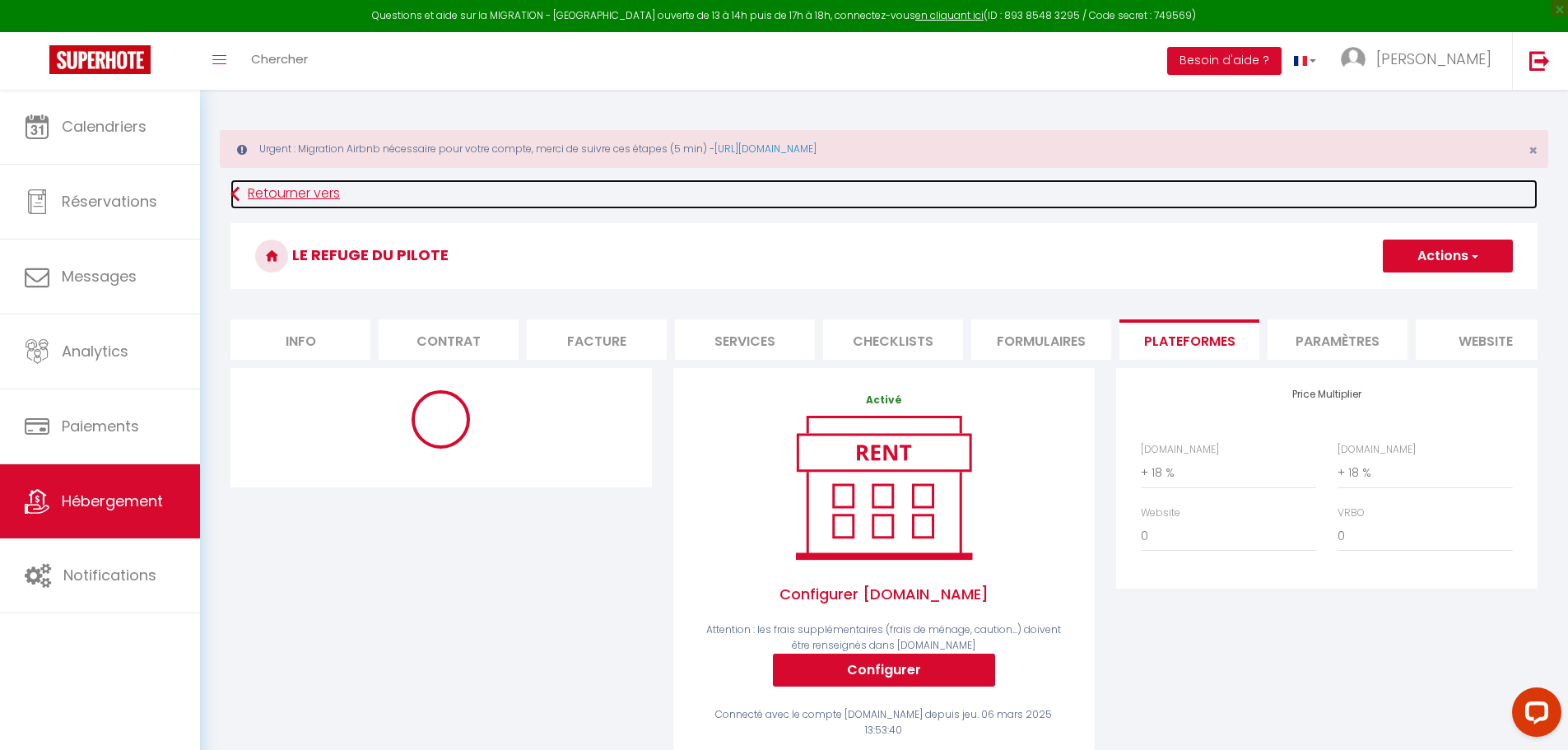
click at [278, 188] on link "Retourner vers" at bounding box center [883, 194] width 1307 height 30
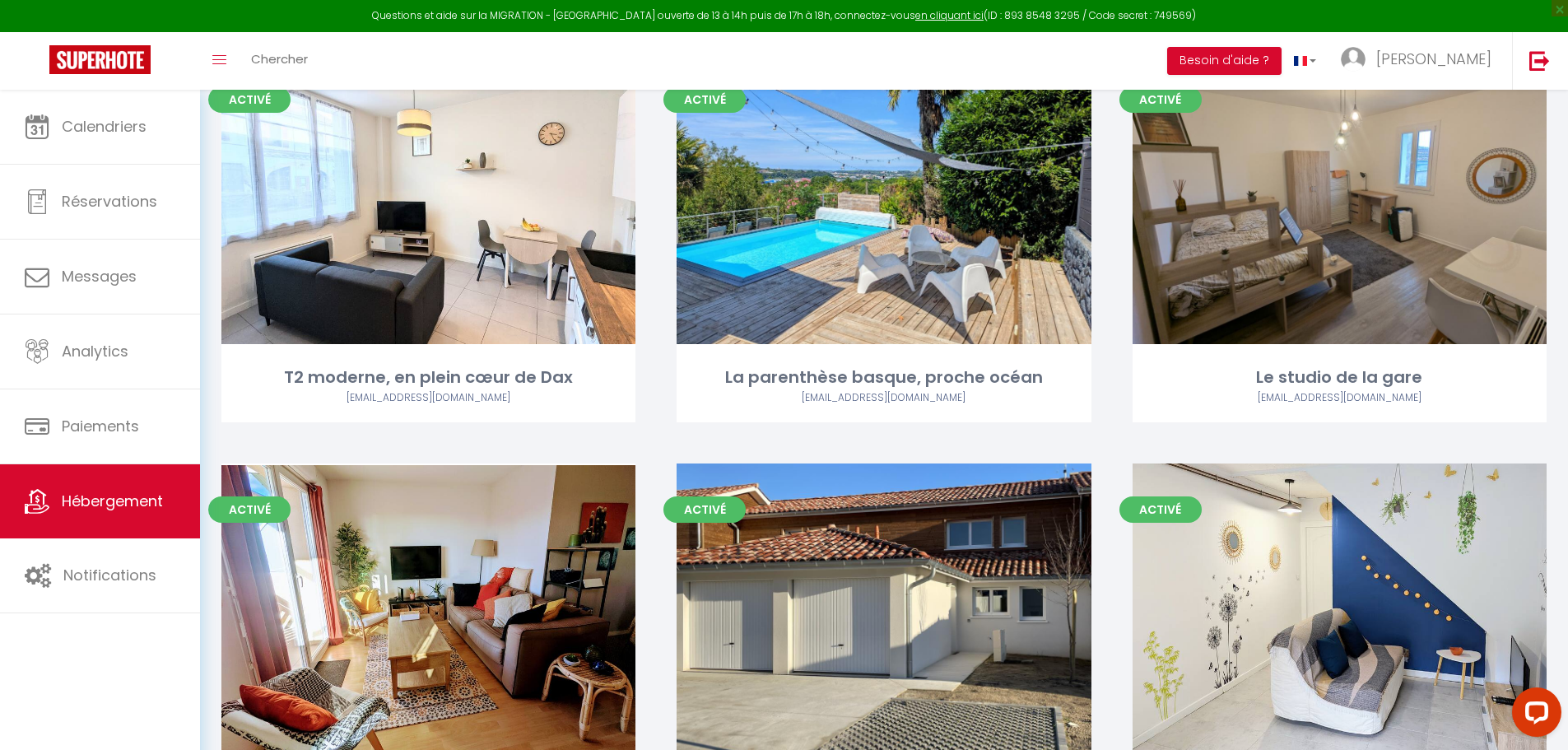
scroll to position [1235, 0]
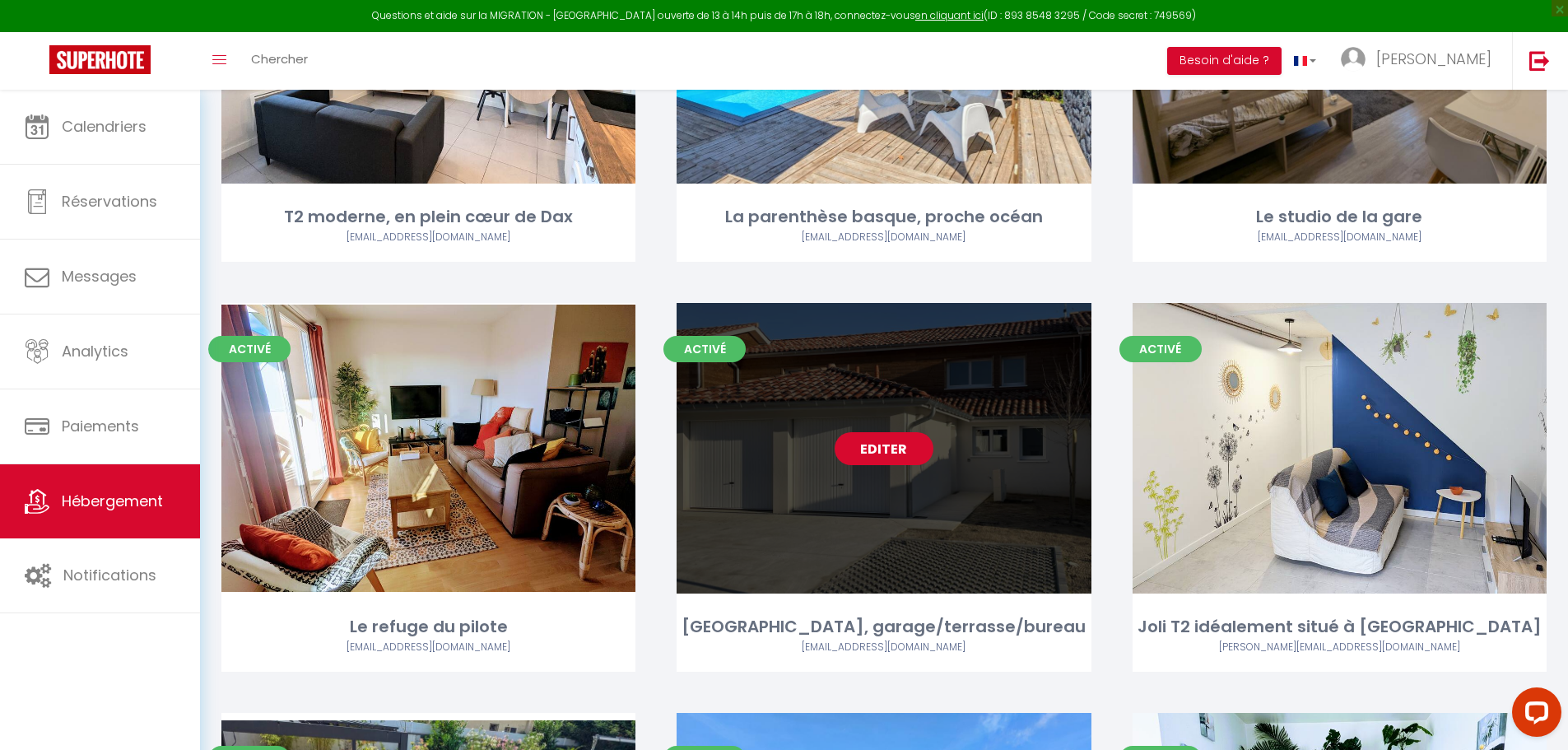
click at [887, 432] on link "Editer" at bounding box center [884, 448] width 99 height 33
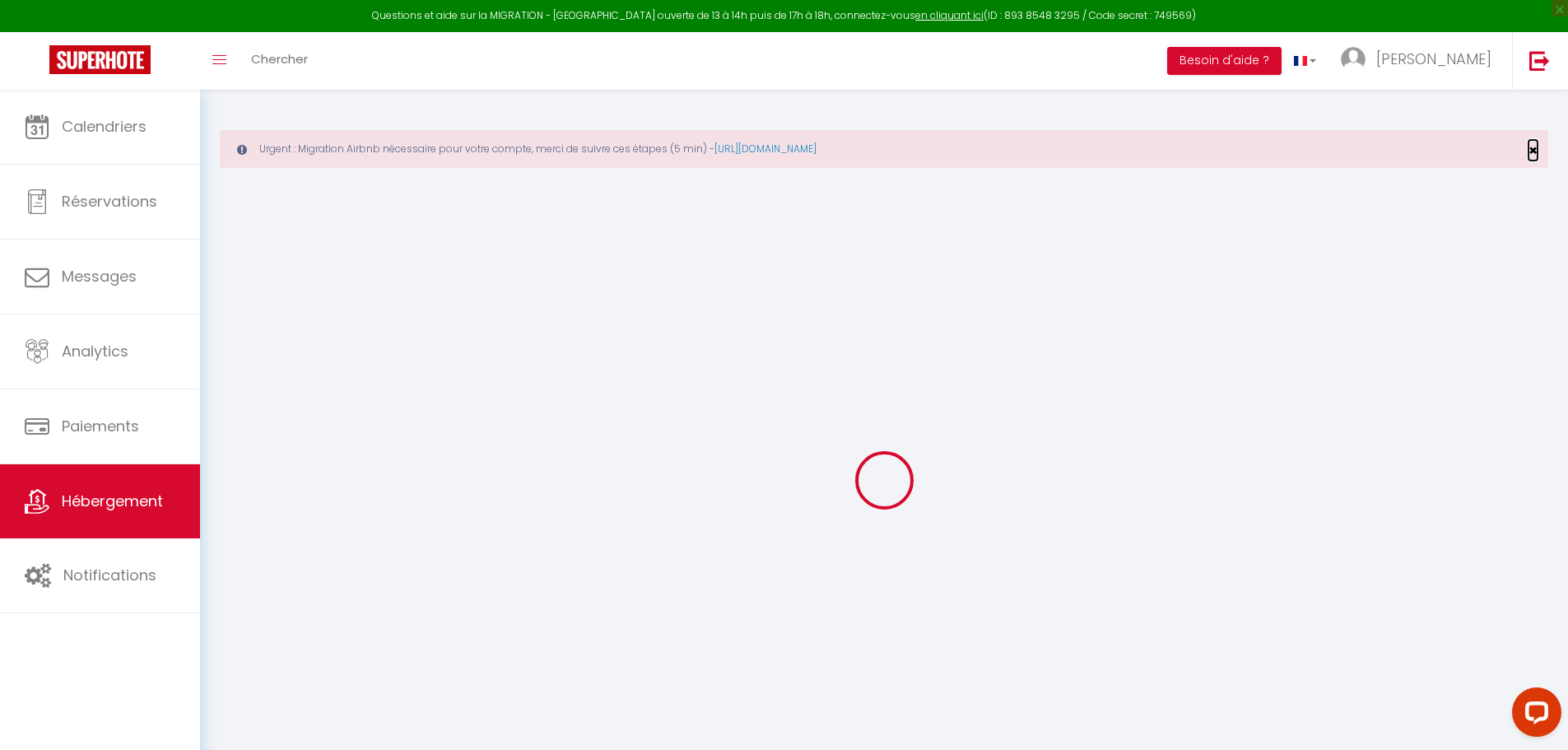
click at [1529, 147] on span "×" at bounding box center [1533, 151] width 9 height 20
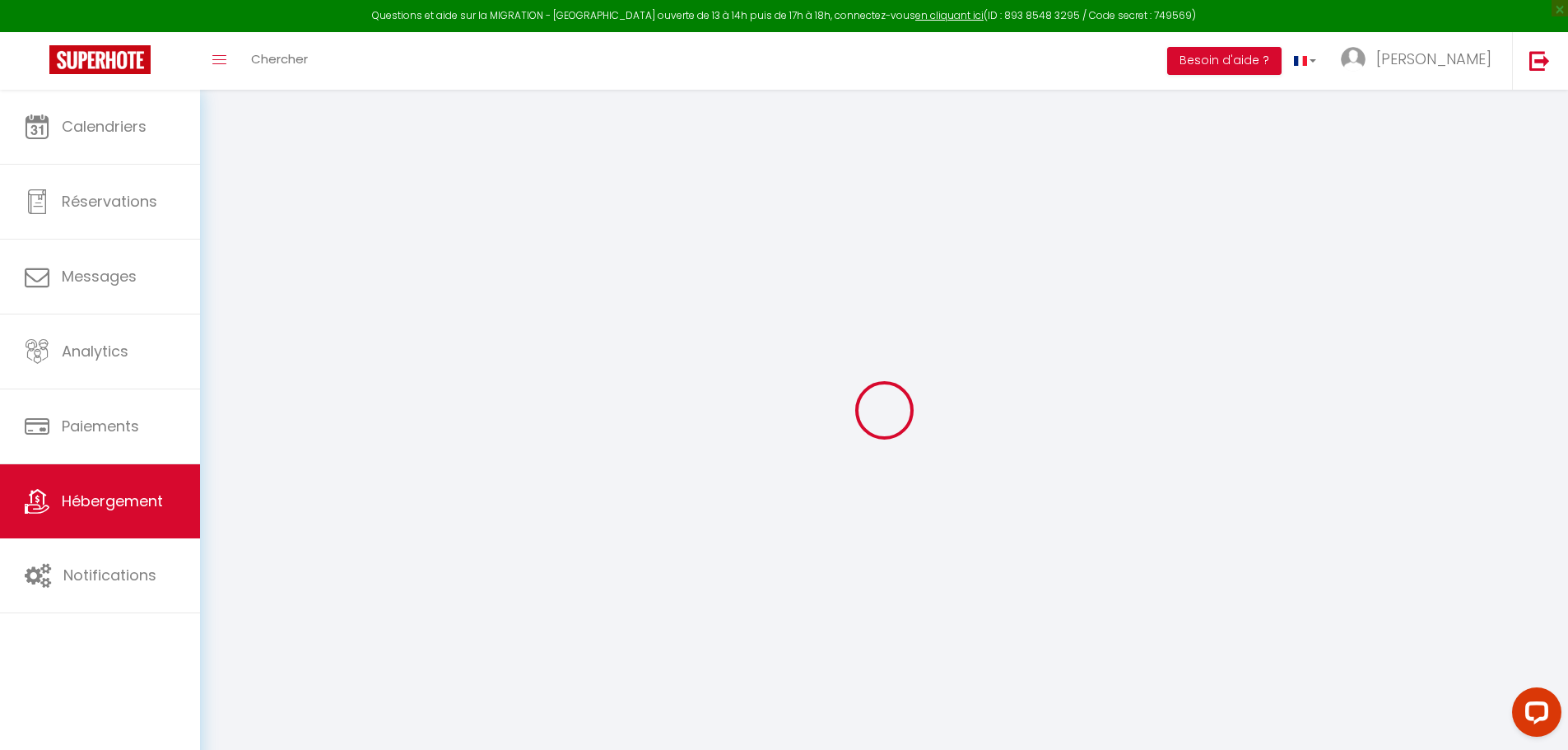
select select
checkbox input "false"
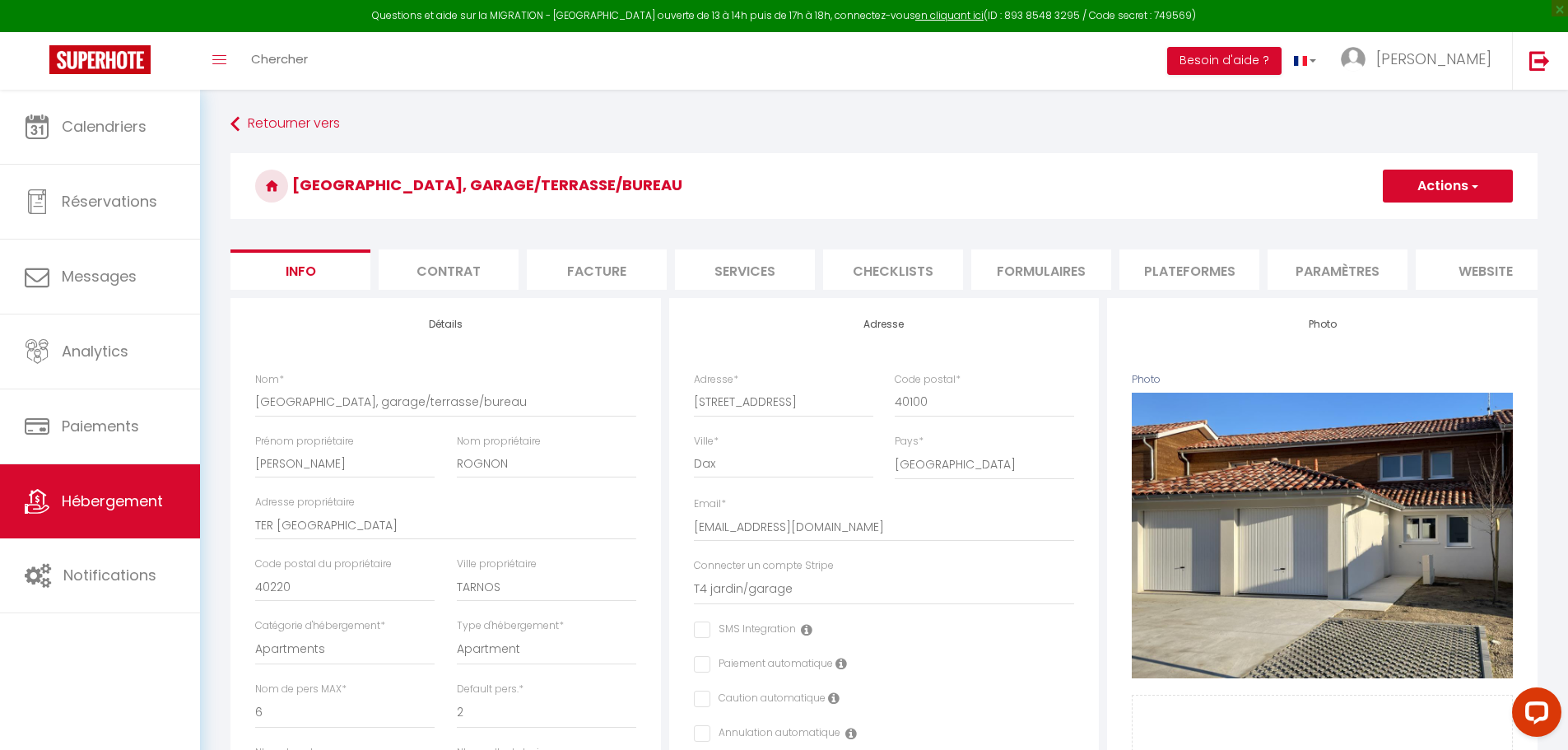
click at [1164, 271] on li "Plateformes" at bounding box center [1190, 269] width 140 height 40
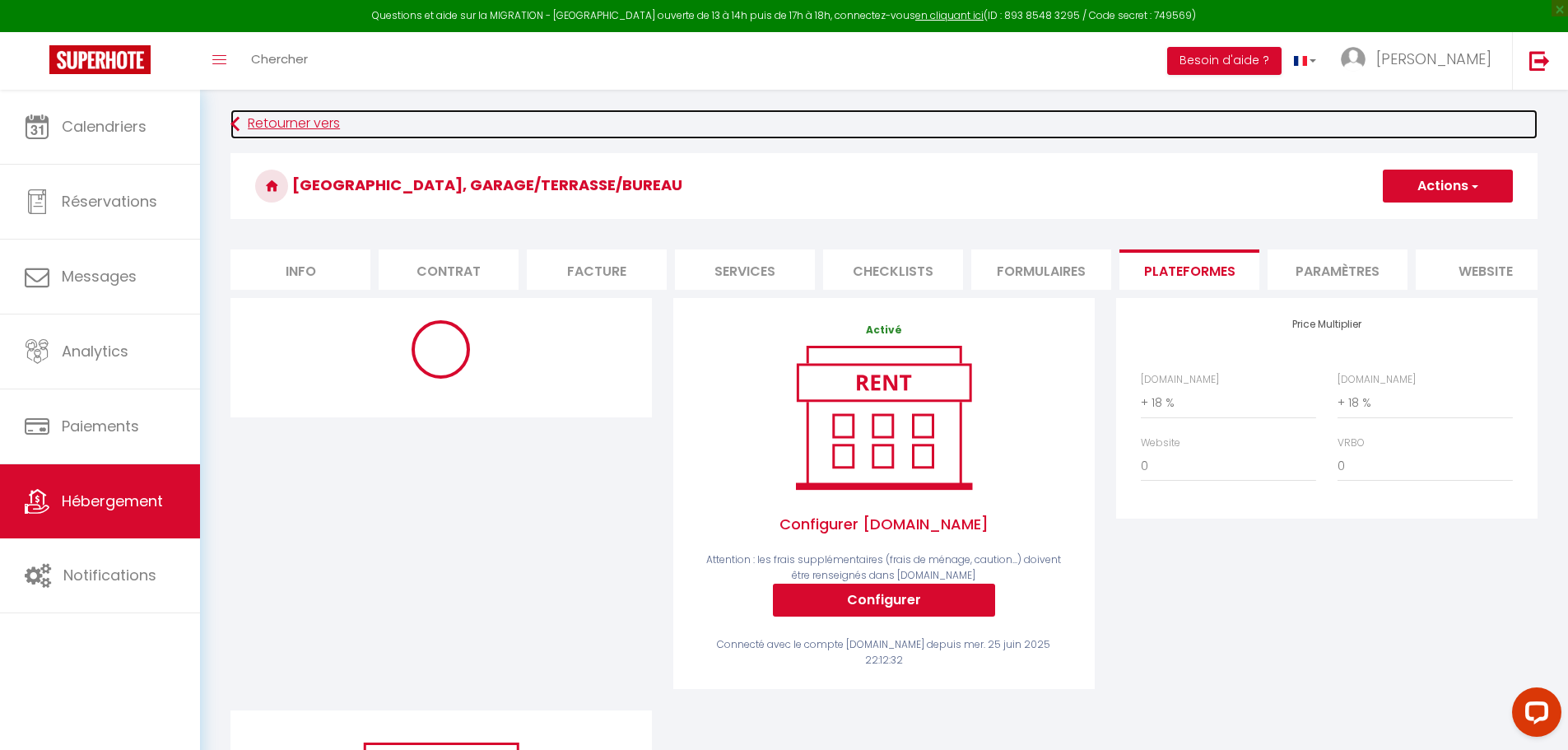
click at [249, 121] on link "Retourner vers" at bounding box center [883, 124] width 1307 height 30
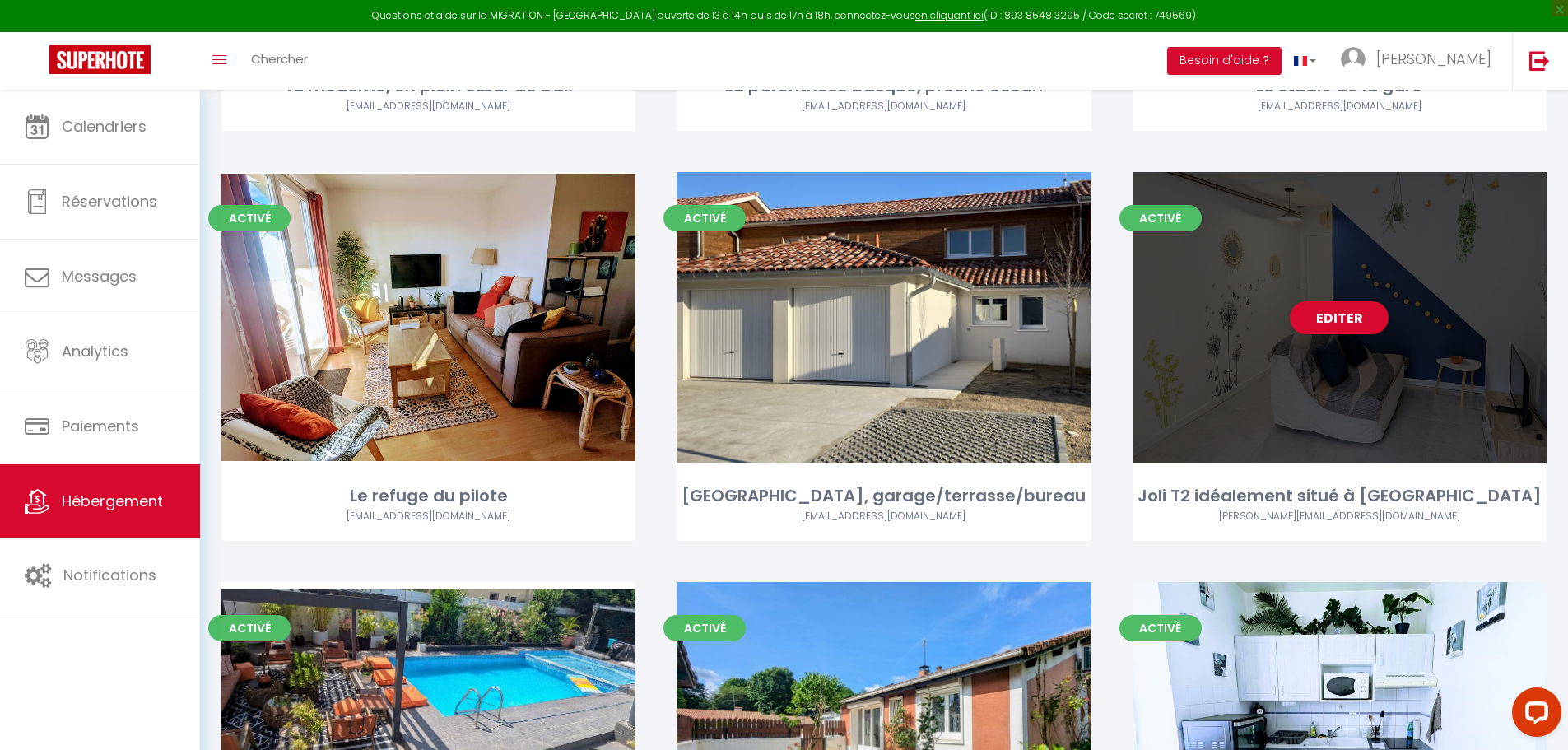
scroll to position [1400, 0]
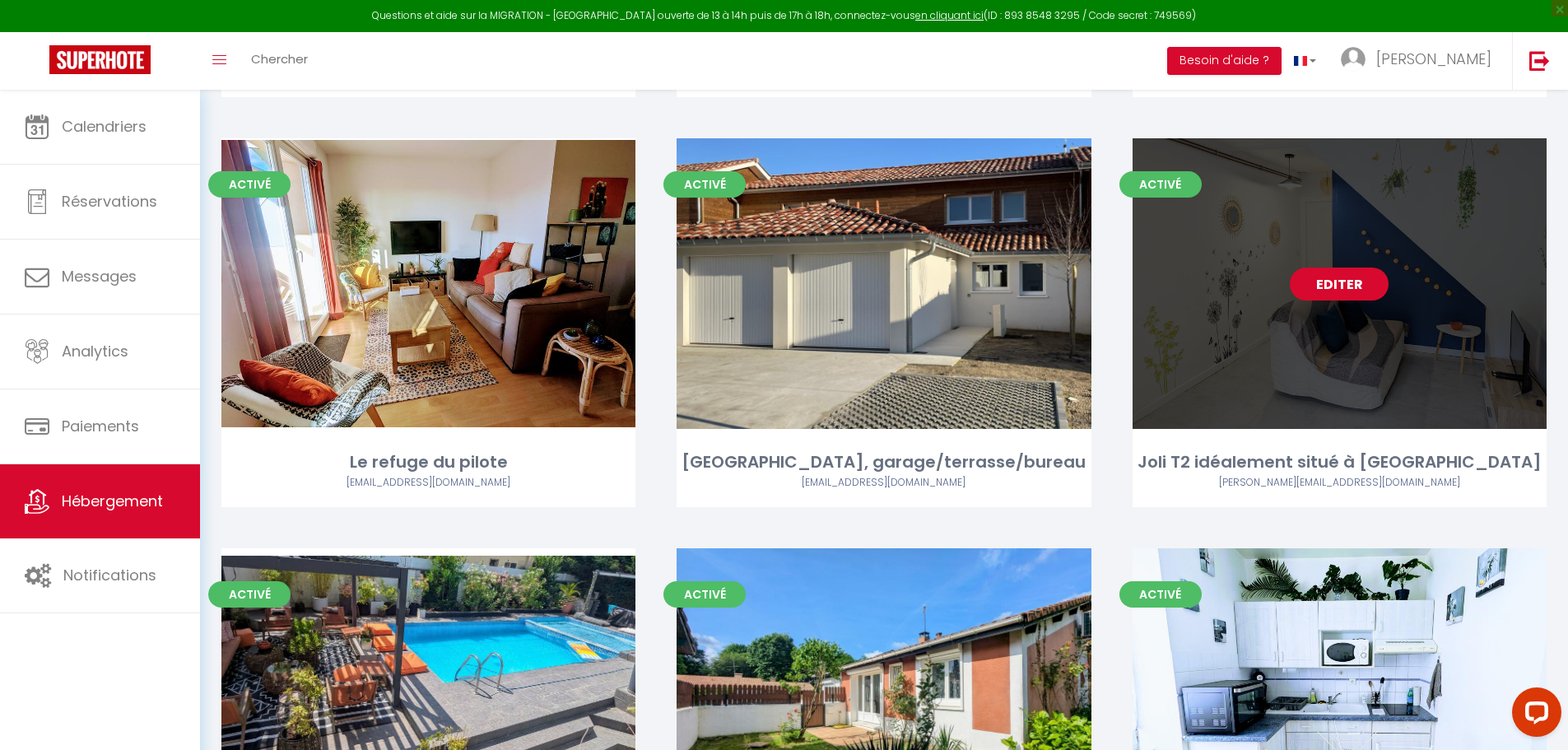
click at [1356, 268] on link "Editer" at bounding box center [1339, 284] width 99 height 33
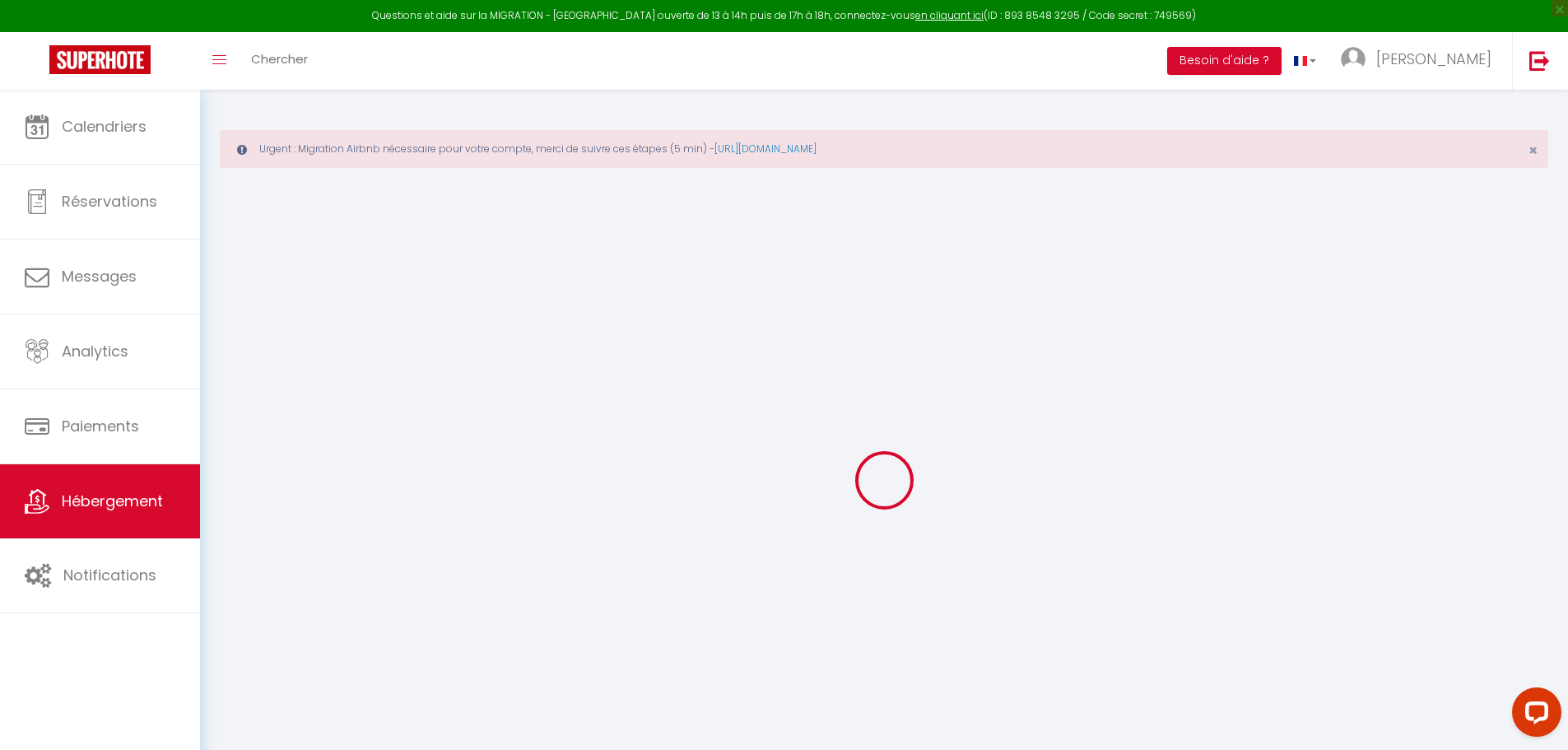
select select
checkbox input "false"
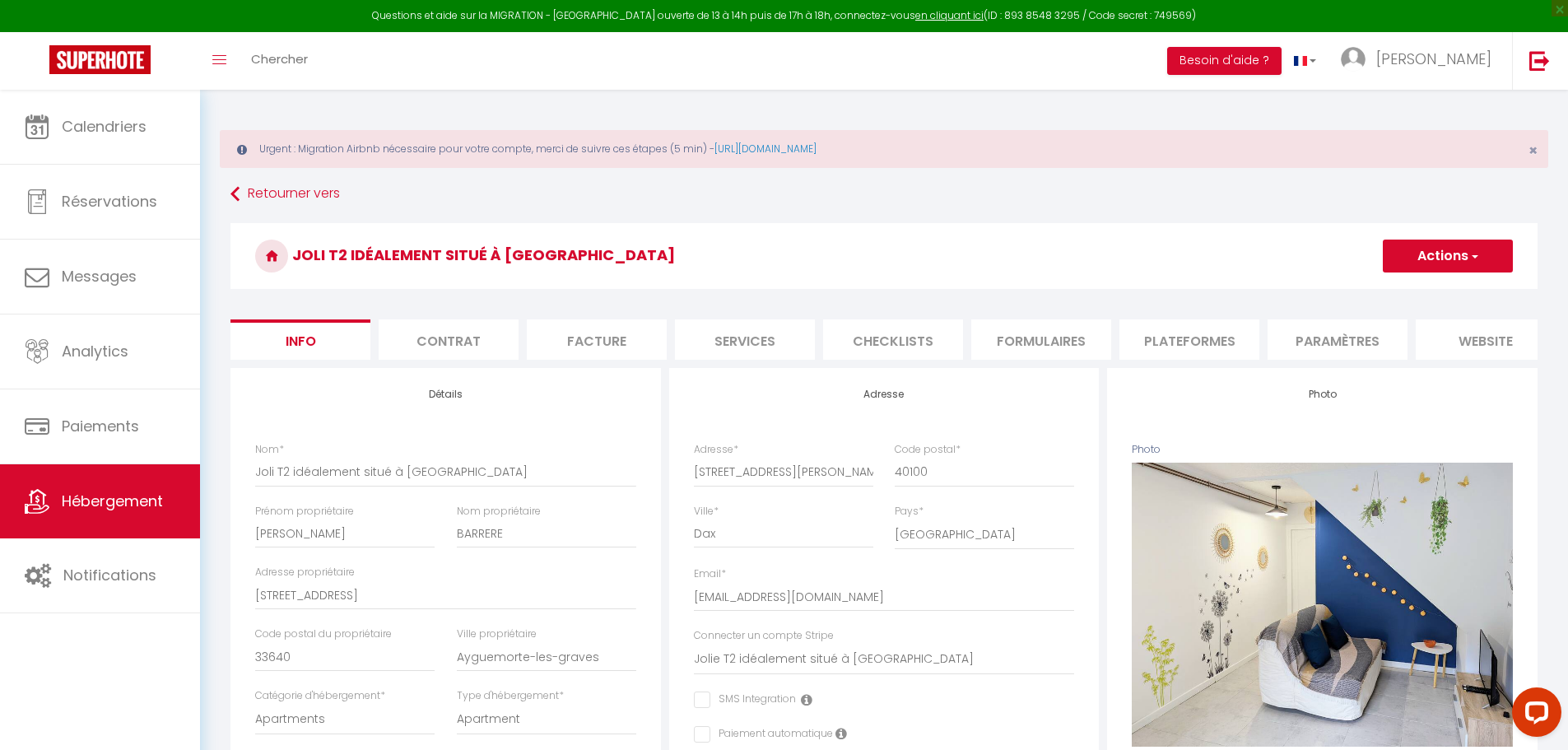
click at [1221, 332] on li "Plateformes" at bounding box center [1190, 339] width 140 height 40
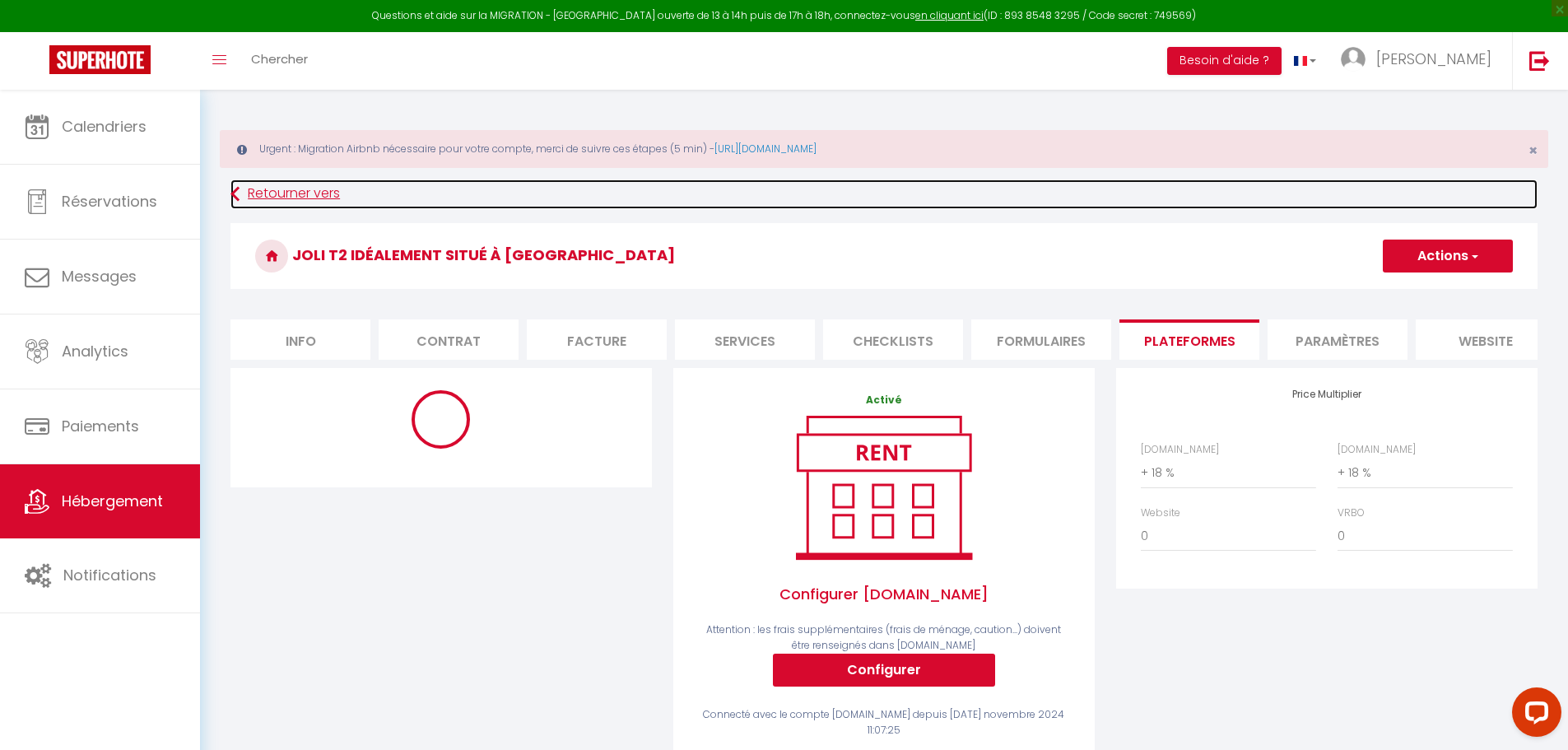
click at [264, 194] on link "Retourner vers" at bounding box center [883, 194] width 1307 height 30
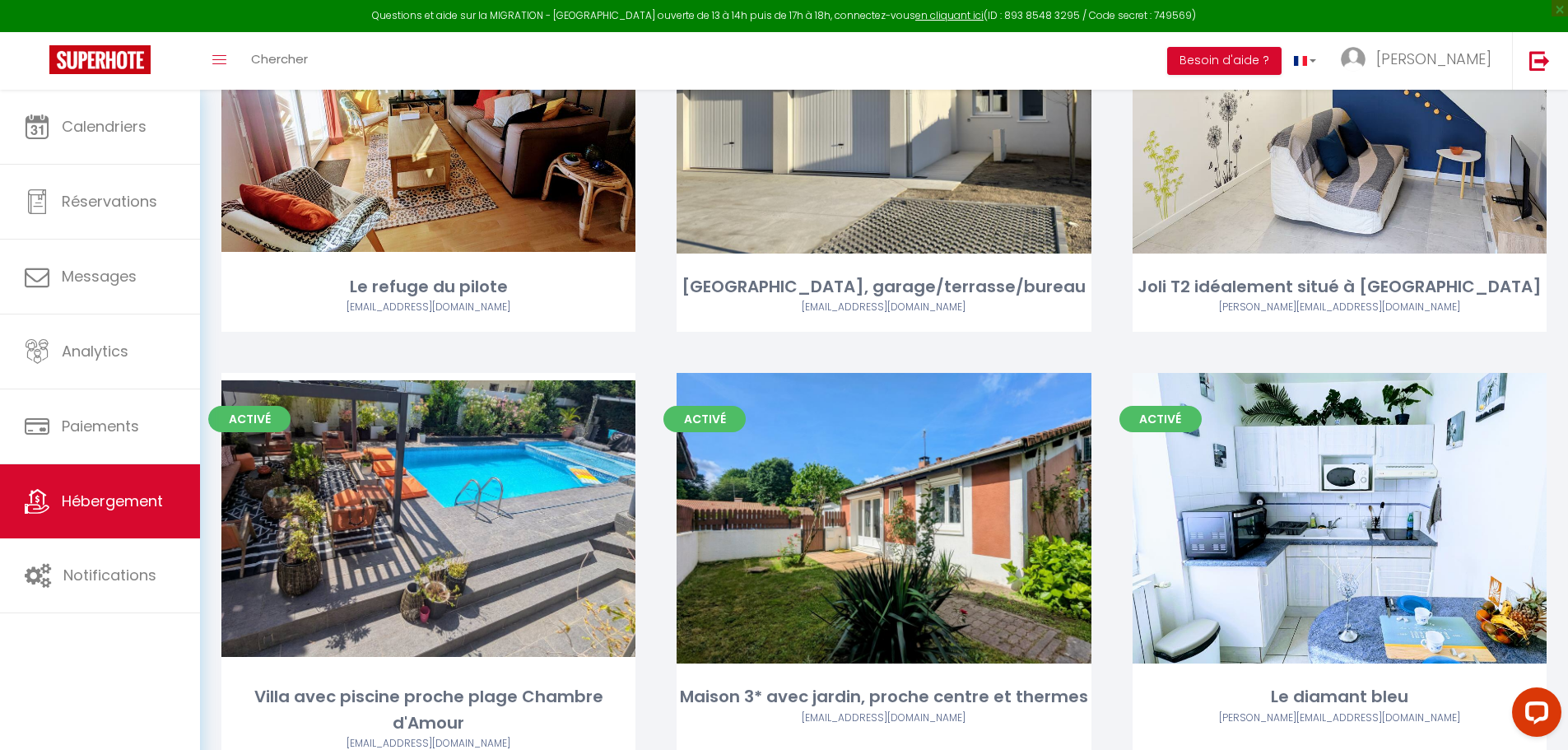
scroll to position [1628, 0]
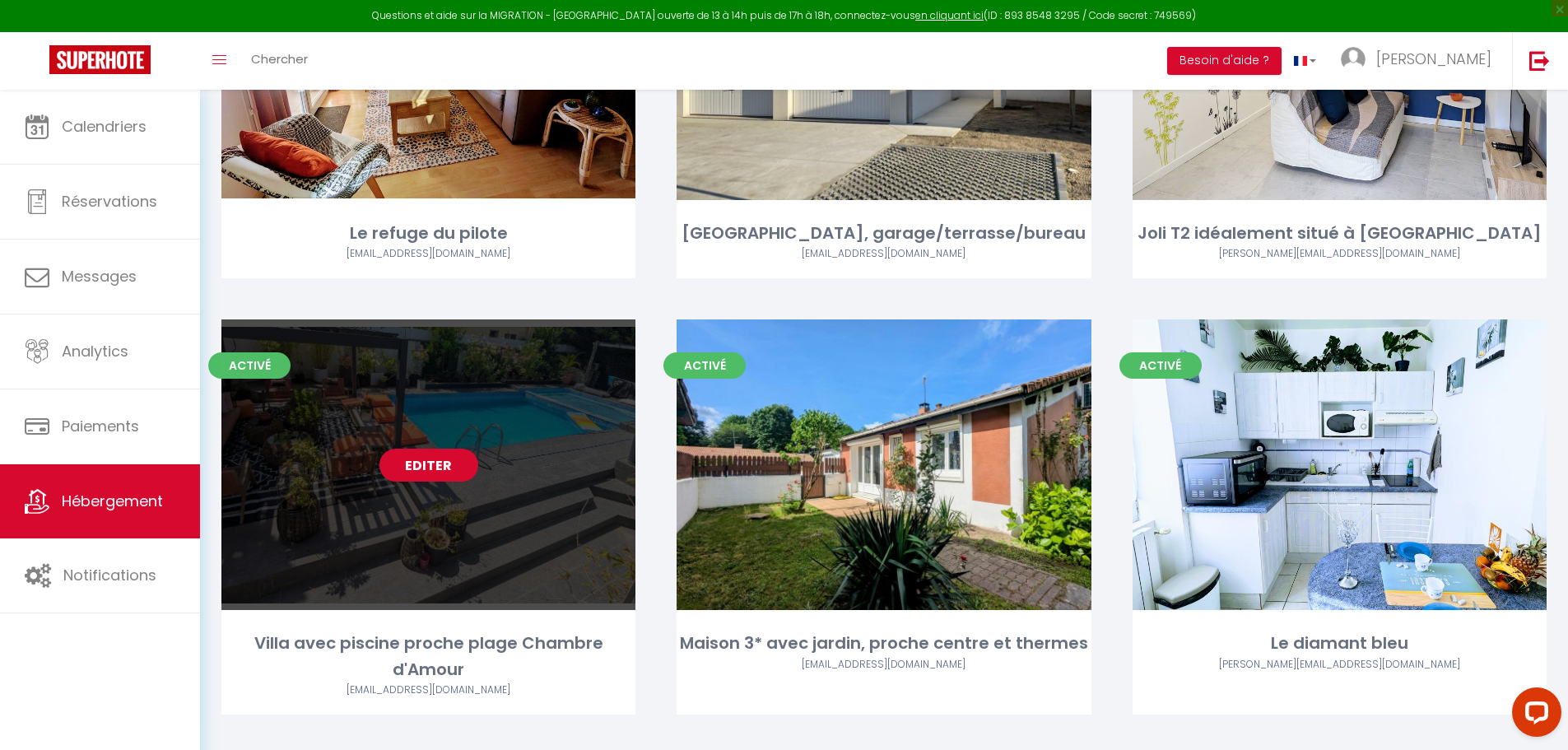
click at [434, 449] on link "Editer" at bounding box center [429, 465] width 99 height 33
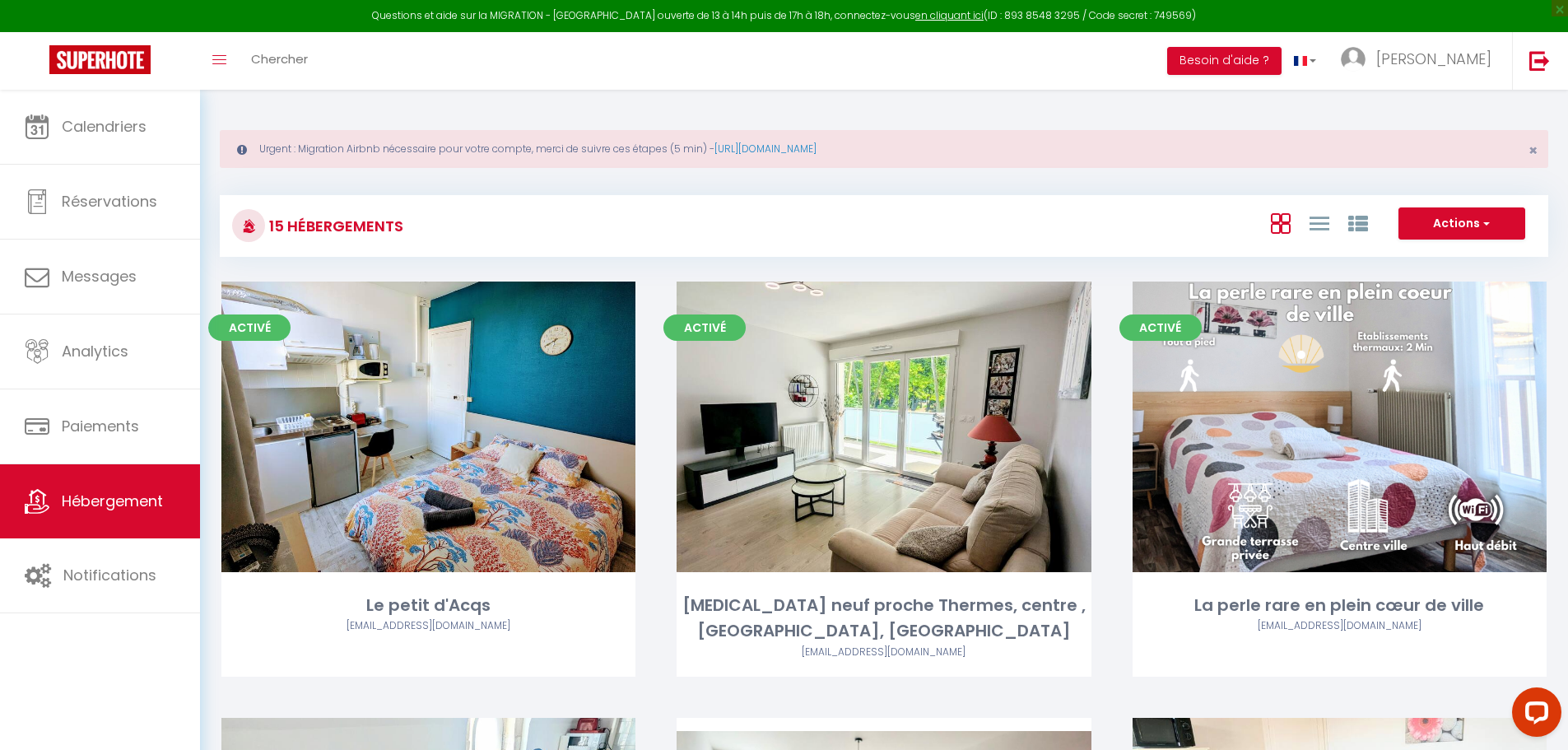
select select "3"
select select "2"
select select "1"
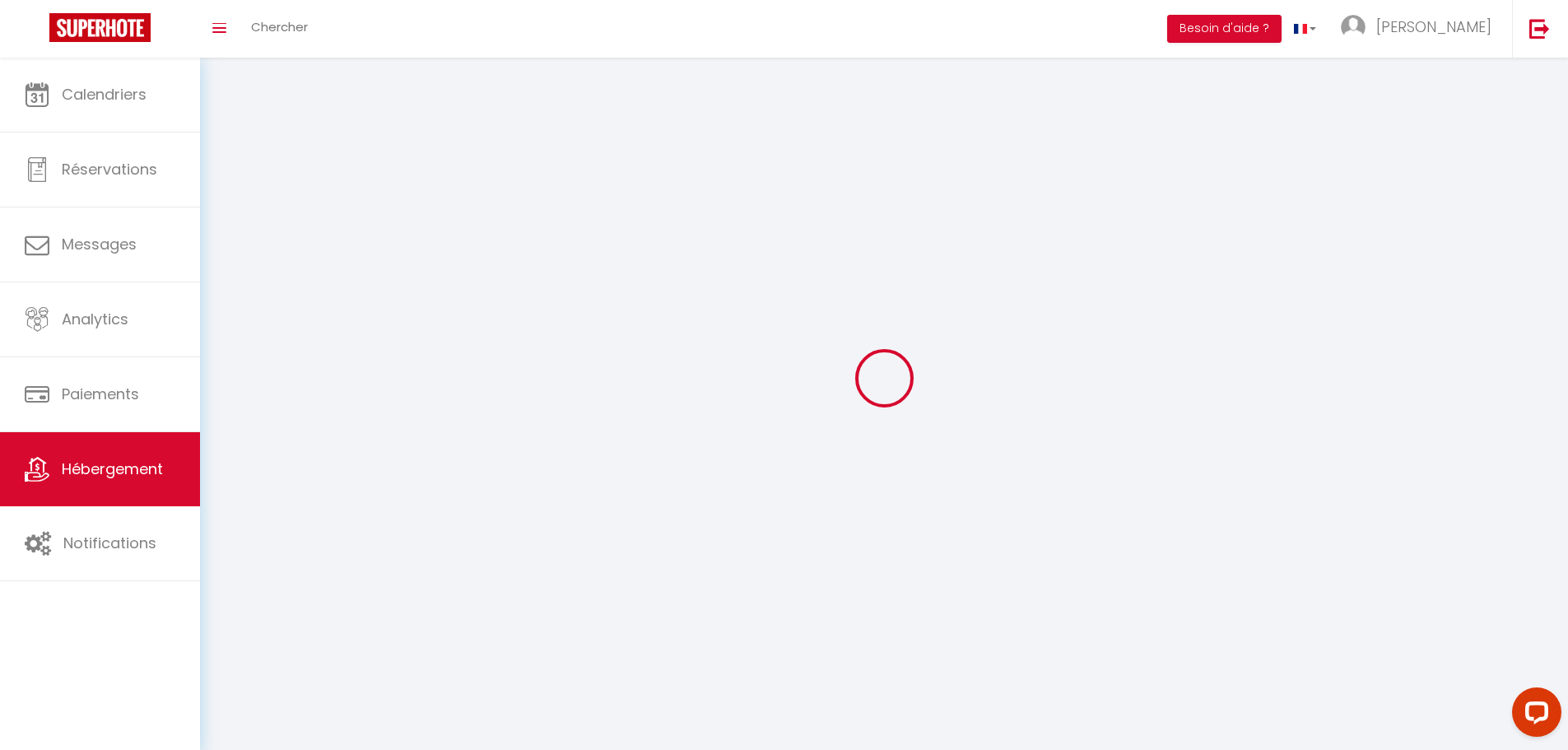
select select
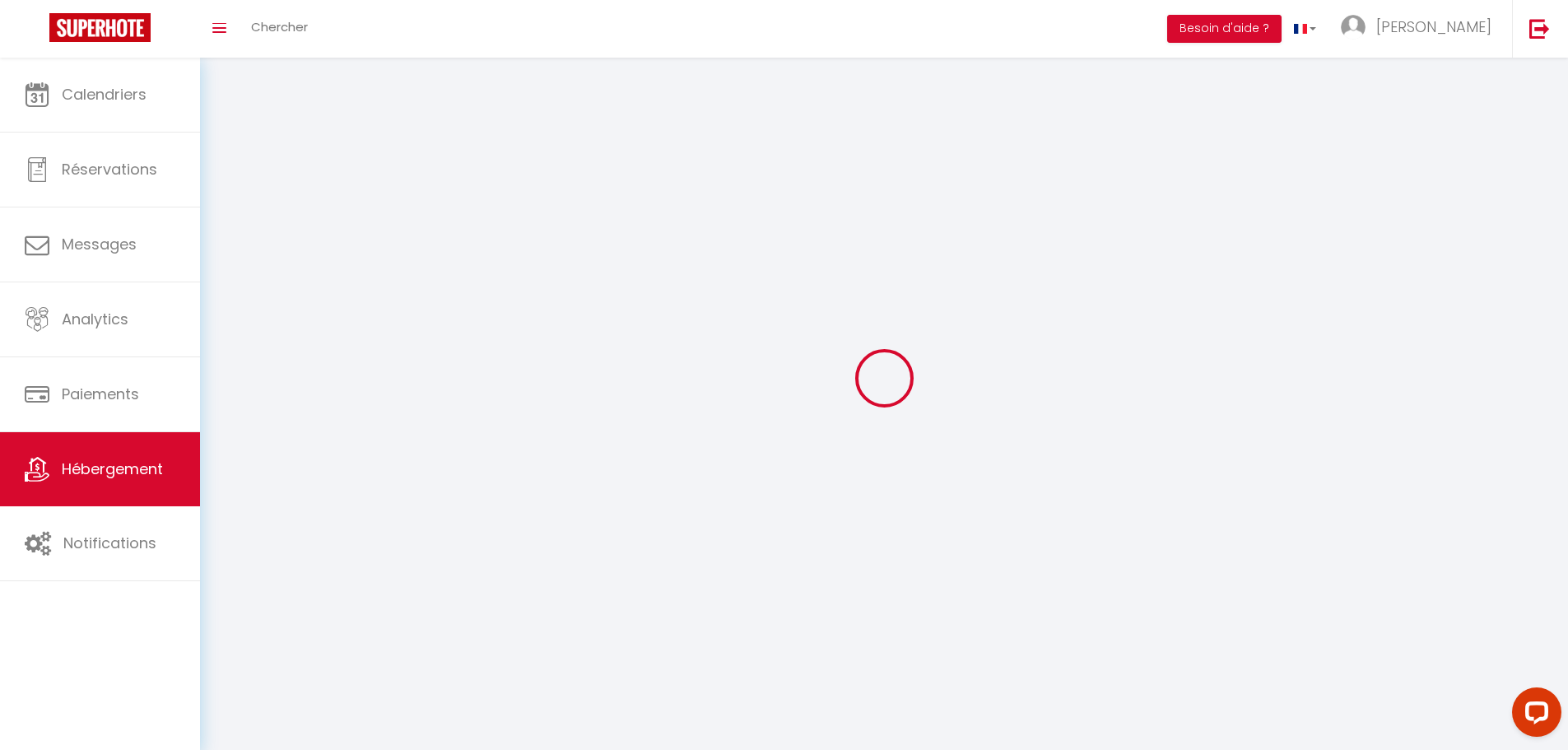
select select
checkbox input "false"
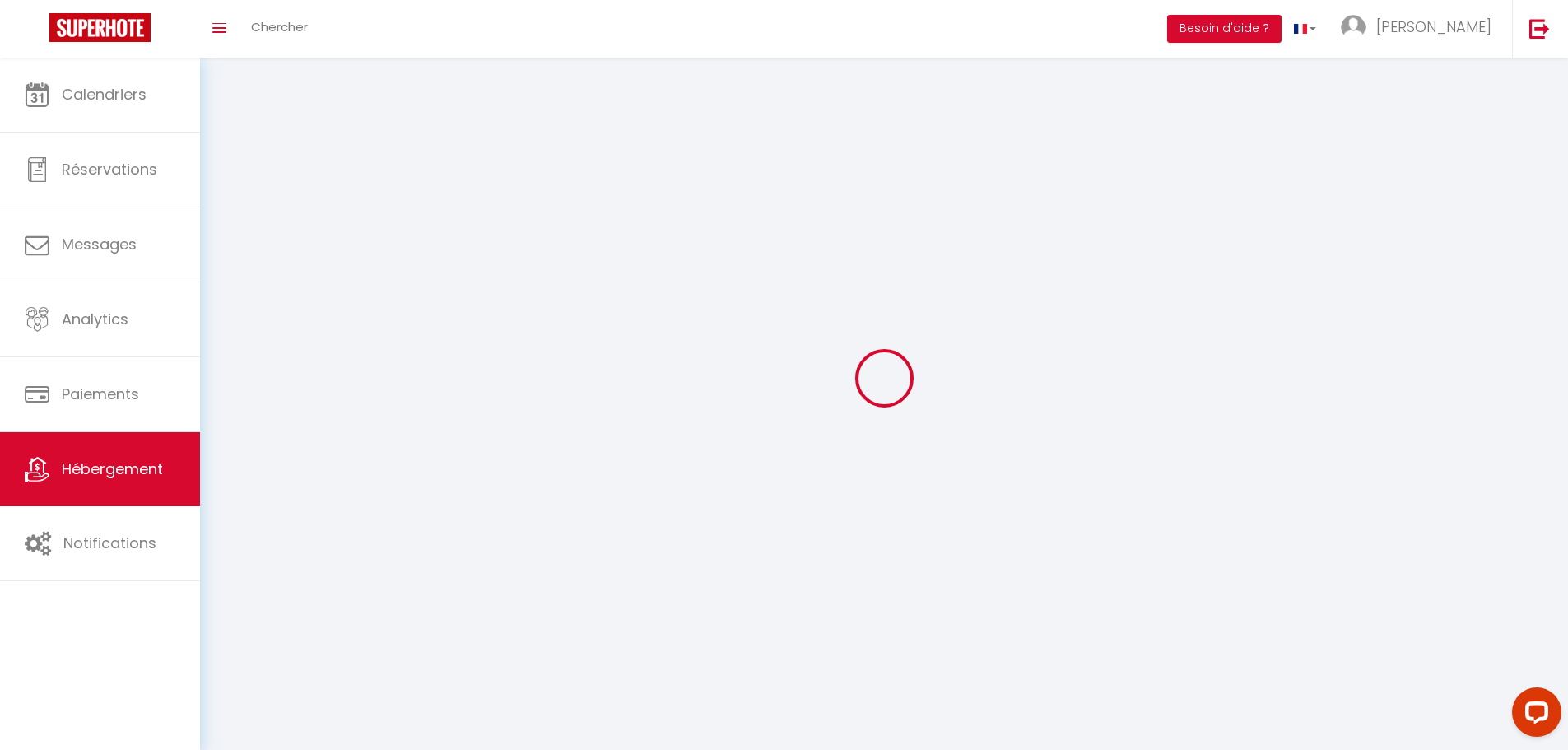
checkbox input "false"
select select
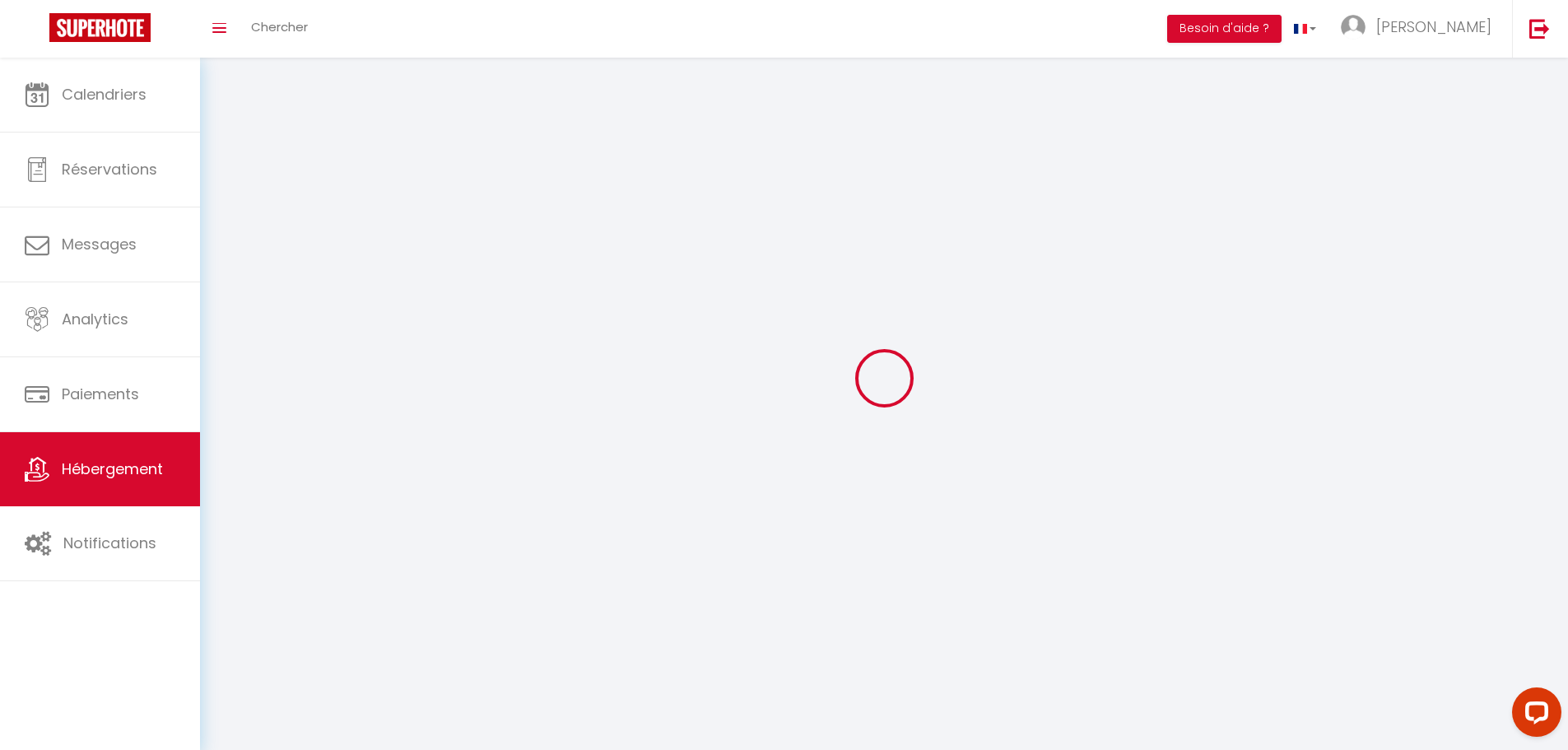
select select
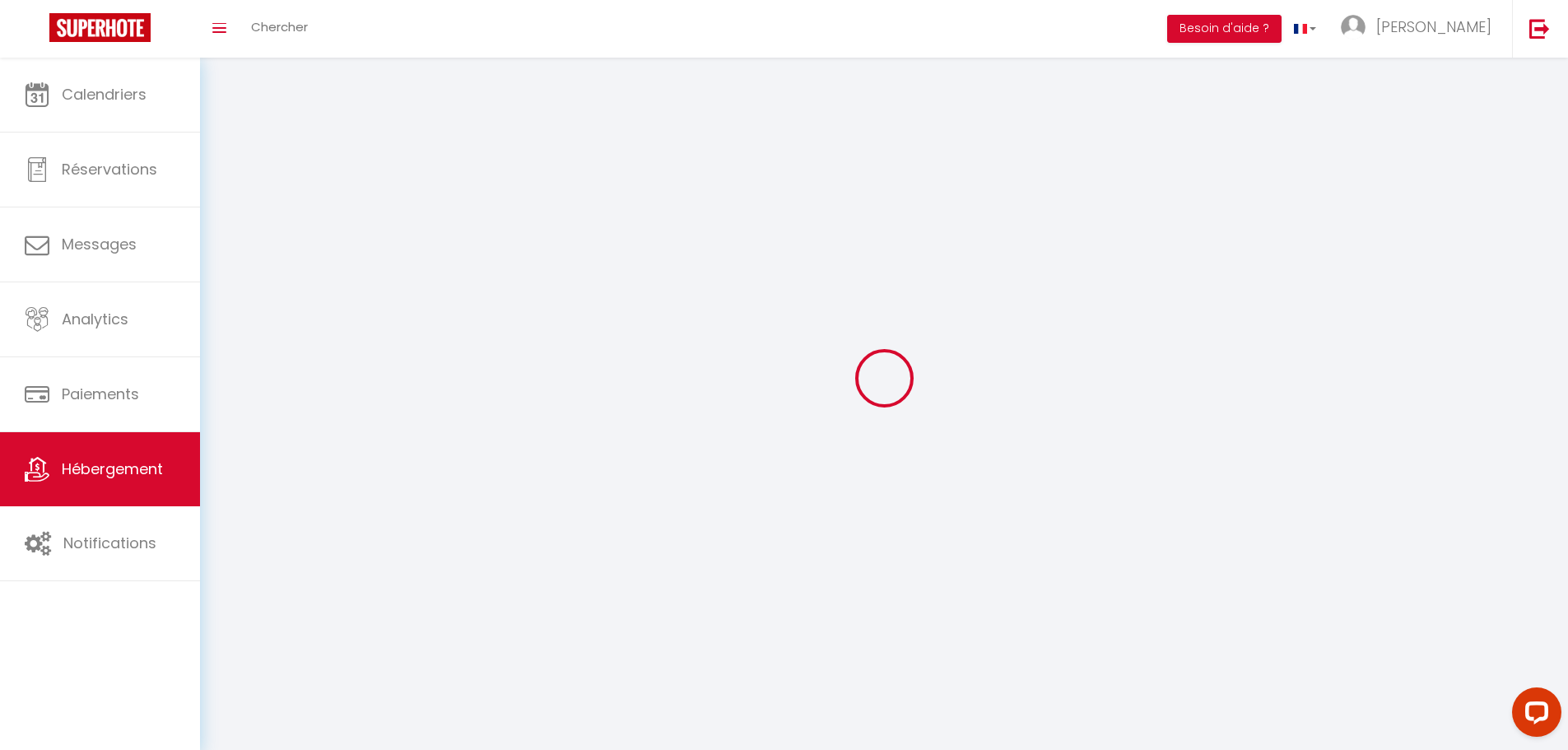
checkbox input "false"
select select
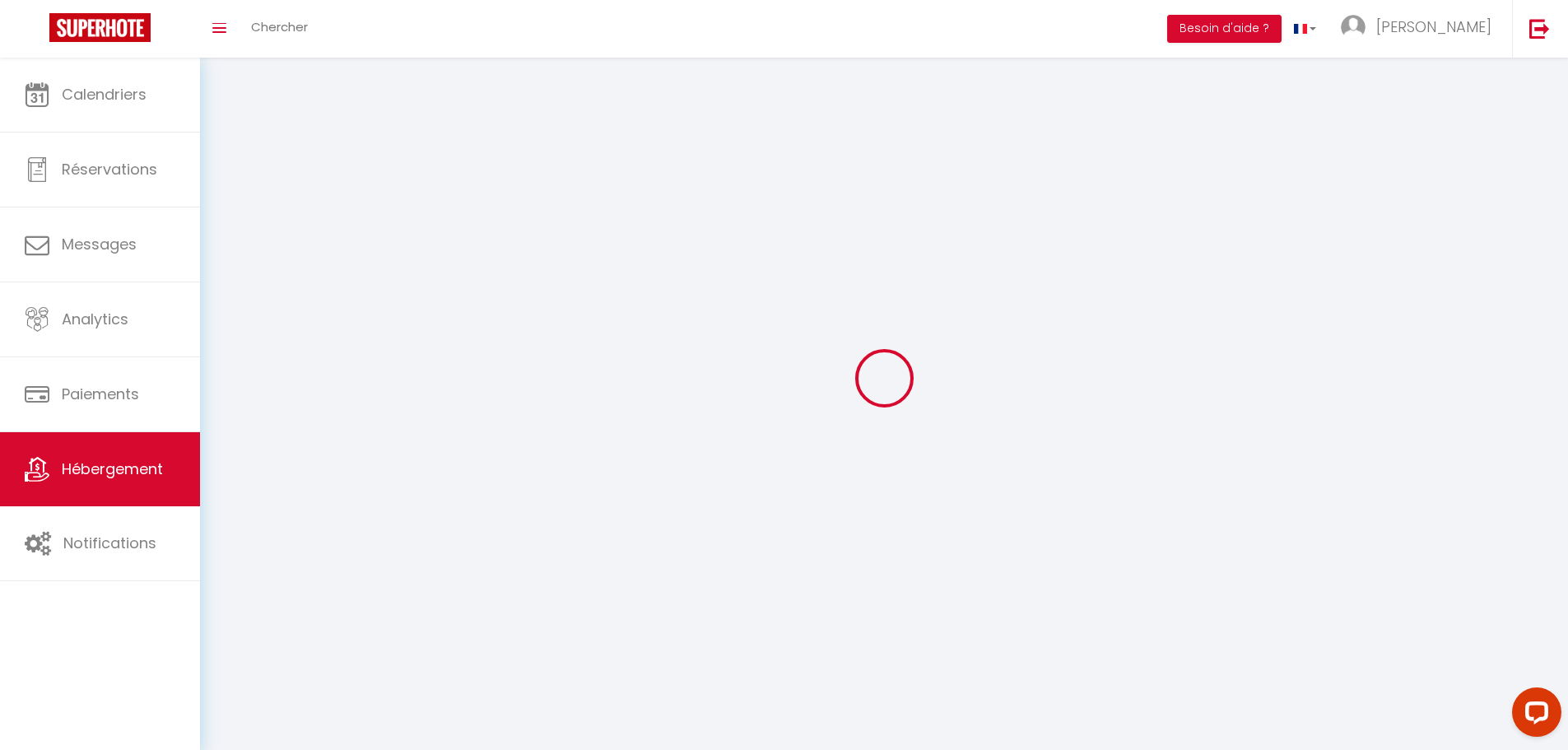
select select
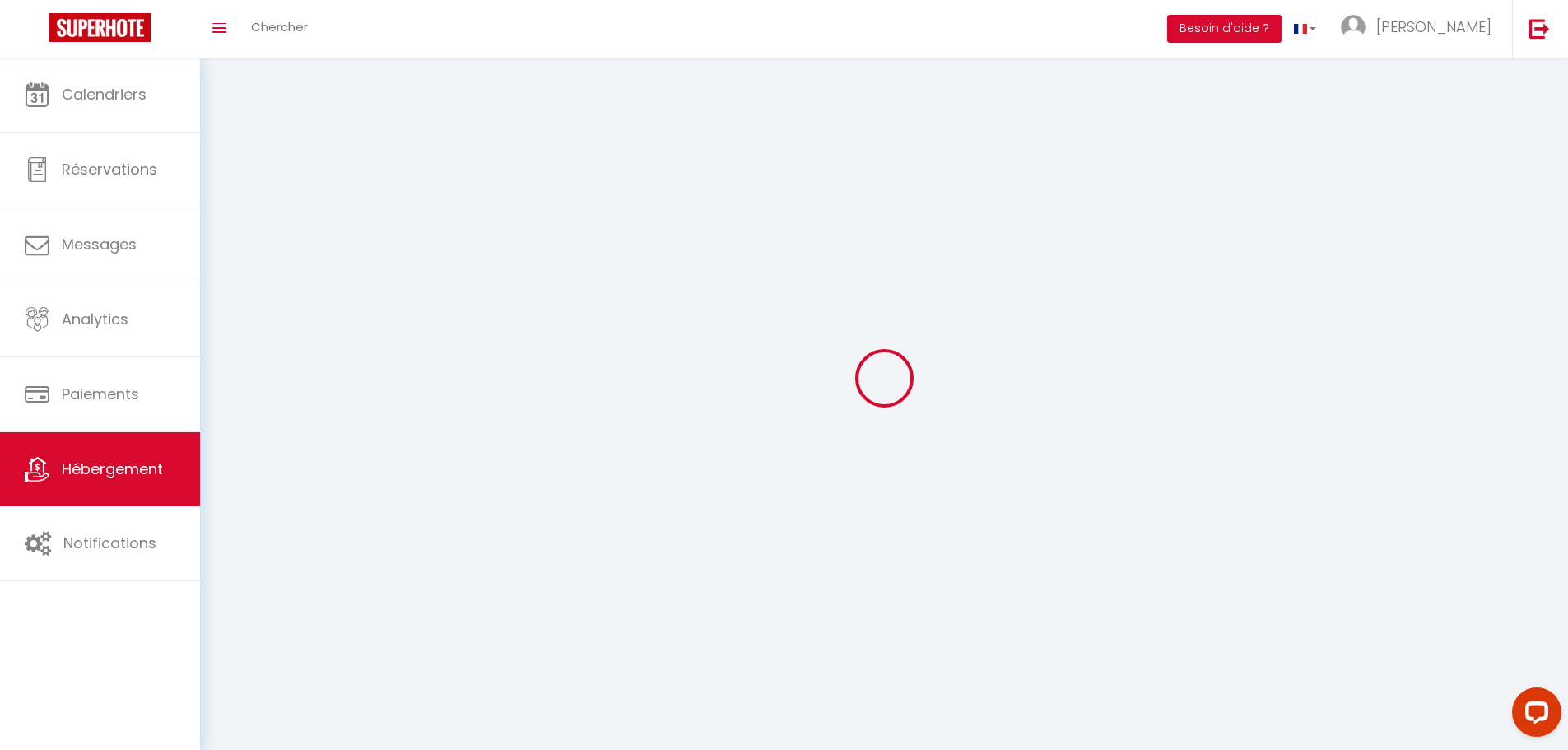
select select
checkbox input "false"
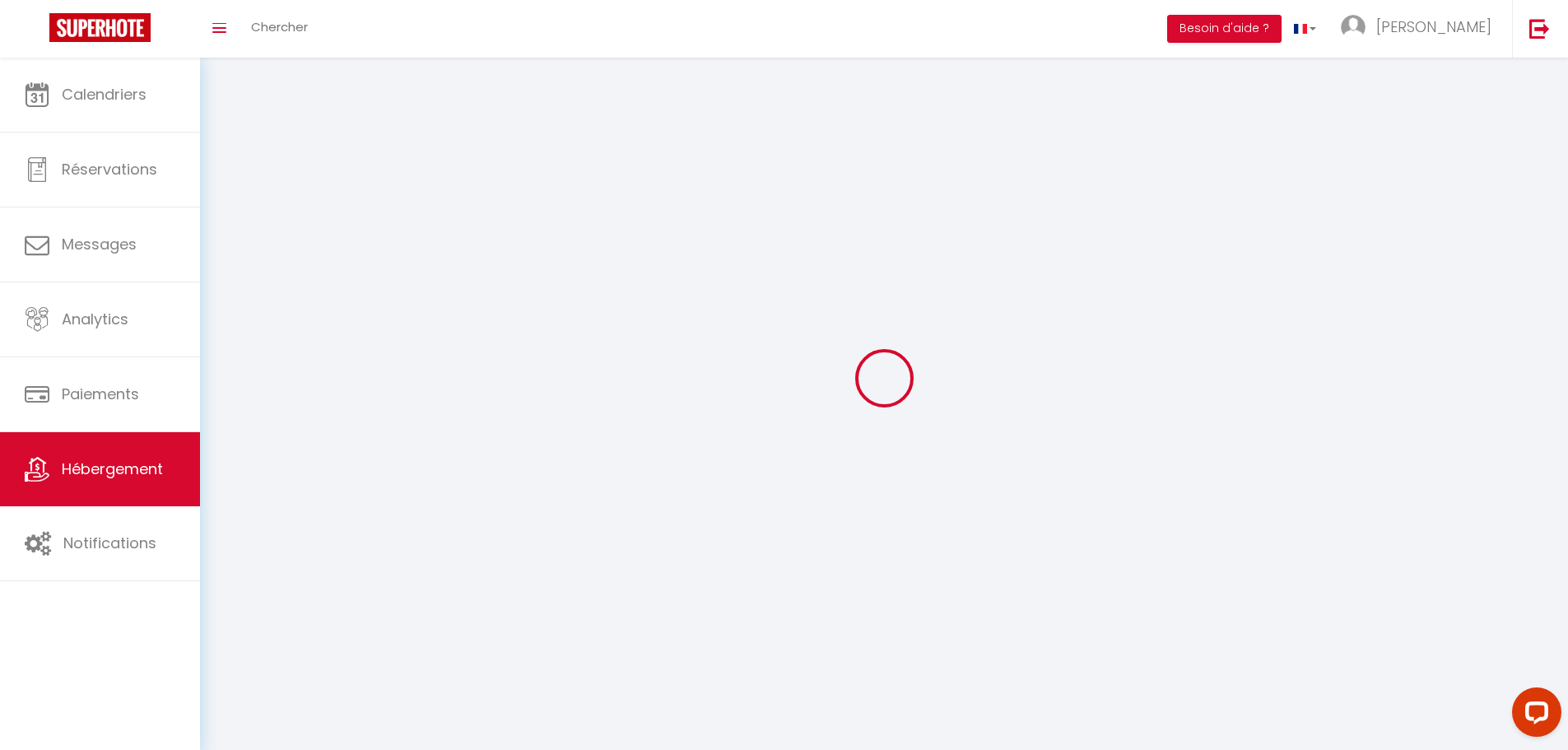
checkbox input "false"
select select
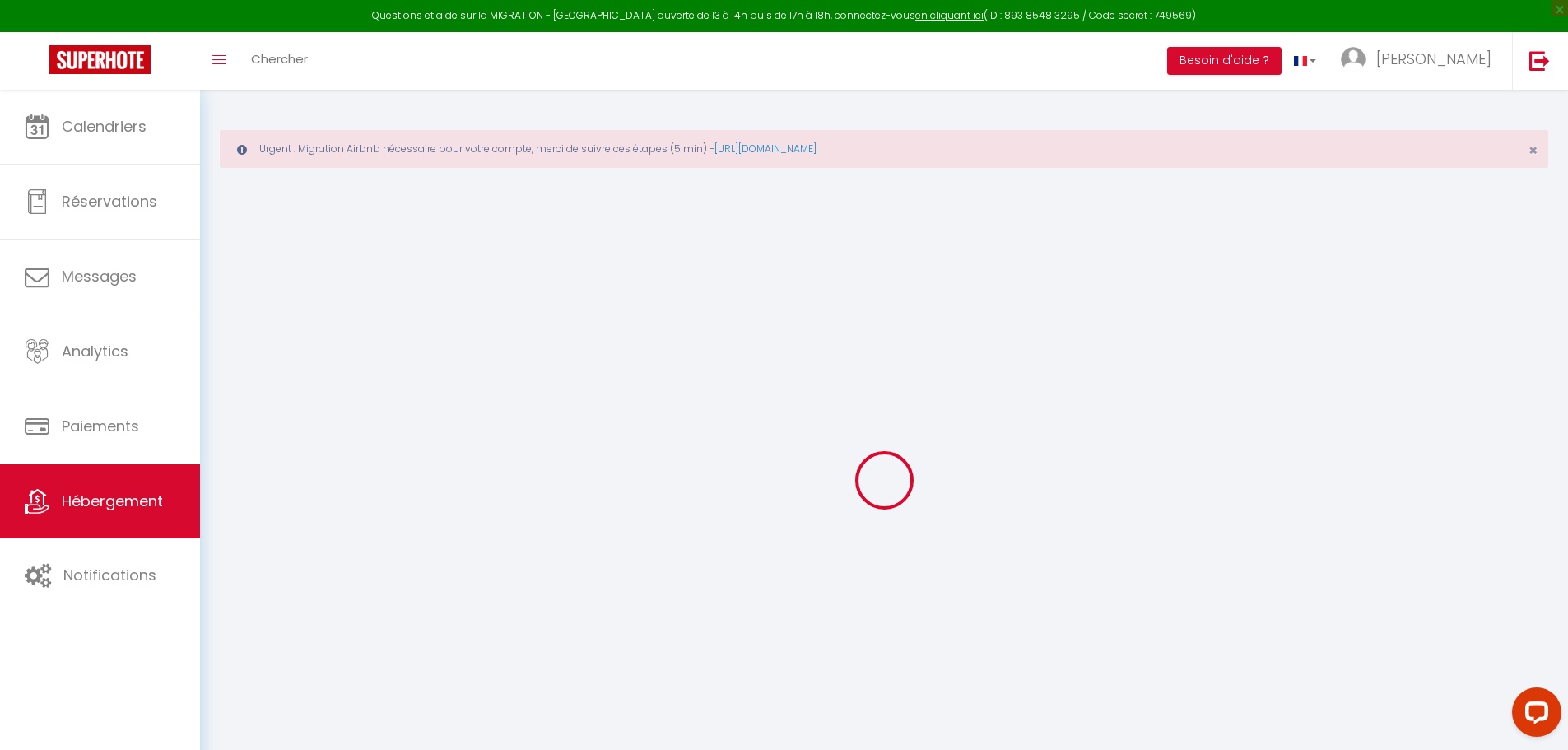
select select
checkbox input "false"
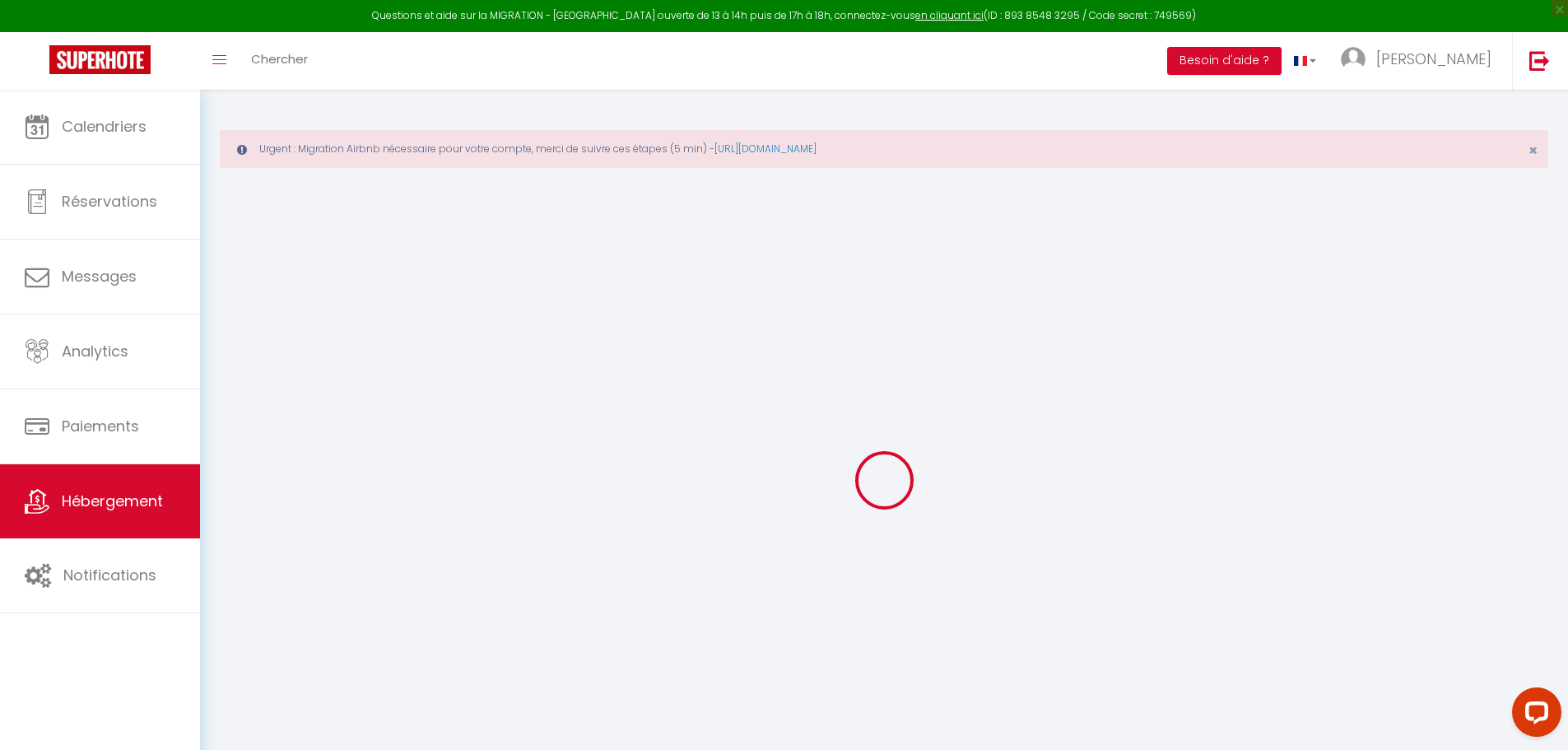
checkbox input "false"
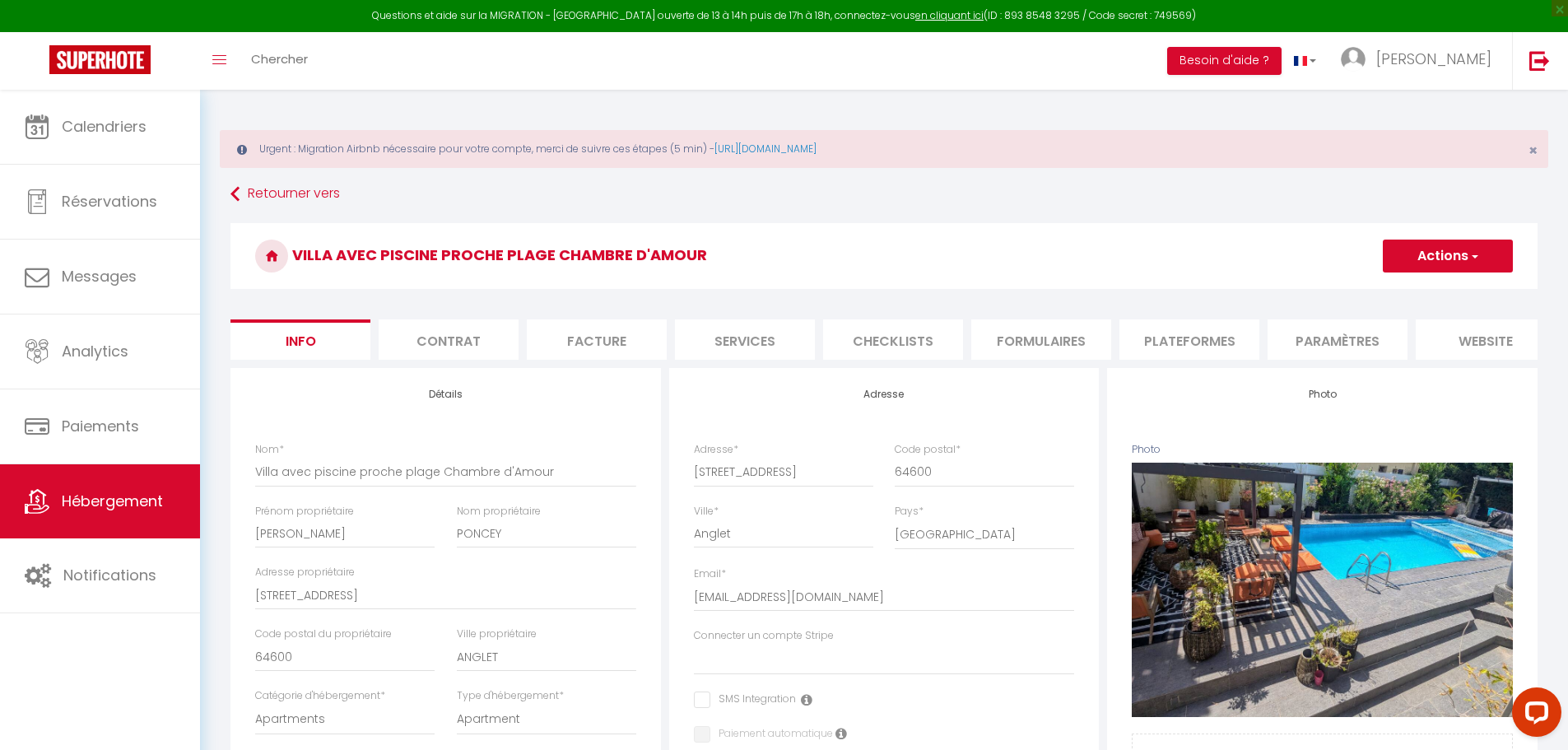
click at [1202, 343] on li "Plateformes" at bounding box center [1190, 339] width 140 height 40
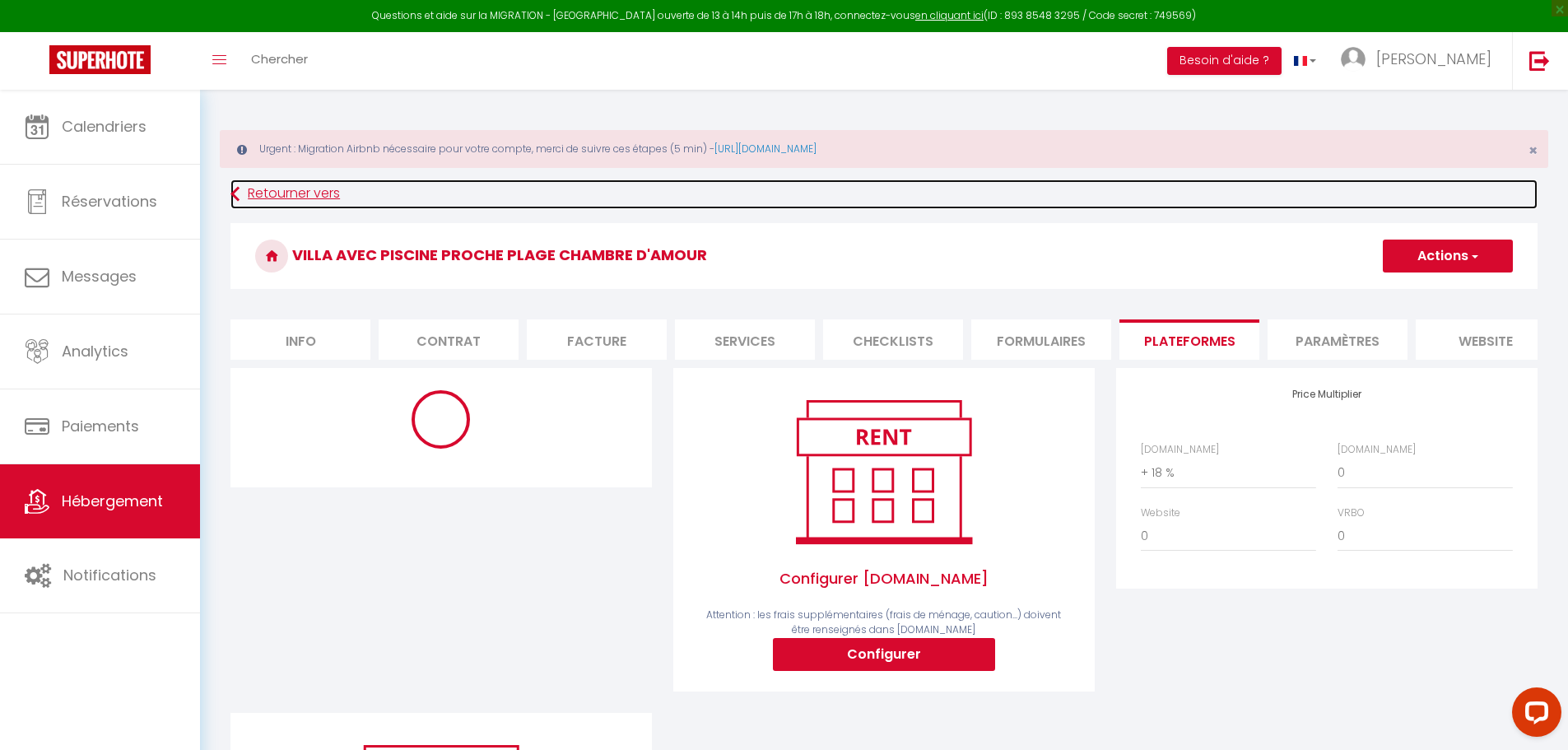
click at [263, 185] on link "Retourner vers" at bounding box center [883, 194] width 1307 height 30
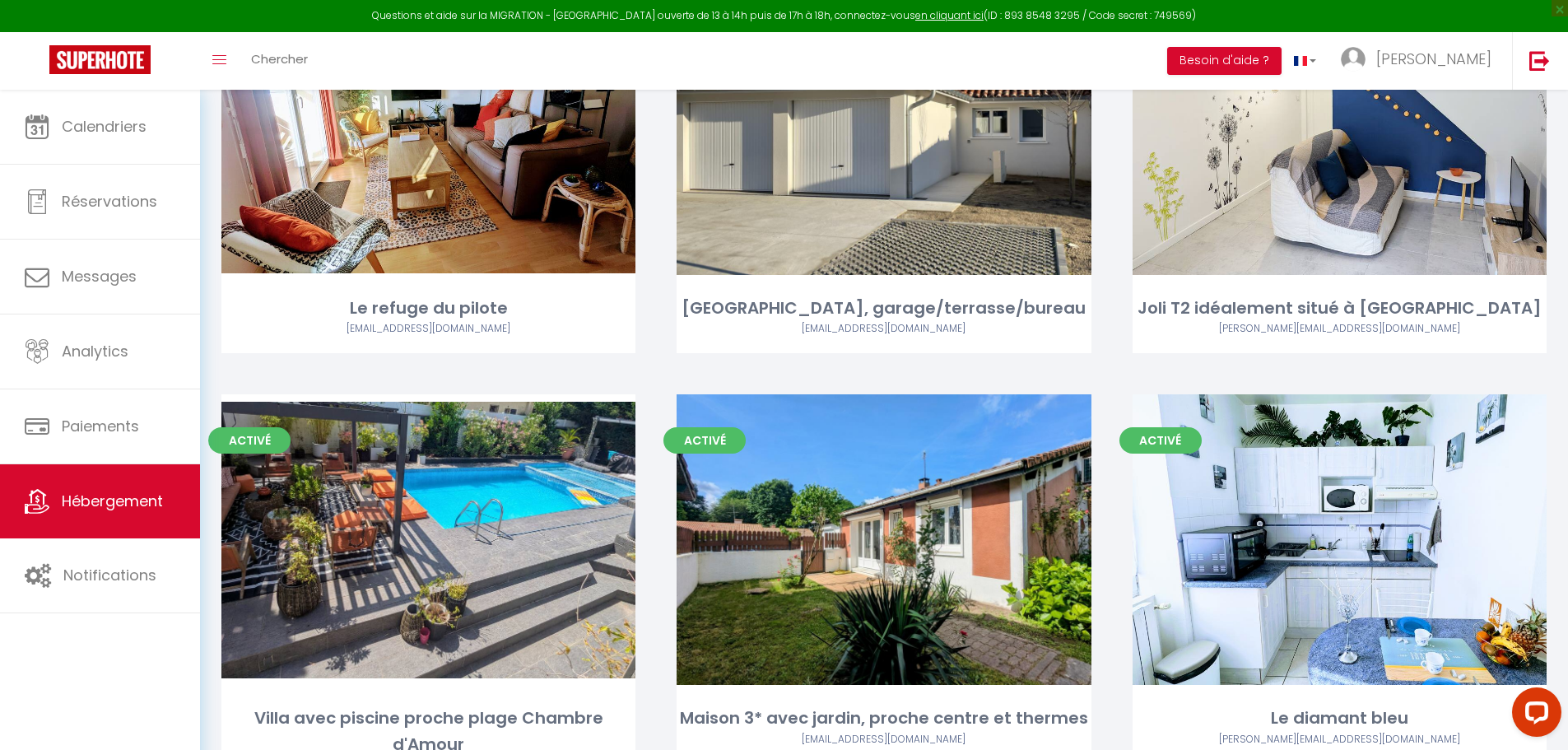
scroll to position [1628, 0]
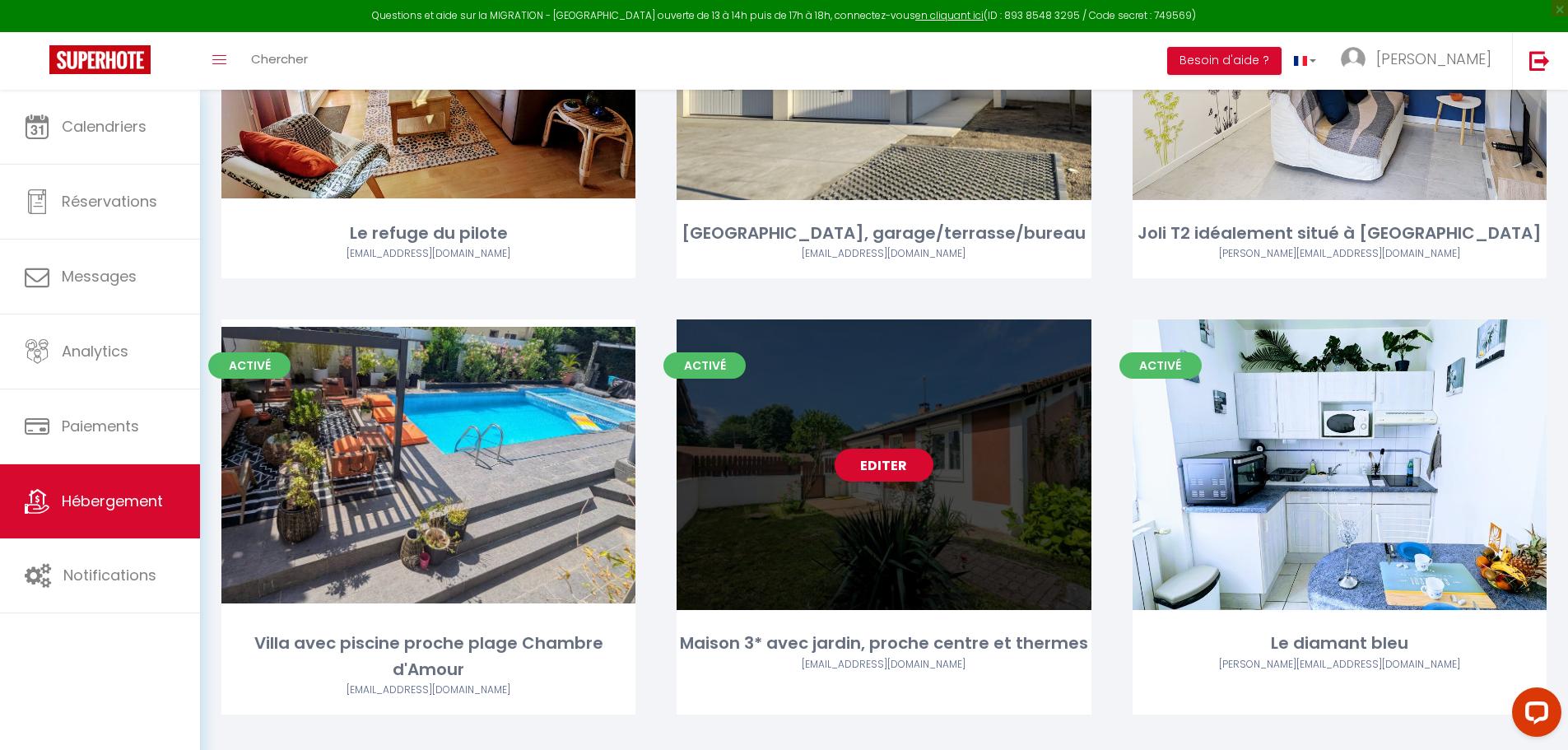
click at [860, 449] on link "Editer" at bounding box center [884, 465] width 99 height 33
select select "3"
select select "2"
select select "1"
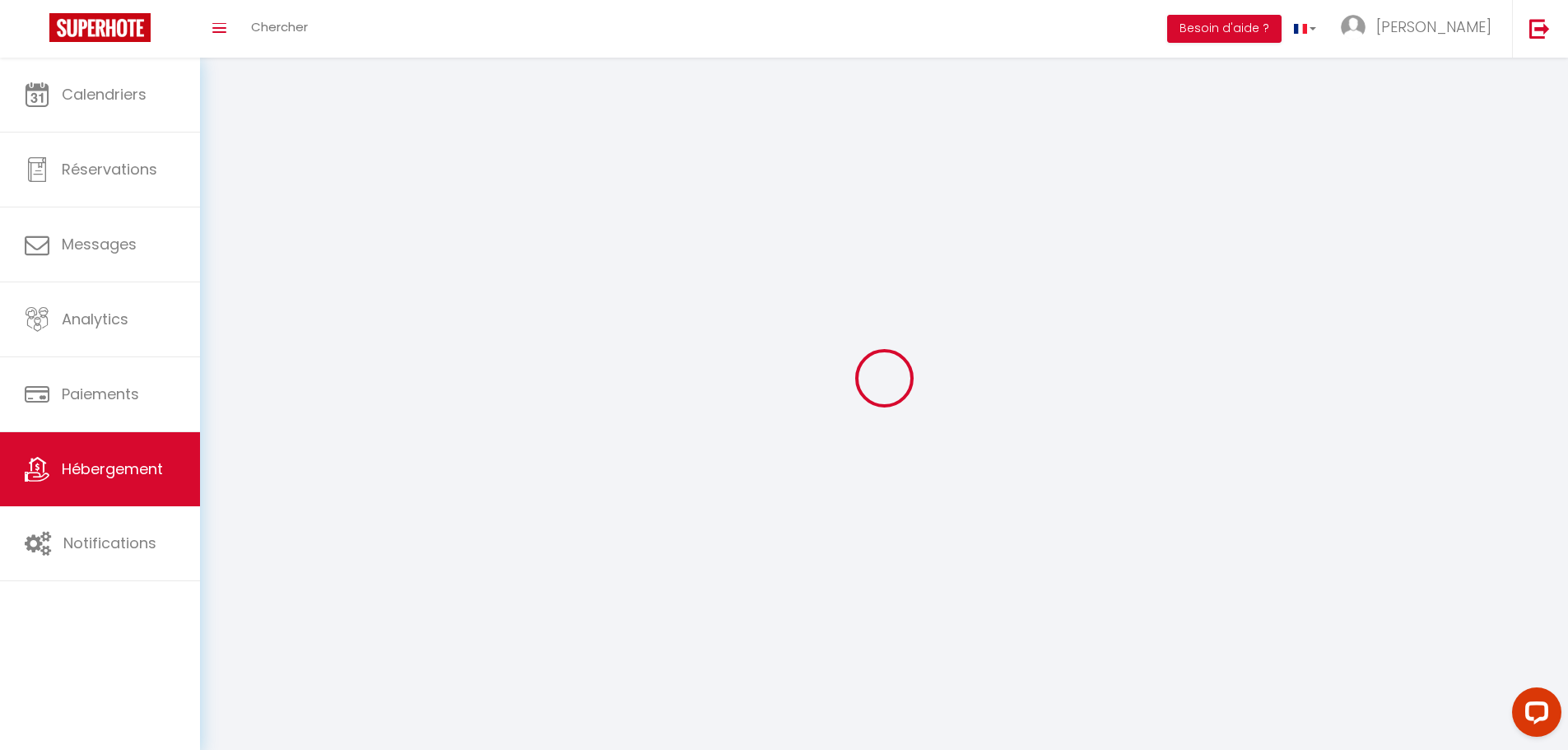
select select
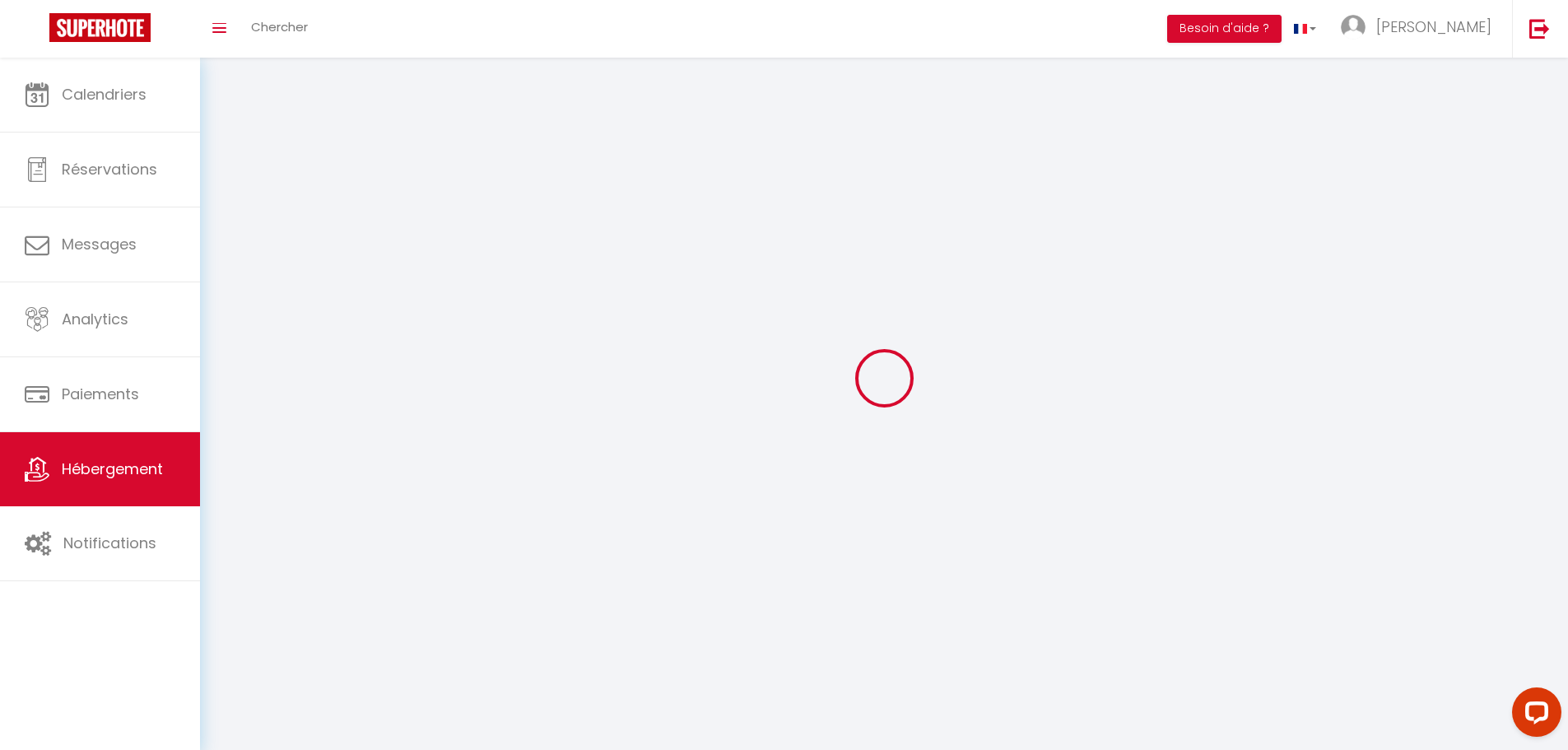
select select
checkbox input "false"
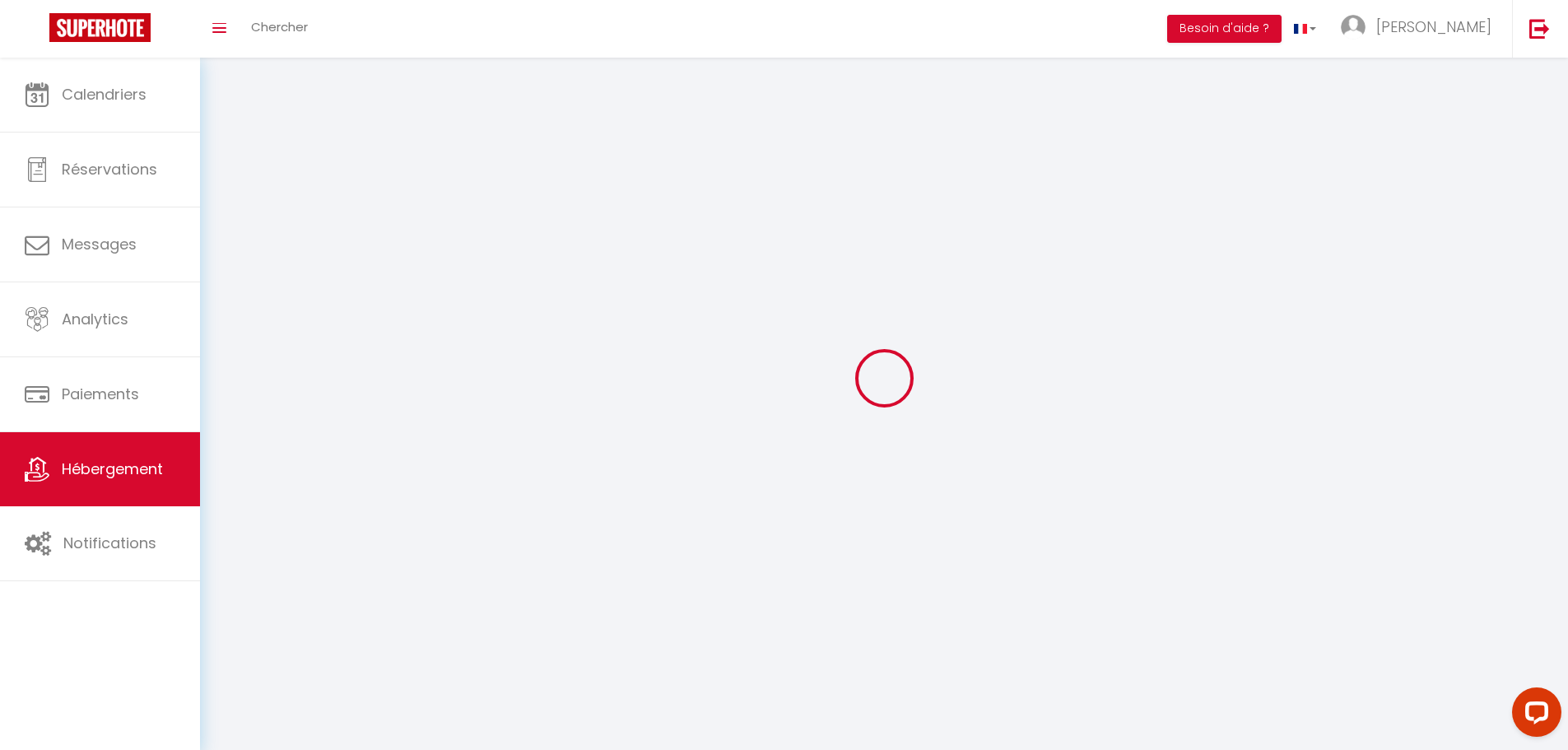
checkbox input "false"
select select
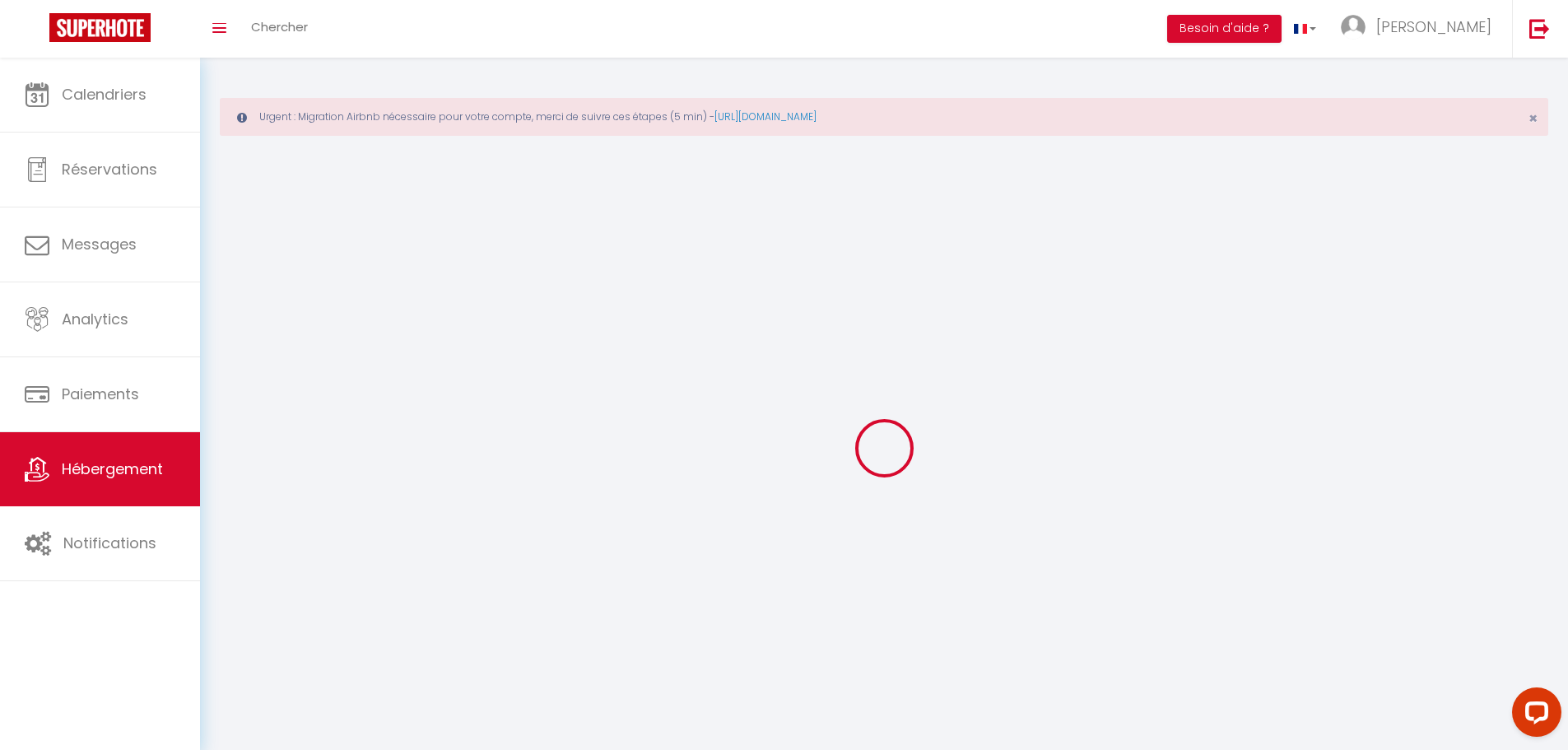
select select
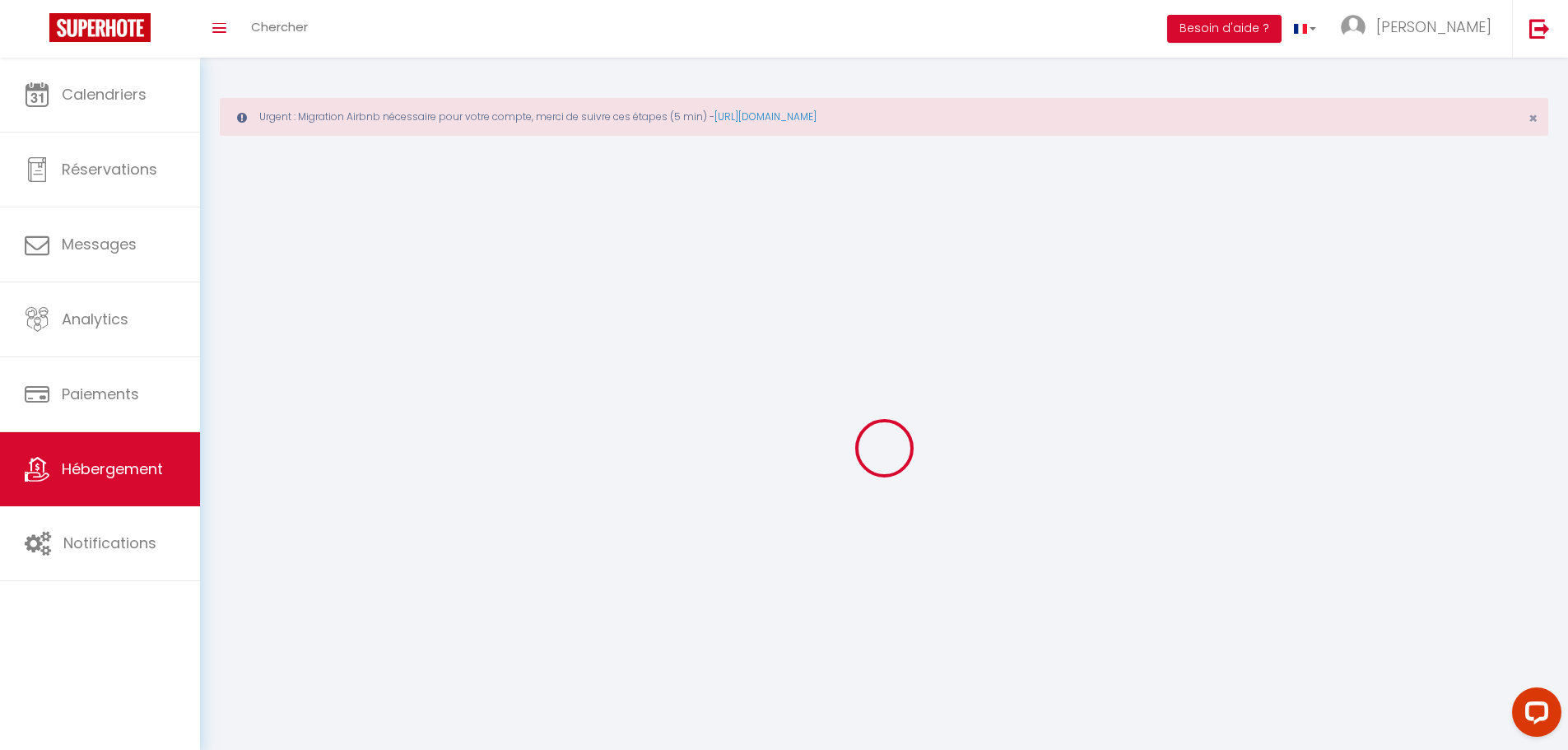
select select
checkbox input "false"
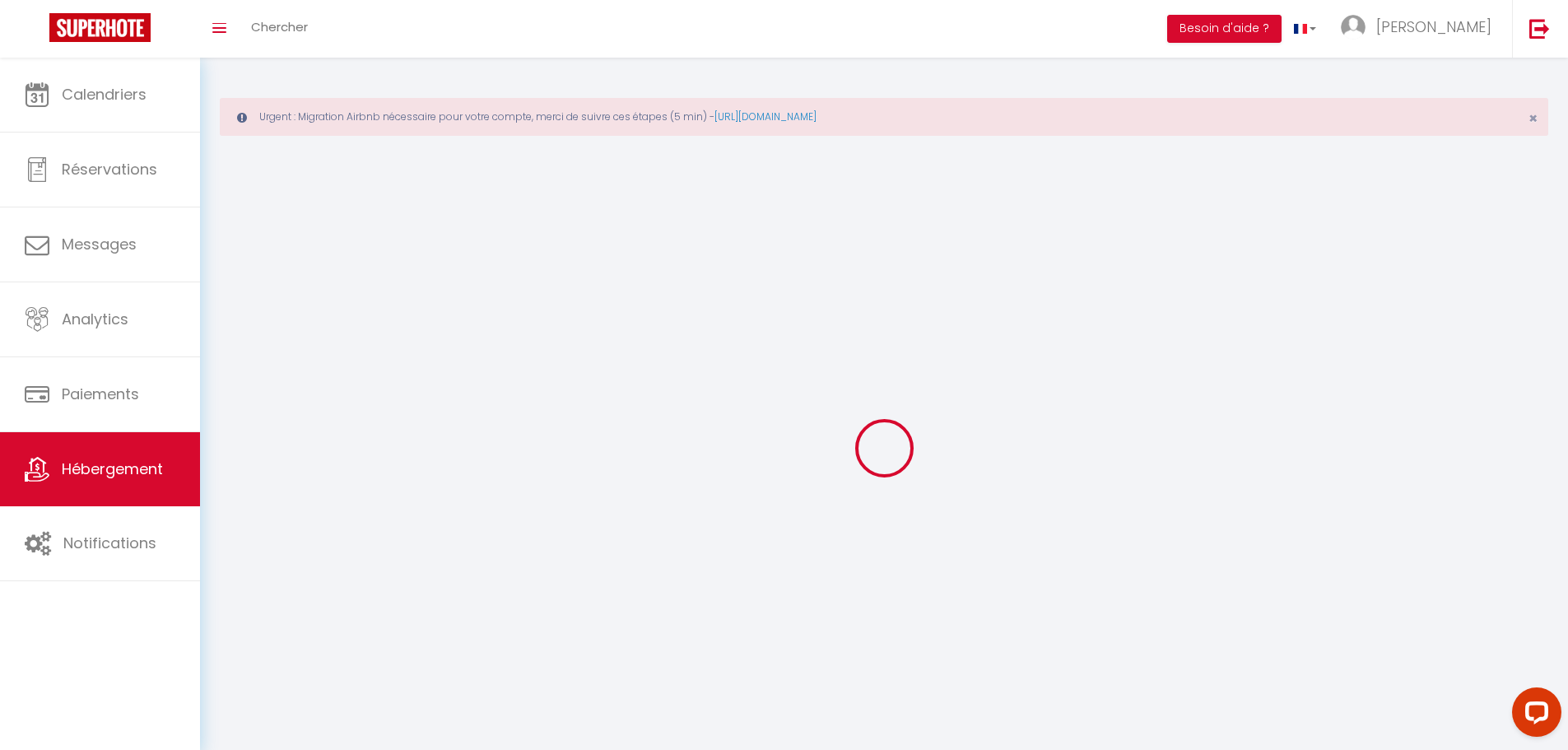
select select
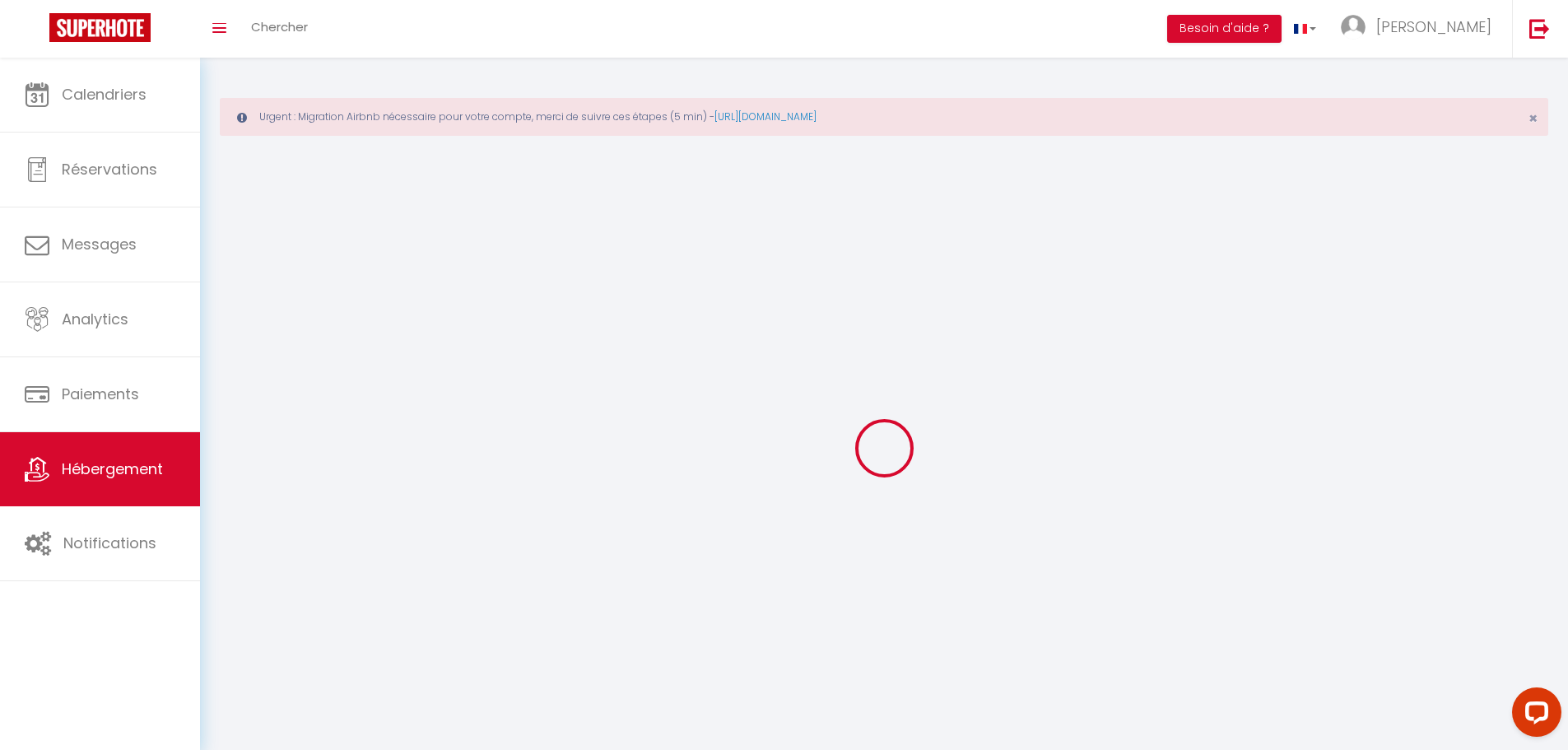
select select
checkbox input "false"
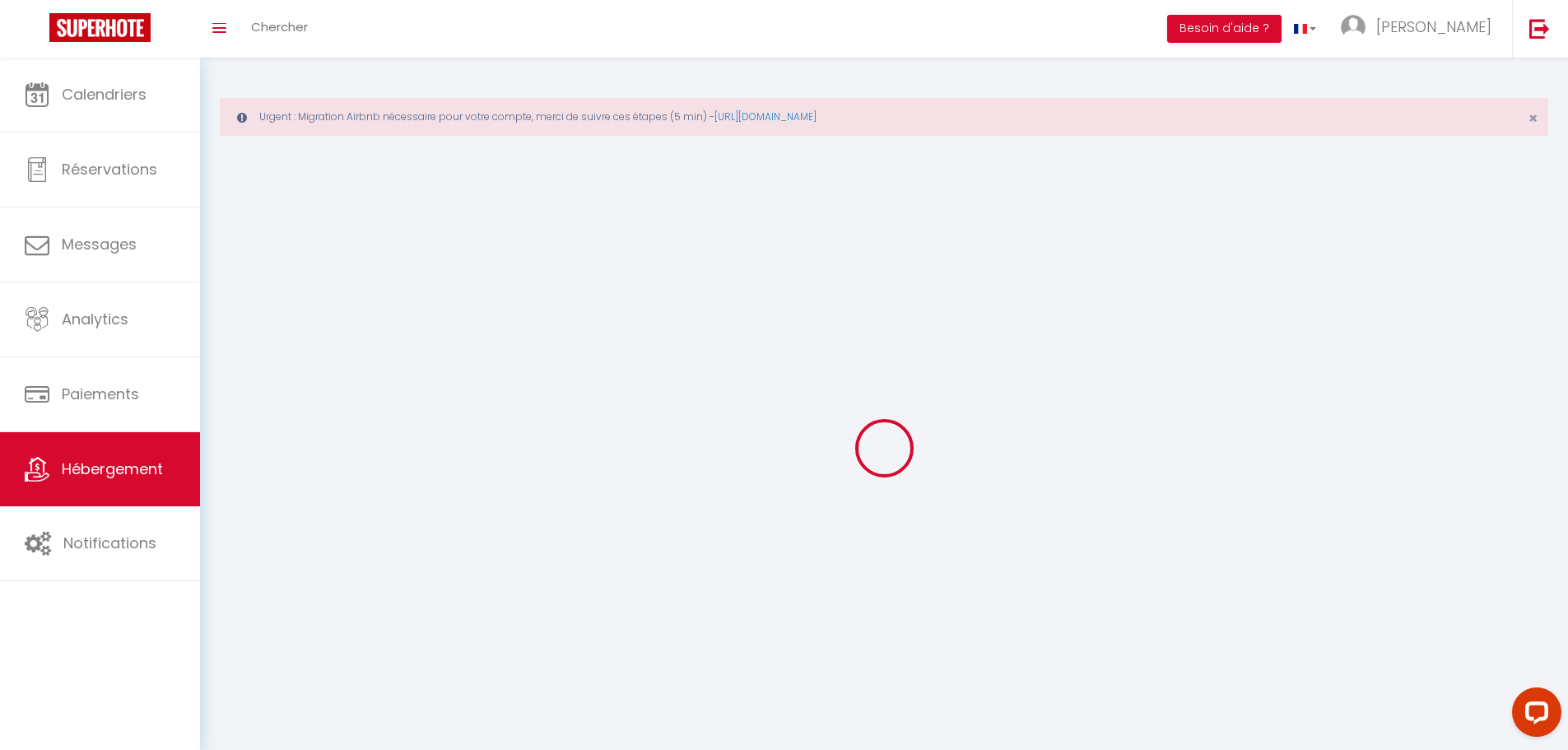
checkbox input "false"
select select
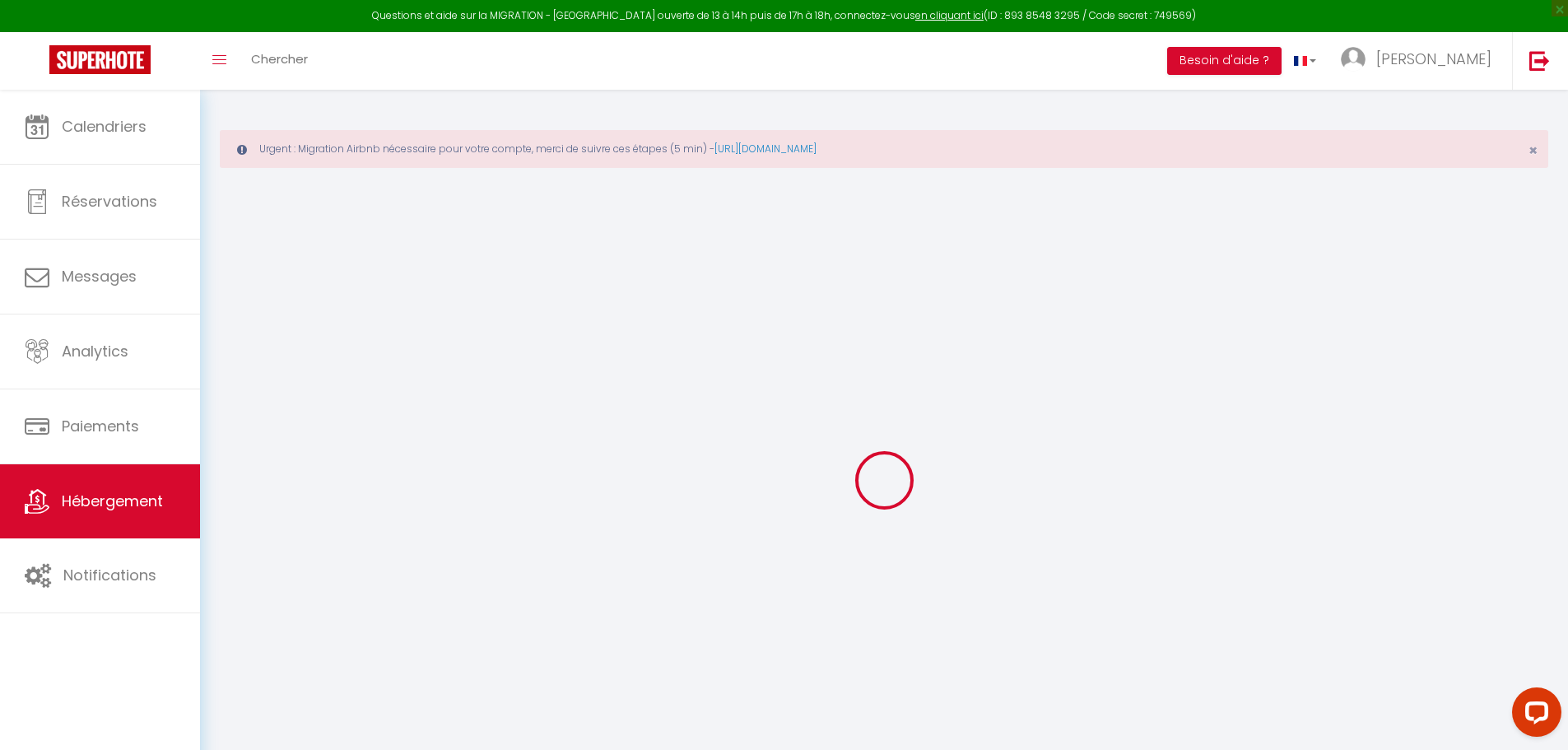
select select
checkbox input "false"
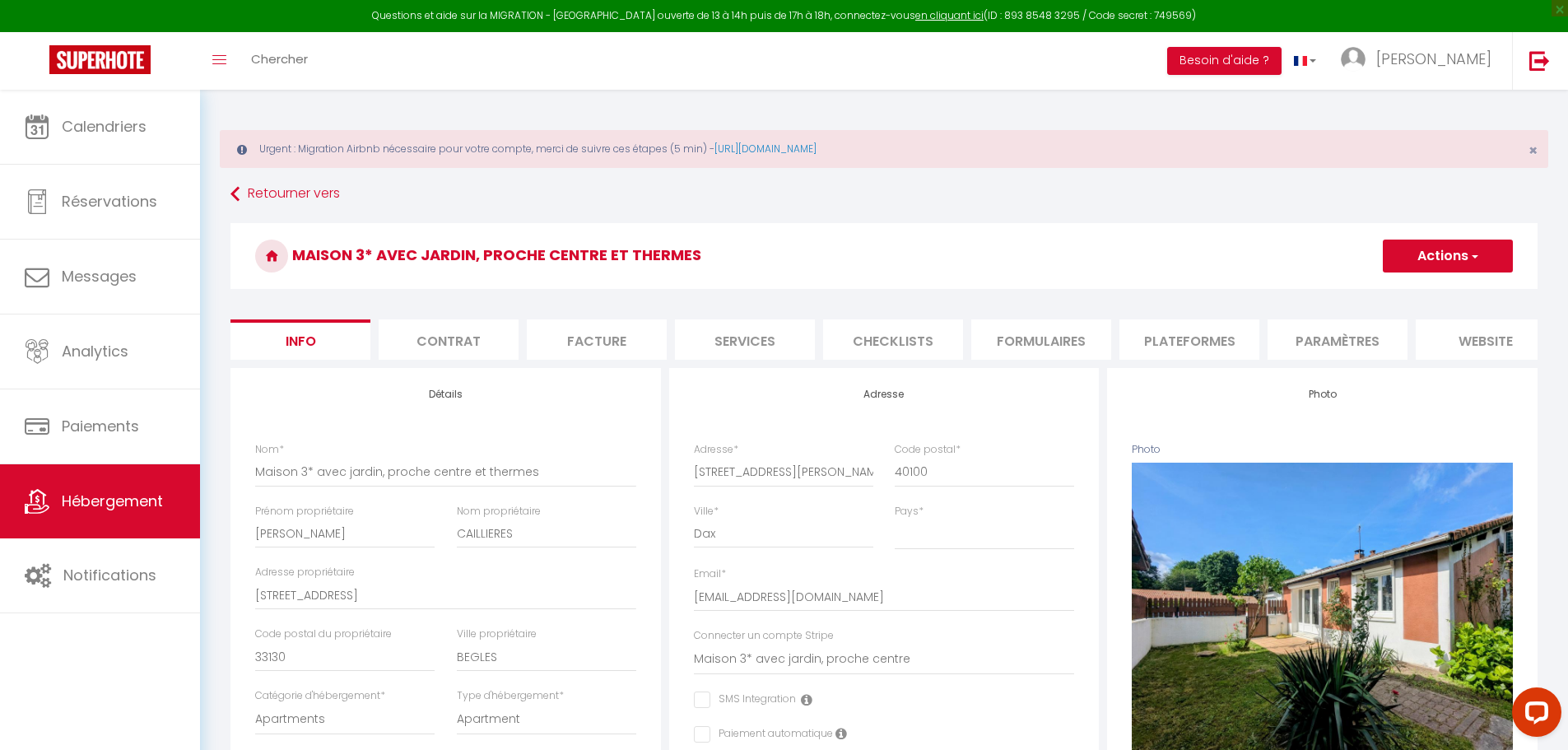
click at [1190, 344] on li "Plateformes" at bounding box center [1190, 339] width 140 height 40
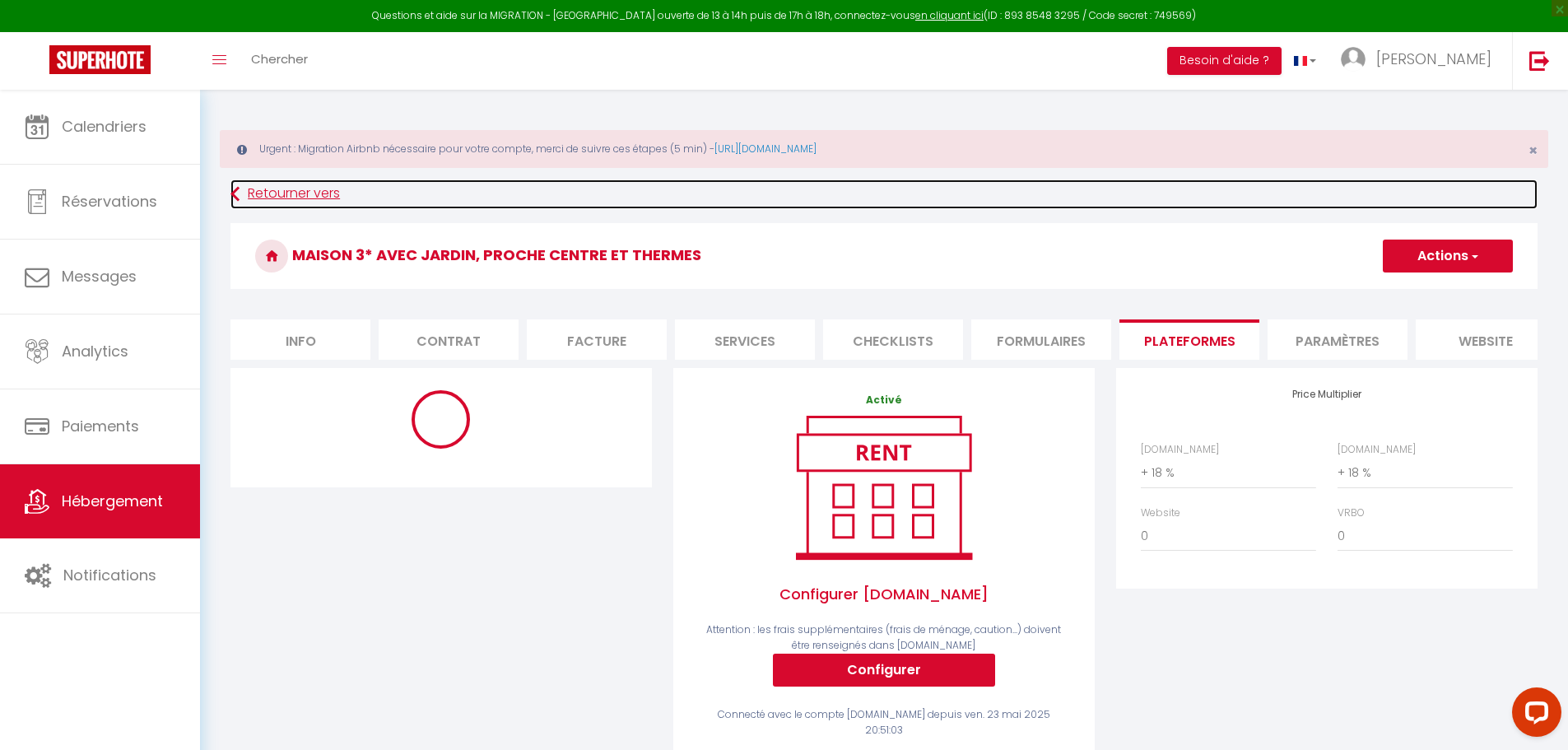
click at [264, 186] on link "Retourner vers" at bounding box center [883, 194] width 1307 height 30
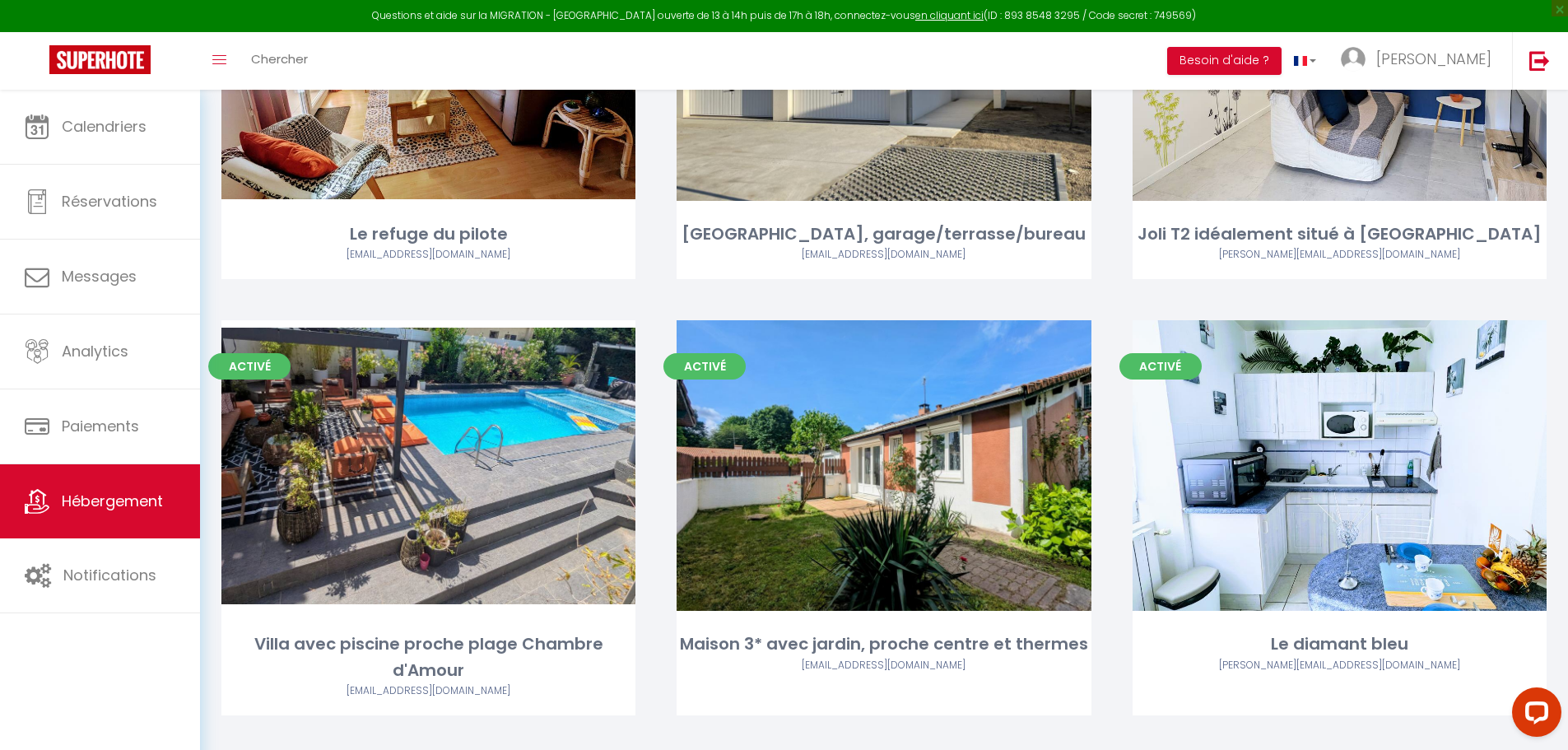
scroll to position [1628, 0]
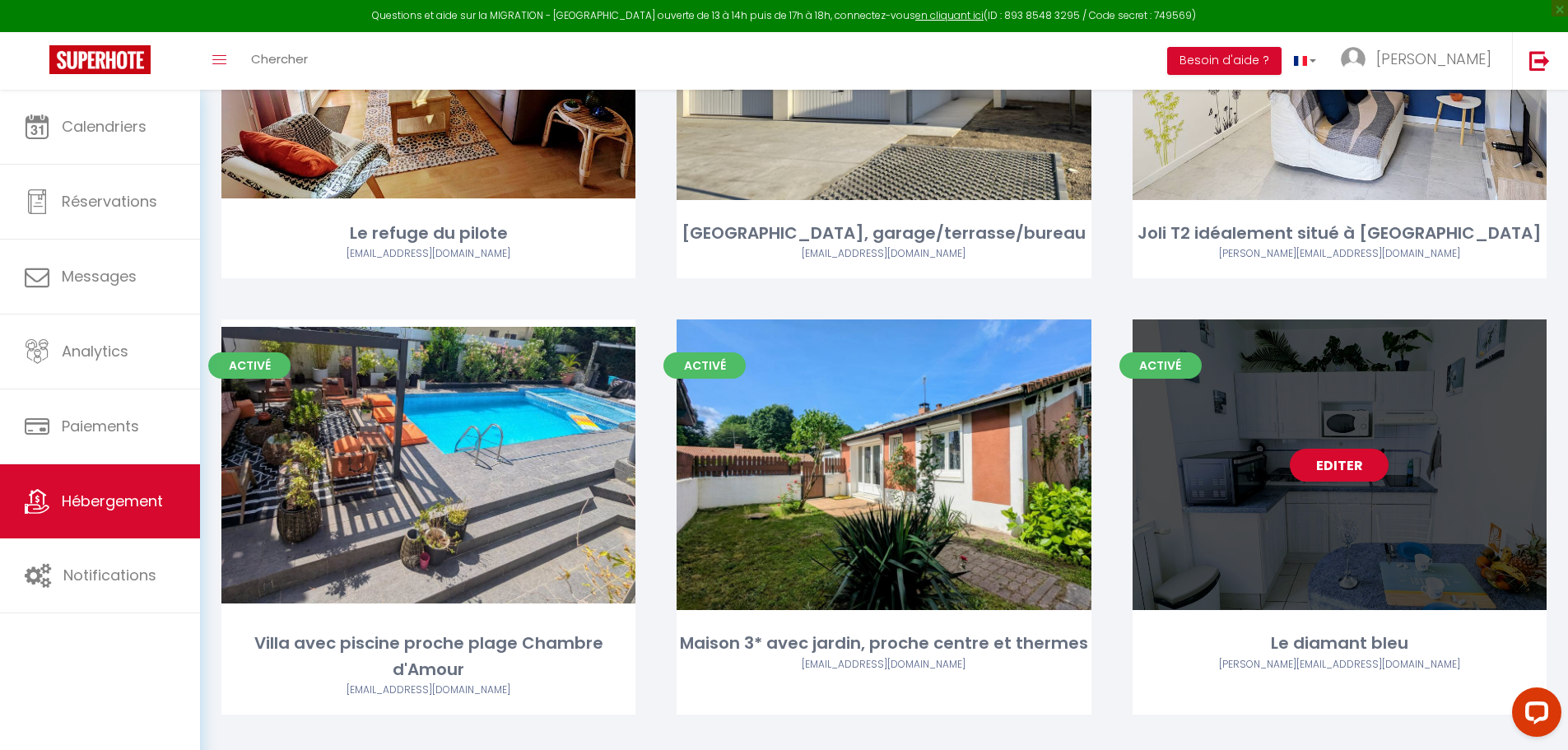
click at [1360, 449] on link "Editer" at bounding box center [1339, 465] width 99 height 33
select select "3"
select select "2"
select select "1"
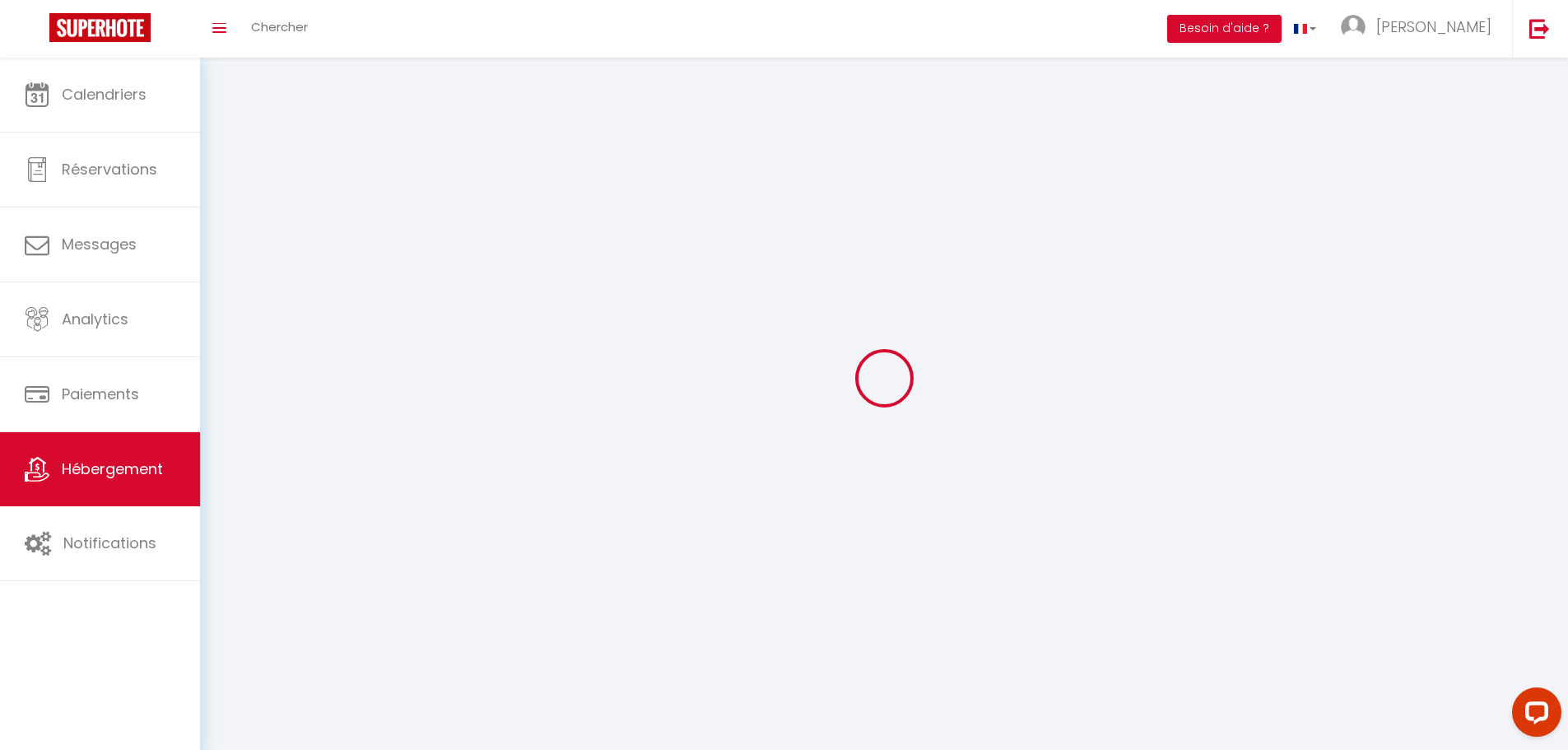
select select
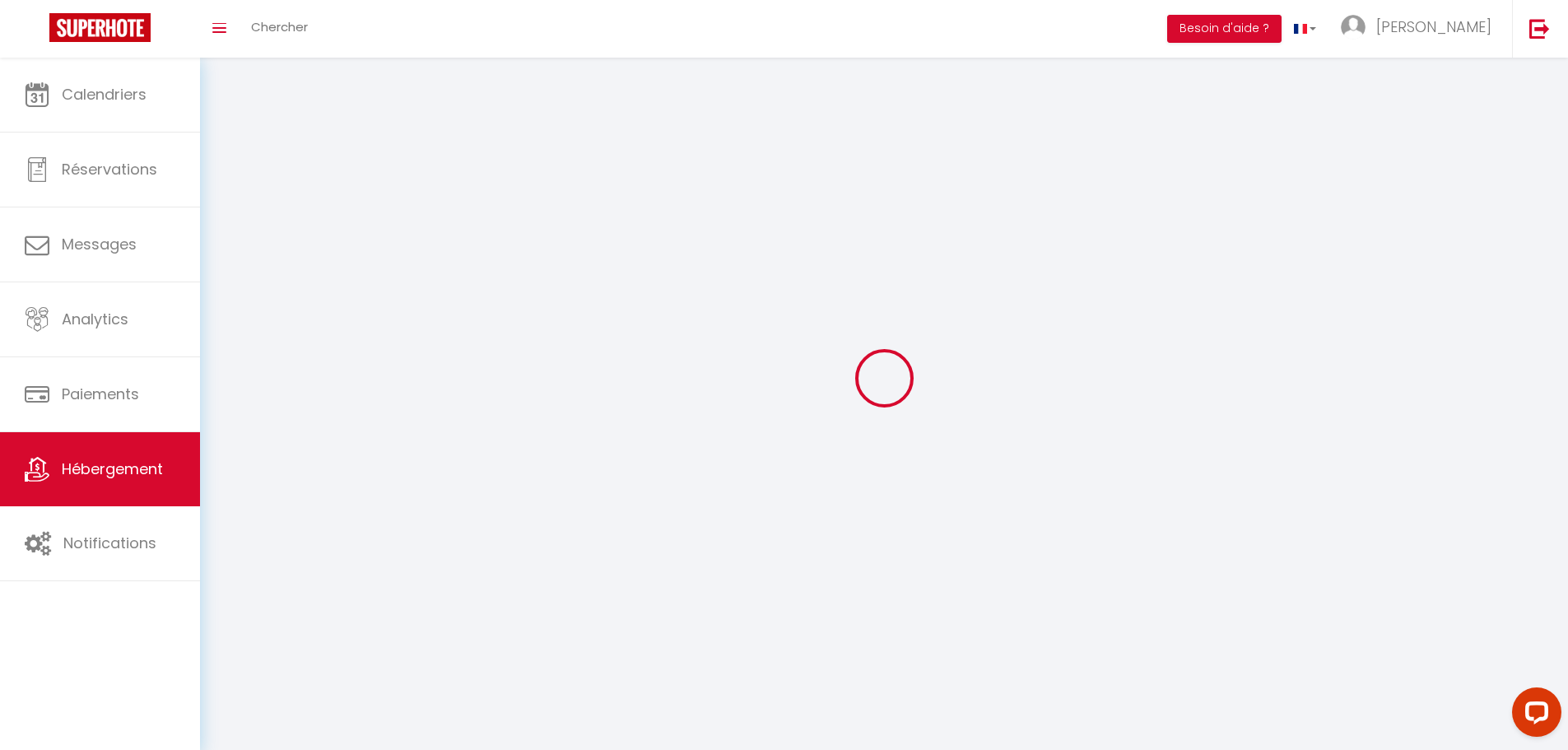
select select
checkbox input "false"
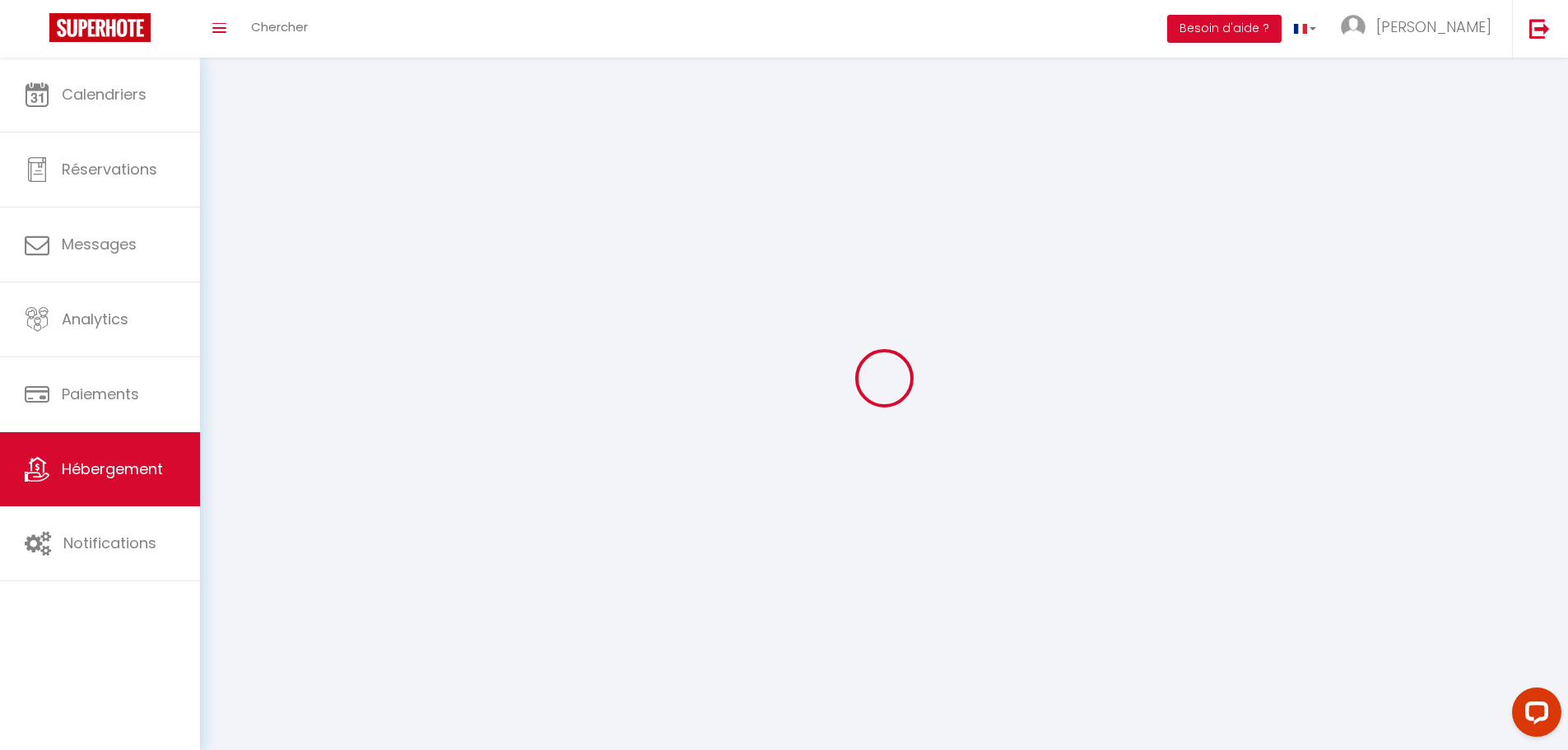
checkbox input "false"
select select
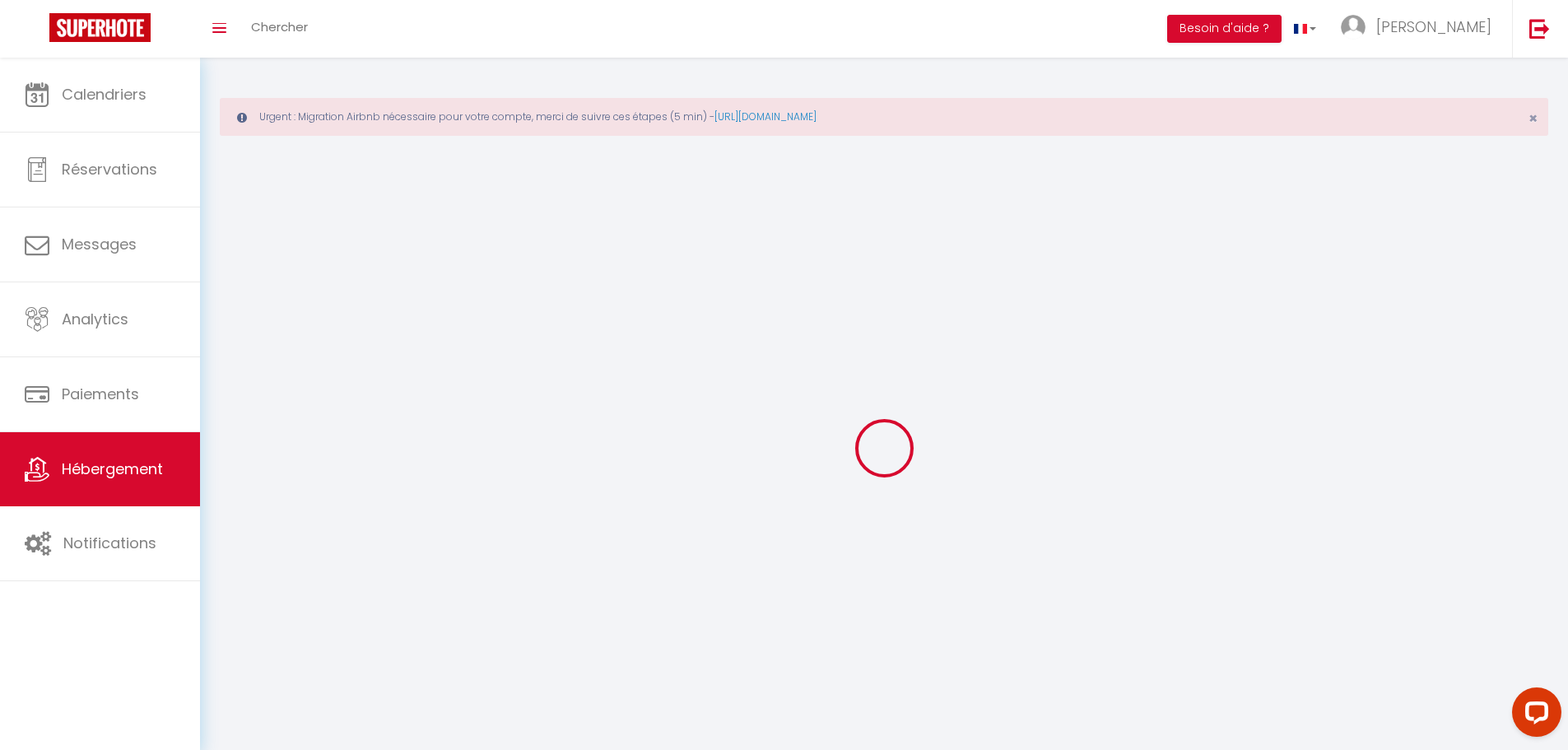
select select
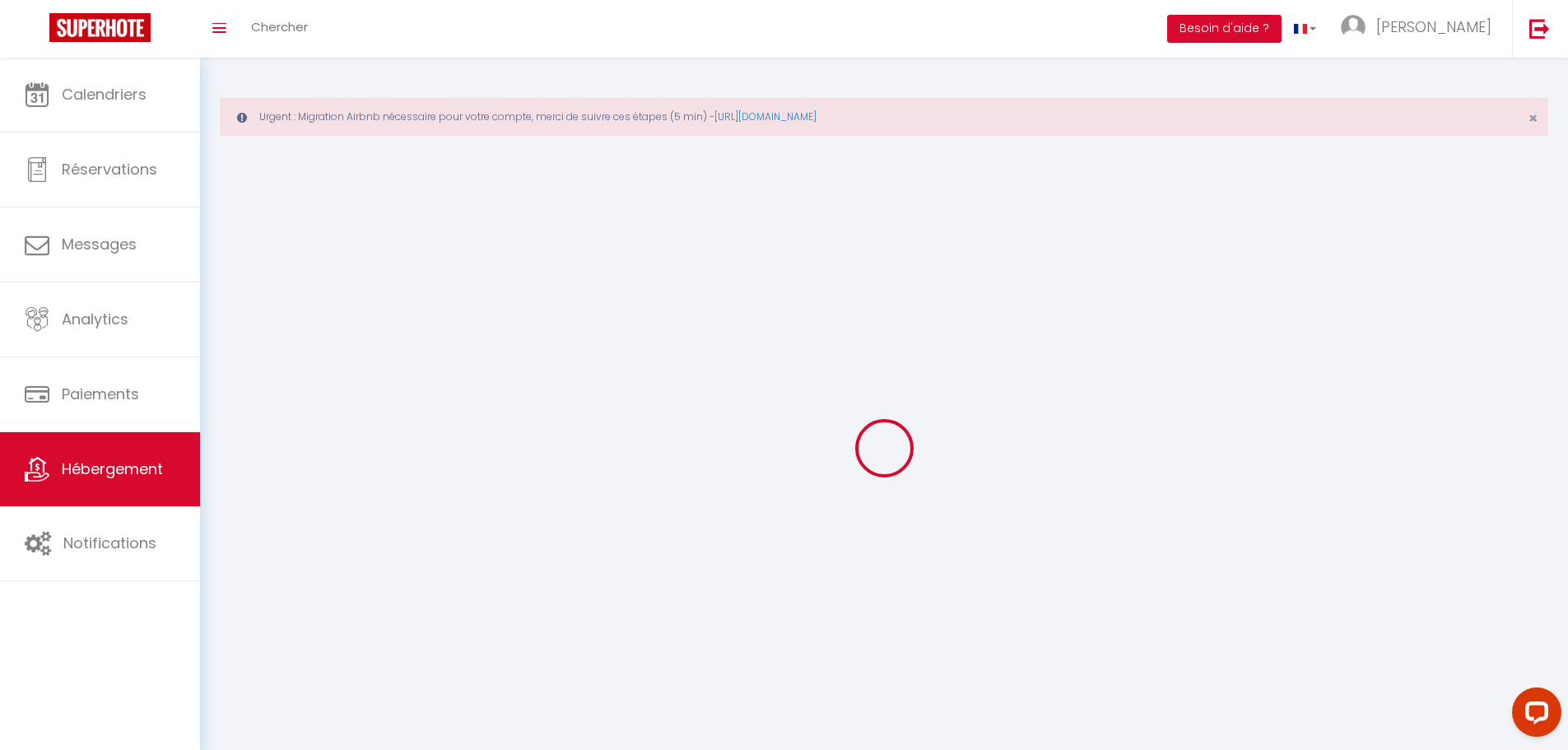
select select
checkbox input "false"
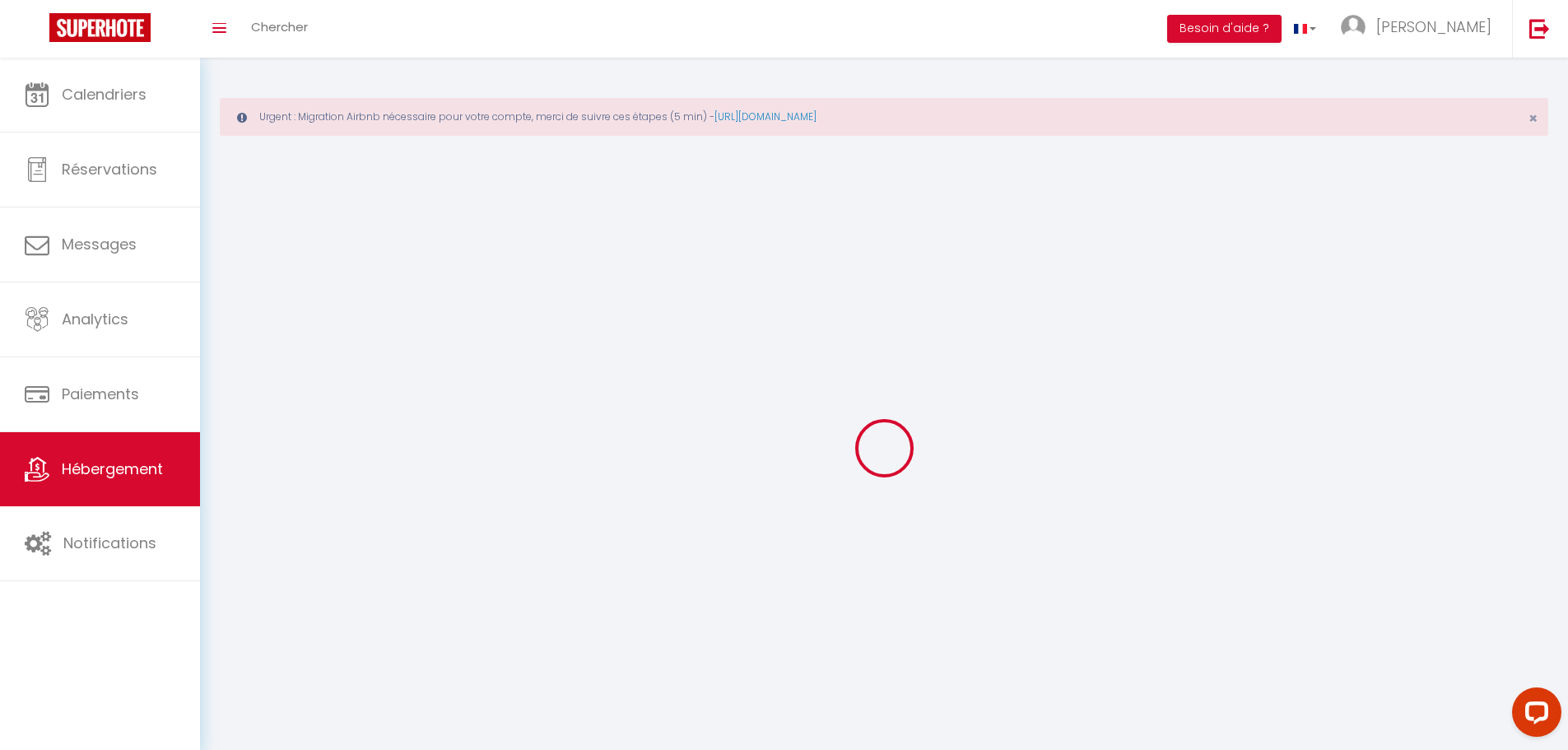
select select
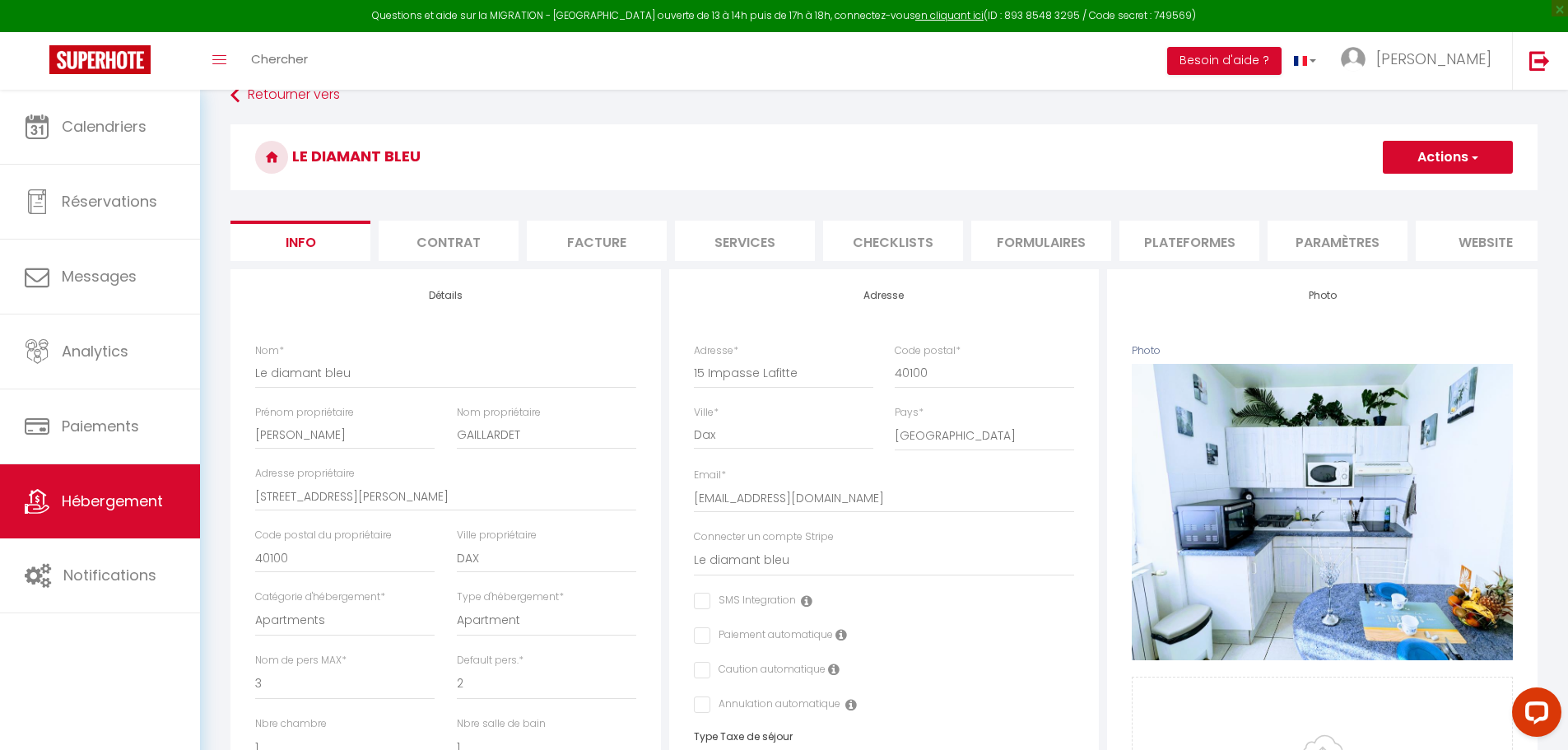
scroll to position [82, 0]
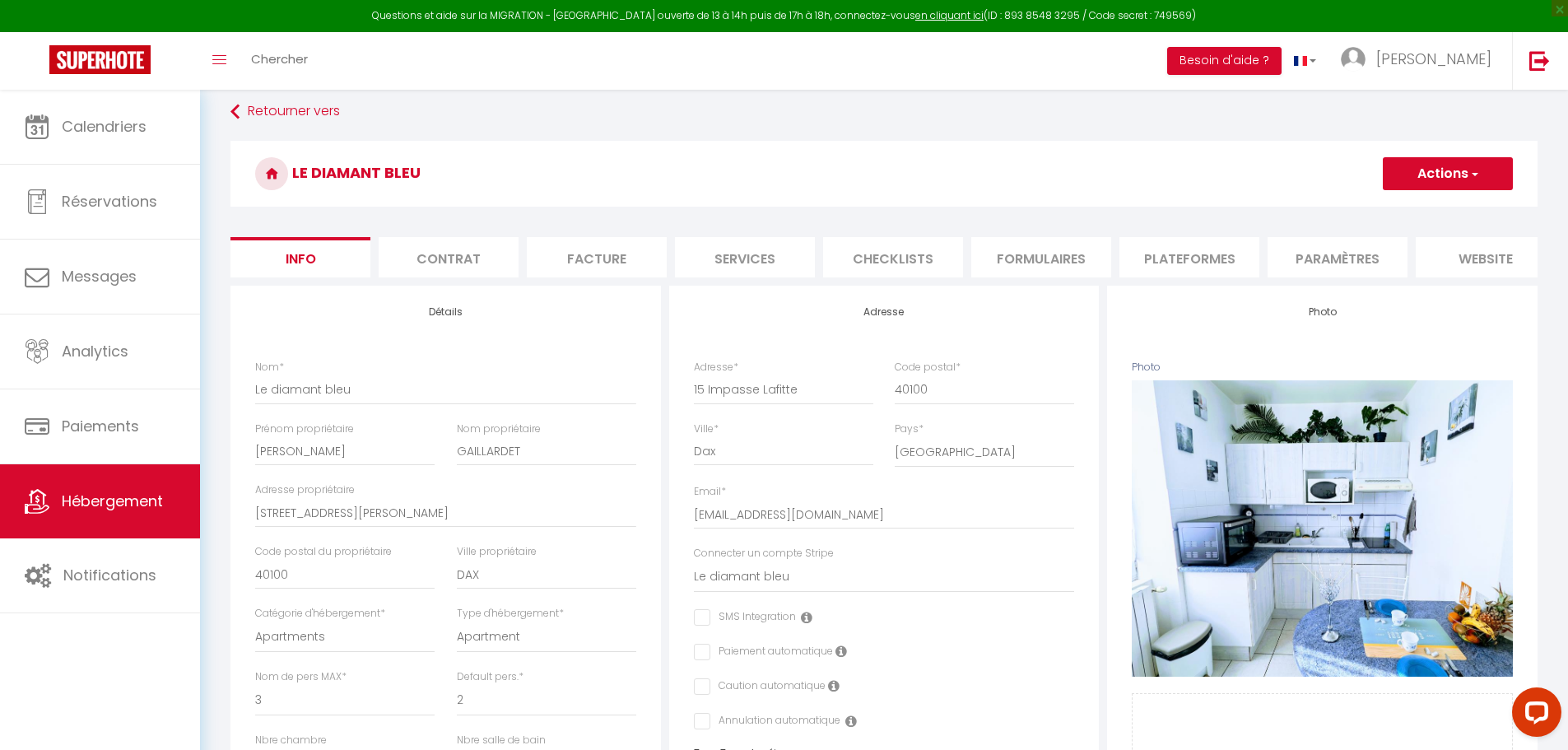
click at [1205, 260] on li "Plateformes" at bounding box center [1190, 257] width 140 height 40
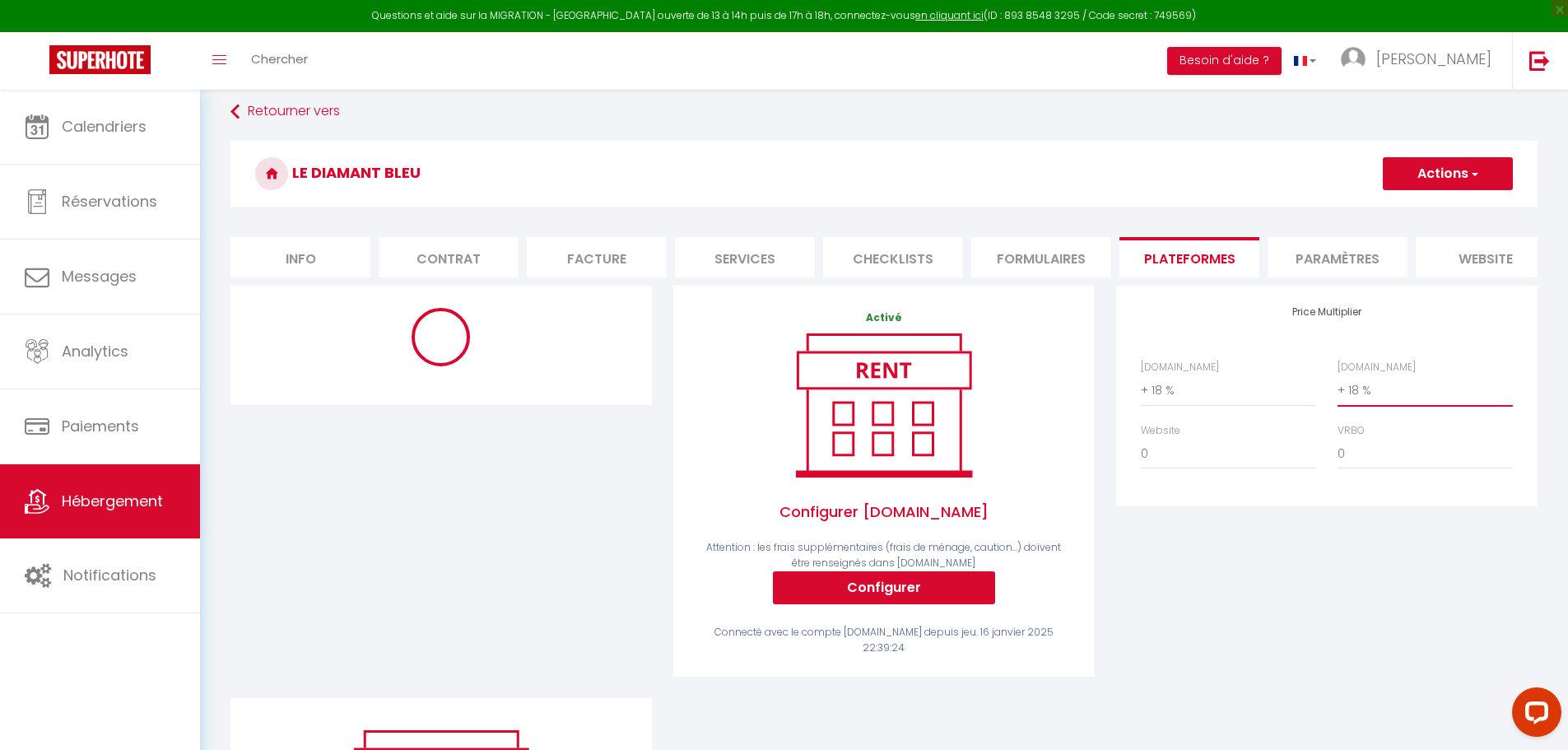
click at [1355, 402] on select "0 + 1 % + 2 % + 3 % + 4 % + 5 % + 6 % + 7 % + 8 % + 9 %" at bounding box center [1425, 390] width 175 height 31
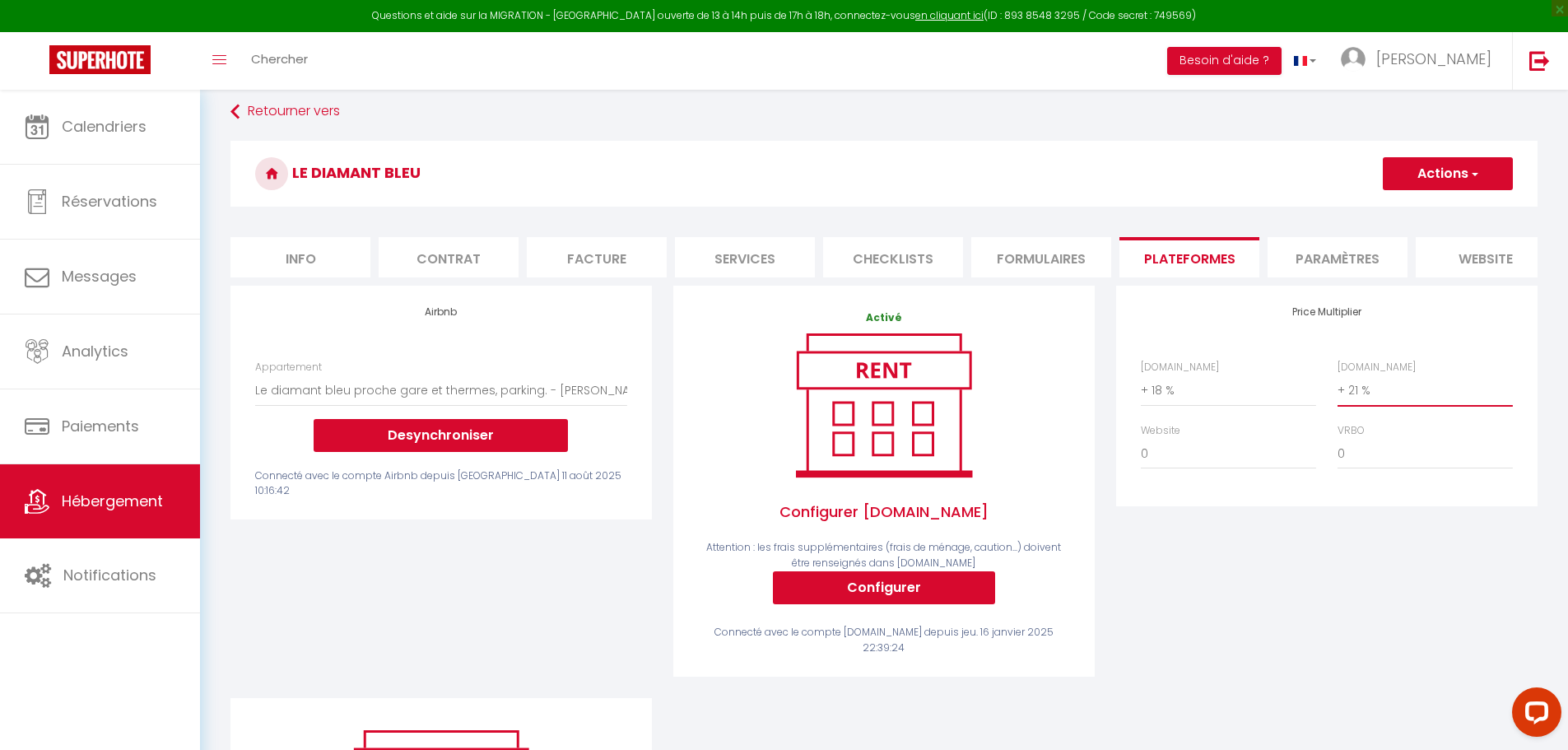
click at [1338, 387] on select "0 + 1 % + 2 % + 3 % + 4 % + 5 % + 6 % + 7 % + 8 % + 9 %" at bounding box center [1425, 390] width 175 height 31
click at [1434, 173] on button "Actions" at bounding box center [1448, 173] width 130 height 33
click at [1433, 205] on link "Enregistrer" at bounding box center [1447, 209] width 130 height 21
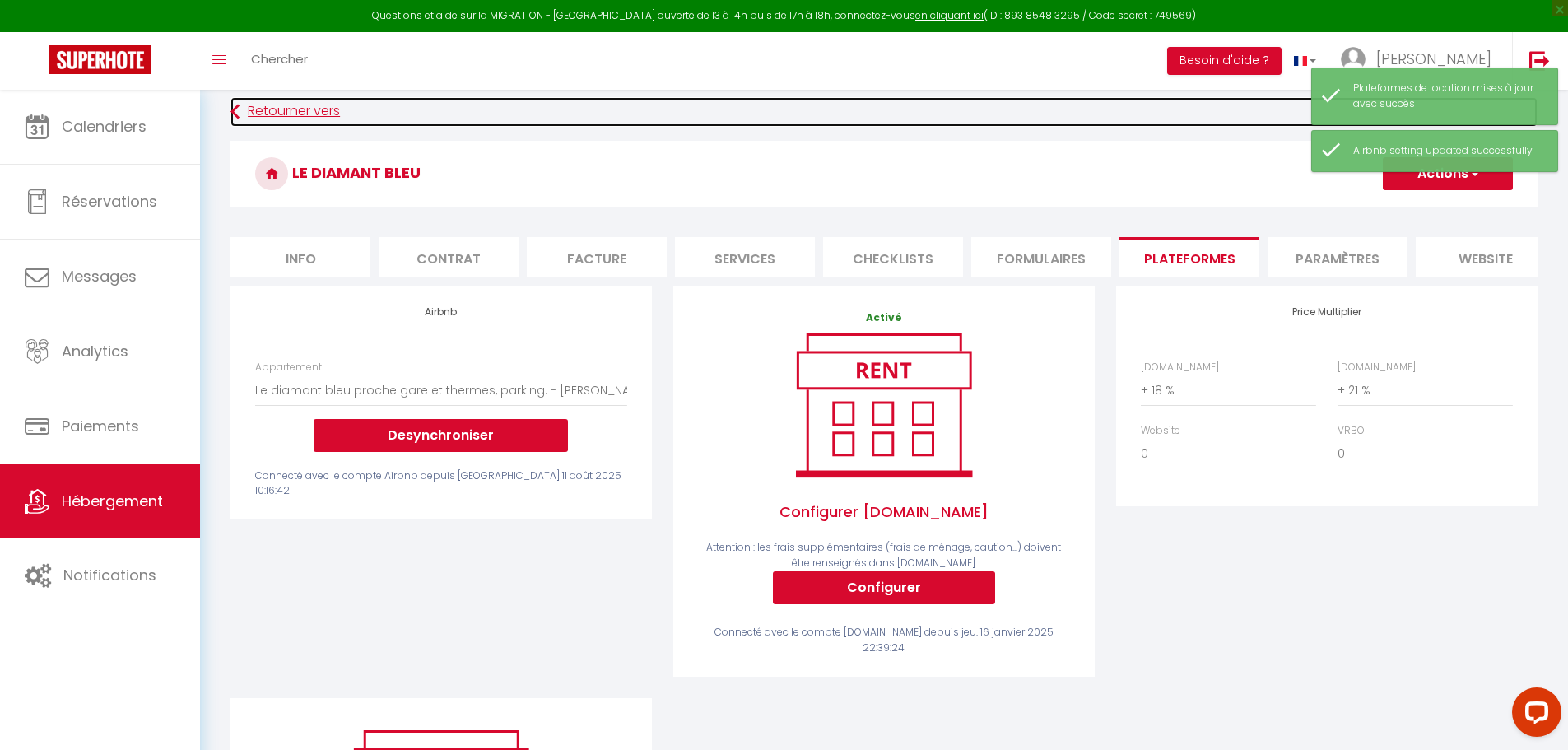
click at [287, 113] on link "Retourner vers" at bounding box center [883, 111] width 1307 height 30
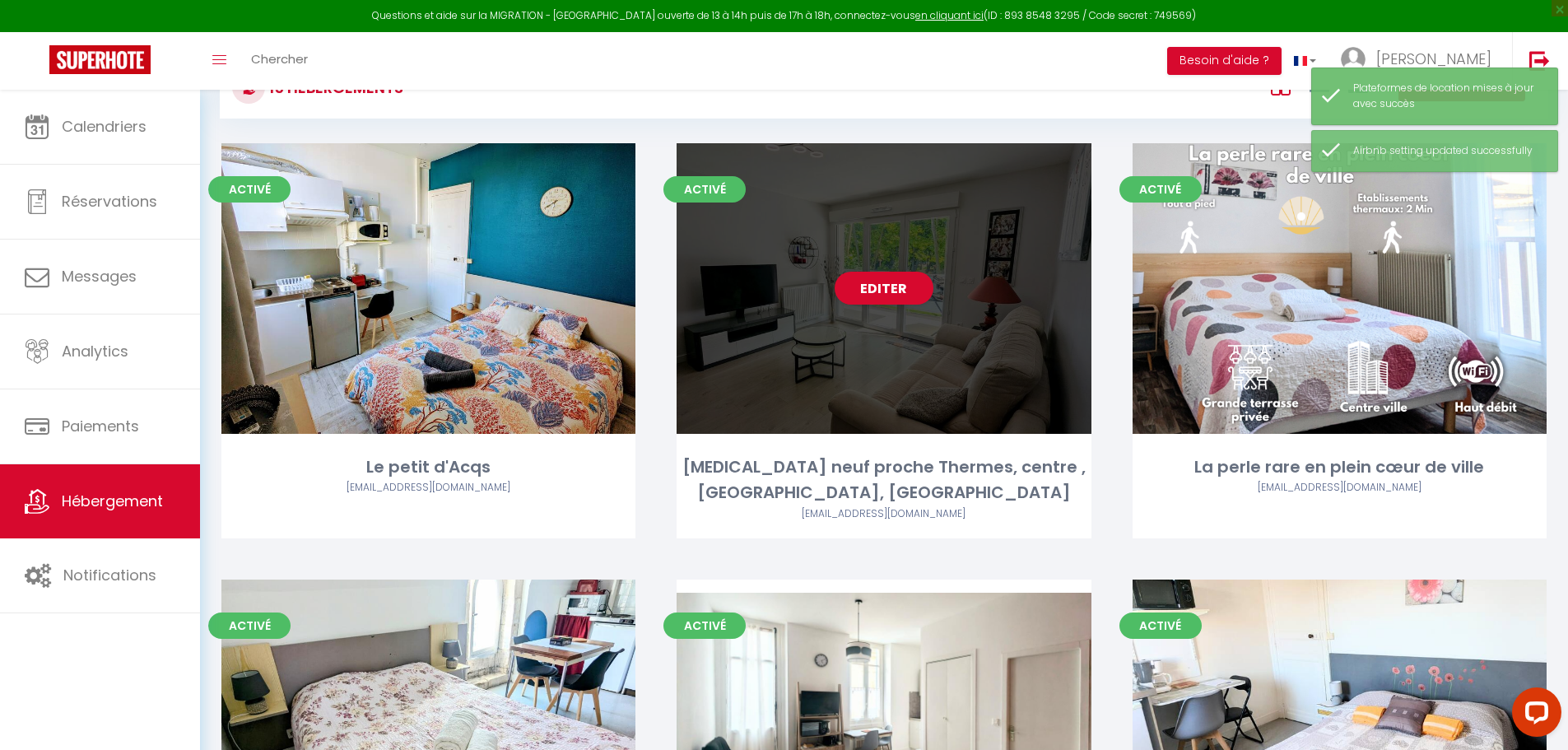
scroll to position [82, 0]
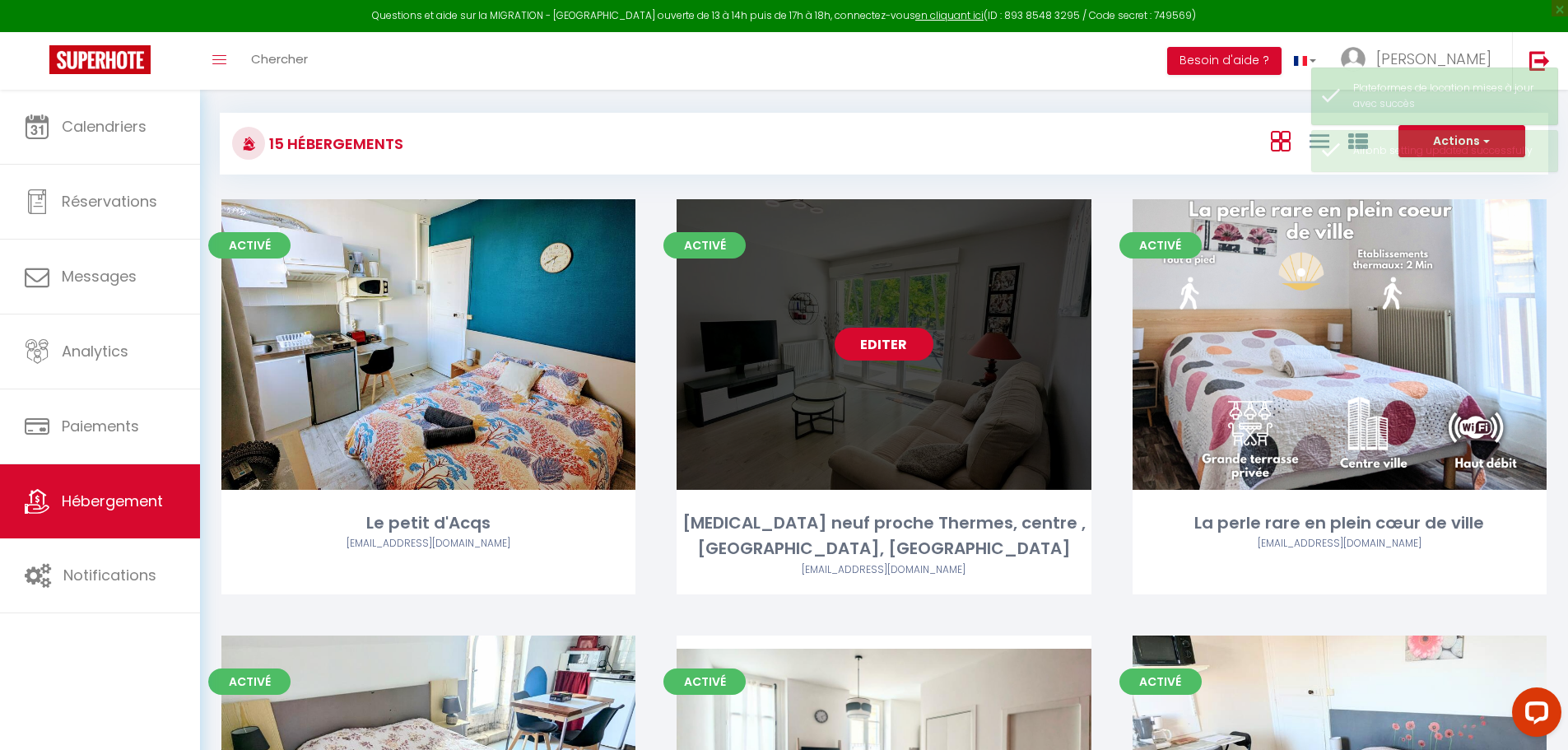
click at [922, 341] on link "Editer" at bounding box center [884, 344] width 99 height 33
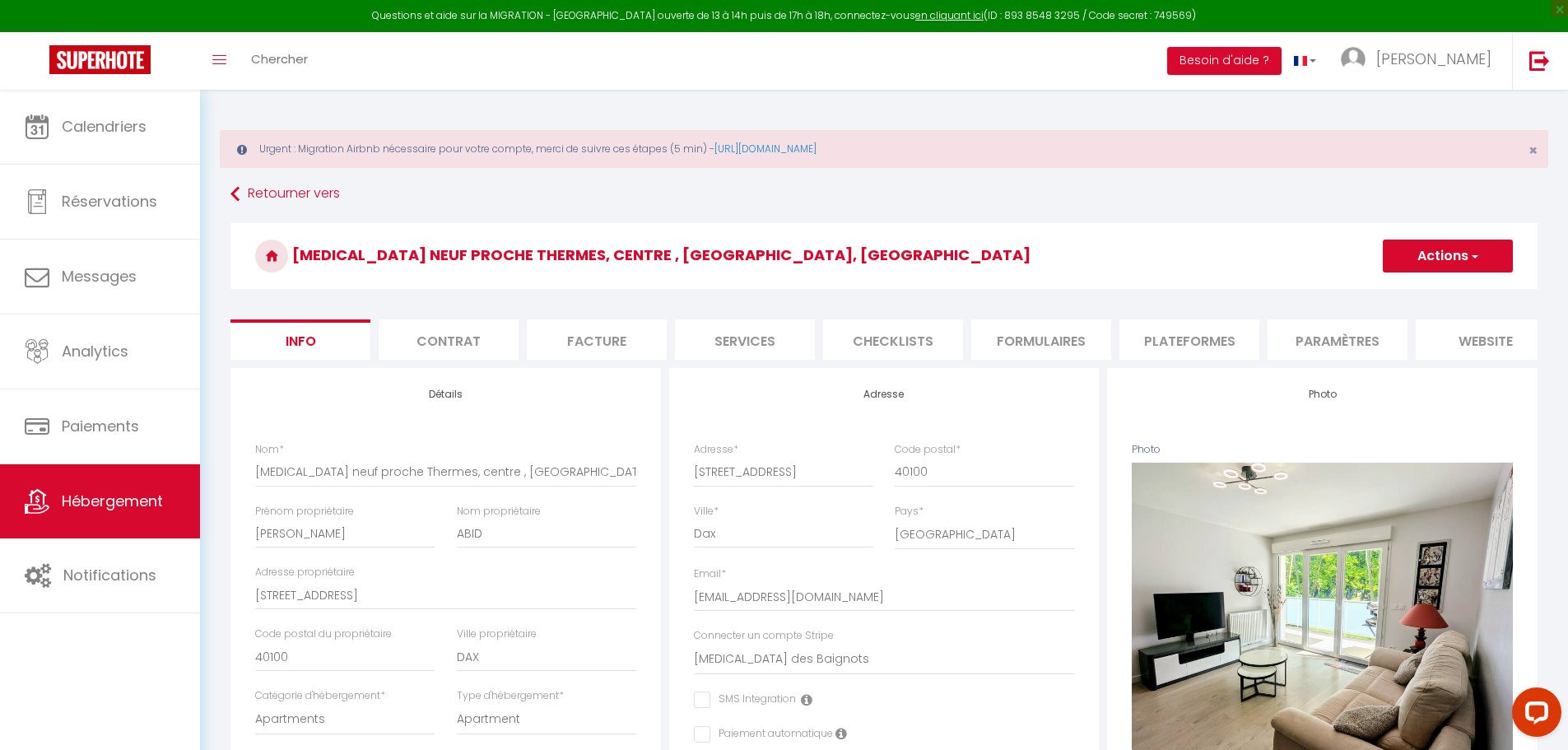
click at [1181, 327] on li "Plateformes" at bounding box center [1190, 339] width 140 height 40
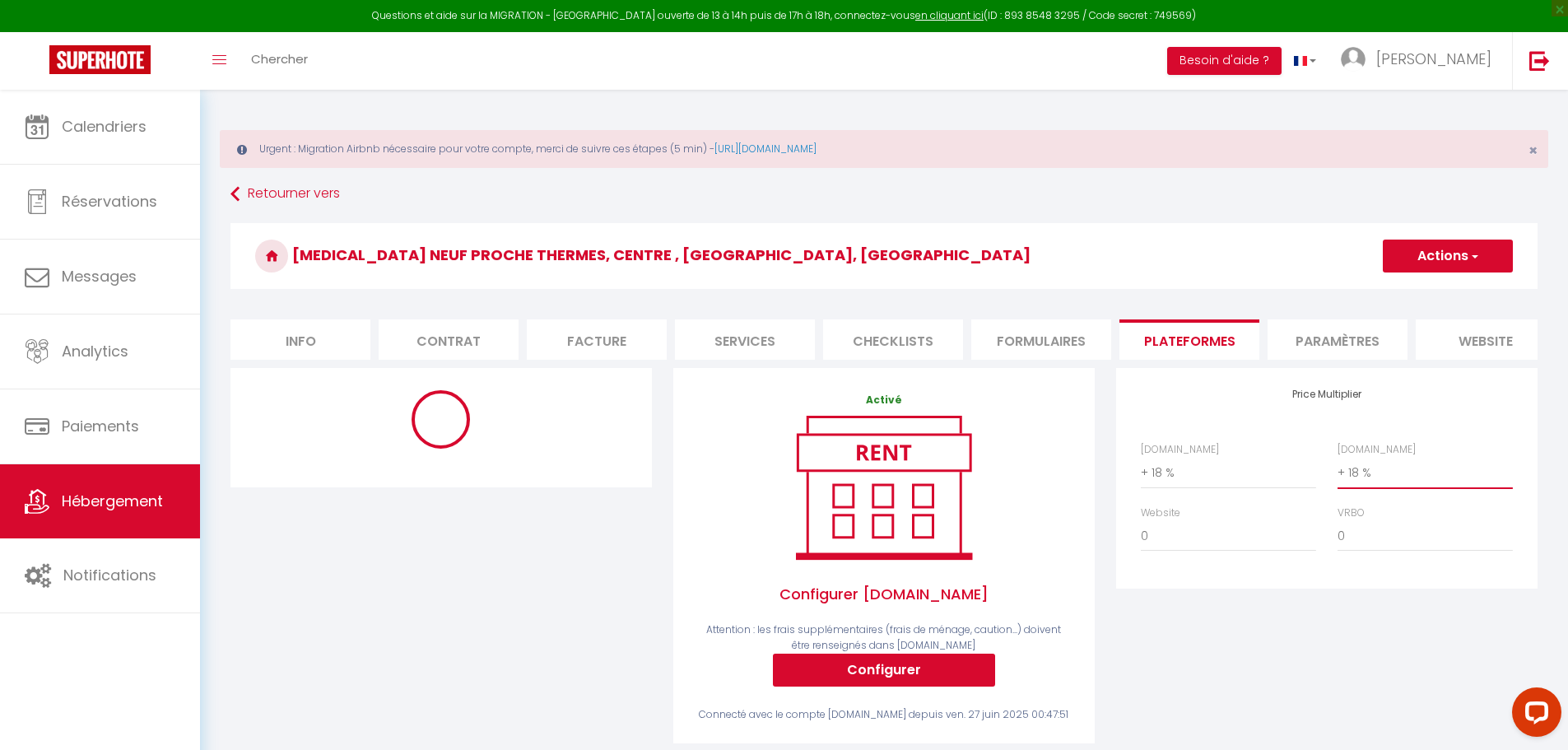
click at [1355, 488] on select "0 + 1 % + 2 % + 3 % + 4 % + 5 % + 6 % + 7 % + 8 % + 9 %" at bounding box center [1425, 472] width 175 height 31
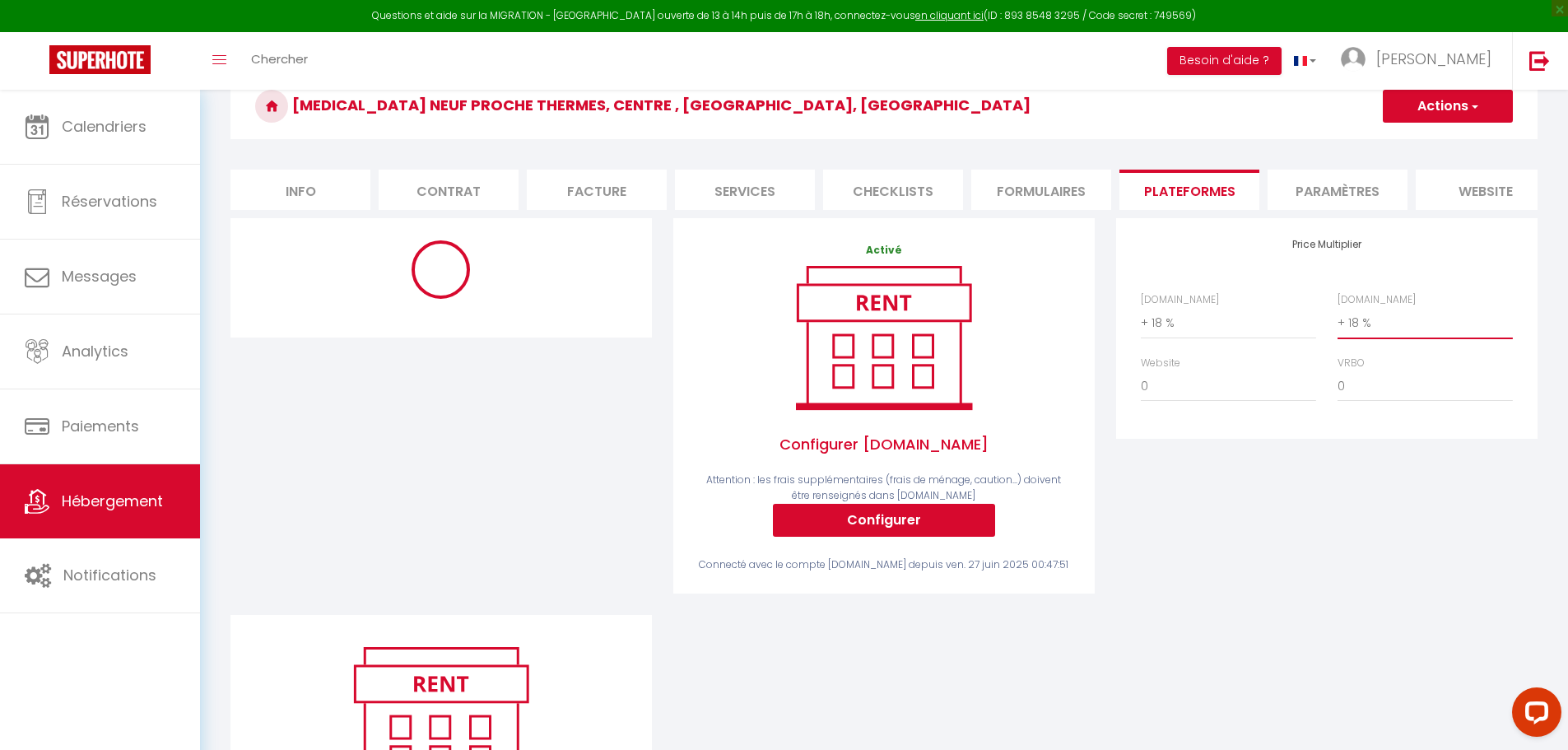
scroll to position [165, 0]
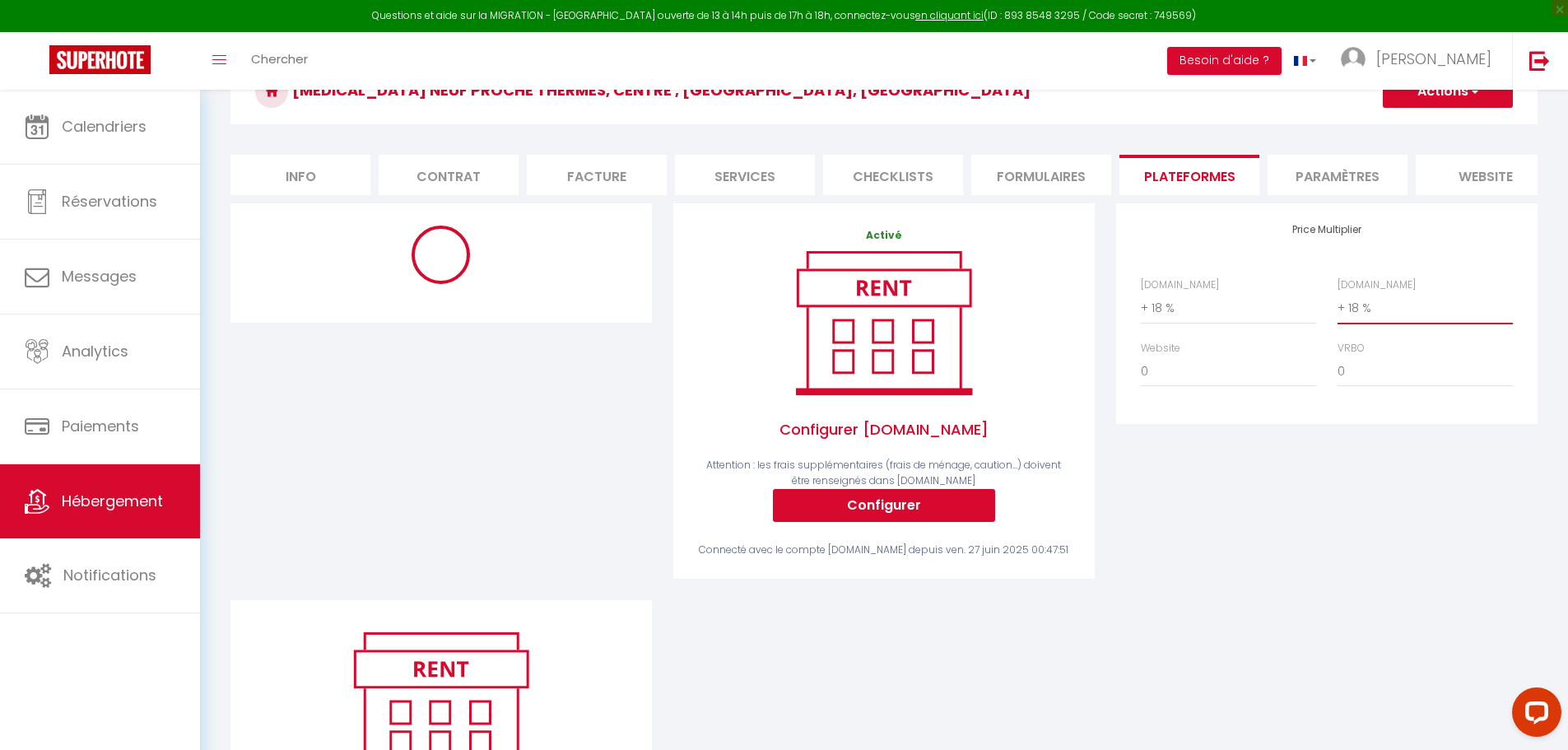
click at [1381, 321] on select "0 + 1 % + 2 % + 3 % + 4 % + 5 % + 6 % + 7 % + 8 % + 9 %" at bounding box center [1425, 308] width 175 height 31
click at [1338, 304] on select "0 + 1 % + 2 % + 3 % + 4 % + 5 % + 6 % + 7 % + 8 % + 9 %" at bounding box center [1425, 308] width 175 height 31
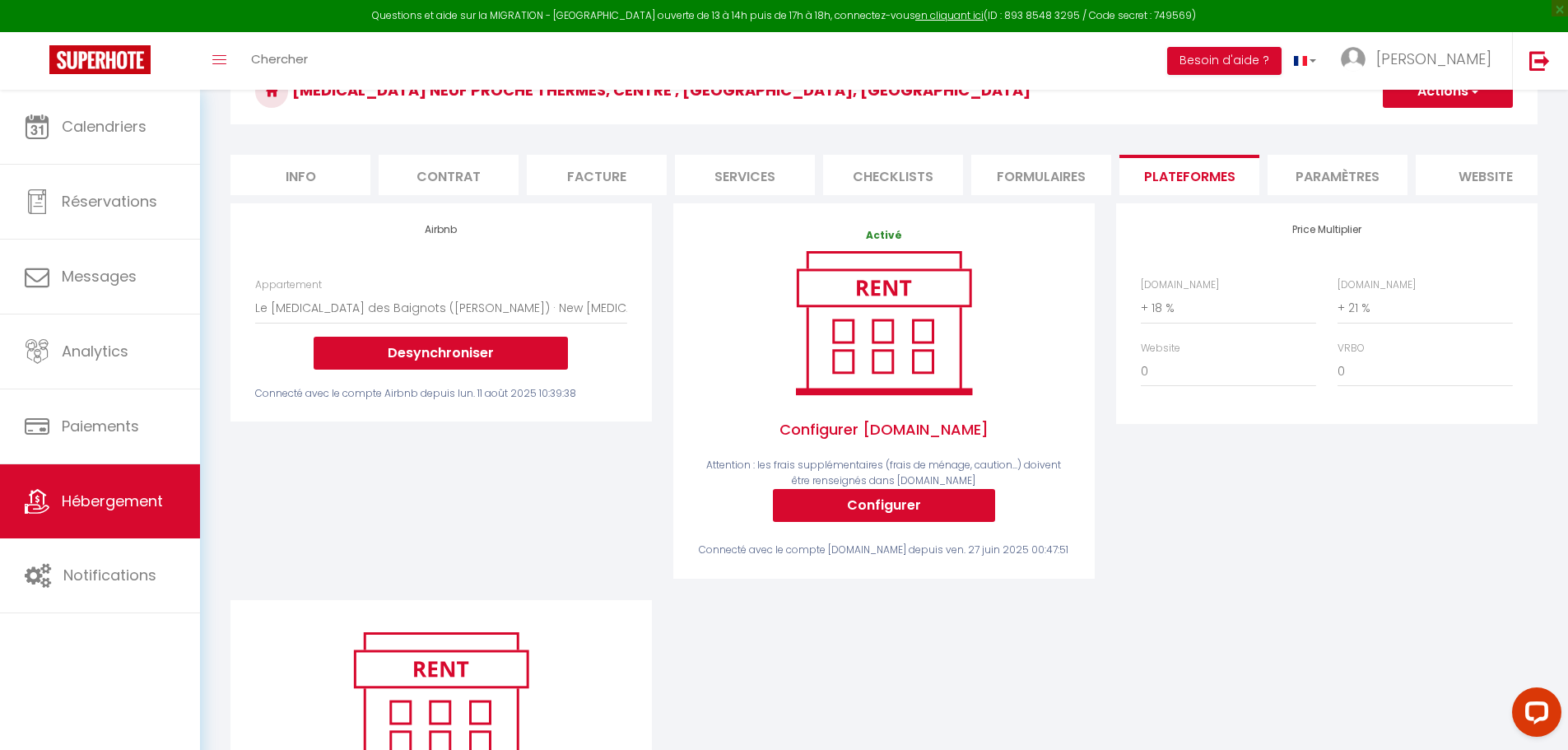
click at [1434, 91] on button "Actions" at bounding box center [1448, 91] width 130 height 33
click at [1461, 128] on link "Enregistrer" at bounding box center [1447, 127] width 130 height 21
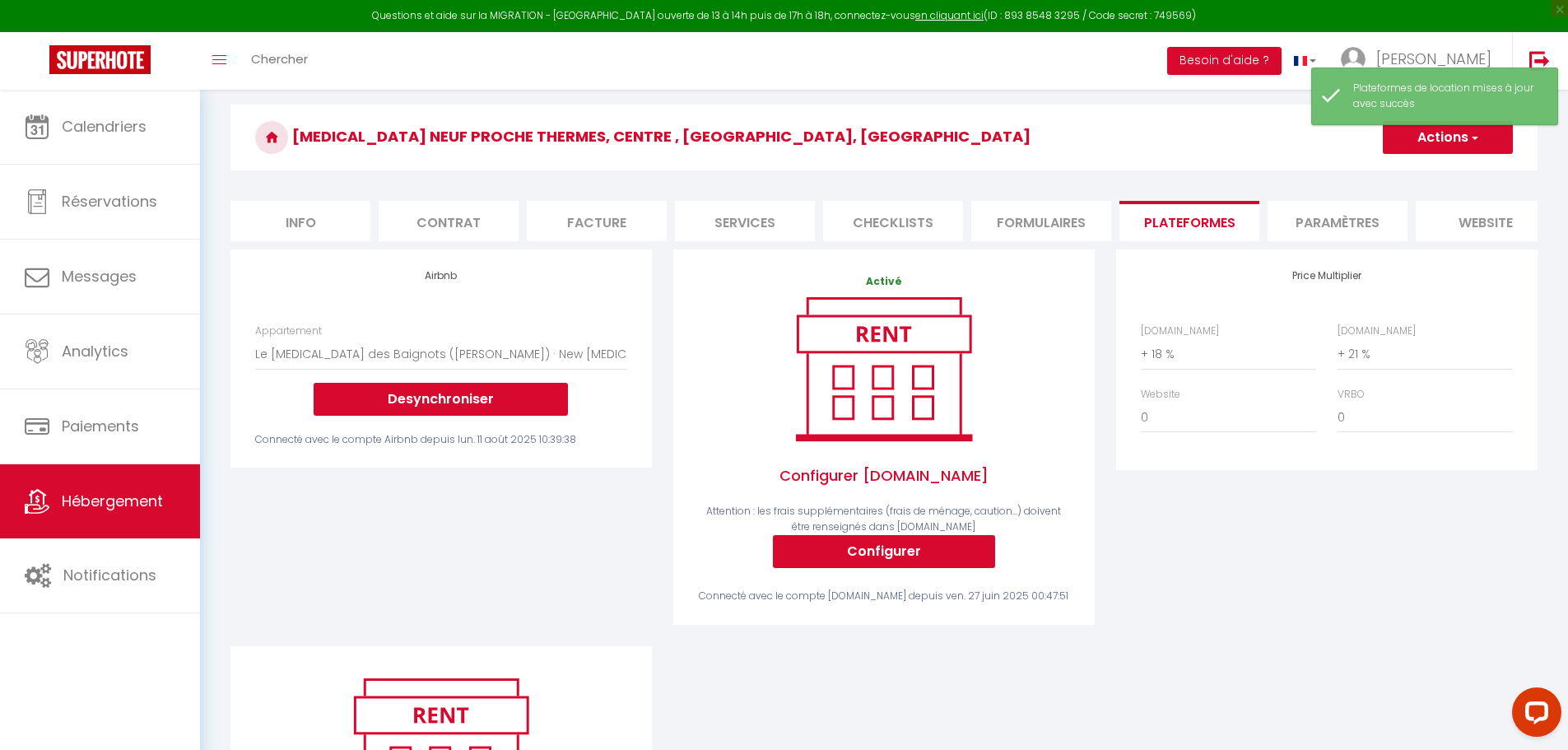
scroll to position [0, 0]
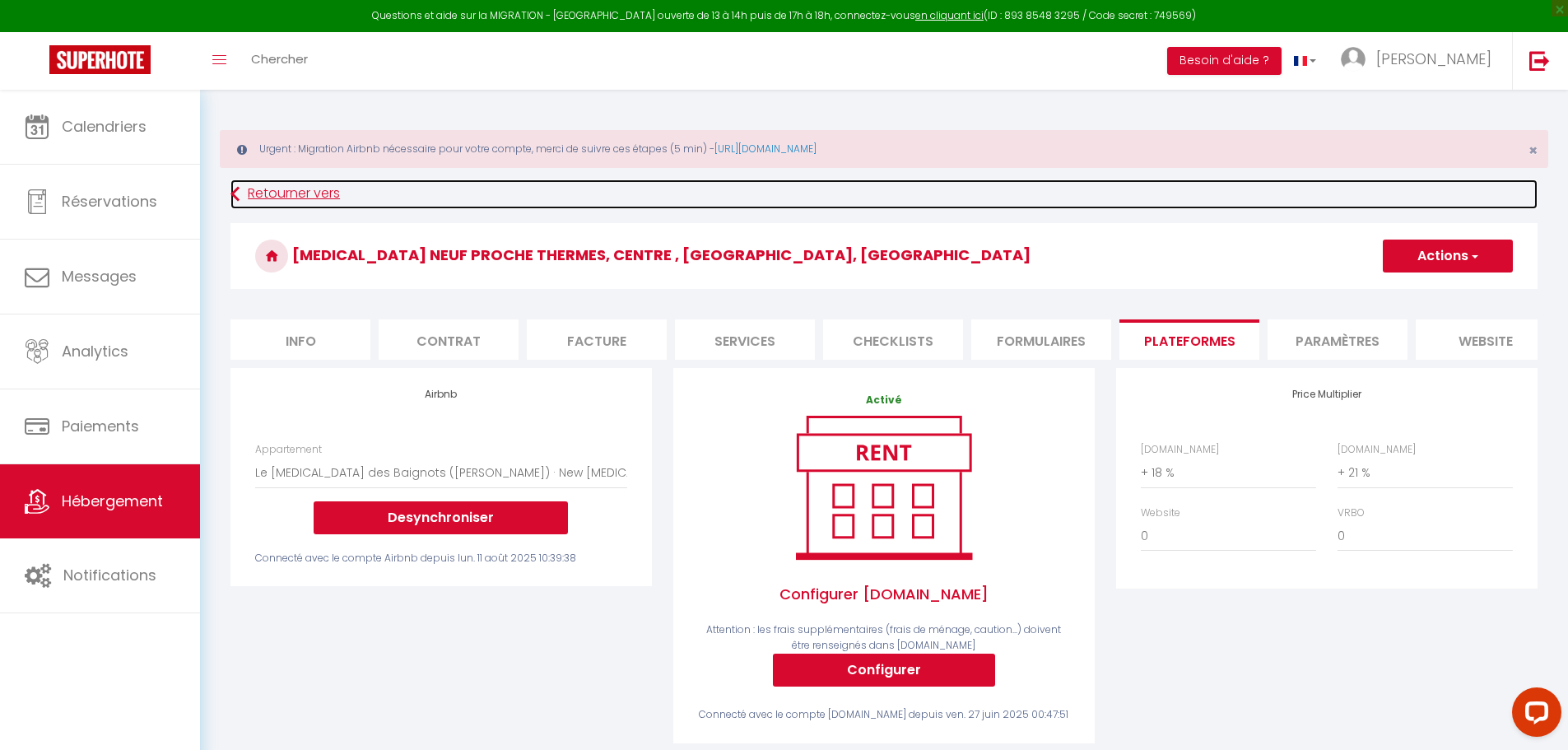
click at [251, 194] on link "Retourner vers" at bounding box center [883, 194] width 1307 height 30
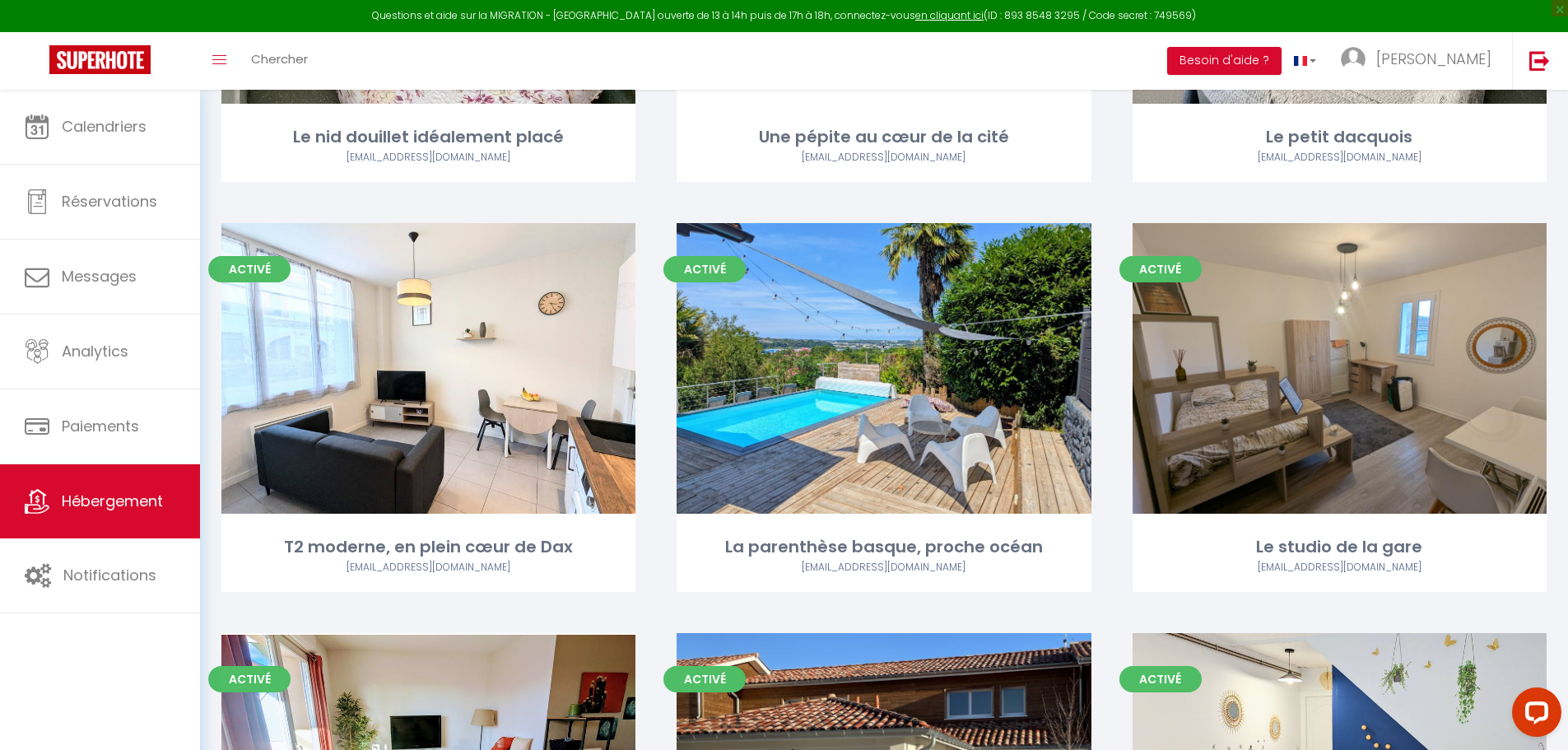
scroll to position [906, 0]
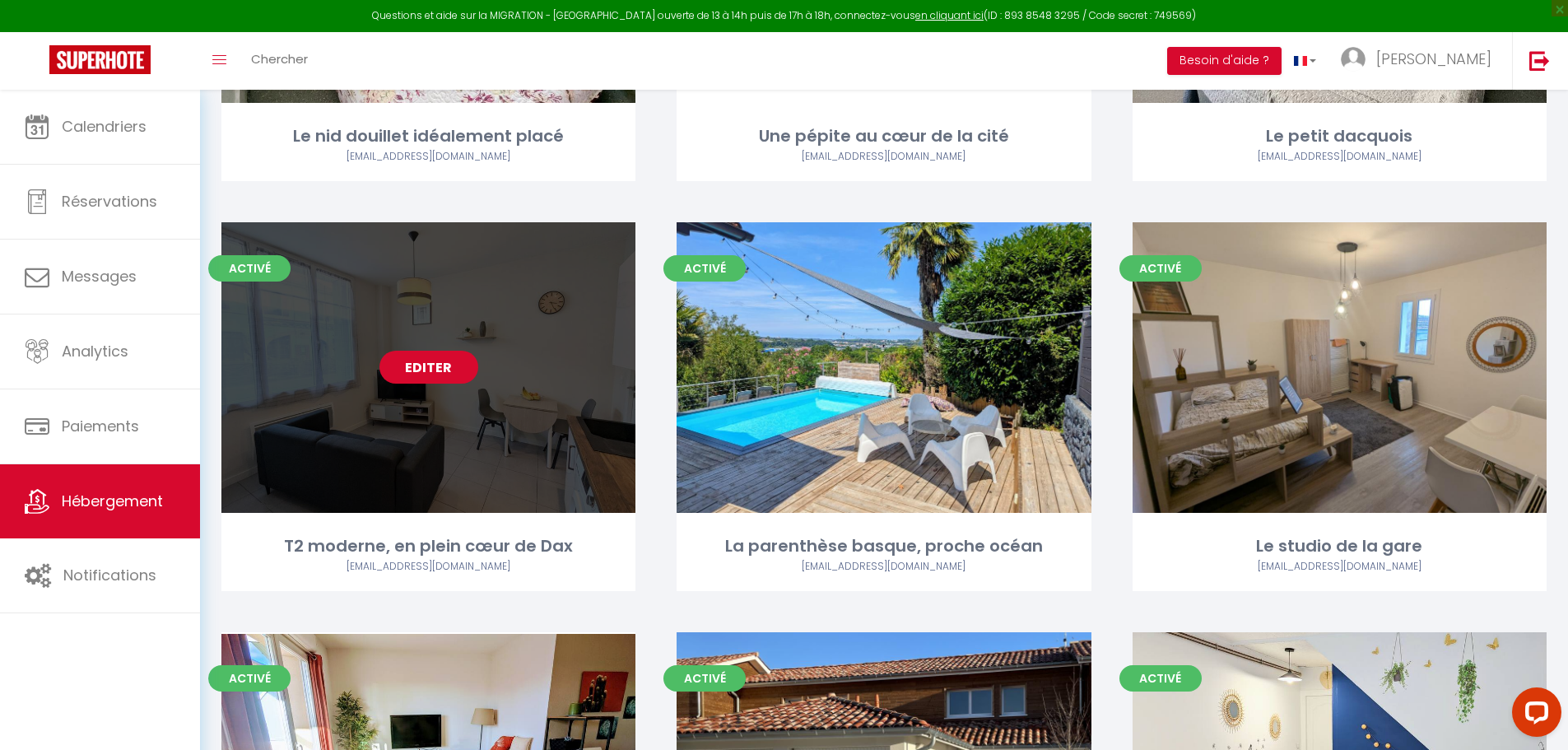
click at [403, 350] on link "Editer" at bounding box center [429, 366] width 99 height 33
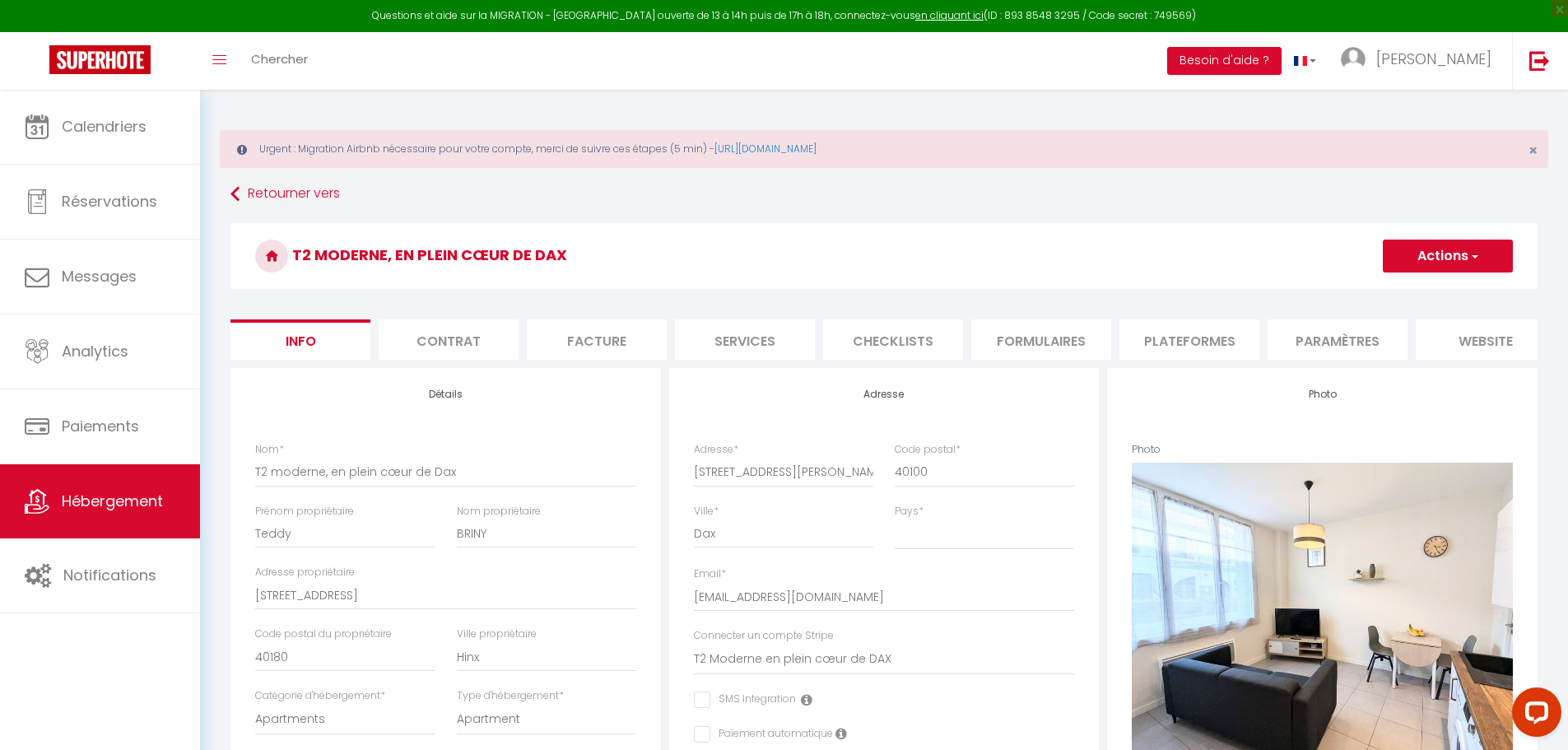
click at [1193, 348] on li "Plateformes" at bounding box center [1190, 339] width 140 height 40
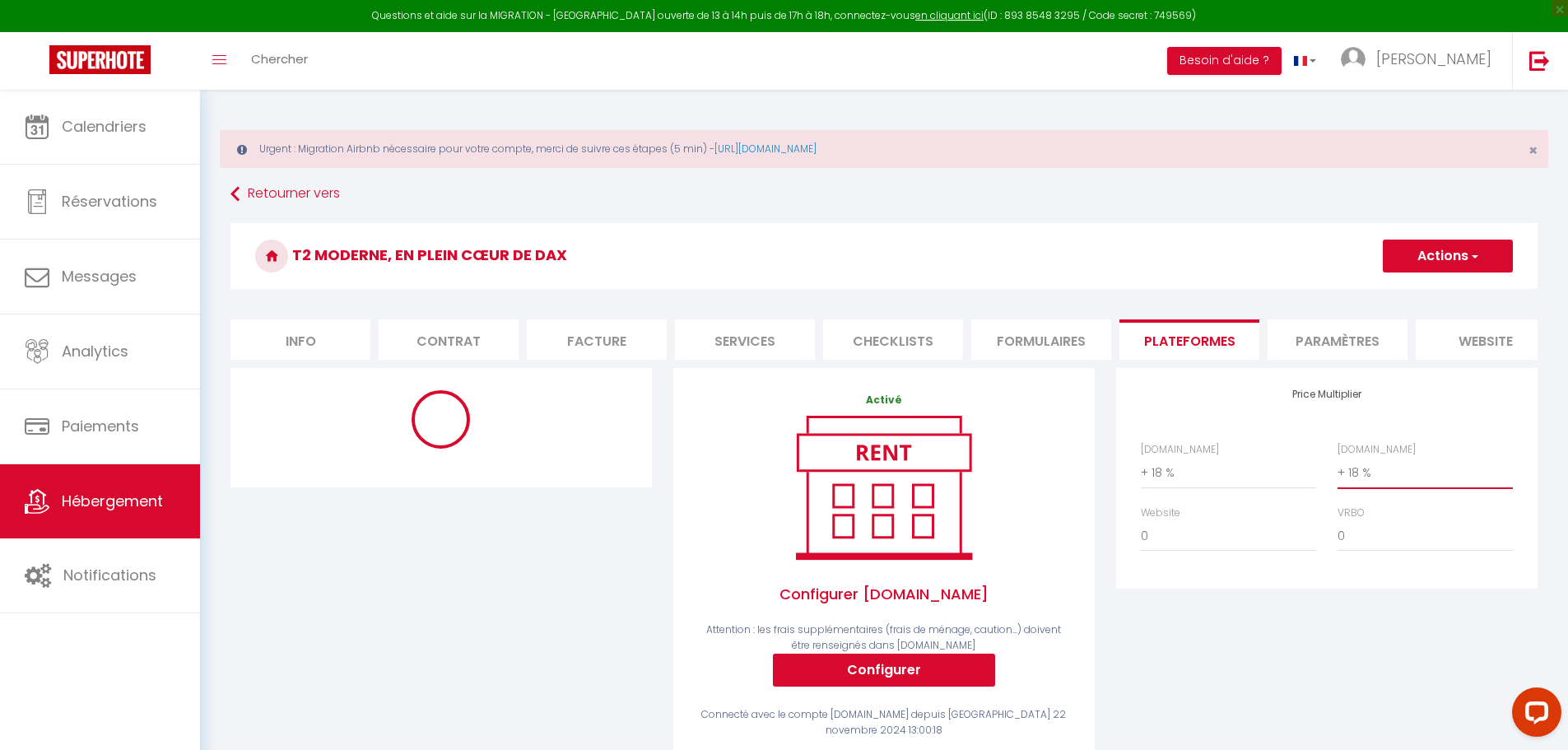
click at [1359, 484] on select "0 + 1 % + 2 % + 3 % + 4 % + 5 % + 6 % + 7 % + 8 % + 9 %" at bounding box center [1425, 472] width 175 height 31
click at [1338, 469] on select "0 + 1 % + 2 % + 3 % + 4 % + 5 % + 6 % + 7 % + 8 % + 9 %" at bounding box center [1425, 472] width 175 height 31
click at [1436, 247] on button "Actions" at bounding box center [1448, 256] width 130 height 33
click at [1424, 297] on link "Enregistrer" at bounding box center [1447, 292] width 130 height 21
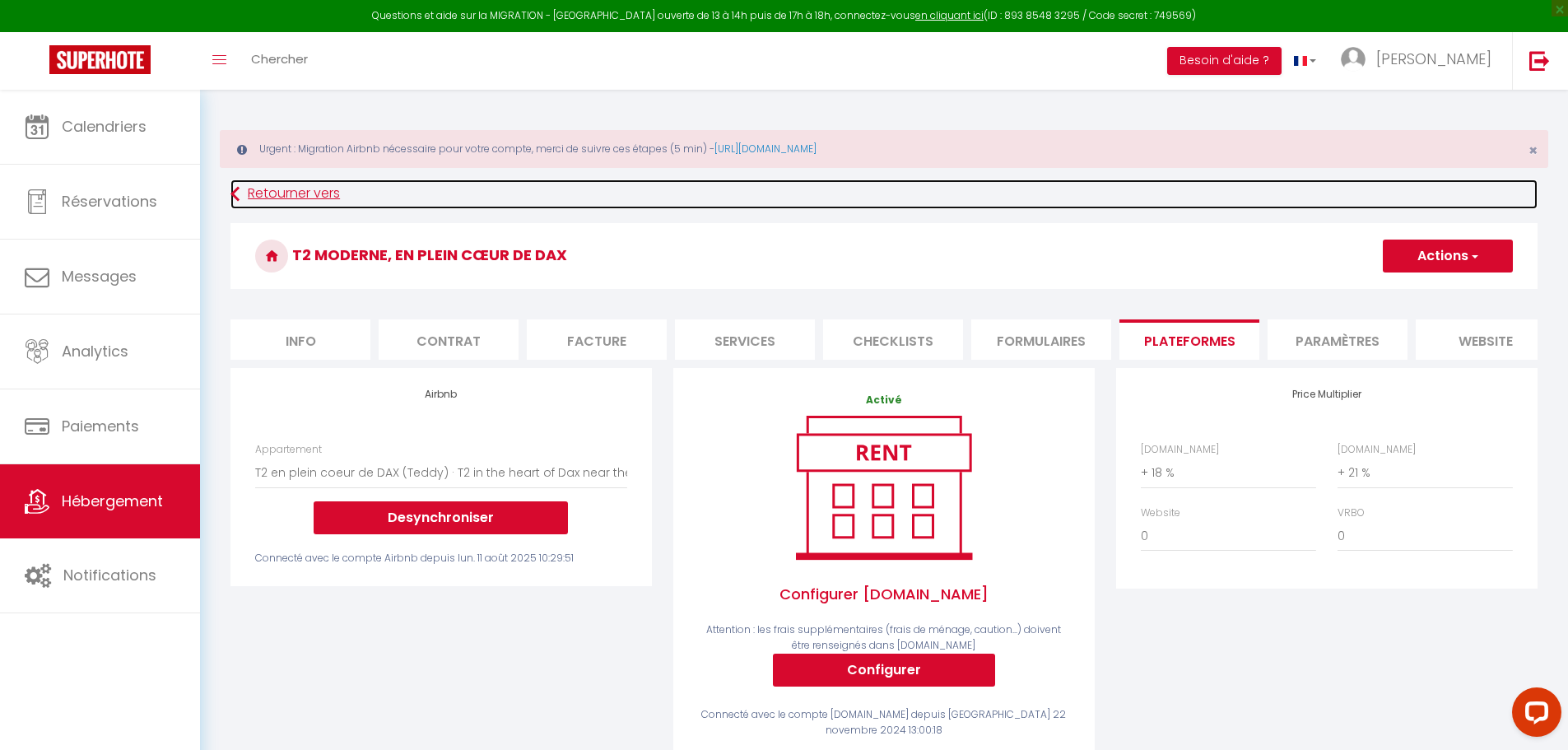
click at [253, 197] on link "Retourner vers" at bounding box center [883, 194] width 1307 height 30
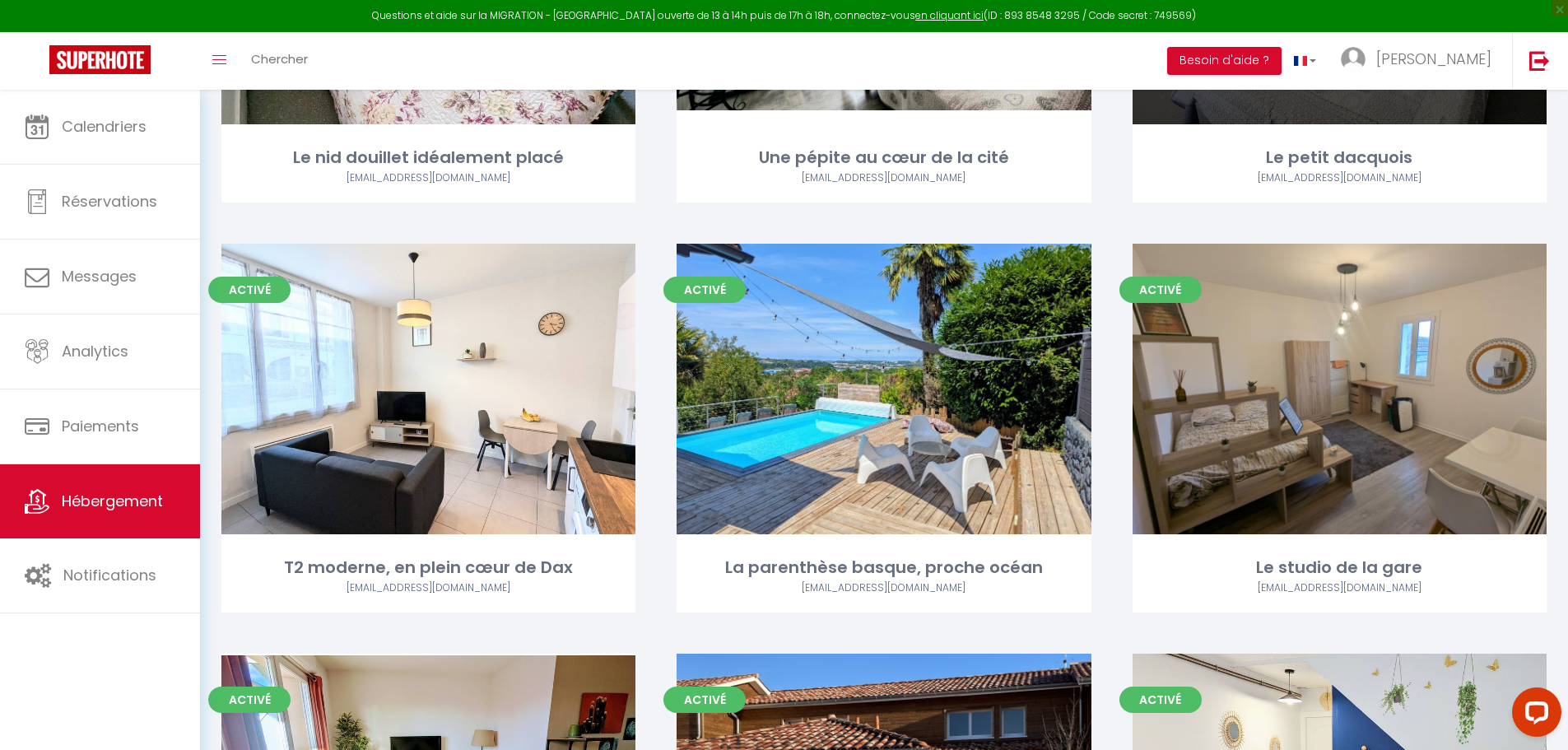
scroll to position [906, 0]
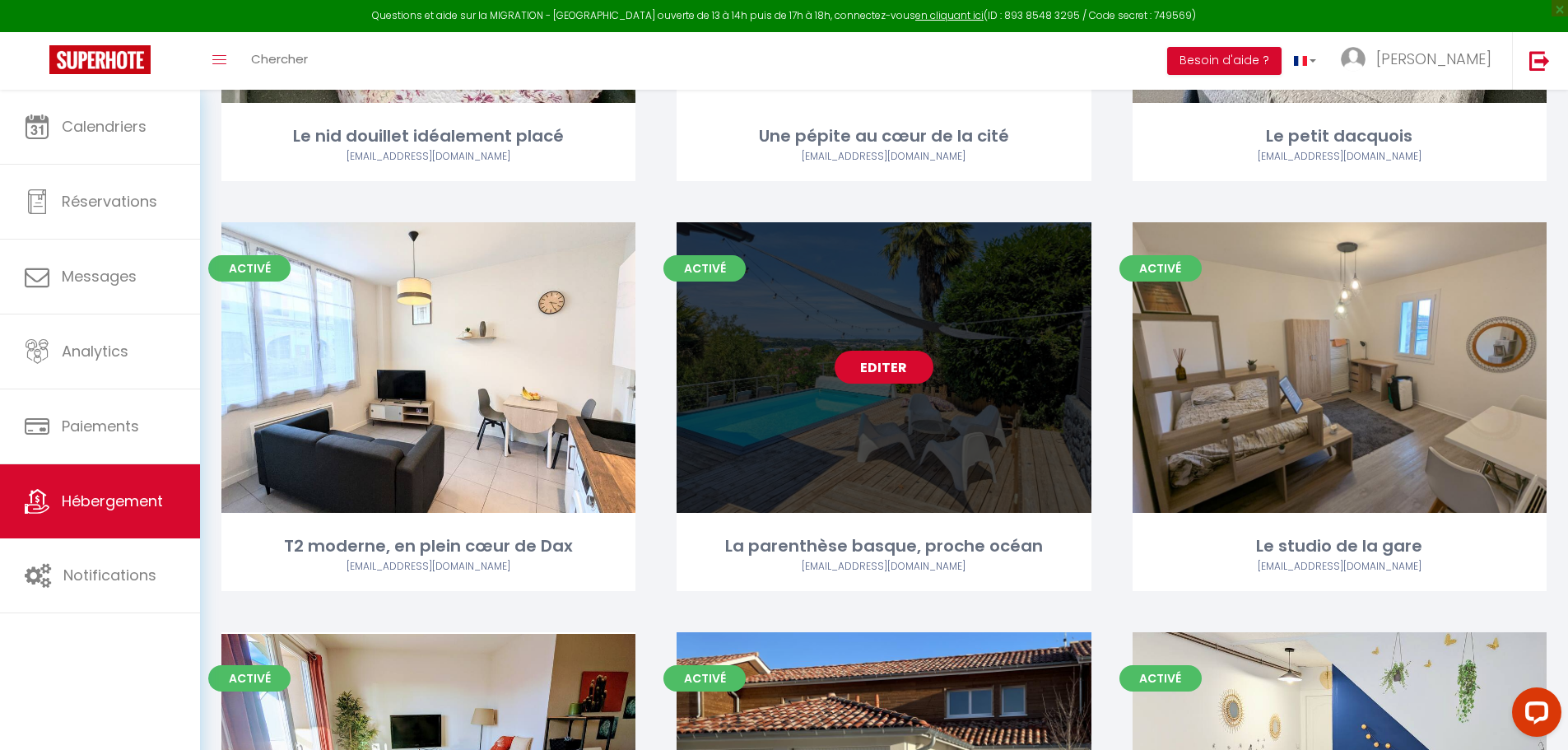
click at [898, 350] on link "Editer" at bounding box center [884, 366] width 99 height 33
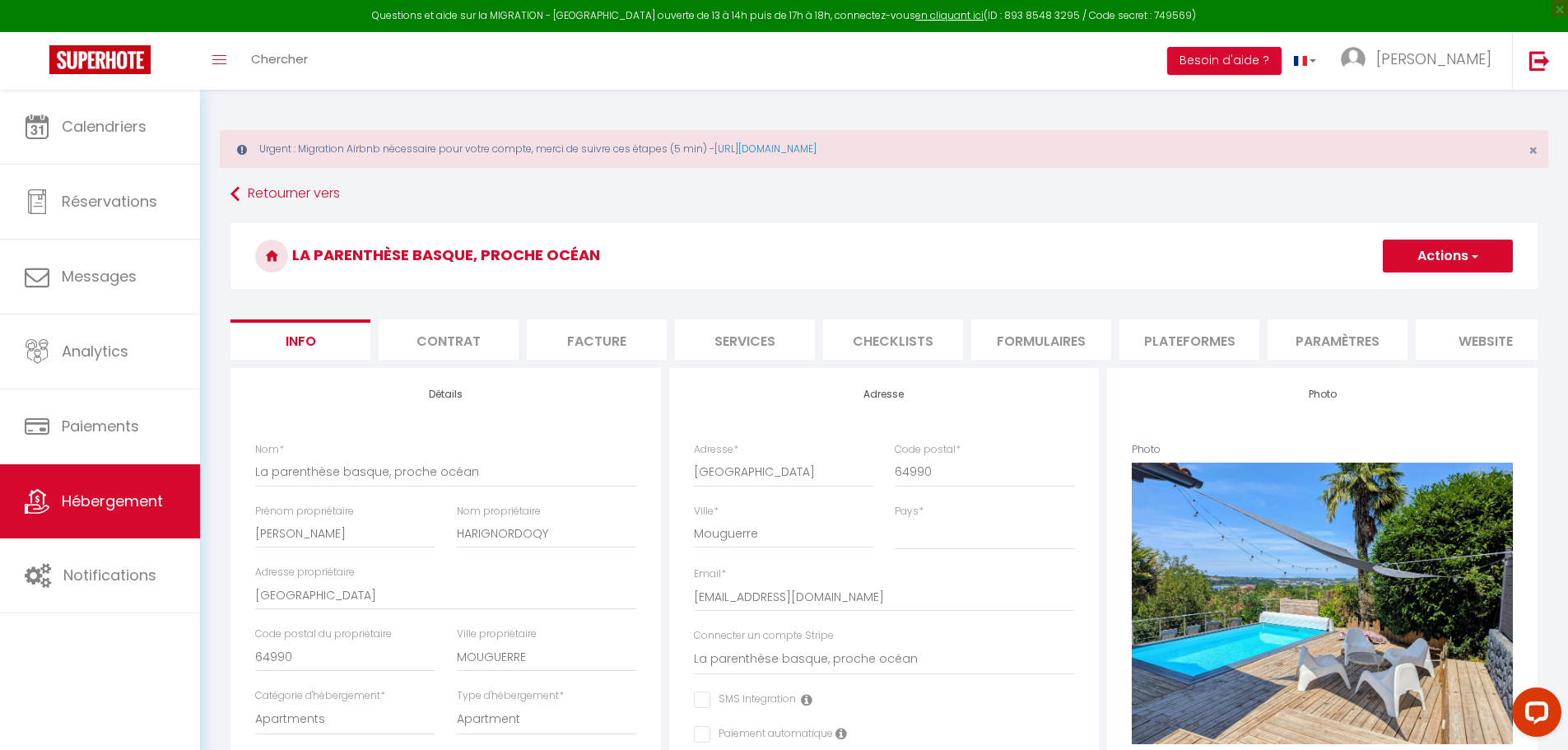
click at [1182, 331] on li "Plateformes" at bounding box center [1190, 339] width 140 height 40
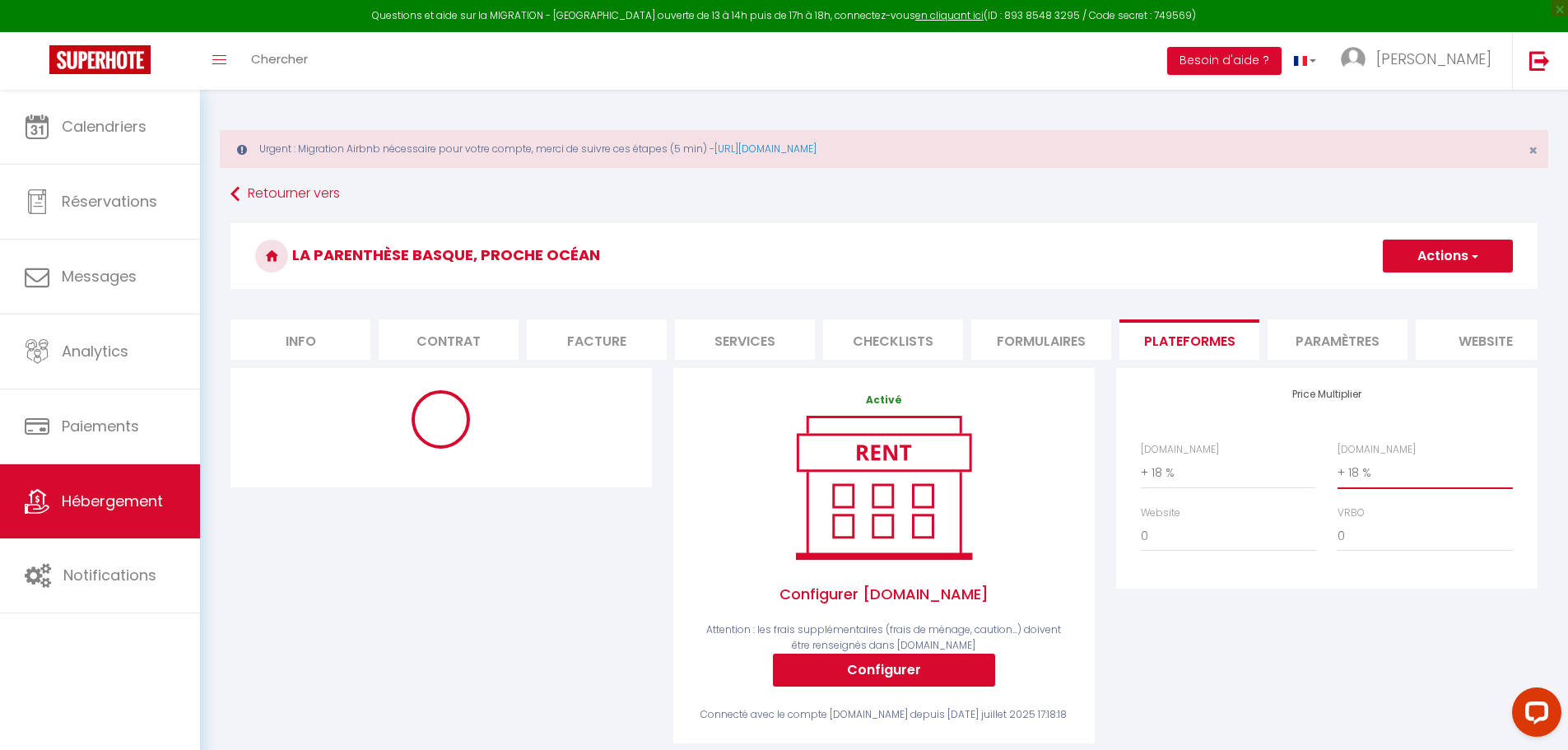
click at [1361, 480] on select "0 + 1 % + 2 % + 3 % + 4 % + 5 % + 6 % + 7 % + 8 % + 9 %" at bounding box center [1425, 472] width 175 height 31
click at [1338, 469] on select "0 + 1 % + 2 % + 3 % + 4 % + 5 % + 6 % + 7 % + 8 % + 9 %" at bounding box center [1425, 472] width 175 height 31
click at [1464, 258] on button "Actions" at bounding box center [1448, 256] width 130 height 33
click at [1443, 289] on link "Enregistrer" at bounding box center [1447, 292] width 130 height 21
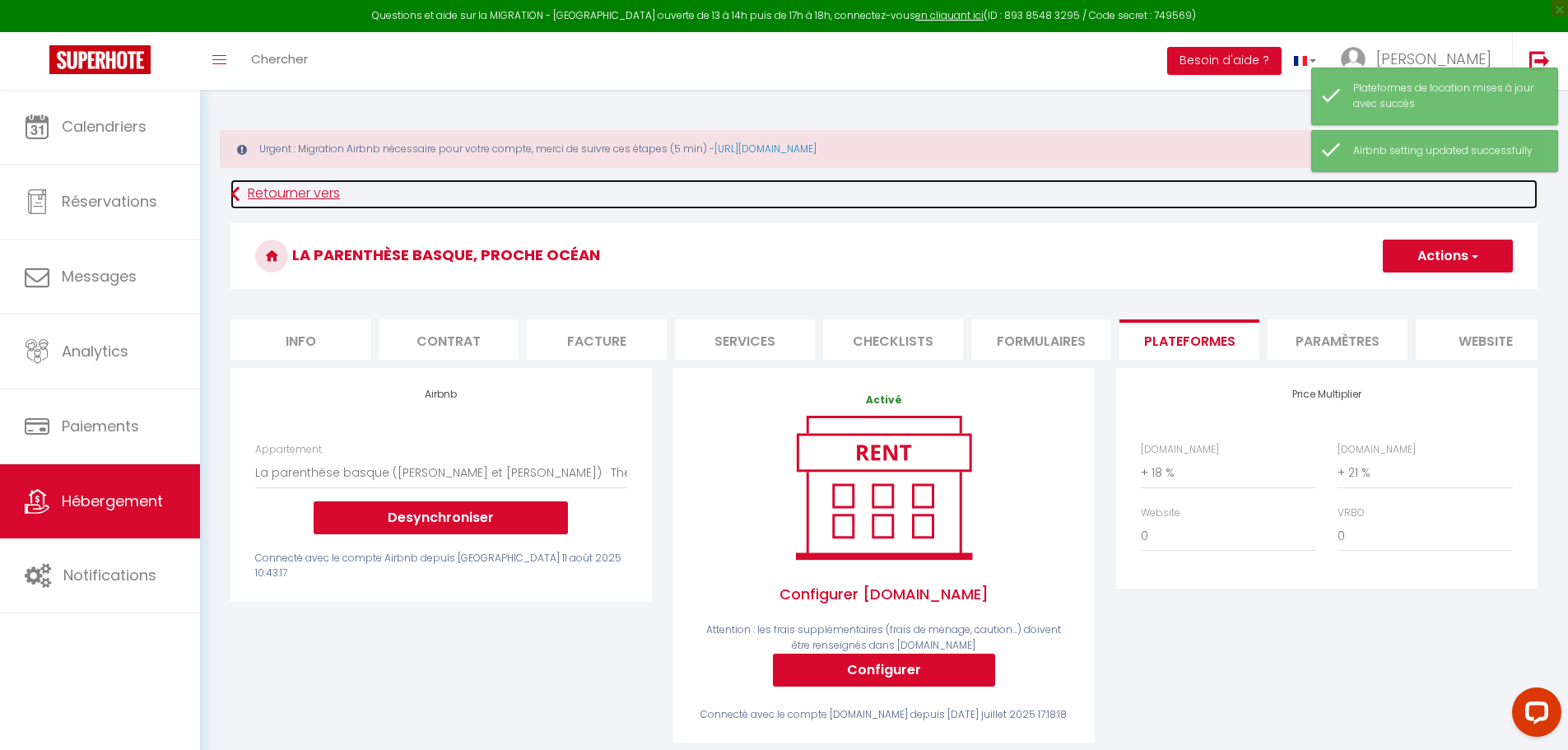
click at [266, 196] on link "Retourner vers" at bounding box center [883, 194] width 1307 height 30
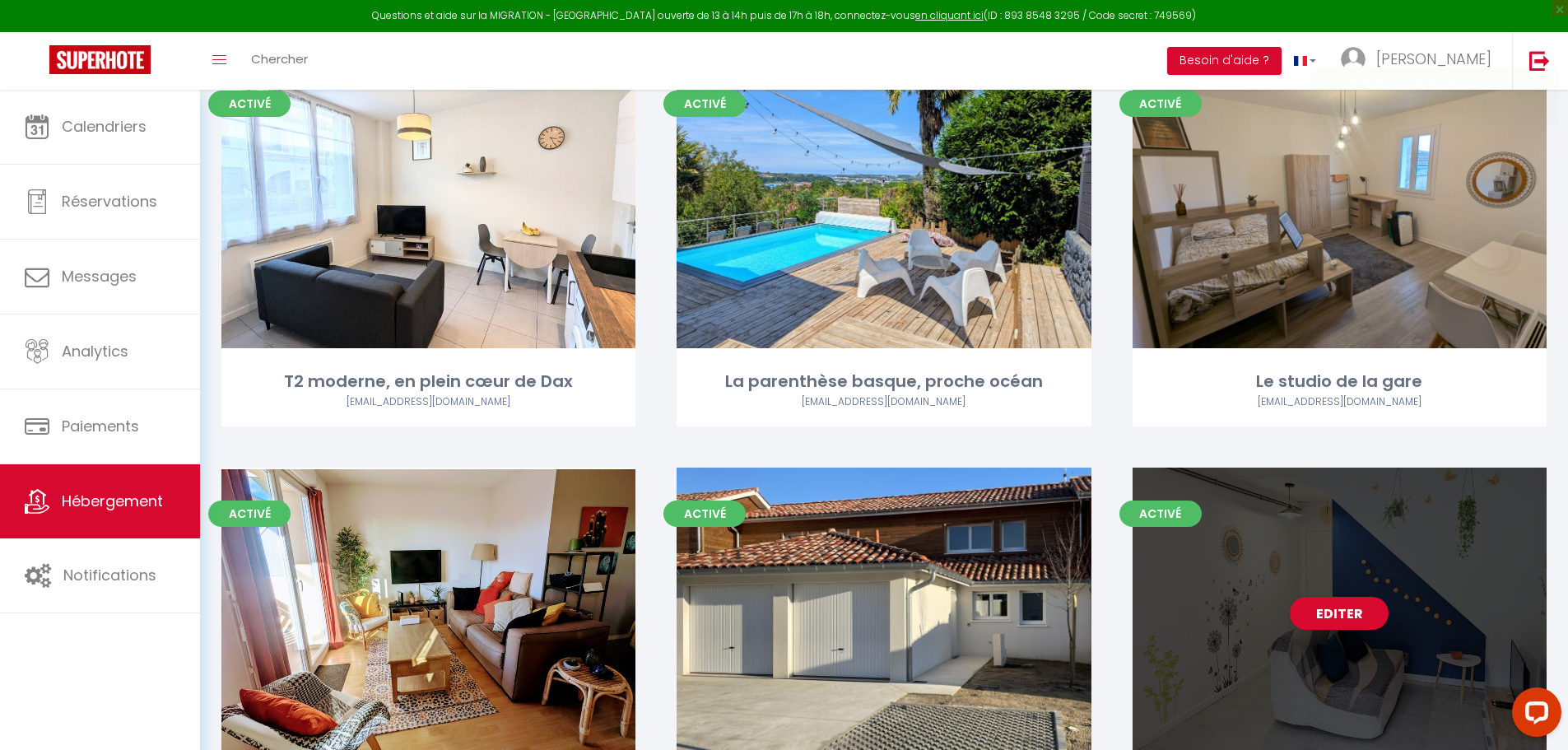
scroll to position [906, 0]
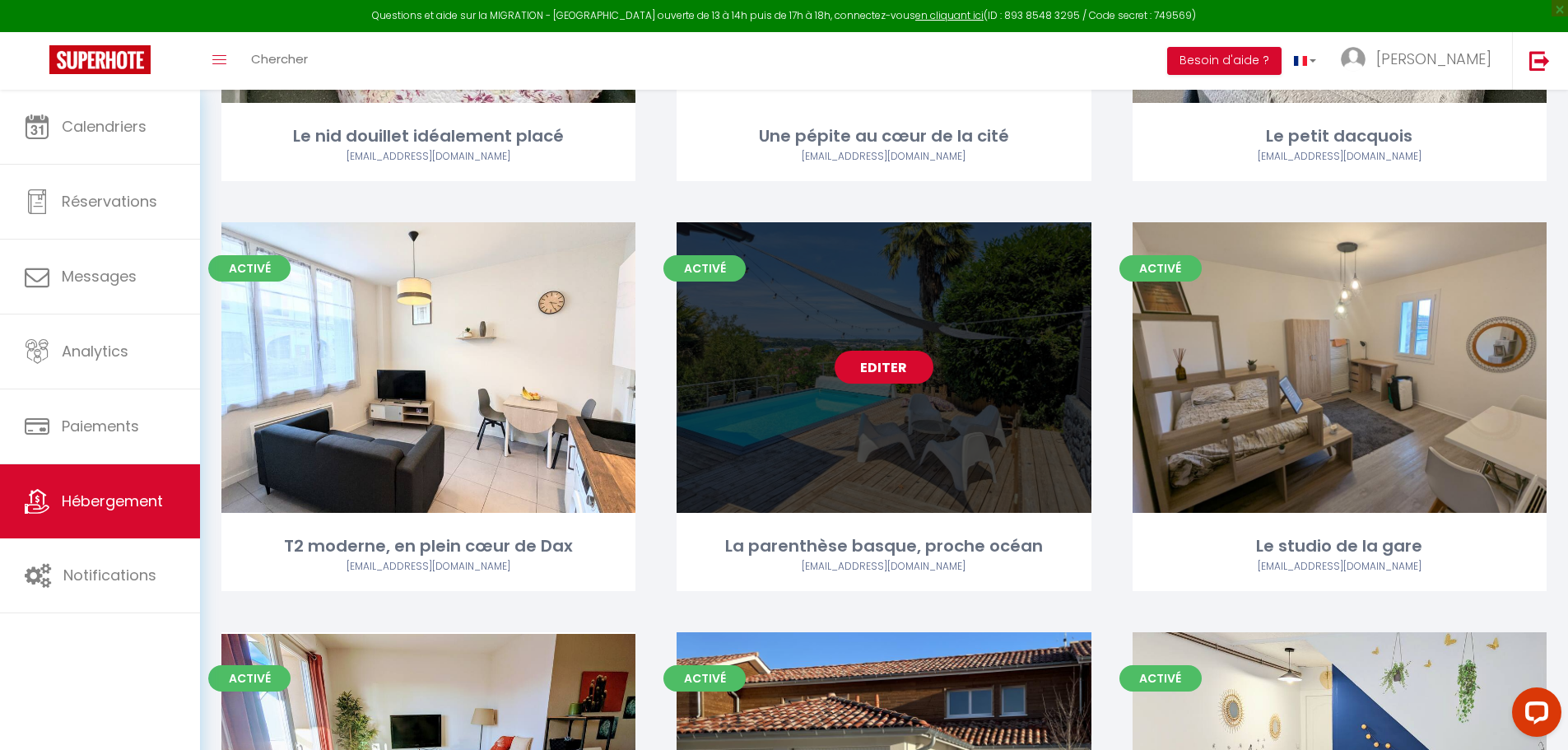
click at [893, 353] on link "Editer" at bounding box center [884, 366] width 99 height 33
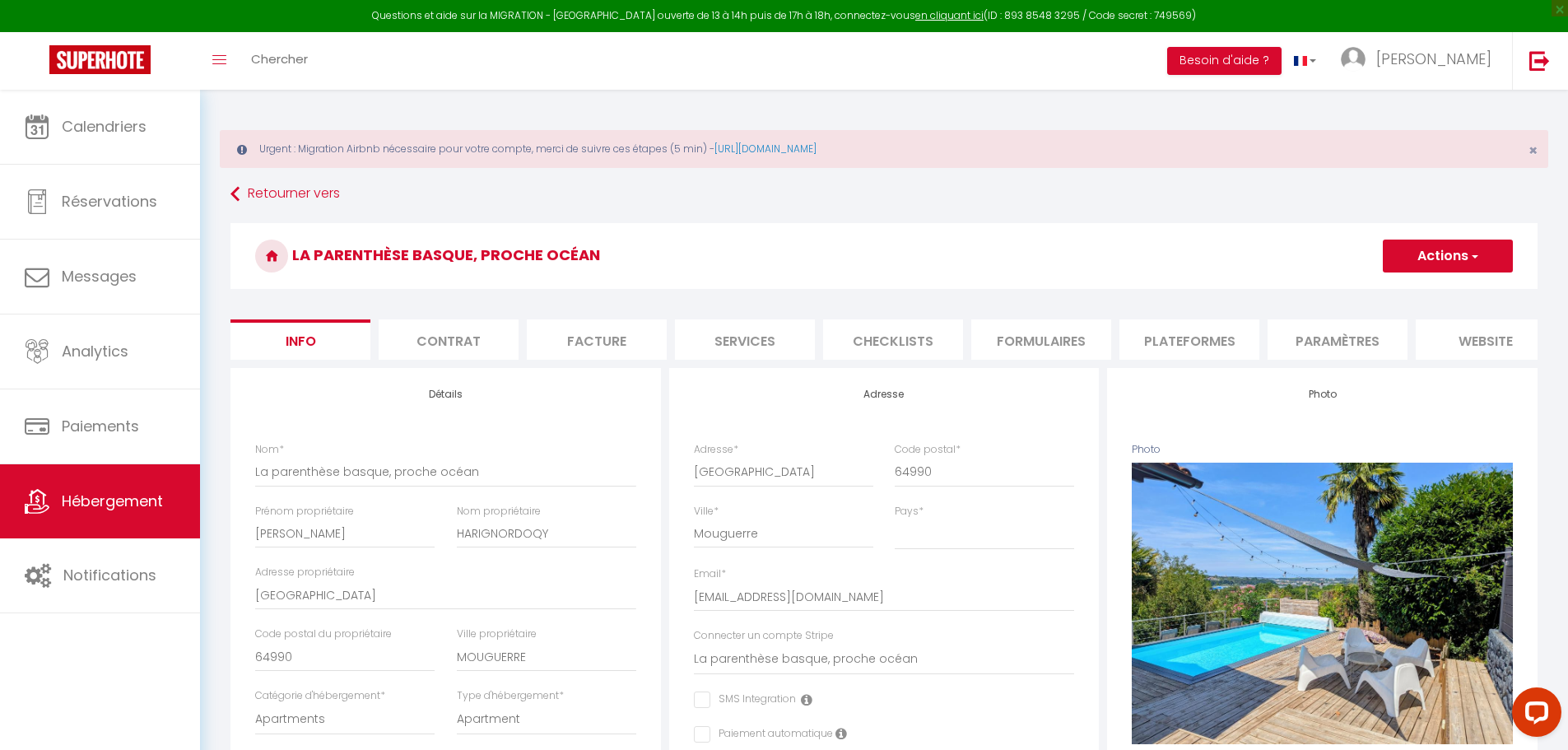
click at [1230, 341] on li "Plateformes" at bounding box center [1190, 339] width 140 height 40
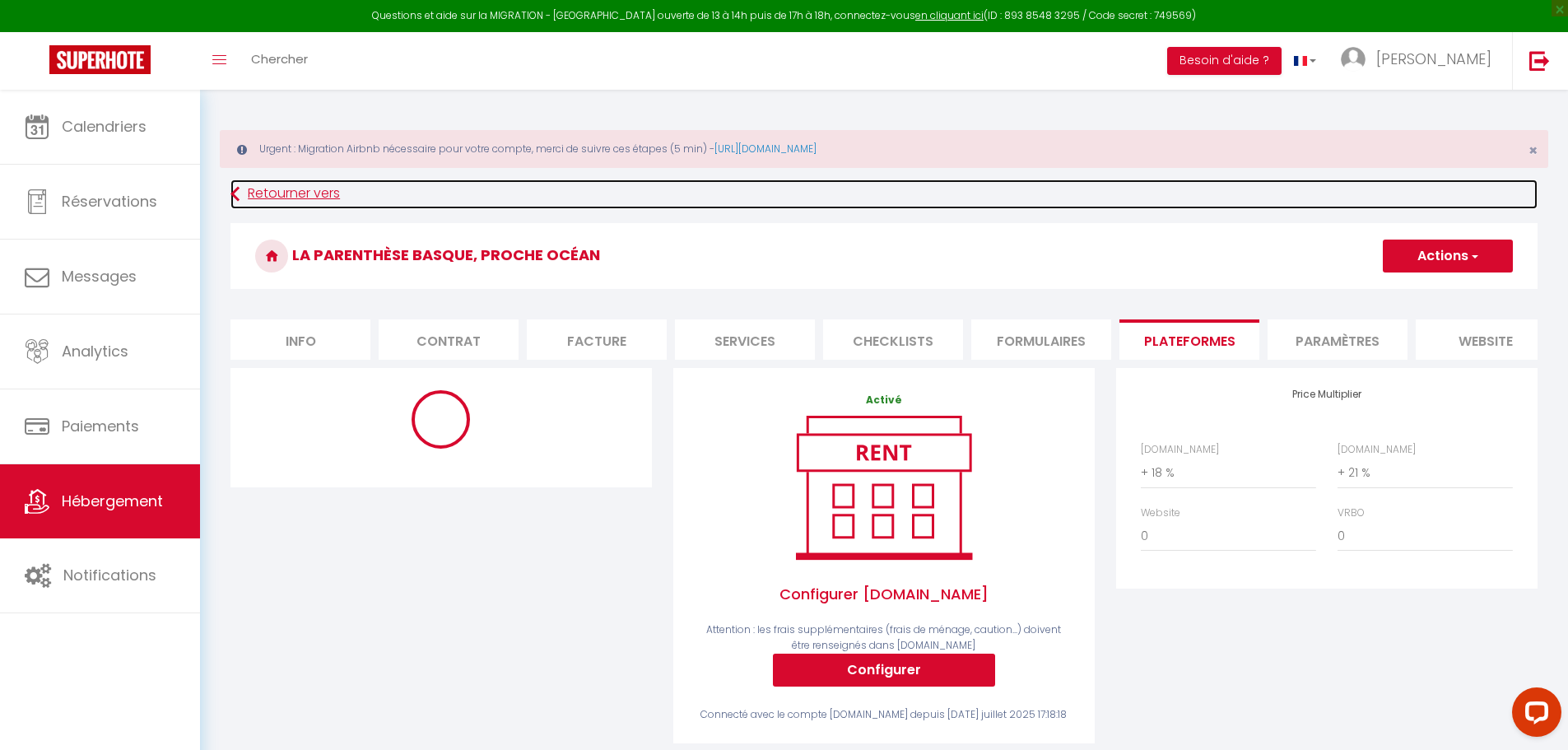
click at [265, 193] on link "Retourner vers" at bounding box center [883, 194] width 1307 height 30
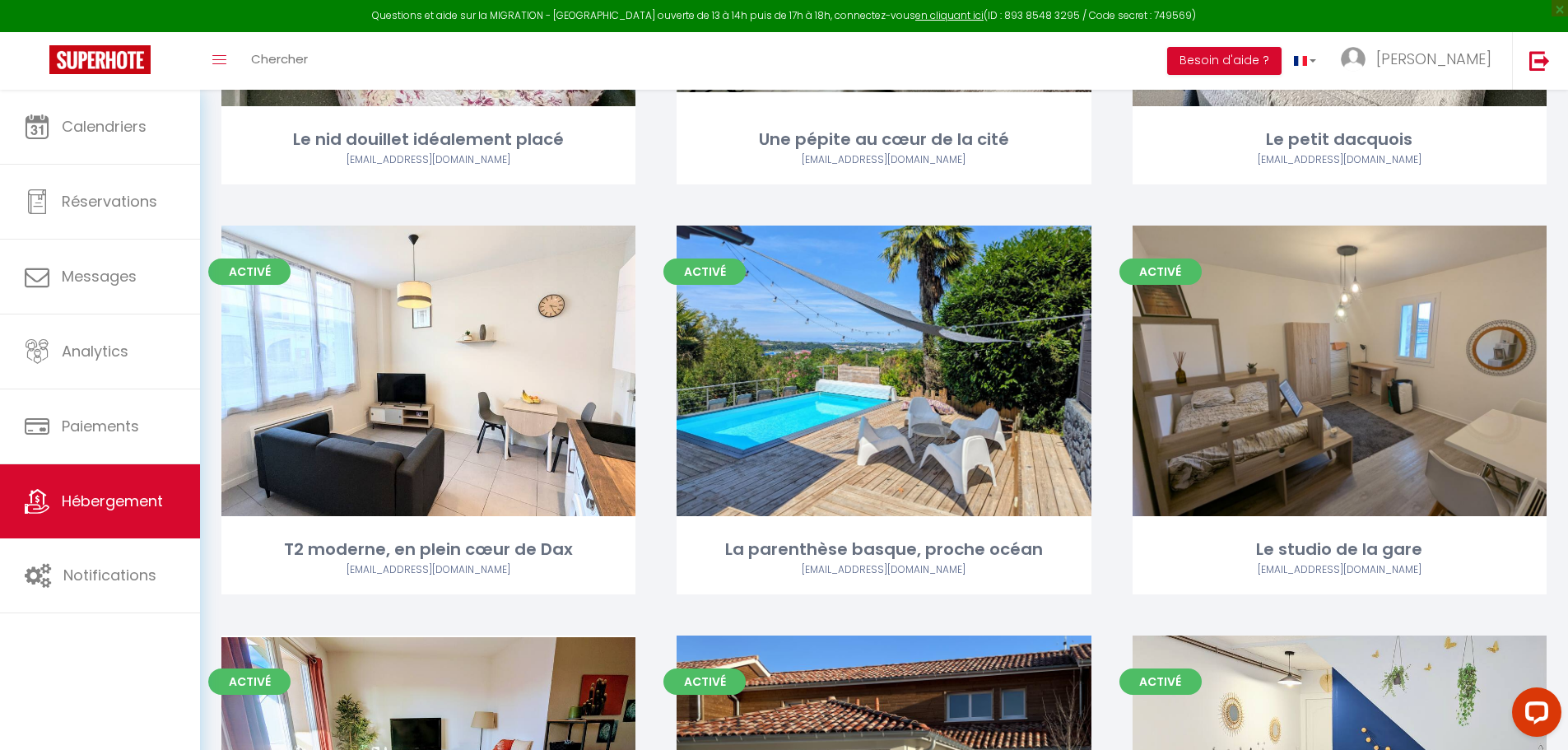
scroll to position [906, 0]
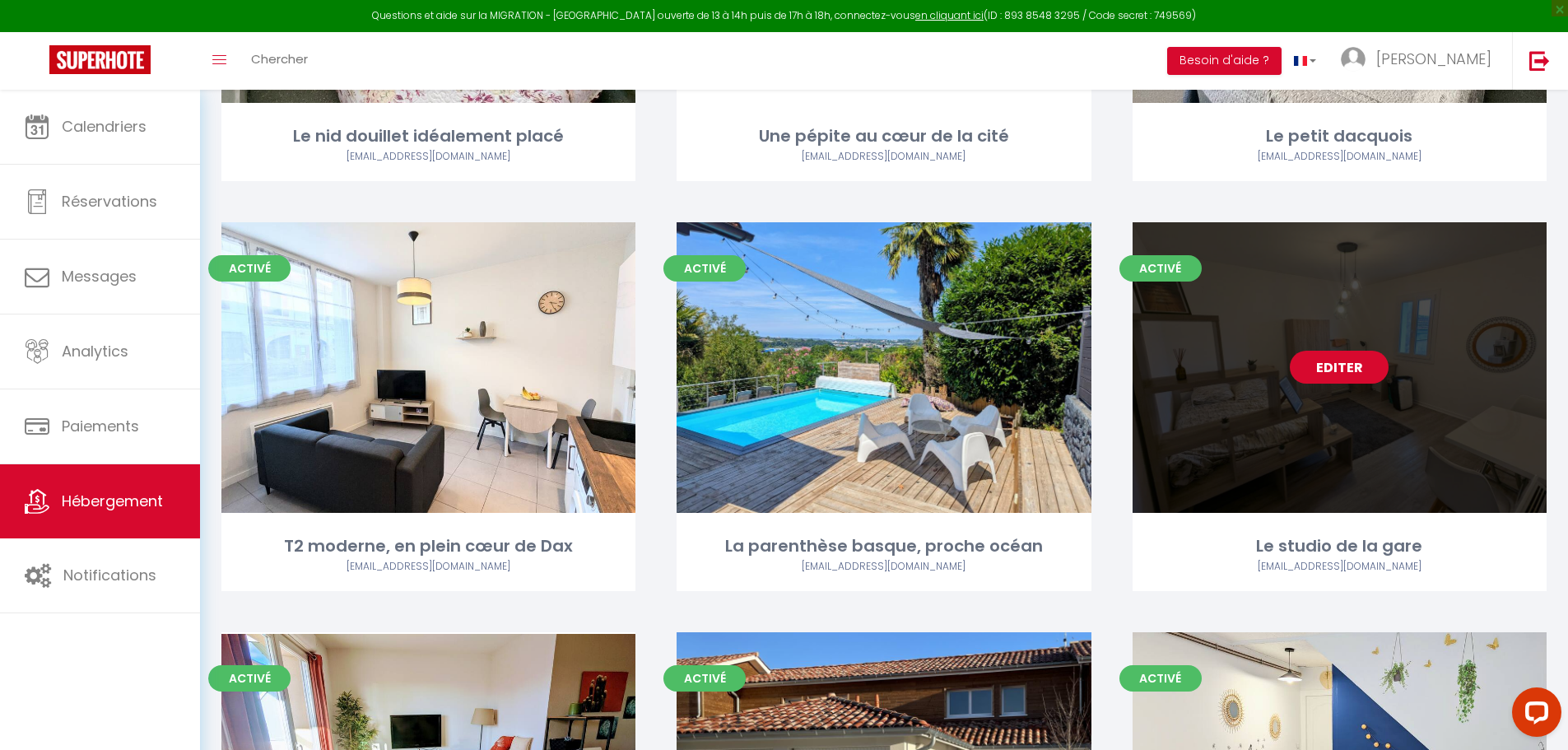
click at [1315, 354] on link "Editer" at bounding box center [1339, 366] width 99 height 33
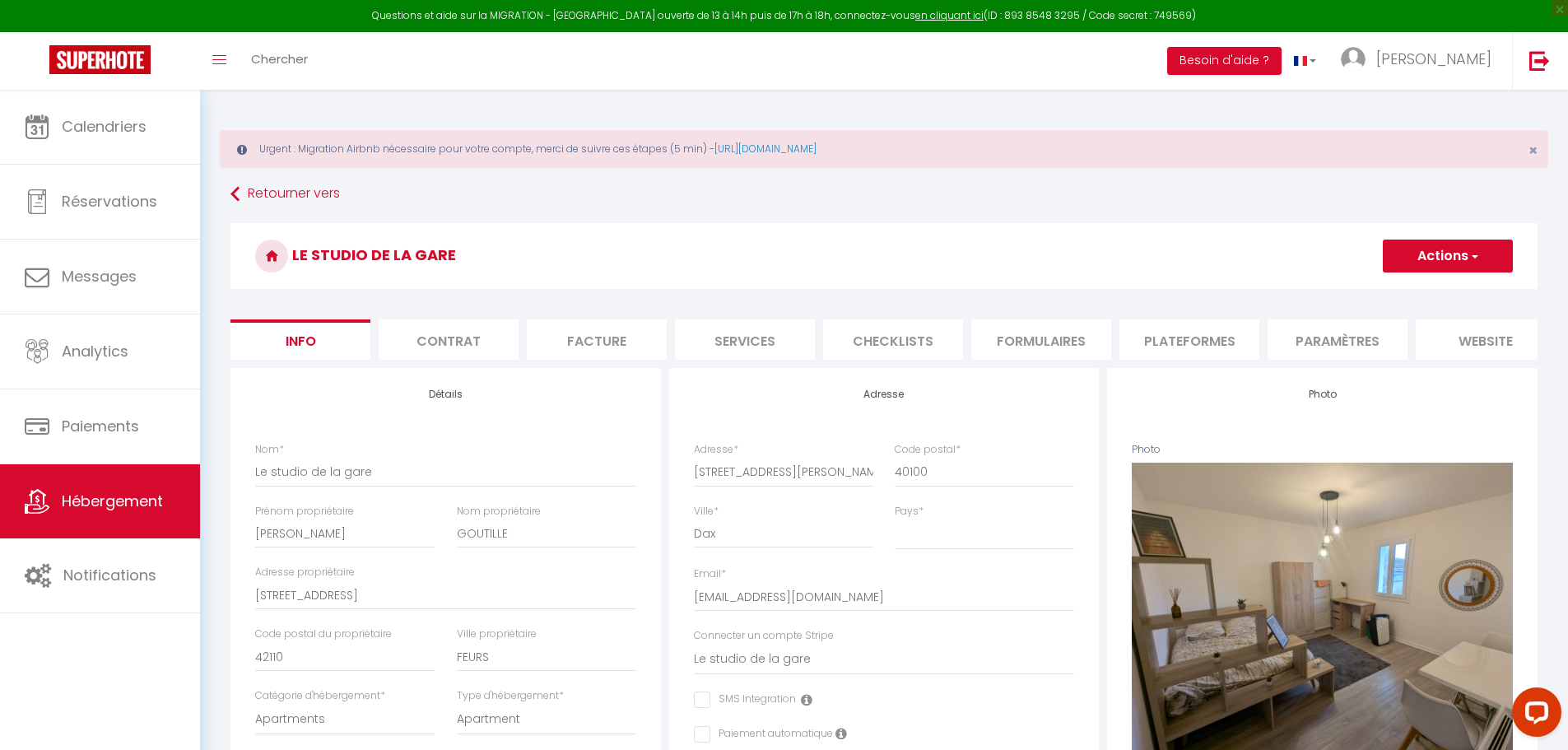
click at [1196, 339] on li "Plateformes" at bounding box center [1190, 339] width 140 height 40
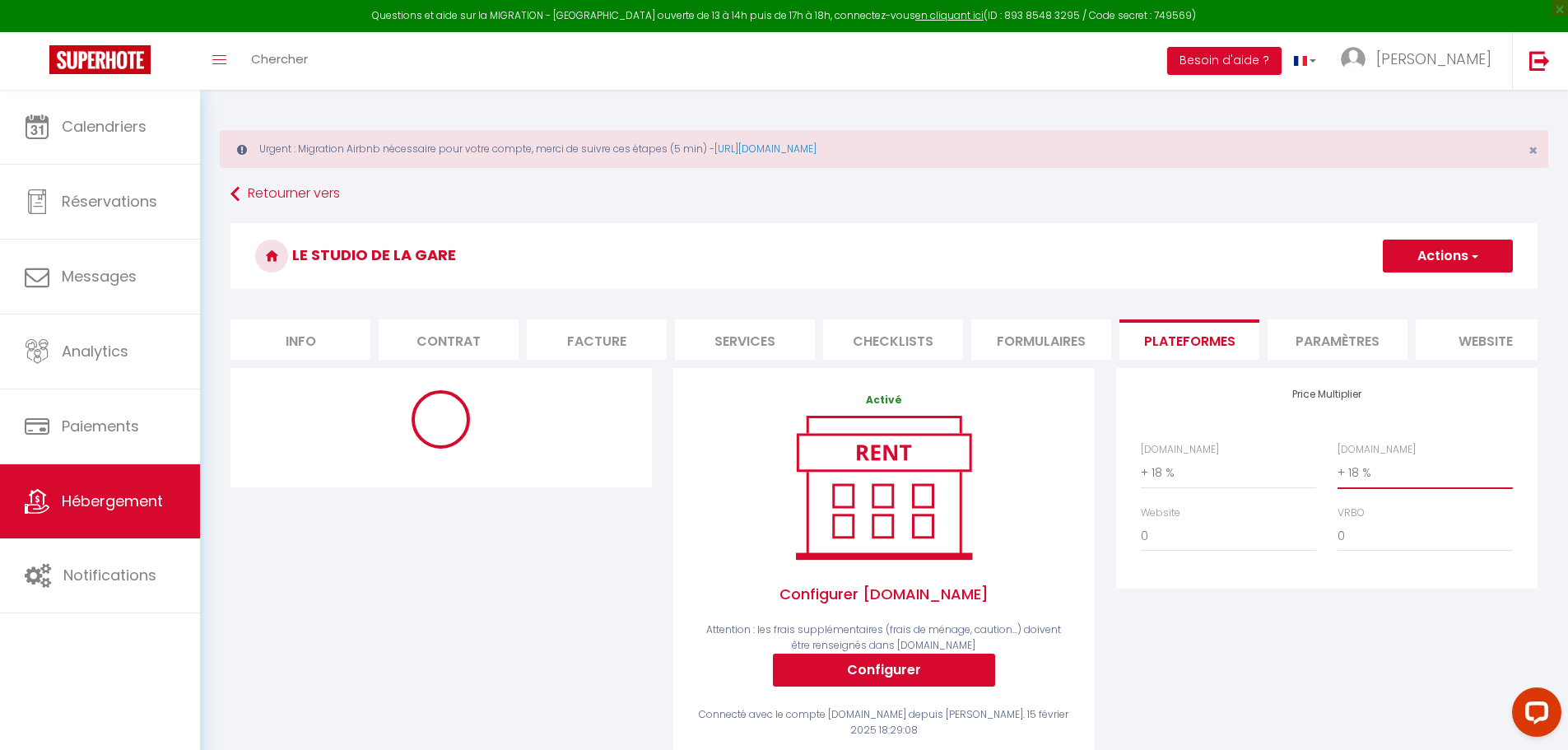
click at [1364, 485] on select "0 + 1 % + 2 % + 3 % + 4 % + 5 % + 6 % + 7 % + 8 % + 9 %" at bounding box center [1425, 472] width 175 height 31
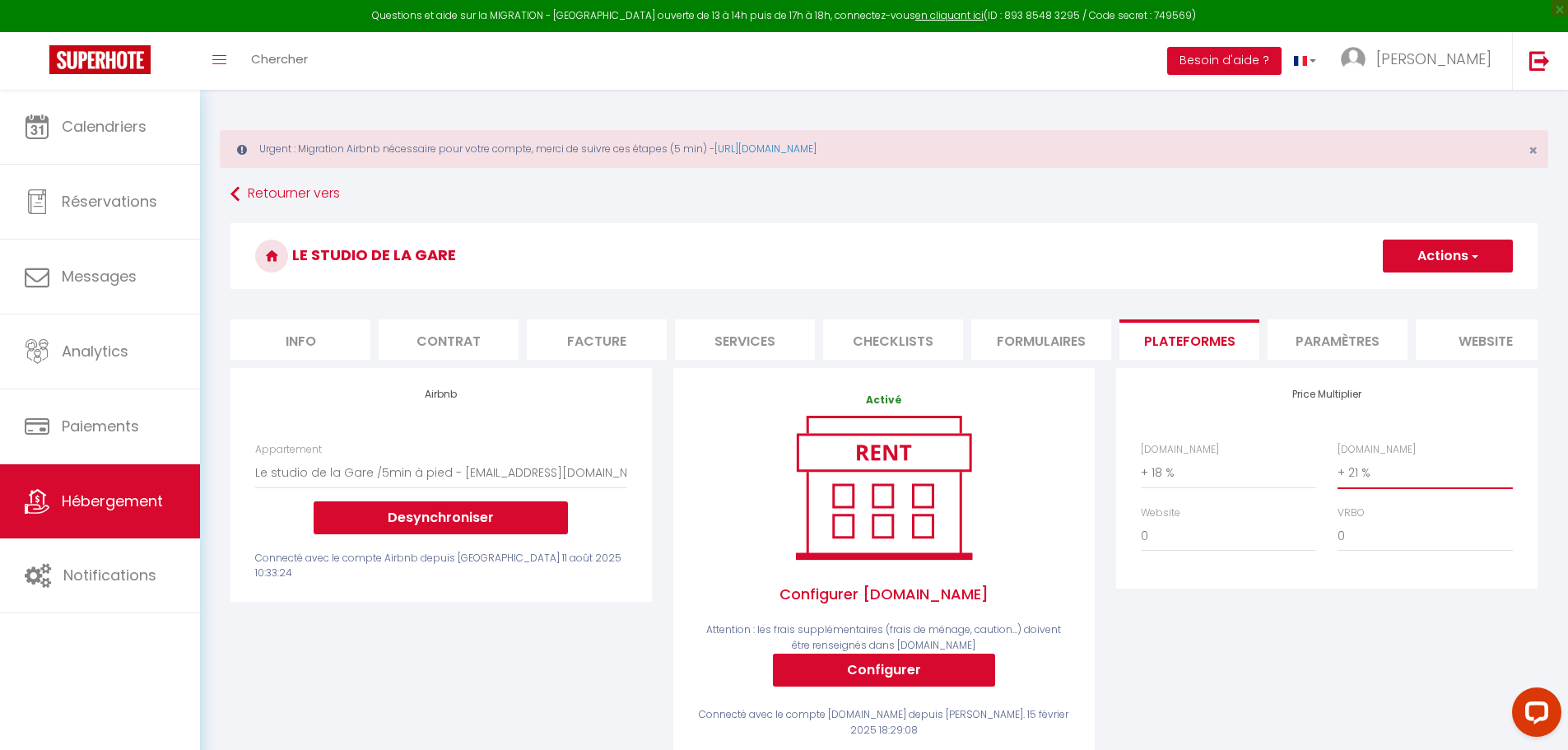
click at [1338, 469] on select "0 + 1 % + 2 % + 3 % + 4 % + 5 % + 6 % + 7 % + 8 % + 9 %" at bounding box center [1425, 472] width 175 height 31
click at [1385, 252] on button "Actions" at bounding box center [1448, 256] width 130 height 33
click at [1414, 292] on link "Enregistrer" at bounding box center [1447, 292] width 130 height 21
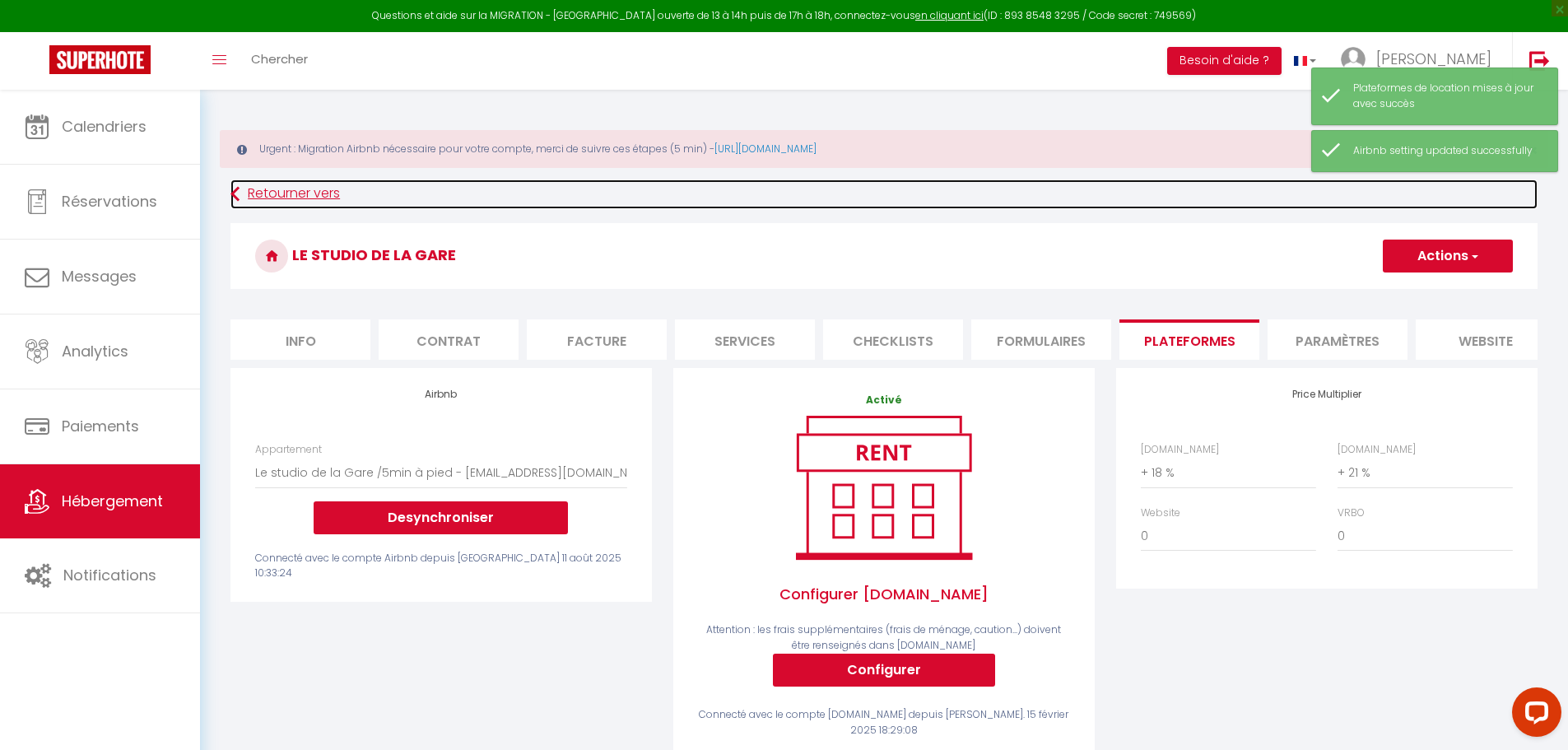
click at [301, 197] on link "Retourner vers" at bounding box center [883, 194] width 1307 height 30
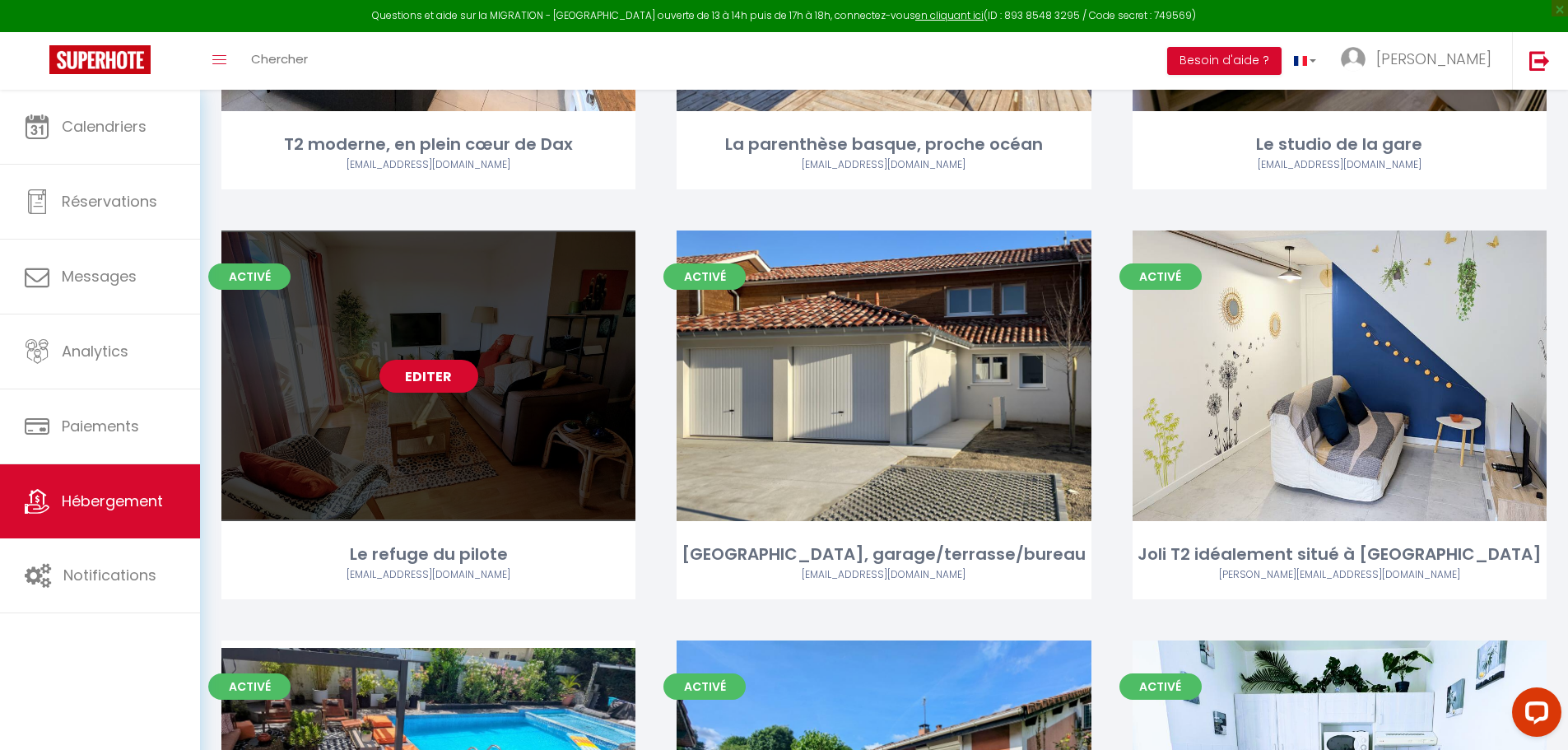
scroll to position [1317, 0]
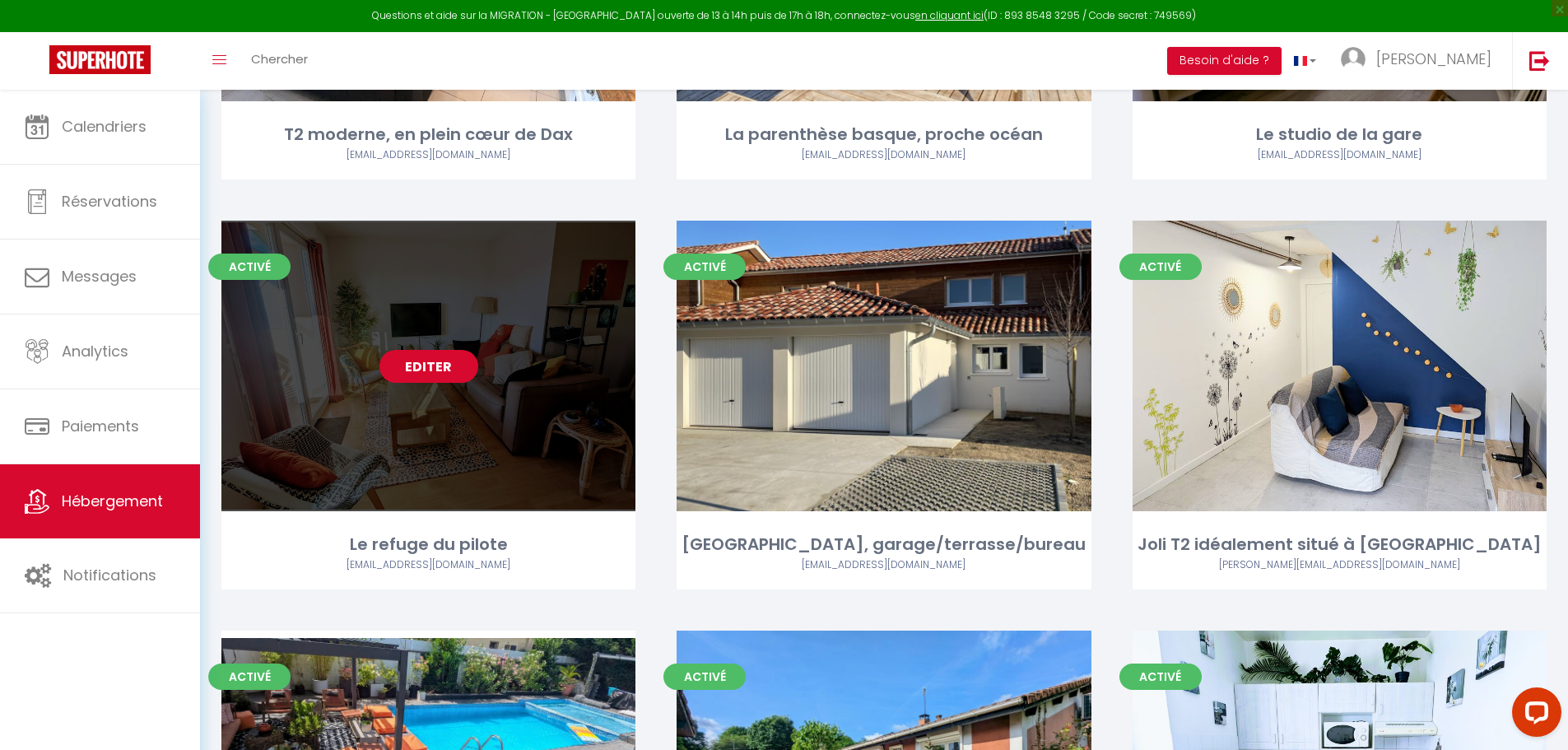
click at [401, 349] on link "Editer" at bounding box center [429, 366] width 99 height 33
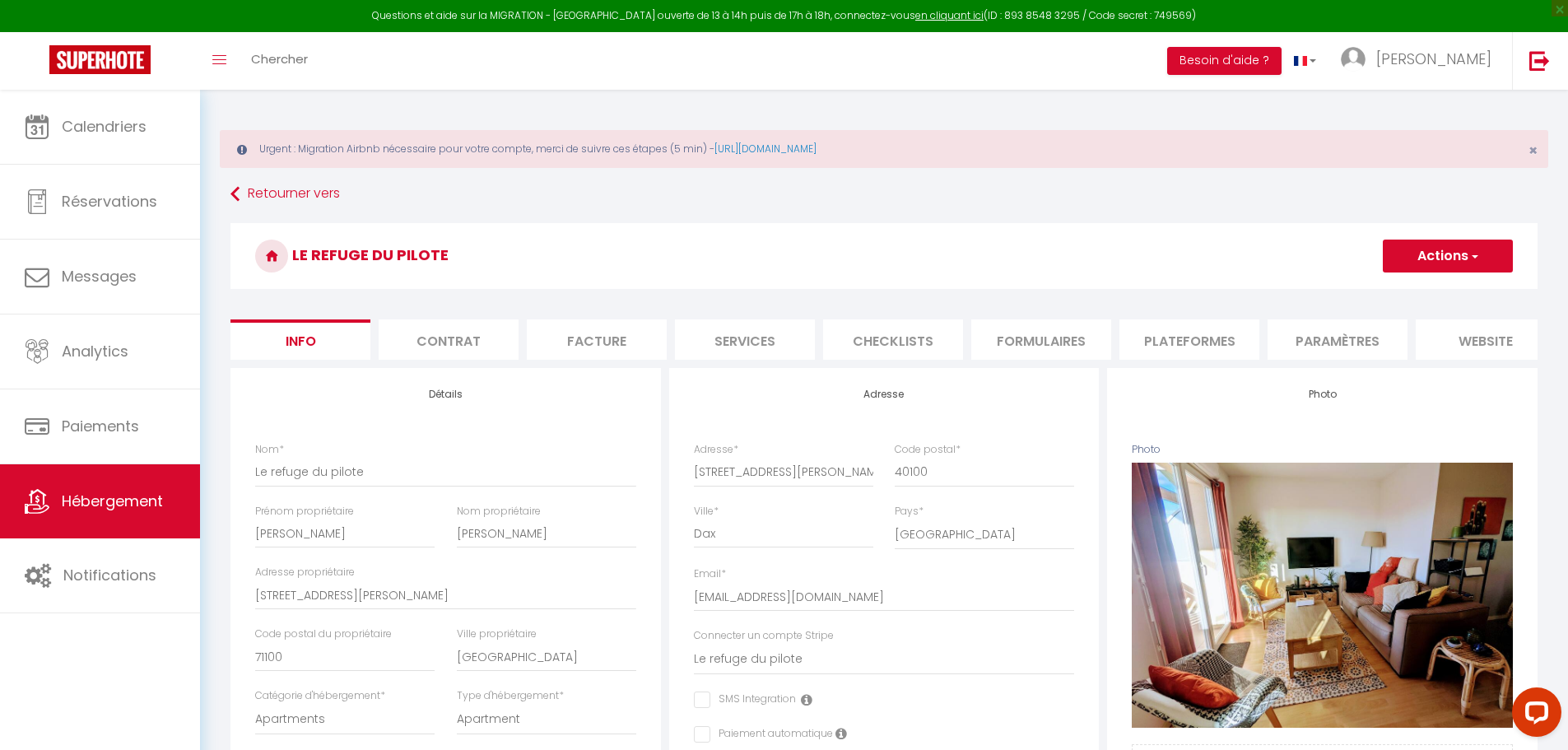
click at [1190, 335] on li "Plateformes" at bounding box center [1190, 339] width 140 height 40
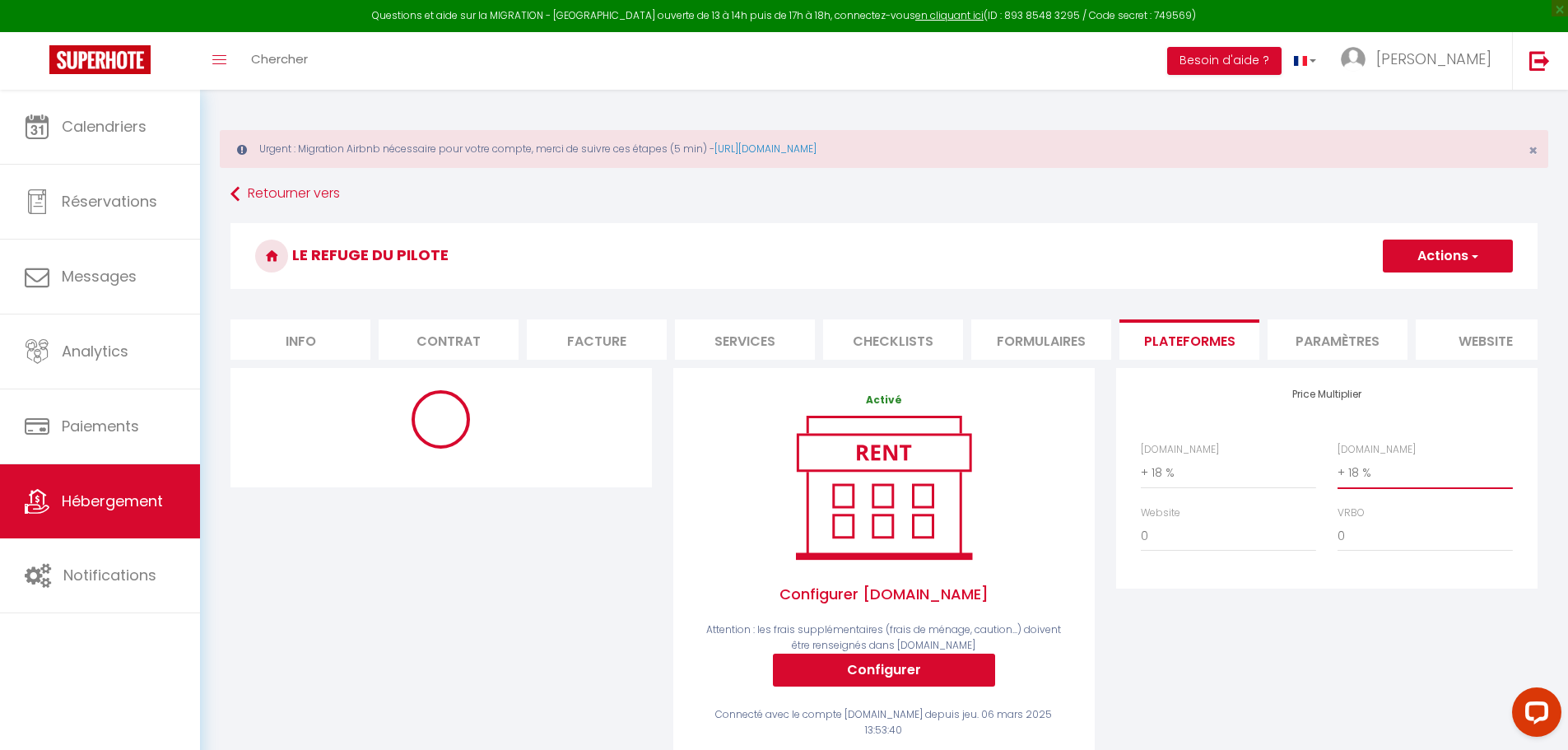
click at [1365, 482] on select "0 + 1 % + 2 % + 3 % + 4 % + 5 % + 6 % + 7 % + 8 % + 9 %" at bounding box center [1425, 472] width 175 height 31
click at [1338, 469] on select "0 + 1 % + 2 % + 3 % + 4 % + 5 % + 6 % + 7 % + 8 % + 9 %" at bounding box center [1425, 472] width 175 height 31
click at [1449, 254] on button "Actions" at bounding box center [1448, 256] width 130 height 33
click at [1426, 292] on link "Enregistrer" at bounding box center [1447, 292] width 130 height 21
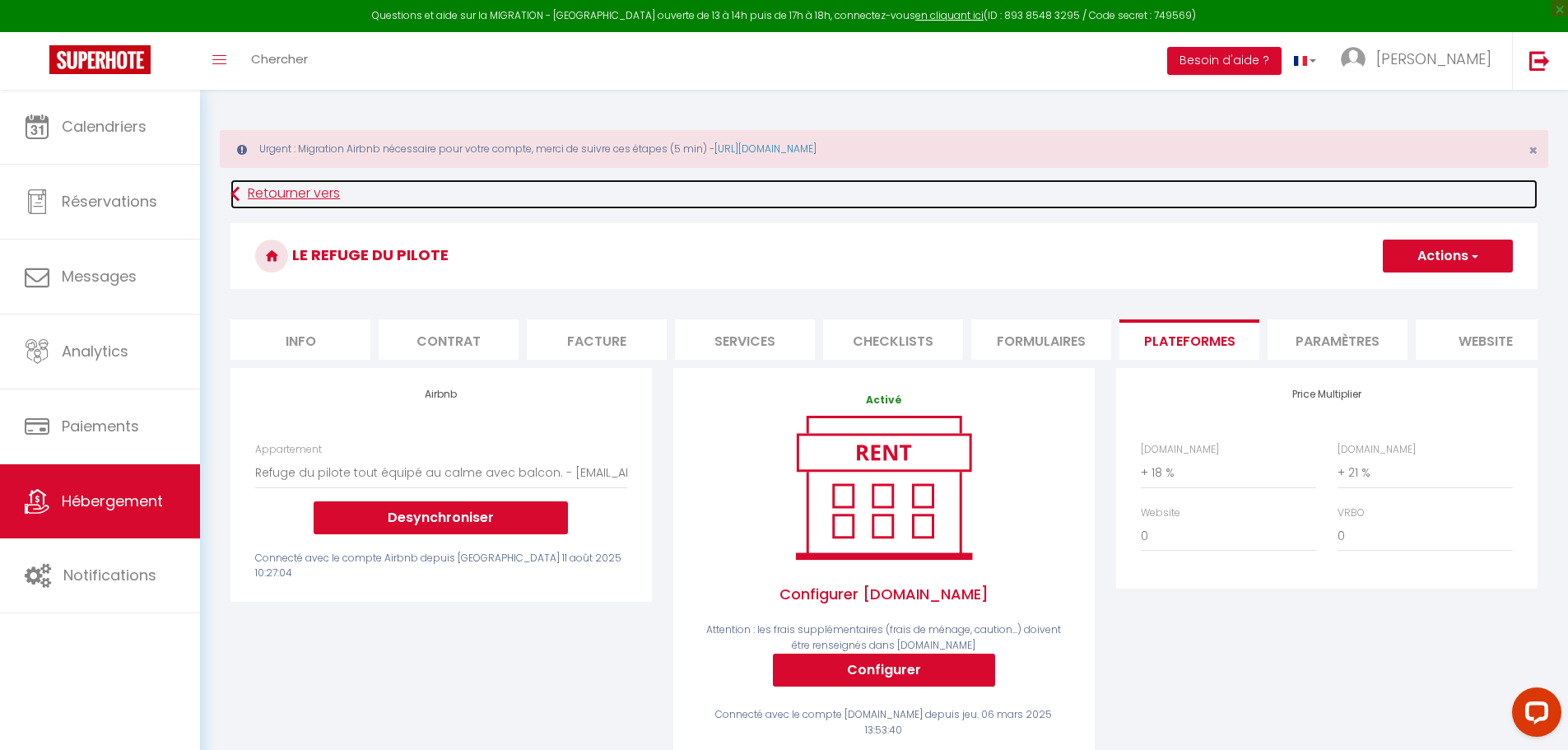
click at [280, 196] on link "Retourner vers" at bounding box center [883, 194] width 1307 height 30
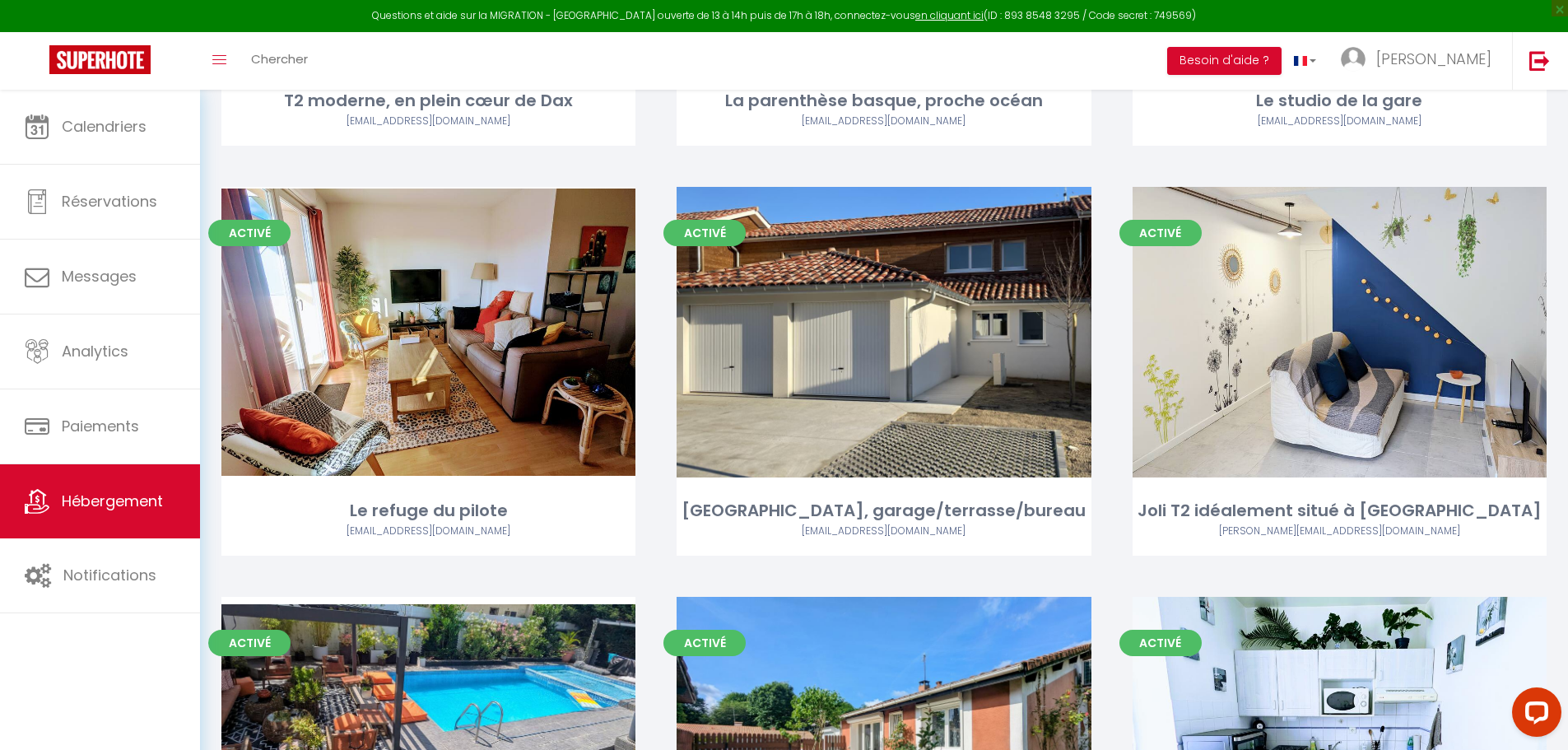
scroll to position [1400, 0]
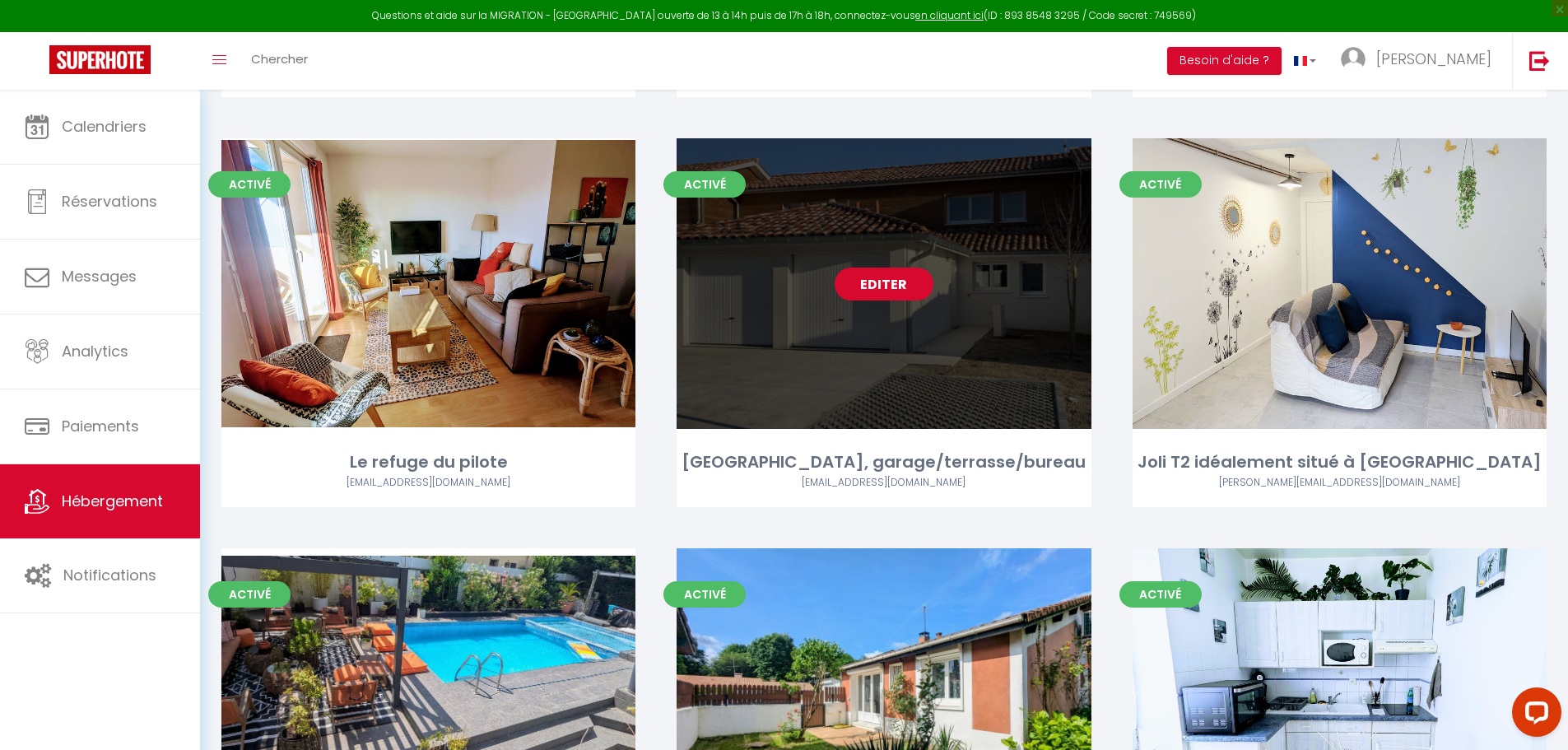
click at [872, 268] on link "Editer" at bounding box center [884, 284] width 99 height 33
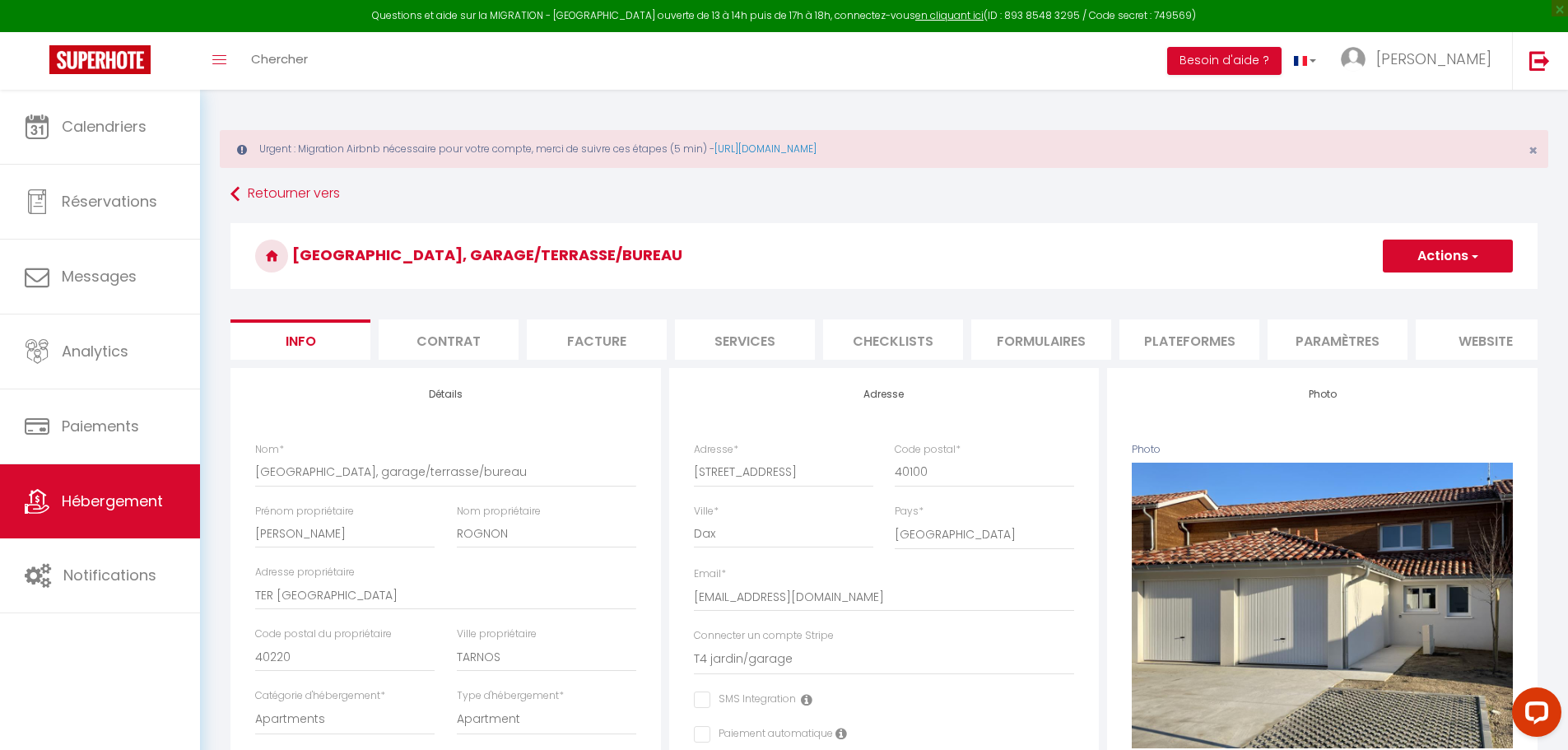
click at [1189, 343] on li "Plateformes" at bounding box center [1190, 339] width 140 height 40
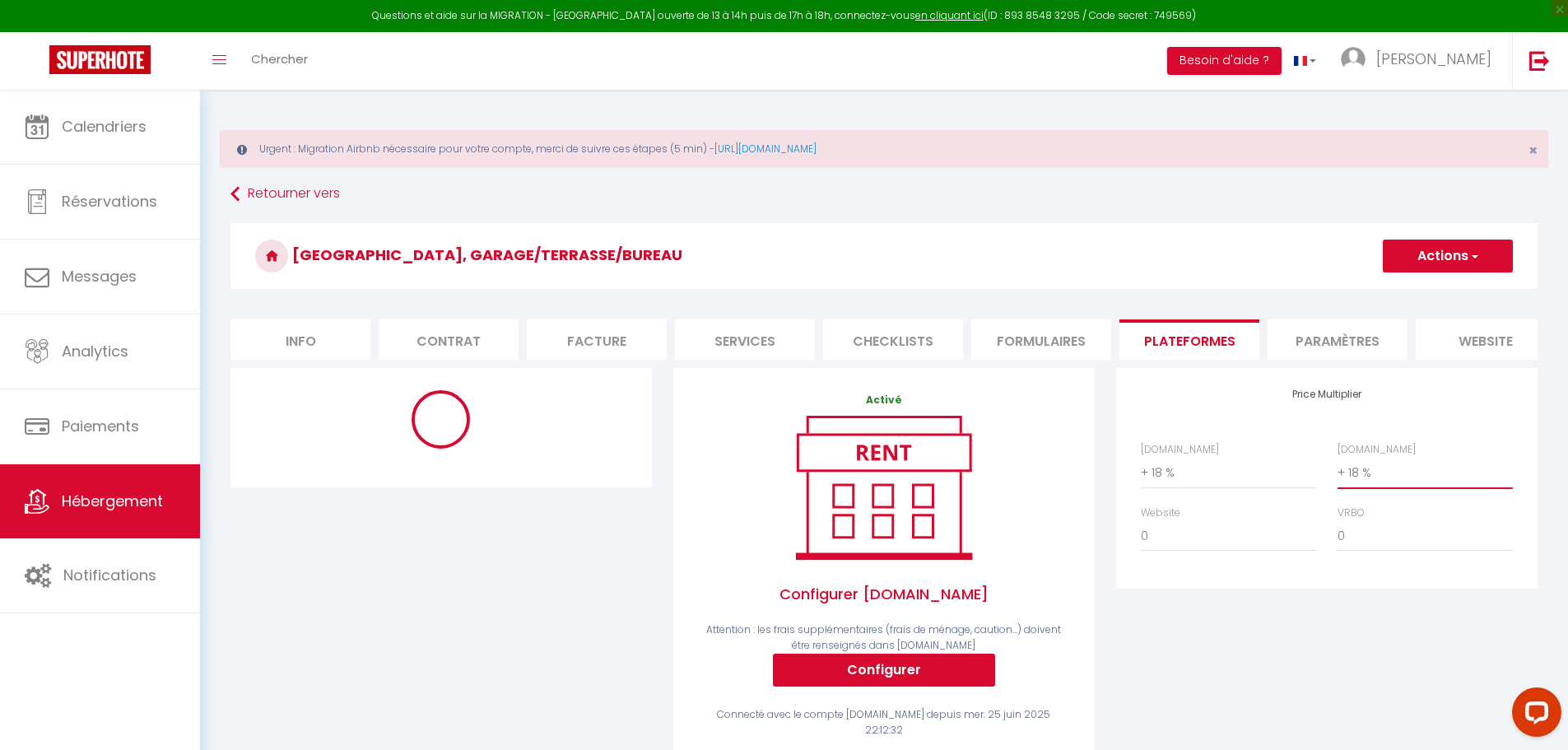
click at [1344, 486] on select "0 + 1 % + 2 % + 3 % + 4 % + 5 % + 6 % + 7 % + 8 % + 9 %" at bounding box center [1425, 472] width 175 height 31
click at [1338, 469] on select "0 + 1 % + 2 % + 3 % + 4 % + 5 % + 6 % + 7 % + 8 % + 9 %" at bounding box center [1425, 472] width 175 height 31
click at [1447, 260] on button "Actions" at bounding box center [1448, 256] width 130 height 33
click at [1448, 291] on link "Enregistrer" at bounding box center [1447, 292] width 130 height 21
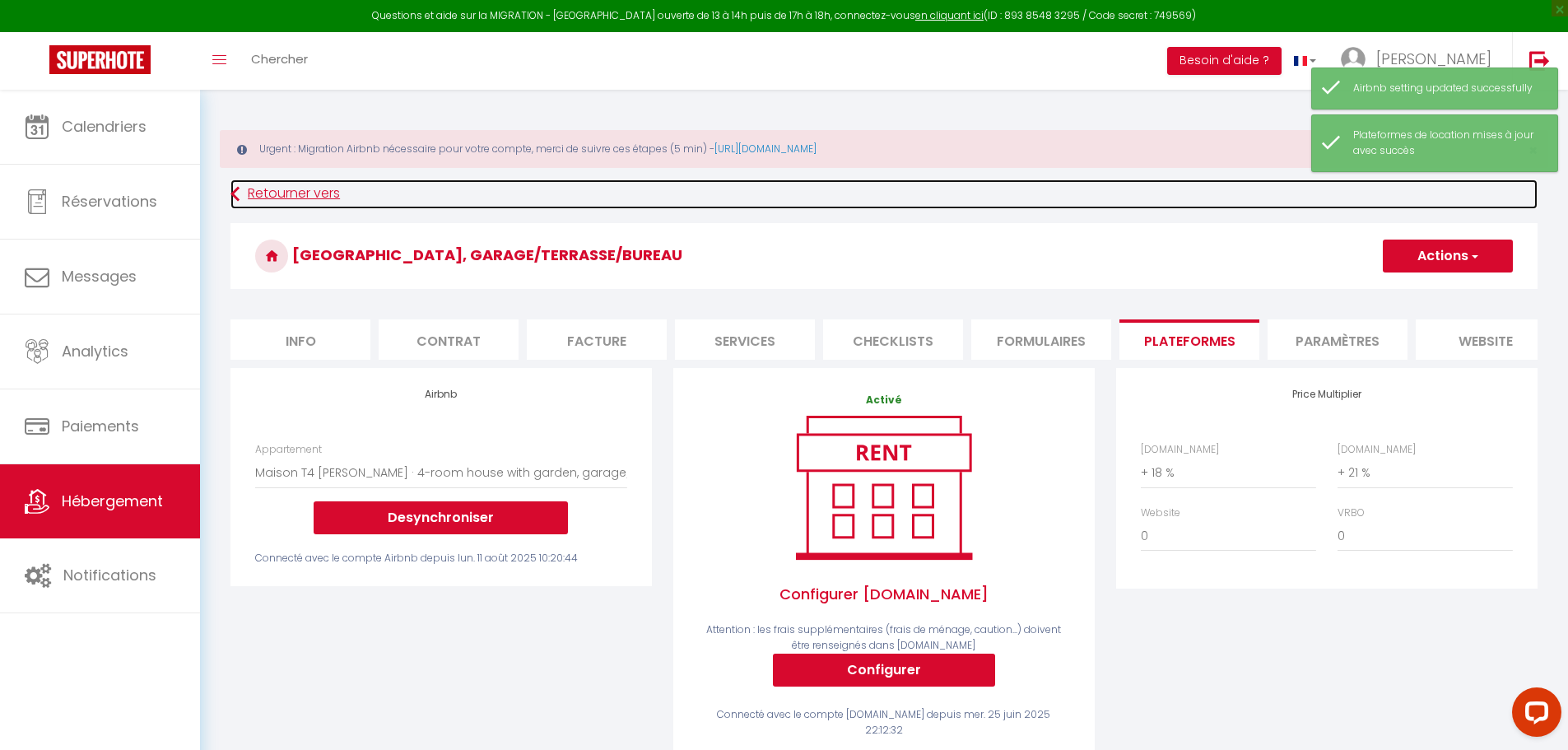
click at [277, 189] on link "Retourner vers" at bounding box center [883, 194] width 1307 height 30
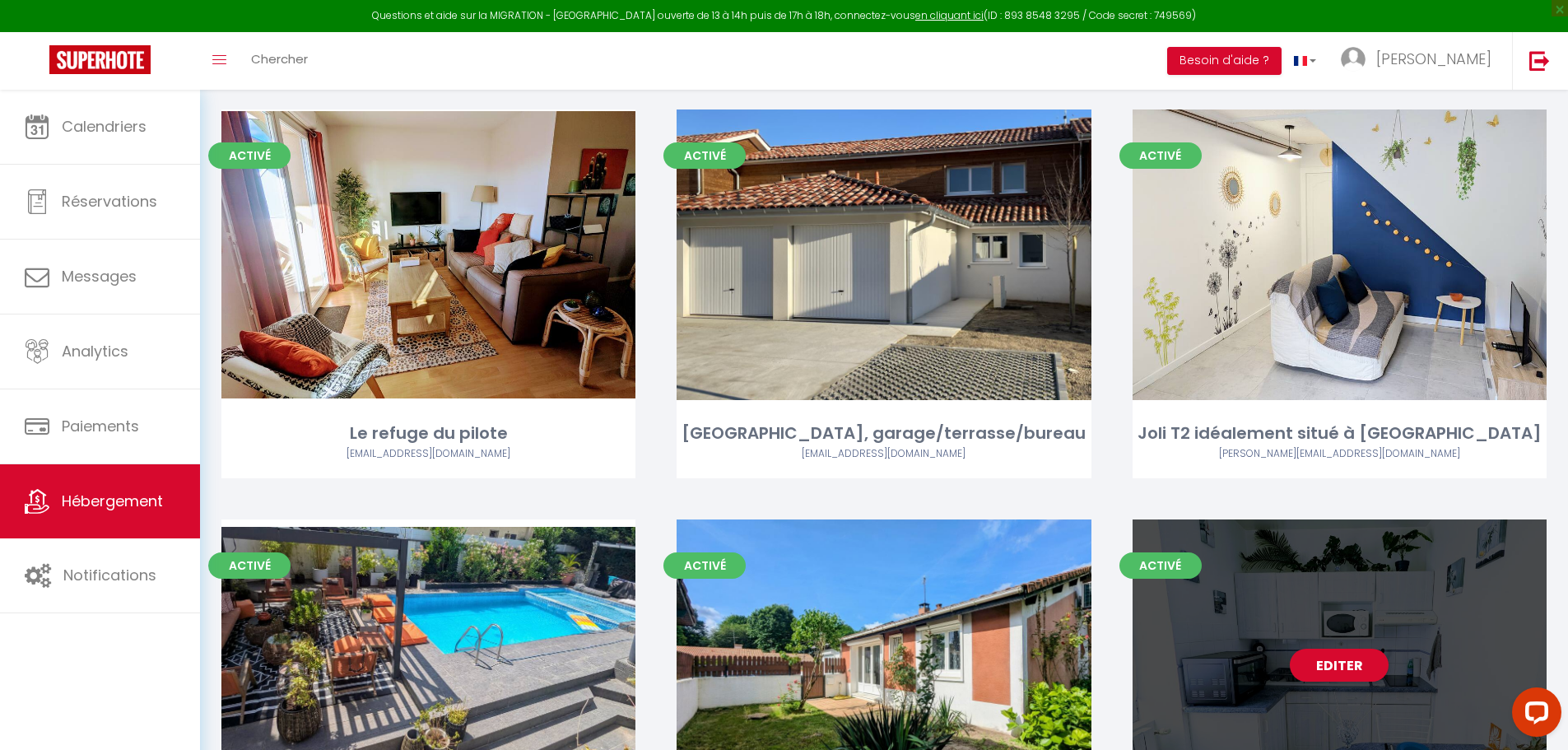
scroll to position [1400, 0]
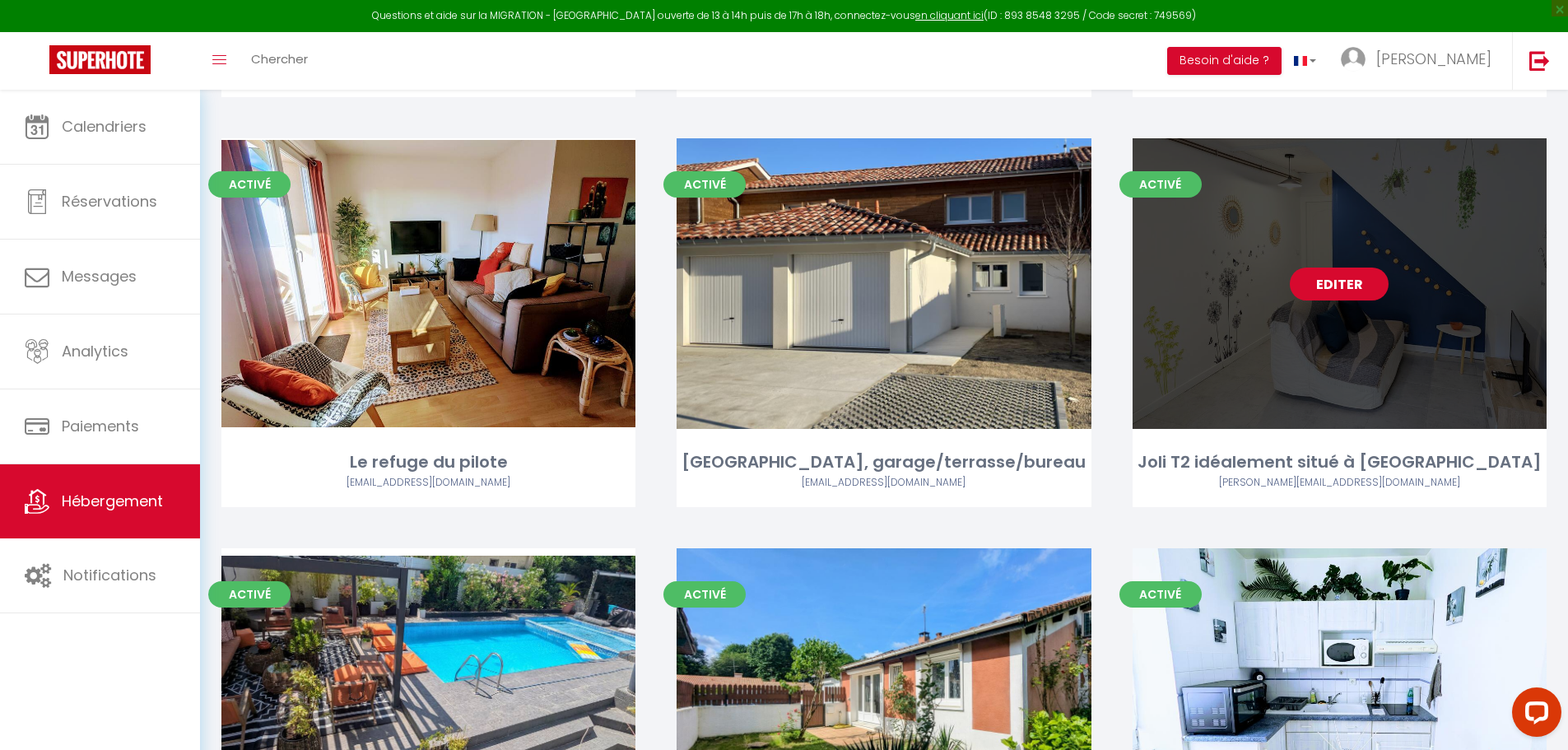
click at [1344, 268] on link "Editer" at bounding box center [1339, 284] width 99 height 33
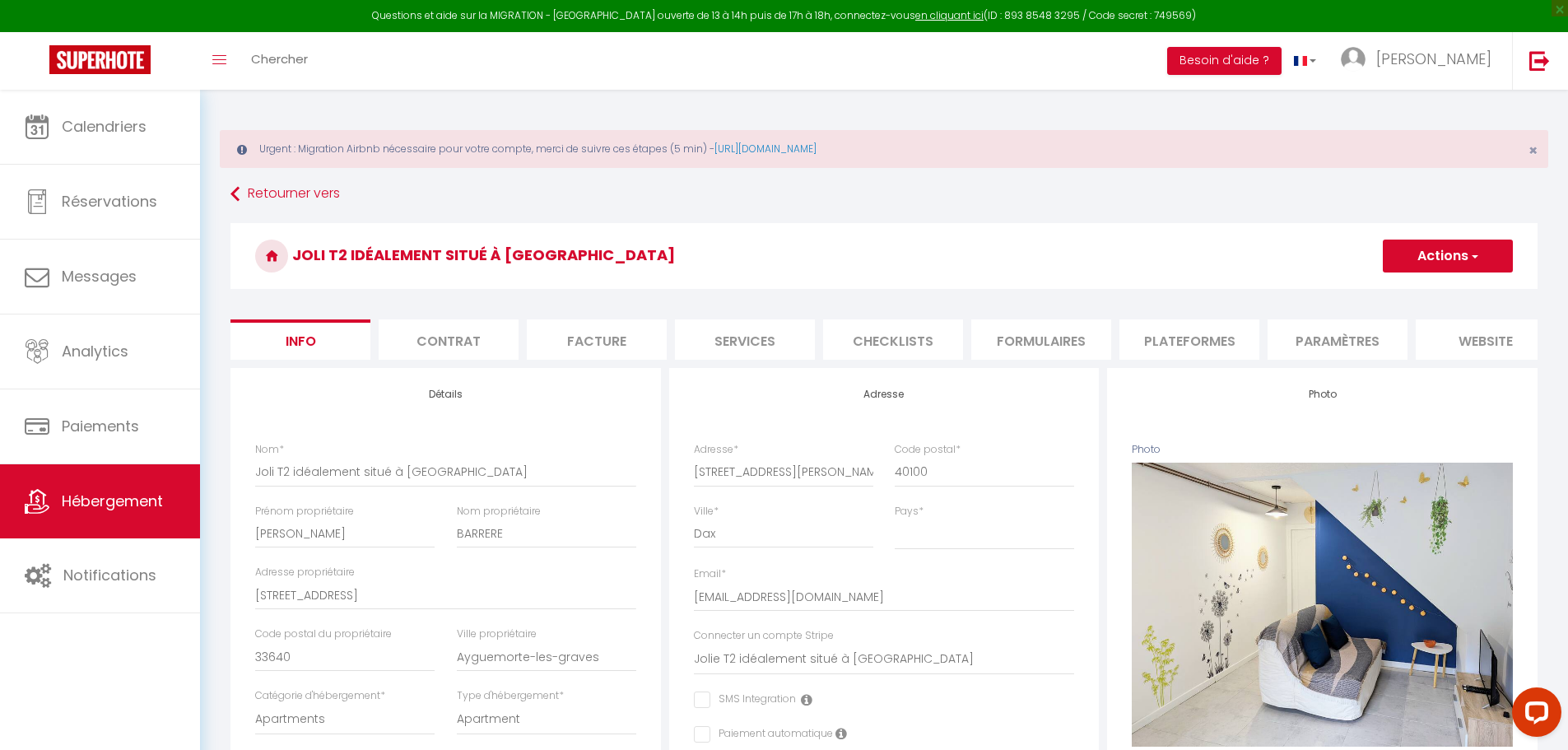
click at [1158, 334] on li "Plateformes" at bounding box center [1190, 339] width 140 height 40
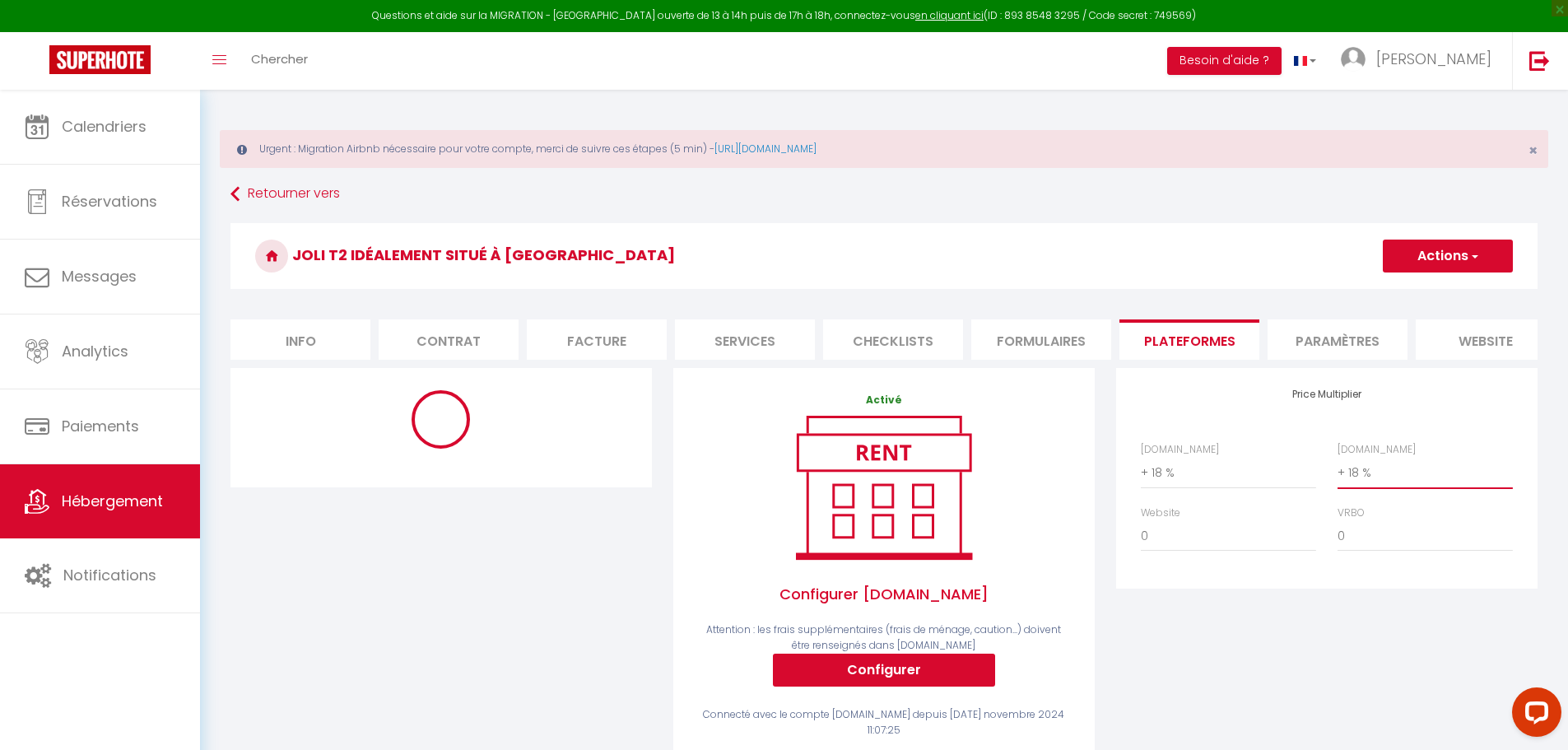
click at [1350, 487] on select "0 + 1 % + 2 % + 3 % + 4 % + 5 % + 6 % + 7 % + 8 % + 9 %" at bounding box center [1425, 472] width 175 height 31
click at [1338, 469] on select "0 + 1 % + 2 % + 3 % + 4 % + 5 % + 6 % + 7 % + 8 % + 9 %" at bounding box center [1425, 472] width 175 height 31
click at [1449, 252] on button "Actions" at bounding box center [1448, 256] width 130 height 33
click at [1446, 287] on link "Enregistrer" at bounding box center [1447, 292] width 130 height 21
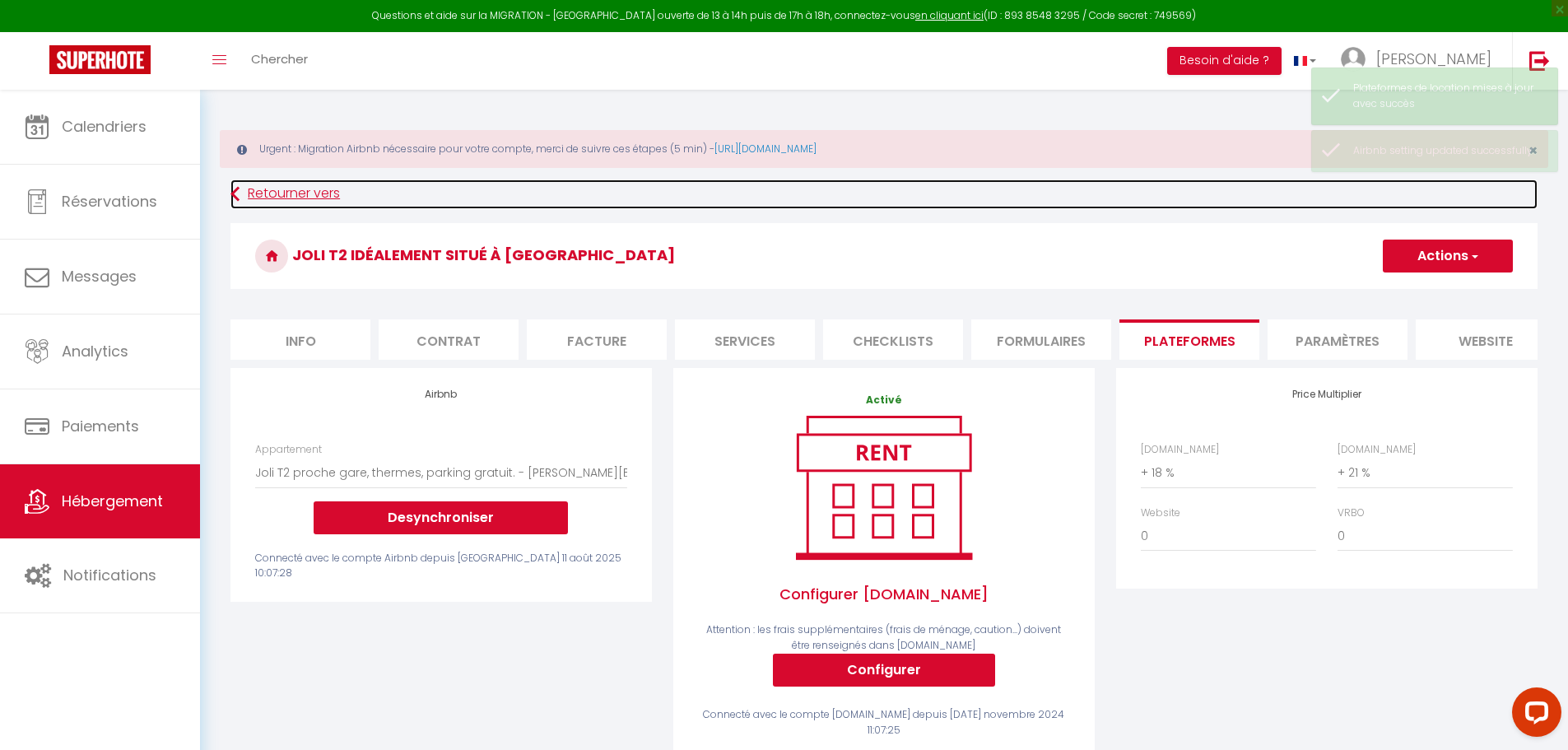
click at [303, 196] on link "Retourner vers" at bounding box center [883, 194] width 1307 height 30
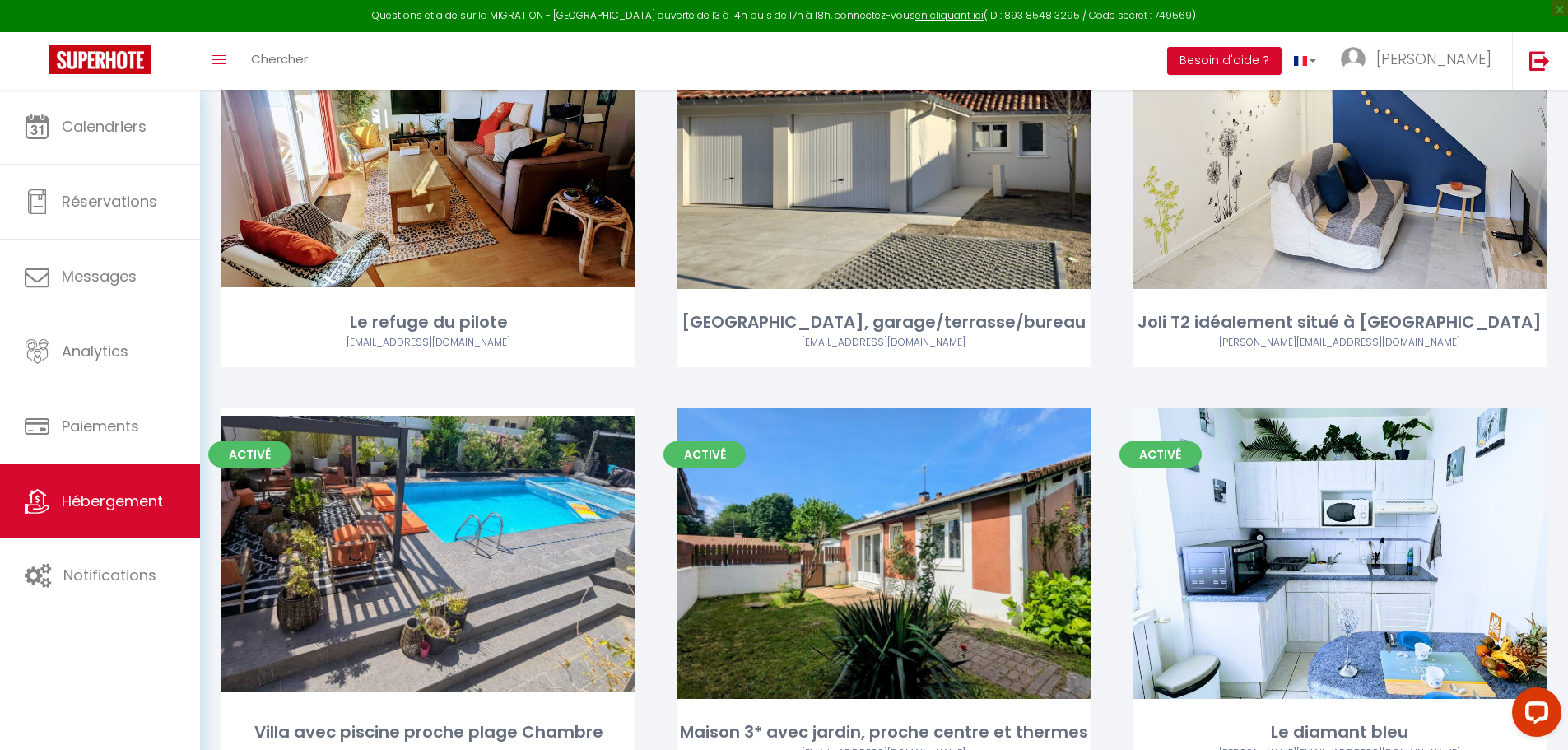
scroll to position [1564, 0]
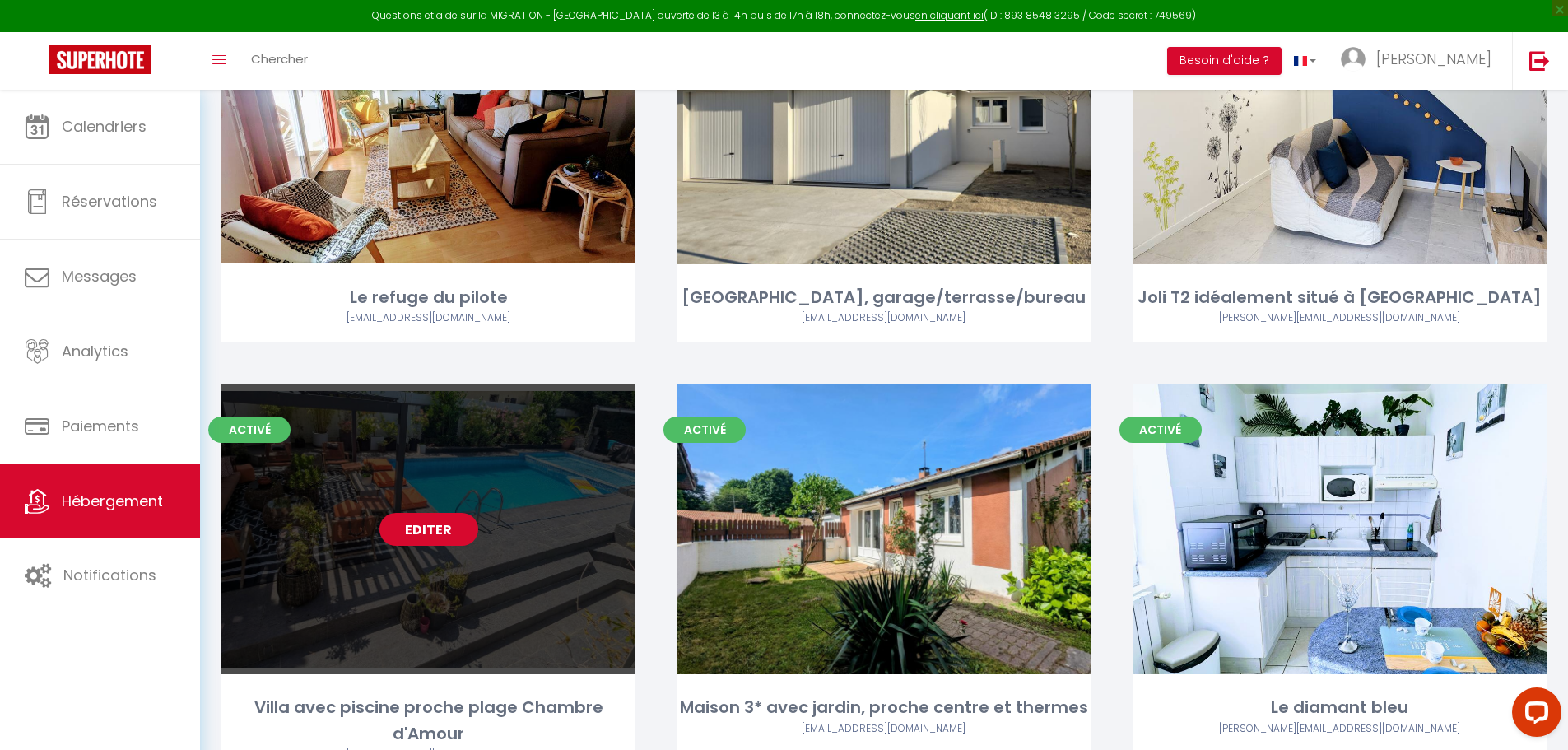
click at [438, 513] on link "Editer" at bounding box center [429, 529] width 99 height 33
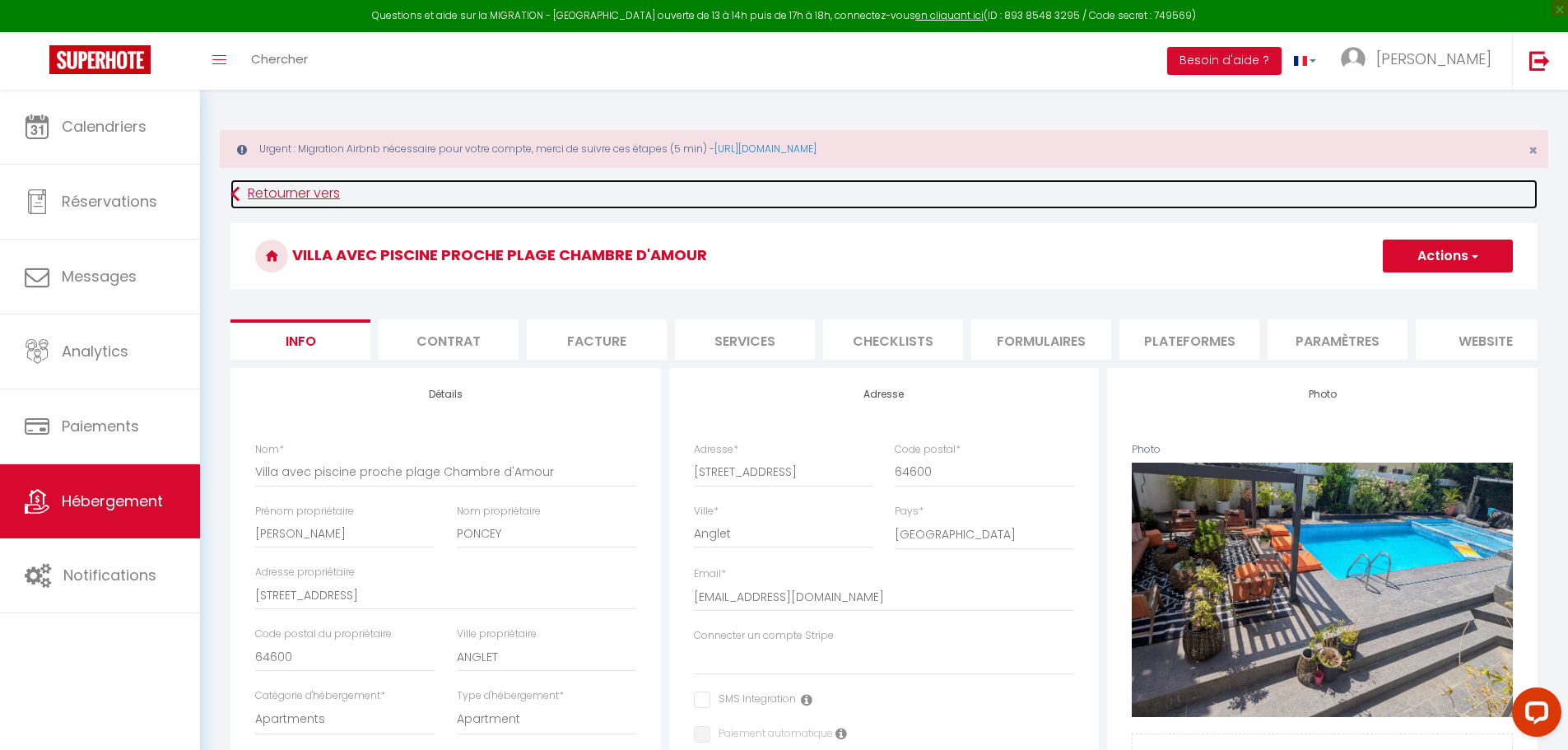
click at [295, 188] on link "Retourner vers" at bounding box center [883, 194] width 1307 height 30
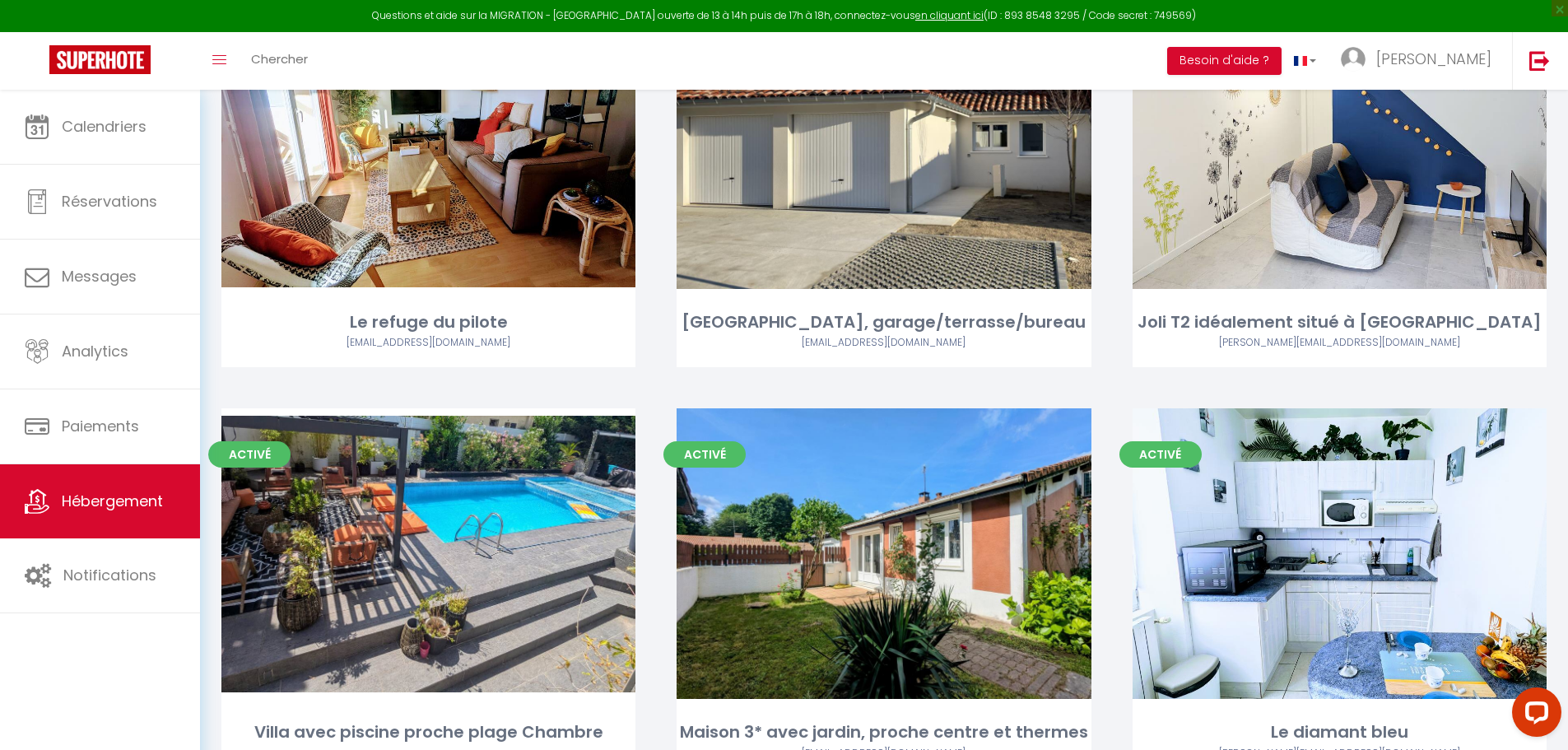
scroll to position [1628, 0]
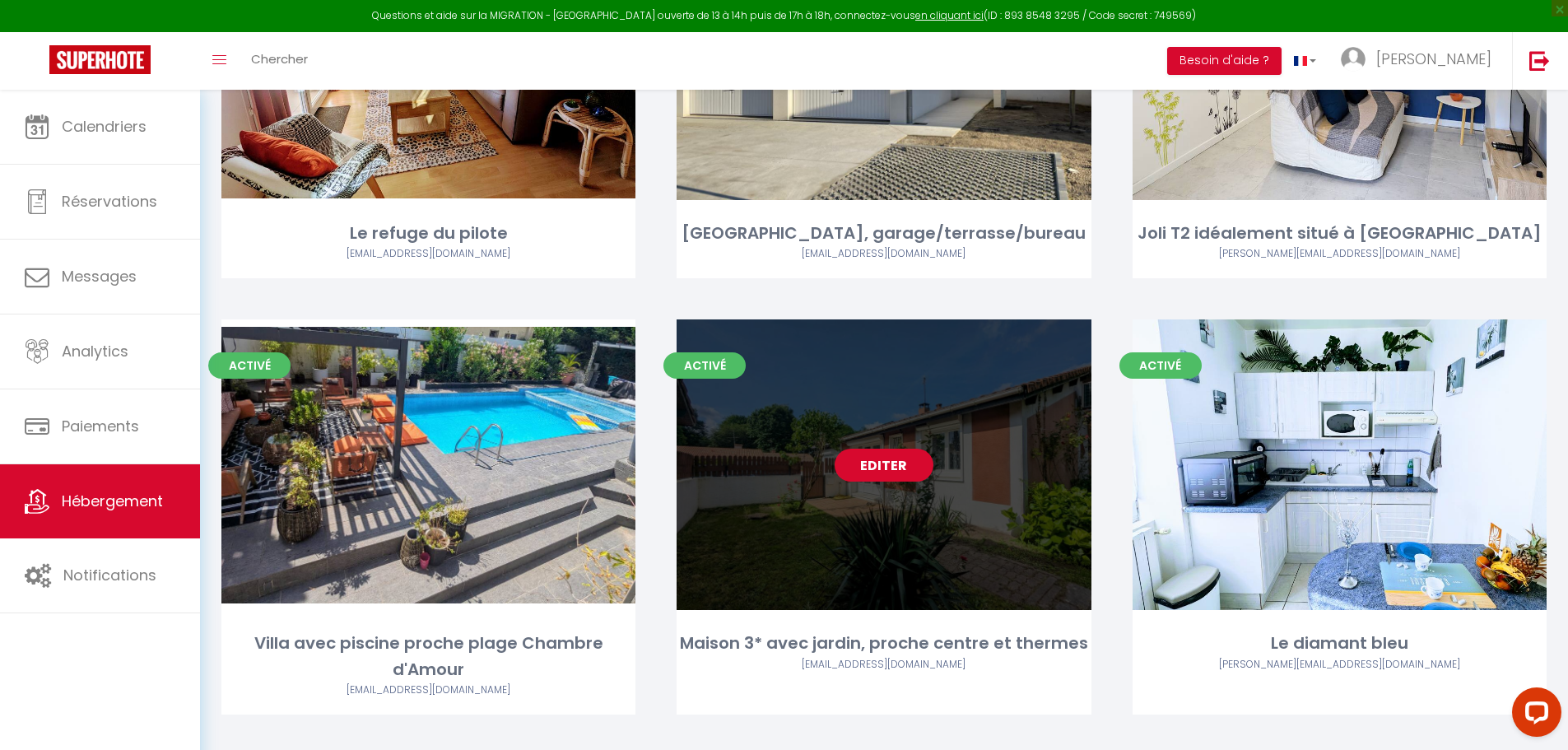
click at [888, 449] on link "Editer" at bounding box center [884, 465] width 99 height 33
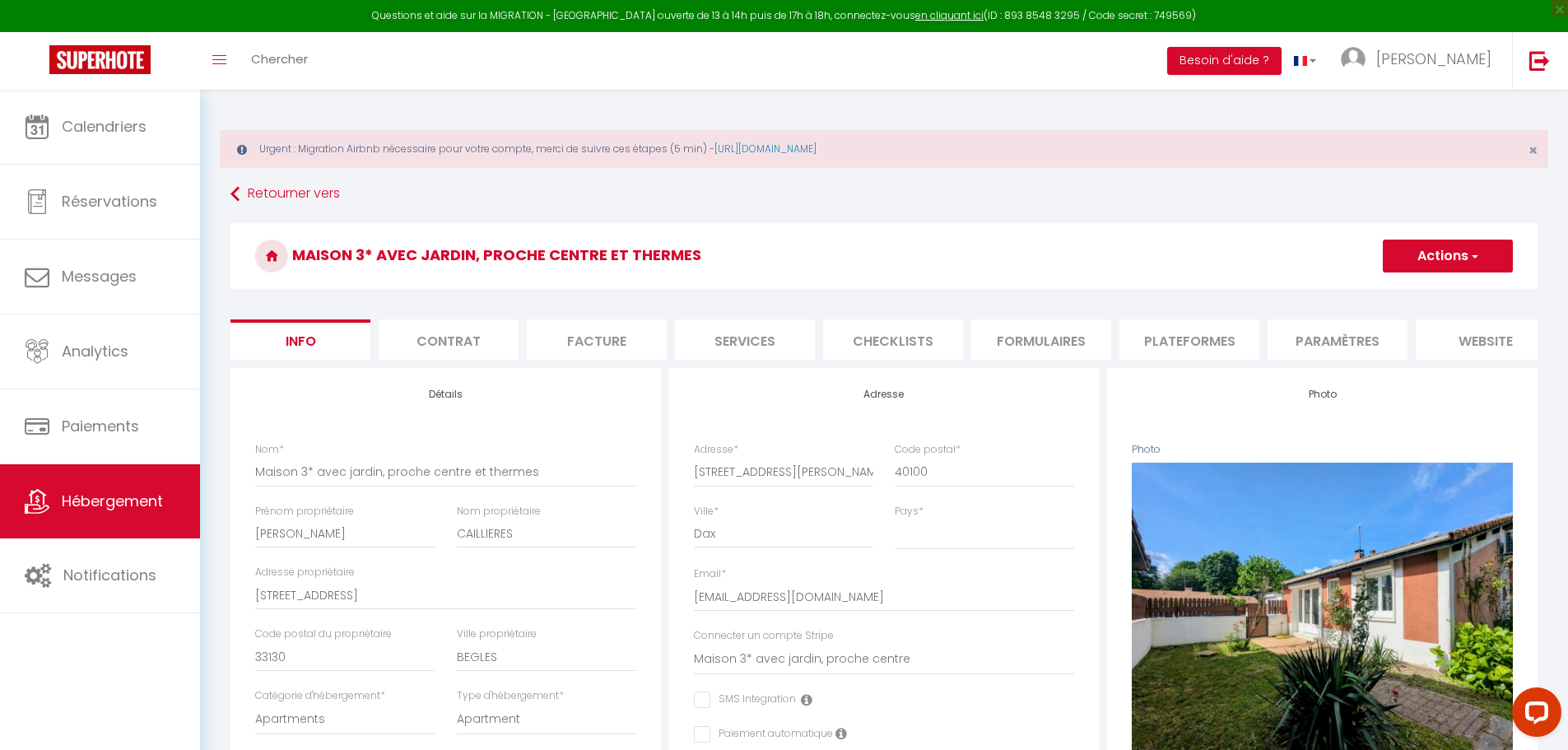
click at [1182, 338] on li "Plateformes" at bounding box center [1190, 339] width 140 height 40
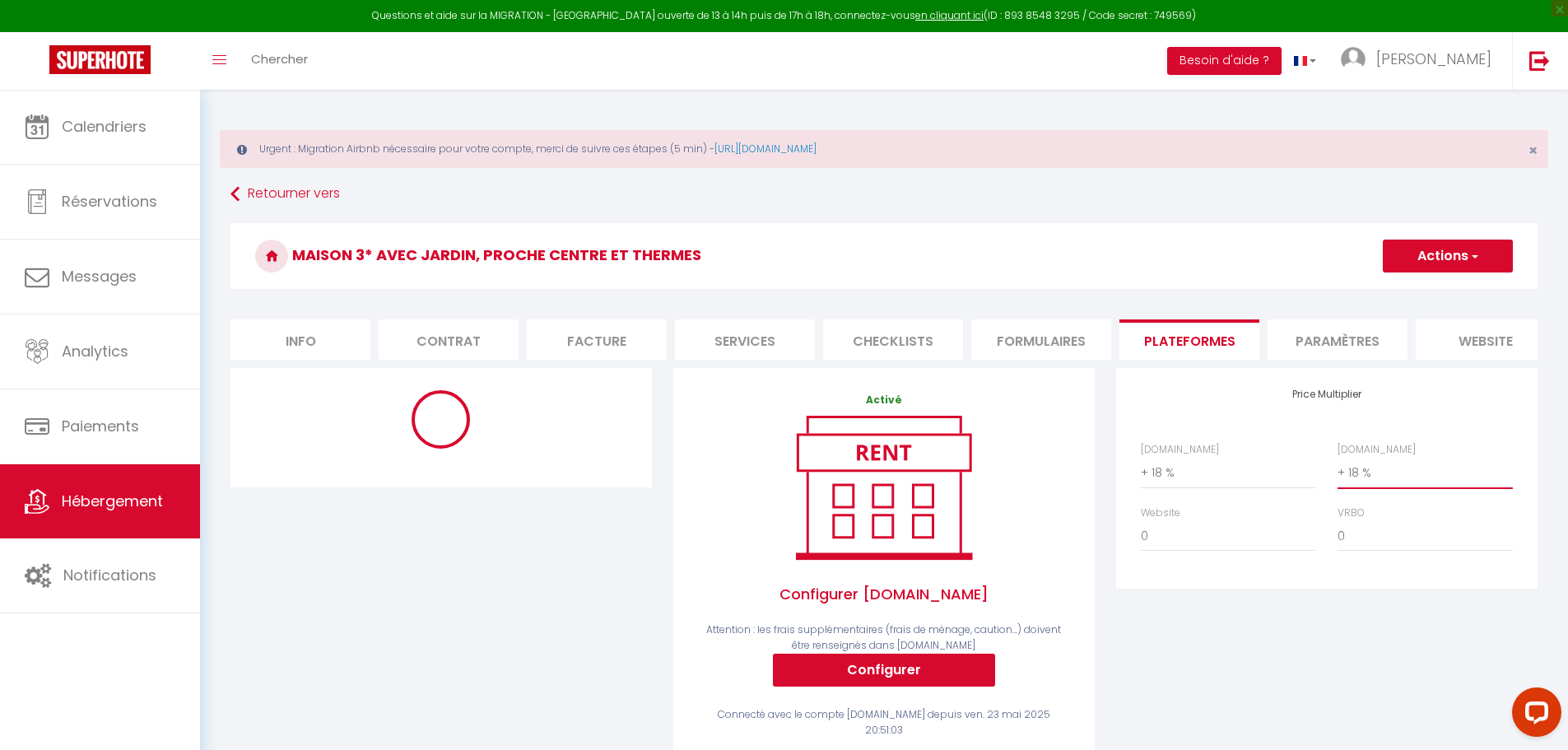
click at [1352, 488] on select "0 + 1 % + 2 % + 3 % + 4 % + 5 % + 6 % + 7 % + 8 % + 9 %" at bounding box center [1425, 472] width 175 height 31
click at [1338, 469] on select "0 + 1 % + 2 % + 3 % + 4 % + 5 % + 6 % + 7 % + 8 % + 9 %" at bounding box center [1425, 472] width 175 height 31
click at [1426, 261] on button "Actions" at bounding box center [1448, 256] width 130 height 33
click at [1428, 292] on link "Enregistrer" at bounding box center [1447, 292] width 130 height 21
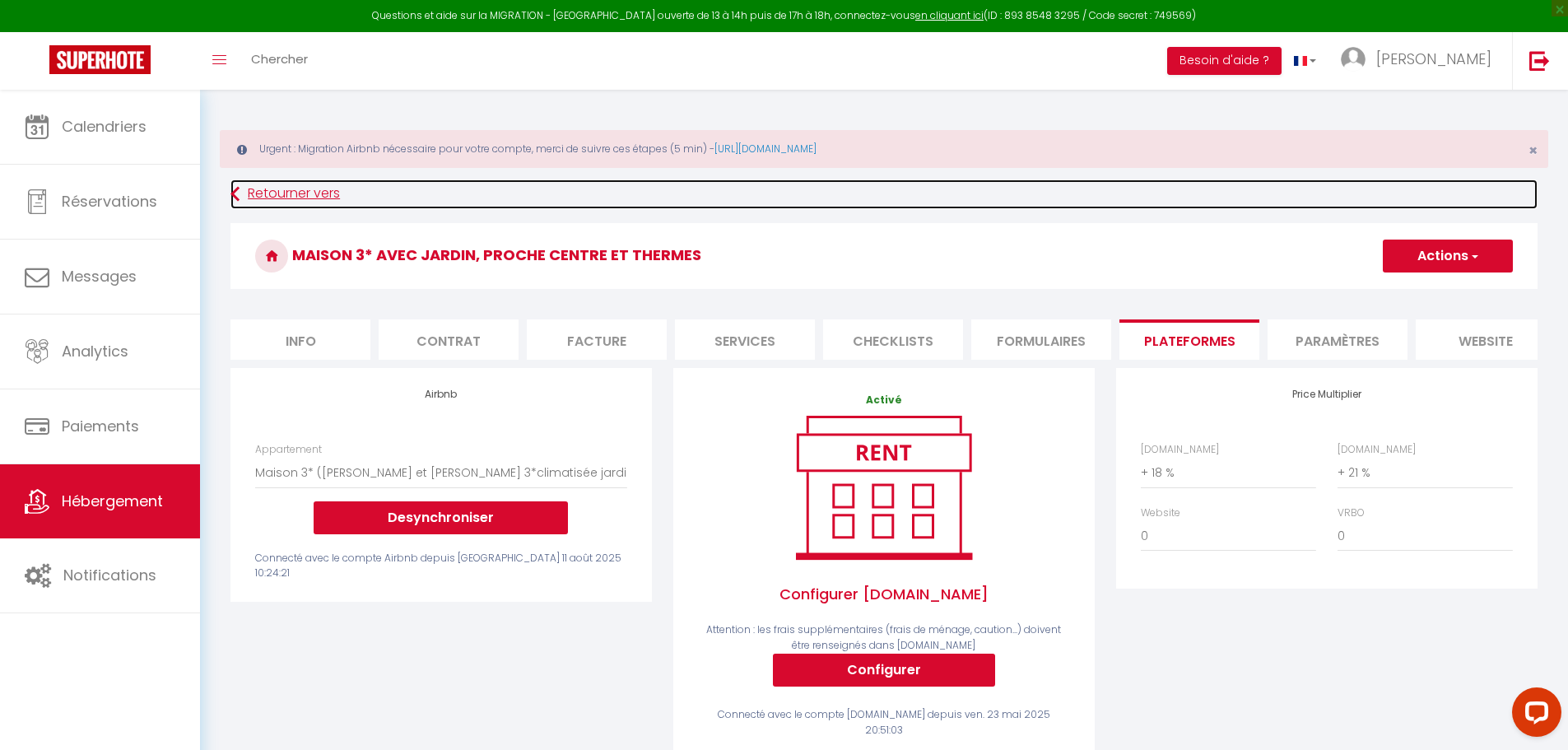
click at [259, 196] on link "Retourner vers" at bounding box center [883, 194] width 1307 height 30
